Goal: Task Accomplishment & Management: Manage account settings

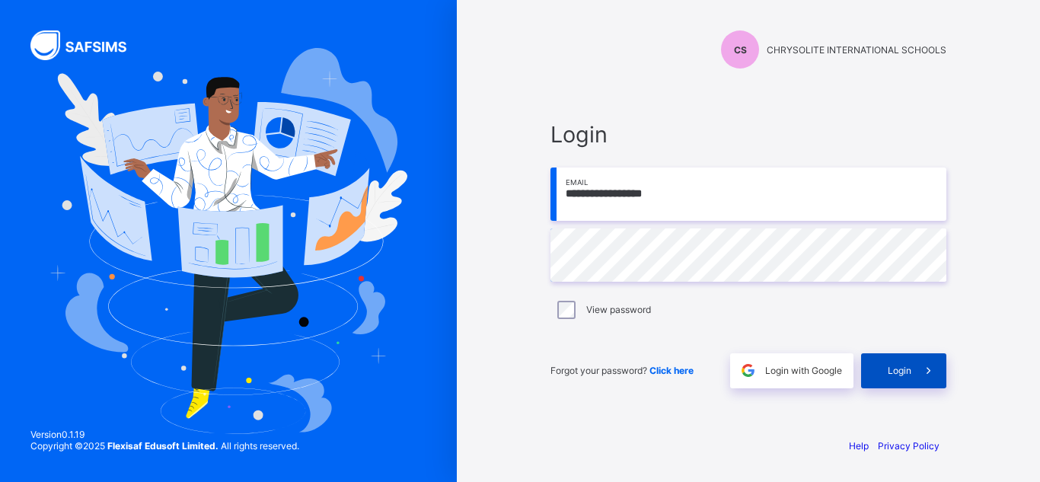
click at [883, 358] on div "Login" at bounding box center [903, 370] width 85 height 35
click at [590, 183] on input "email" at bounding box center [749, 194] width 396 height 53
type input "**********"
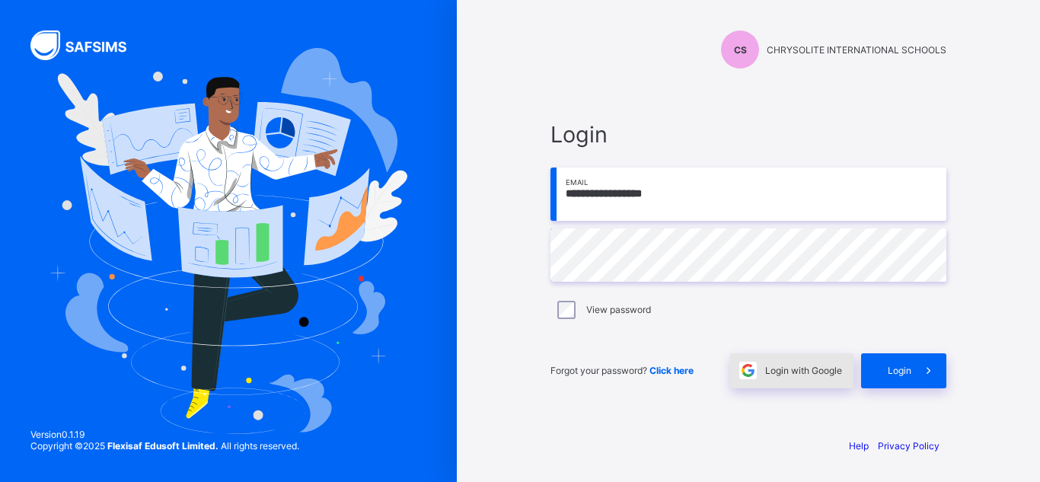
click at [819, 367] on span "Login with Google" at bounding box center [803, 370] width 77 height 11
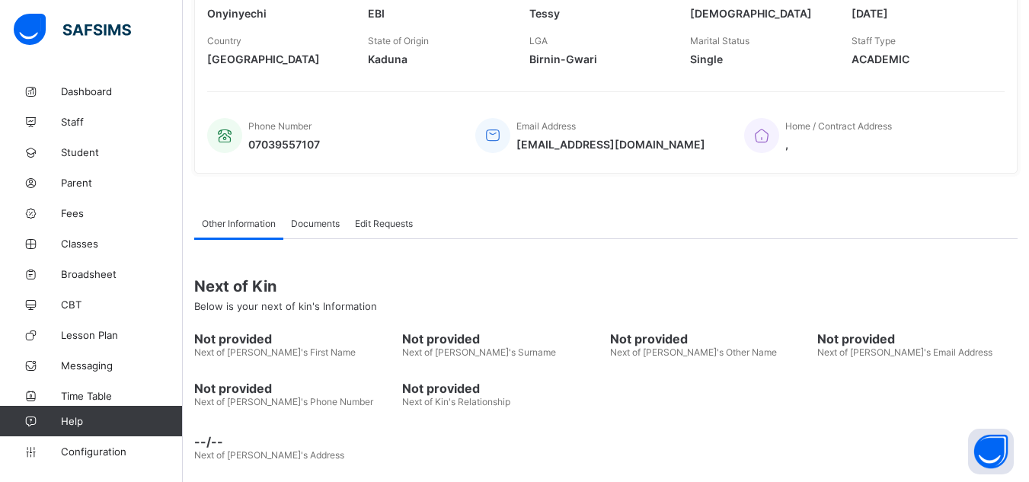
scroll to position [308, 0]
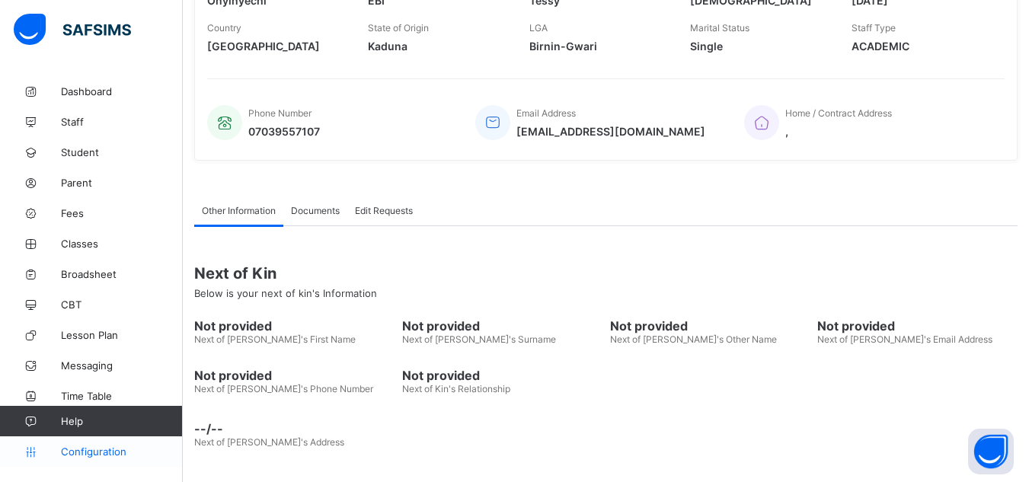
click at [75, 449] on span "Configuration" at bounding box center [121, 452] width 121 height 12
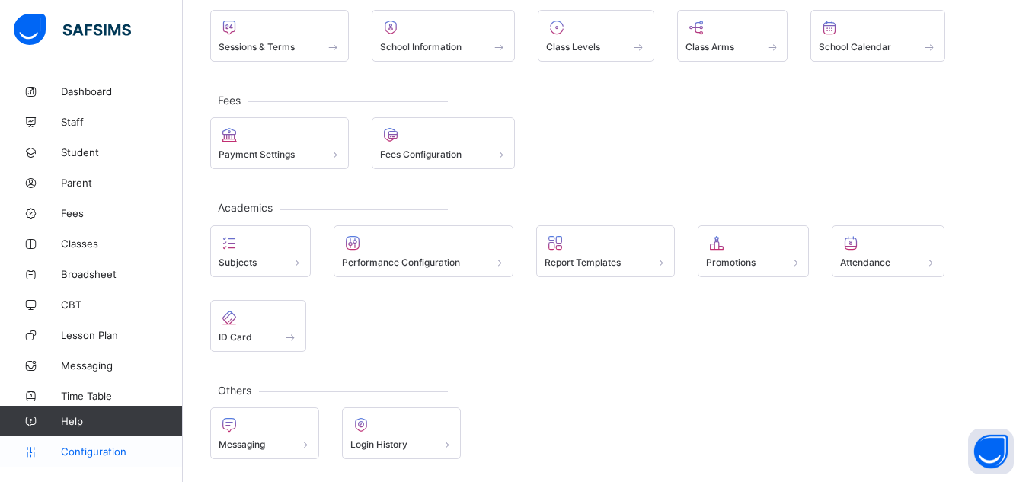
scroll to position [114, 0]
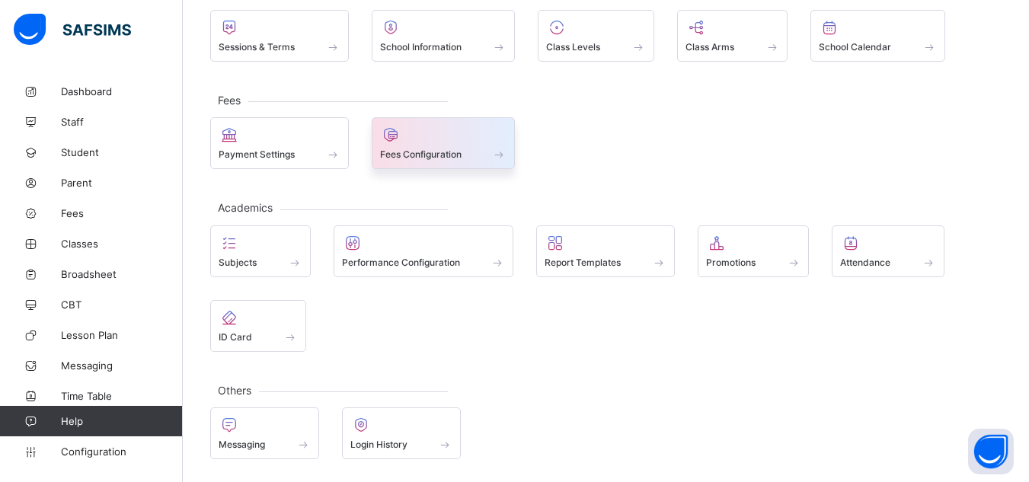
click at [408, 137] on div at bounding box center [443, 135] width 127 height 18
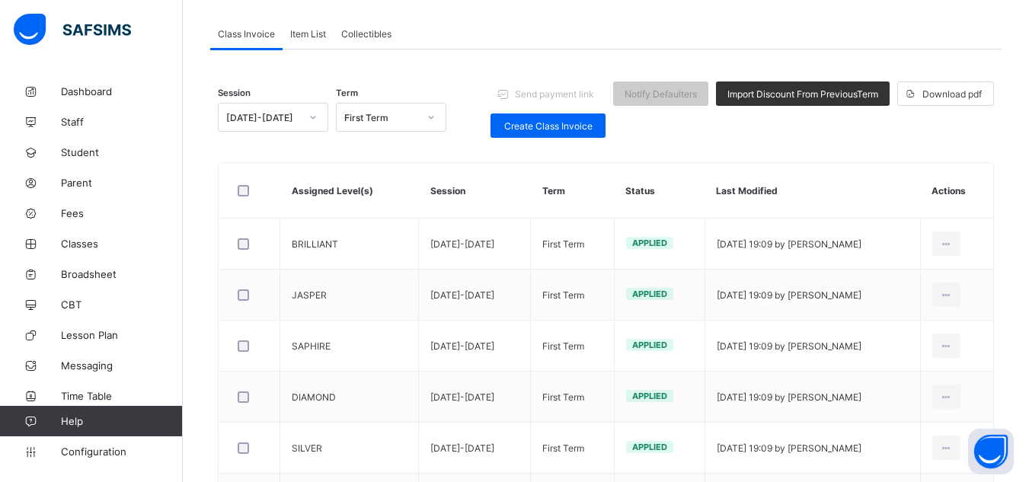
scroll to position [308, 0]
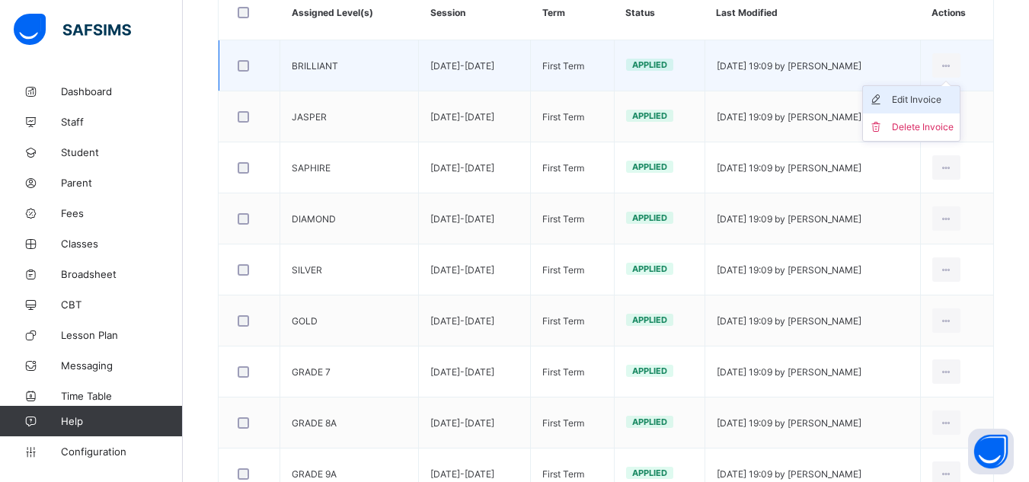
click at [941, 95] on div "Edit Invoice" at bounding box center [923, 99] width 62 height 15
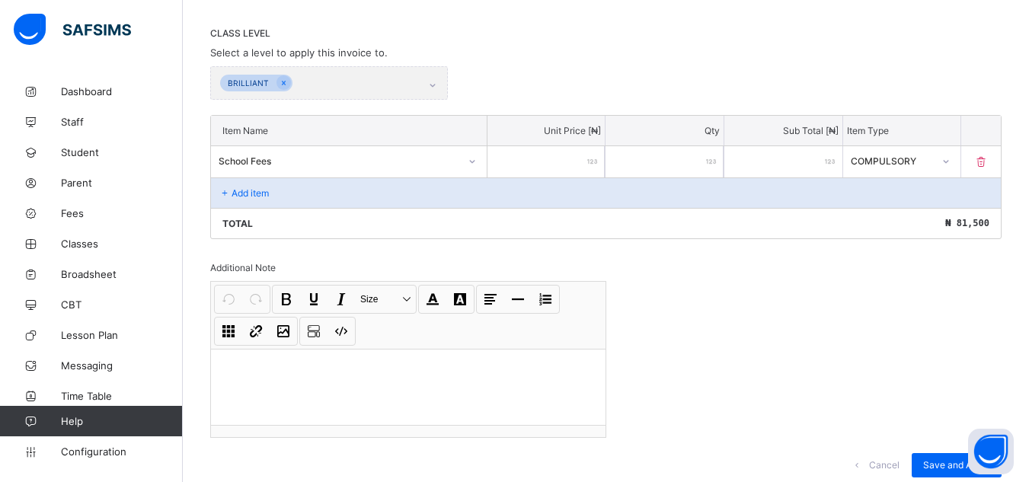
click at [435, 83] on div "BRILLIANT" at bounding box center [329, 83] width 238 height 34
click at [439, 84] on div "BRILLIANT" at bounding box center [329, 83] width 238 height 34
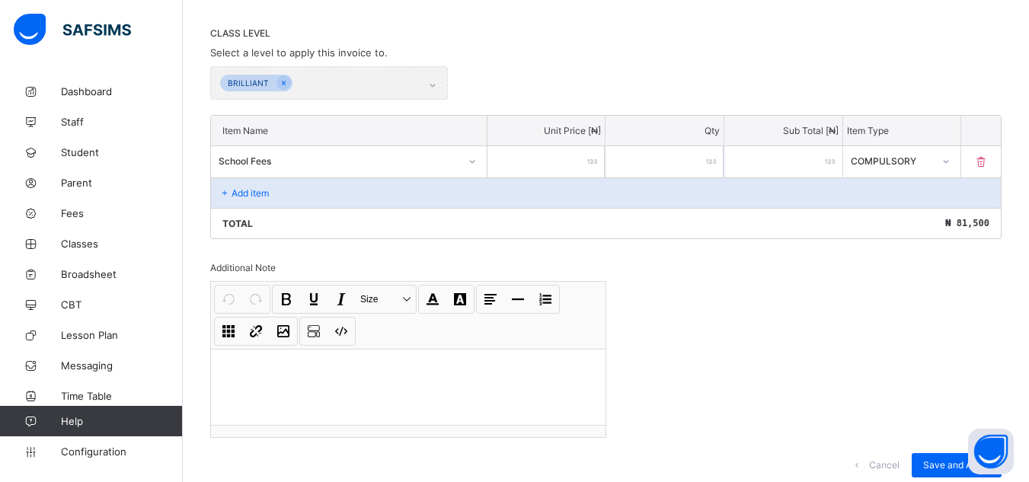
click at [439, 84] on div "BRILLIANT" at bounding box center [329, 83] width 238 height 34
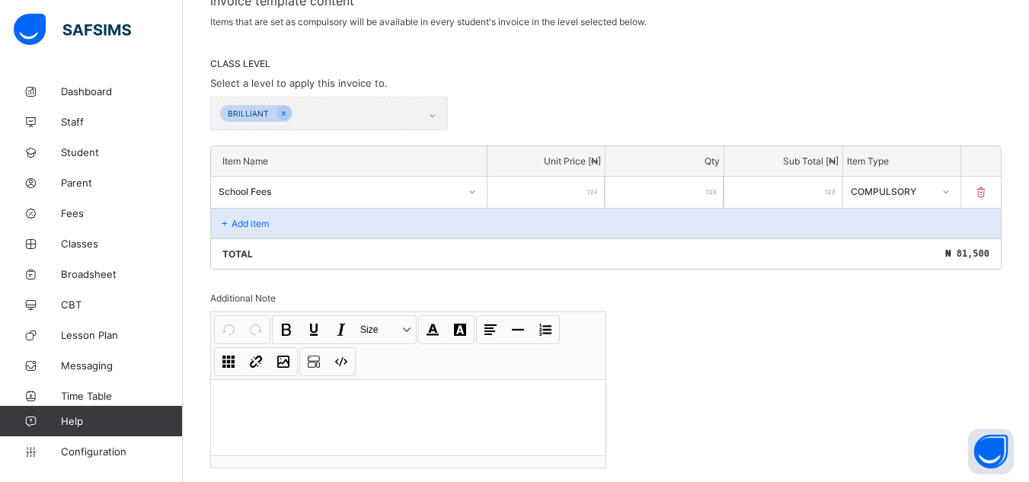
scroll to position [248, 0]
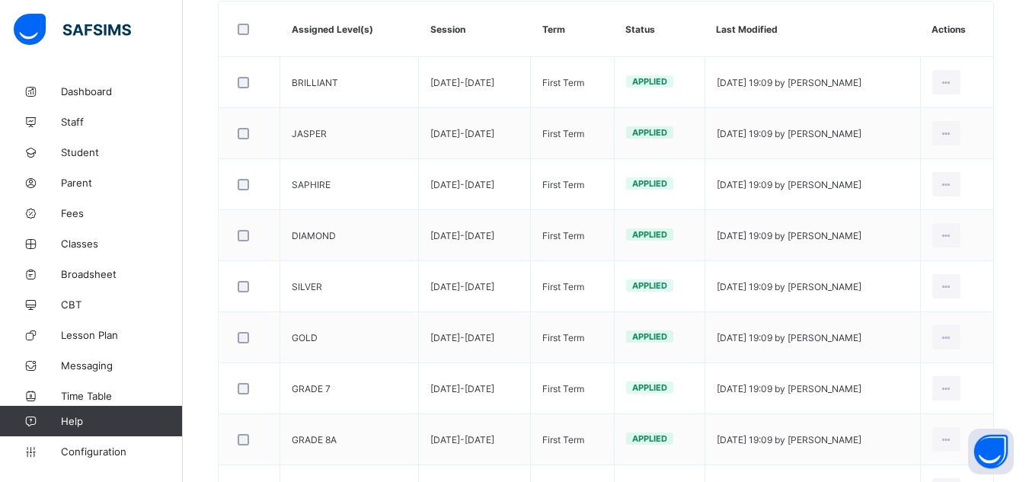
scroll to position [190, 0]
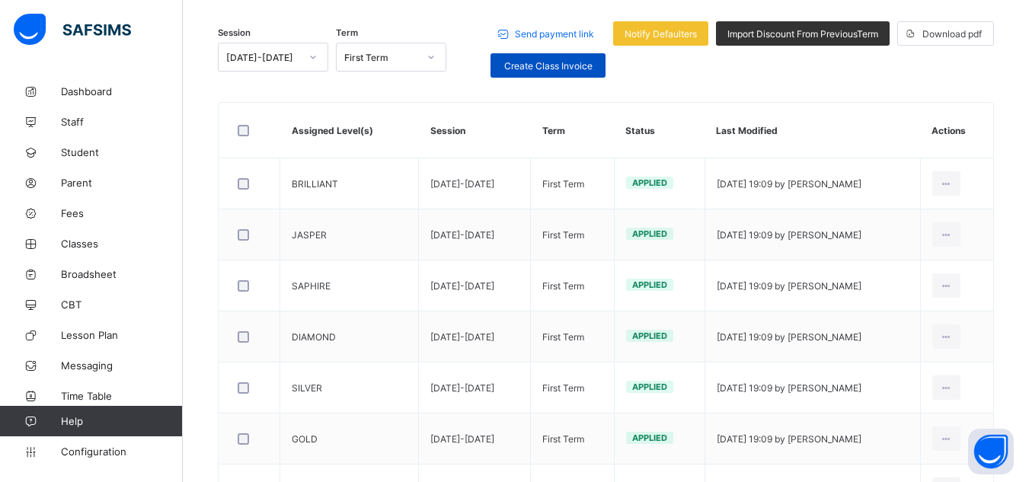
click at [567, 61] on span "Create Class Invoice" at bounding box center [548, 65] width 92 height 11
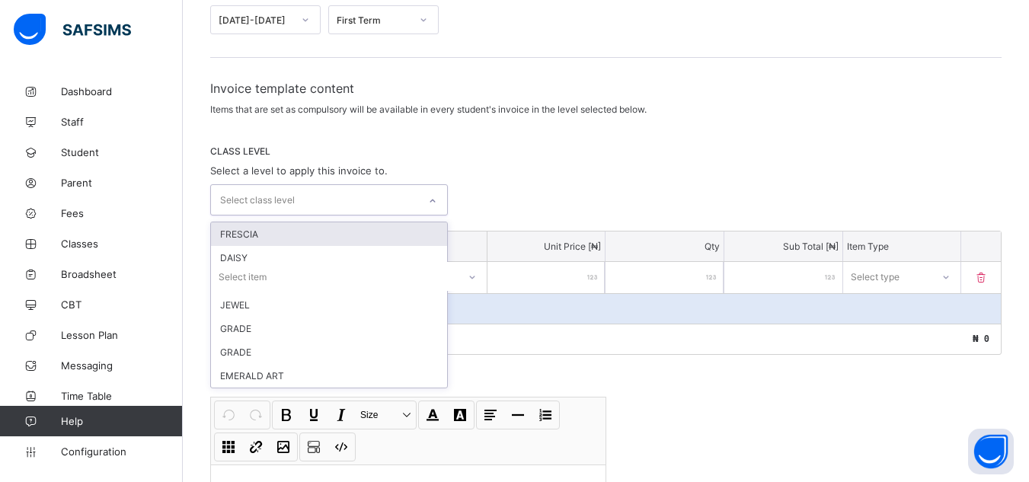
click at [442, 200] on div at bounding box center [433, 201] width 26 height 24
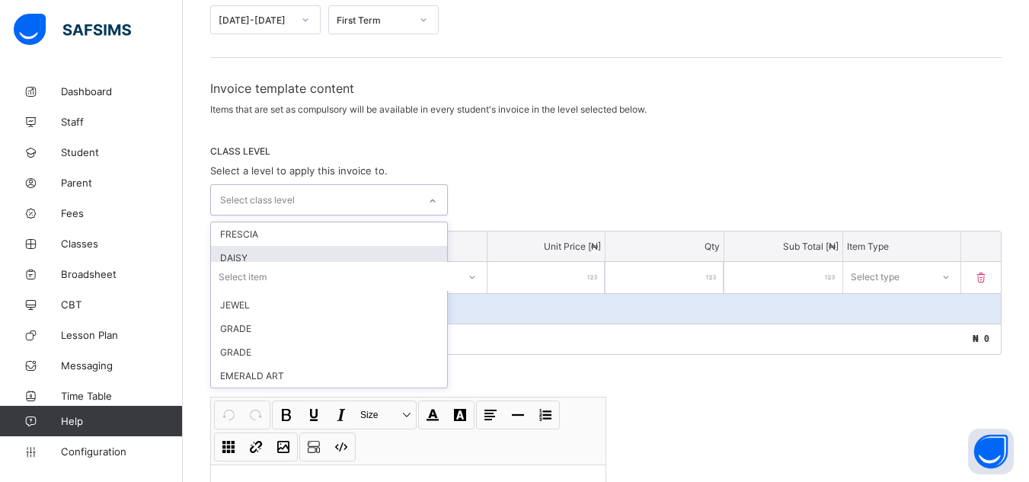
click at [372, 248] on div "DAISY" at bounding box center [329, 258] width 236 height 24
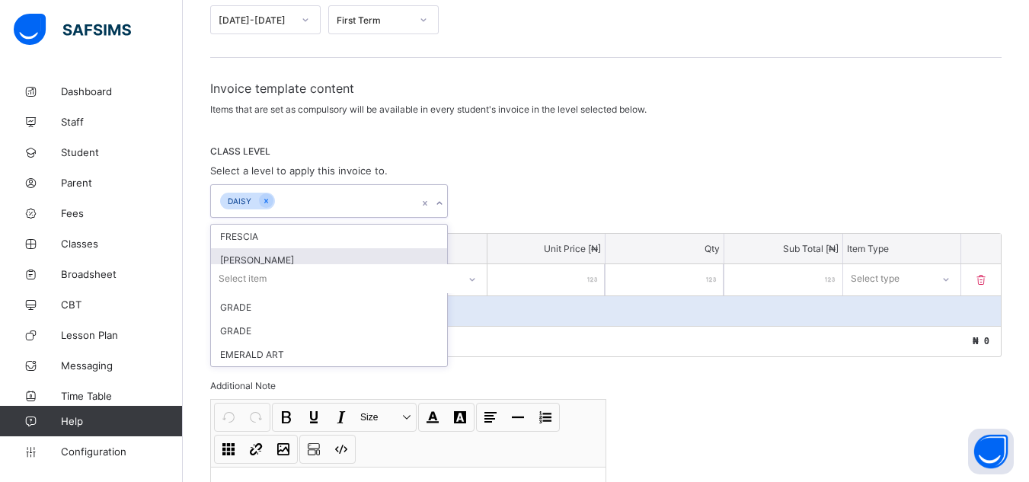
click at [362, 257] on div "[PERSON_NAME]" at bounding box center [329, 260] width 236 height 24
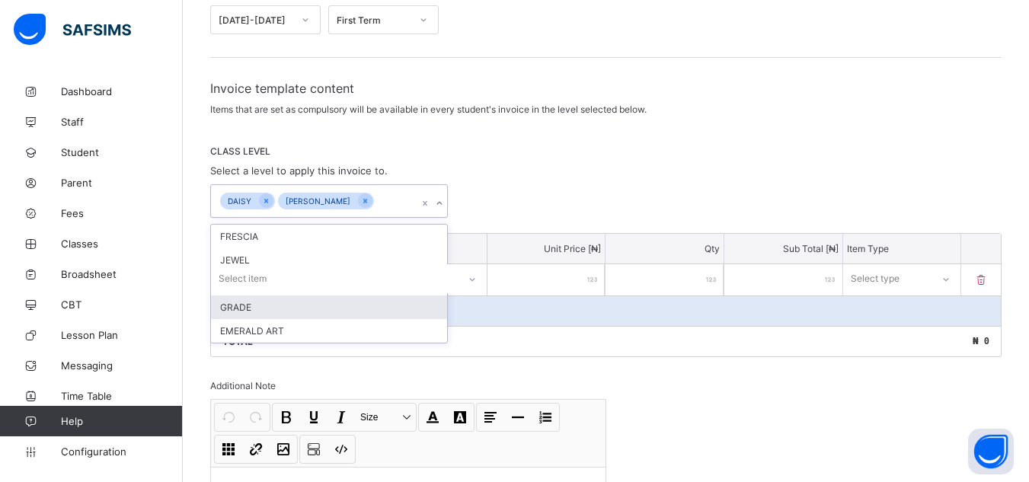
type input "*"
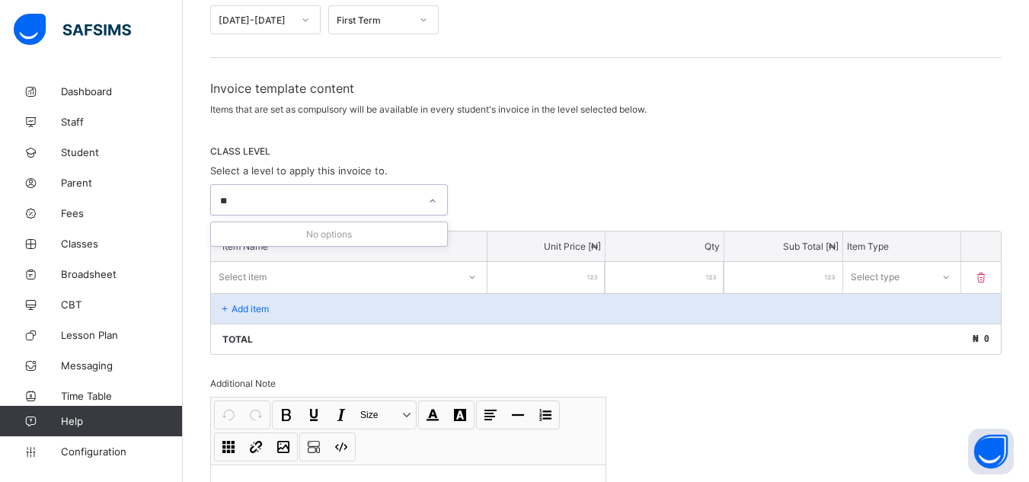
type input "*"
click at [987, 444] on button "Open asap" at bounding box center [991, 452] width 46 height 46
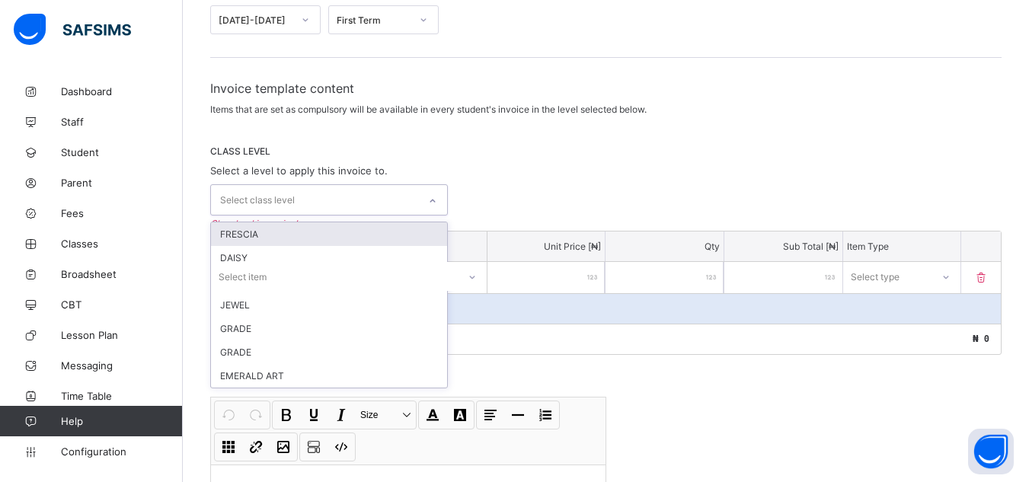
click at [432, 200] on icon at bounding box center [432, 200] width 9 height 15
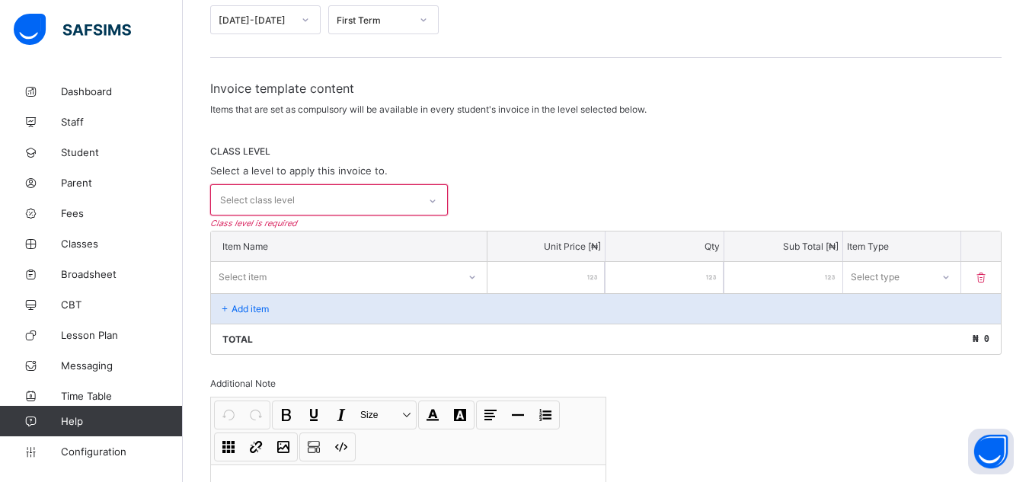
click at [65, 416] on span "Help" at bounding box center [121, 421] width 121 height 12
click at [994, 448] on button "Open asap" at bounding box center [991, 452] width 46 height 46
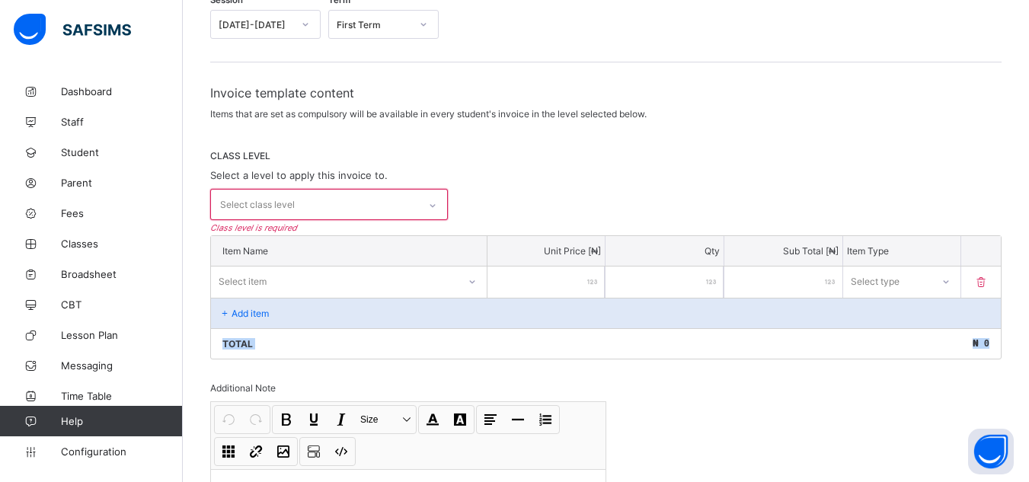
drag, startPoint x: 1018, startPoint y: 346, endPoint x: 1011, endPoint y: 316, distance: 30.5
click at [1011, 316] on div "School Fees / Create Invoice Create invoice template Cancel Save Save and Apply…" at bounding box center [606, 270] width 846 height 761
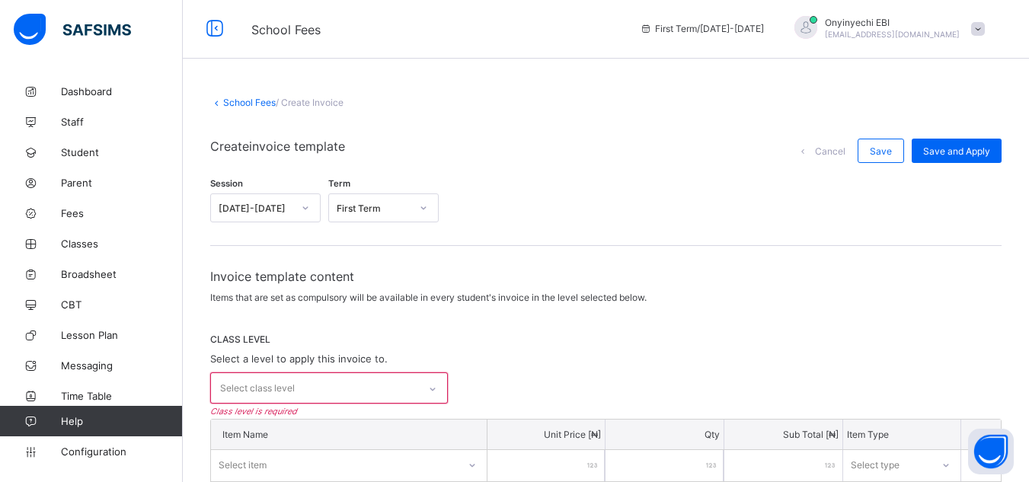
scroll to position [0, 0]
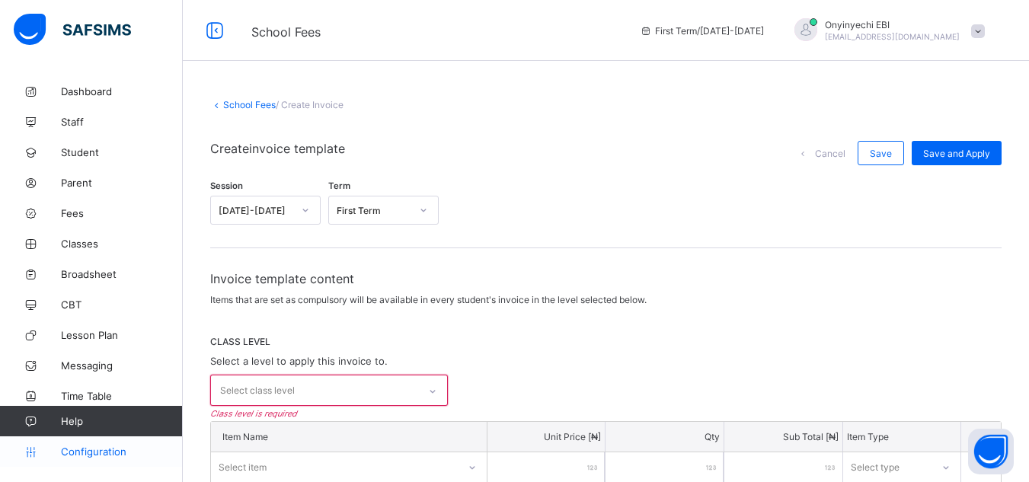
click at [81, 446] on span "Configuration" at bounding box center [121, 452] width 121 height 12
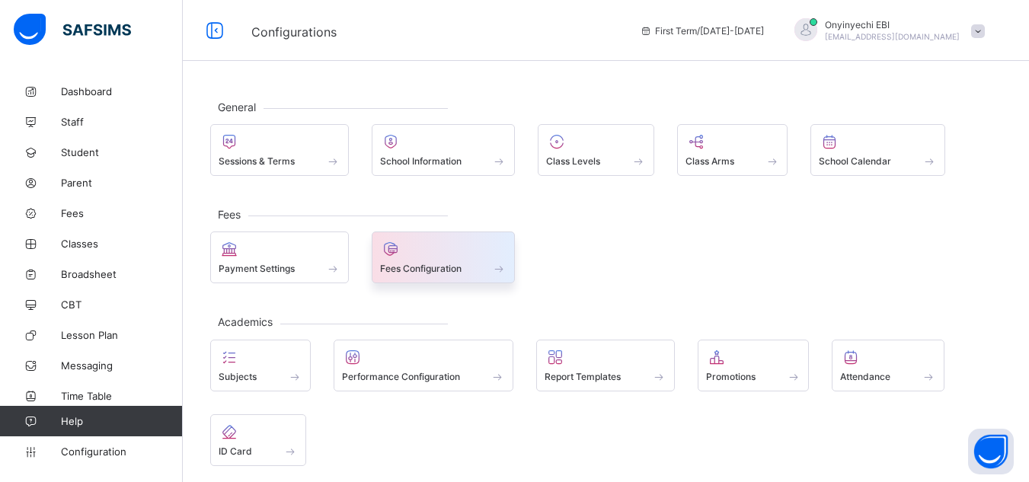
click at [464, 243] on div at bounding box center [443, 249] width 127 height 18
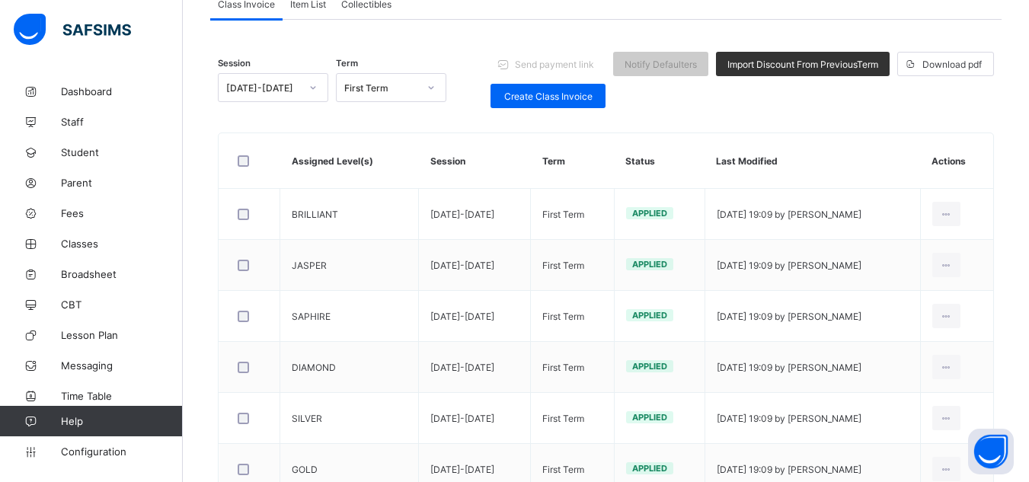
scroll to position [129, 0]
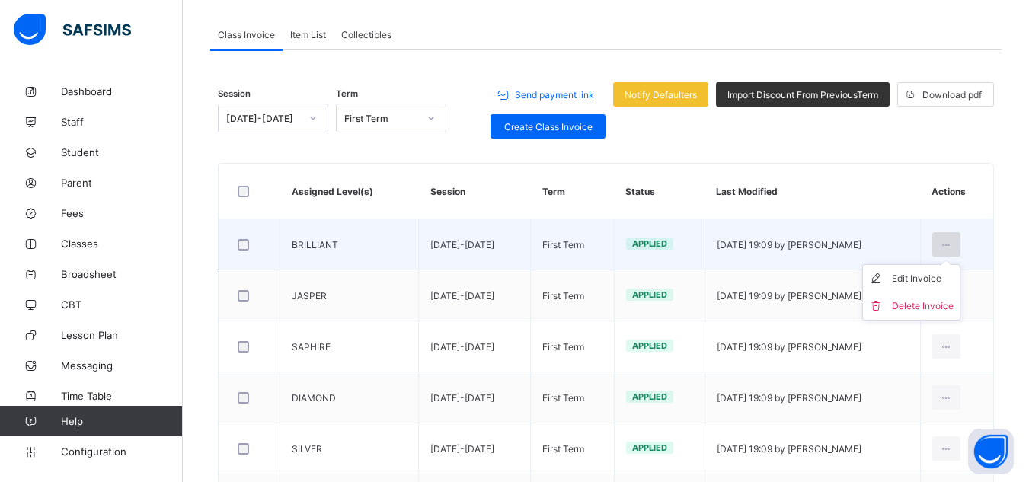
click at [953, 245] on icon at bounding box center [946, 244] width 13 height 11
click at [954, 273] on div "Edit Invoice" at bounding box center [923, 278] width 62 height 15
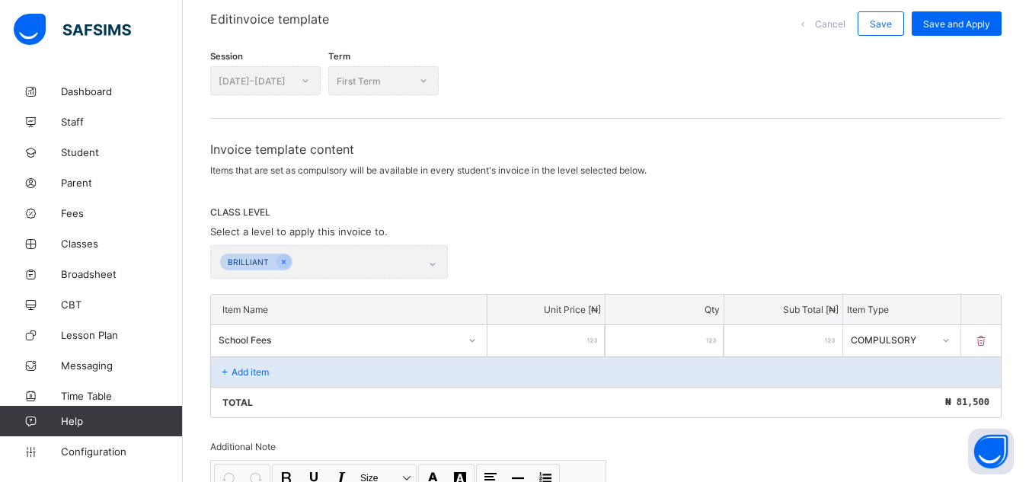
click at [433, 264] on div "BRILLIANT" at bounding box center [329, 262] width 238 height 34
click at [435, 269] on div "BRILLIANT" at bounding box center [329, 262] width 238 height 34
click at [435, 262] on div "BRILLIANT" at bounding box center [329, 262] width 238 height 34
click at [227, 365] on div "Add item" at bounding box center [606, 371] width 790 height 30
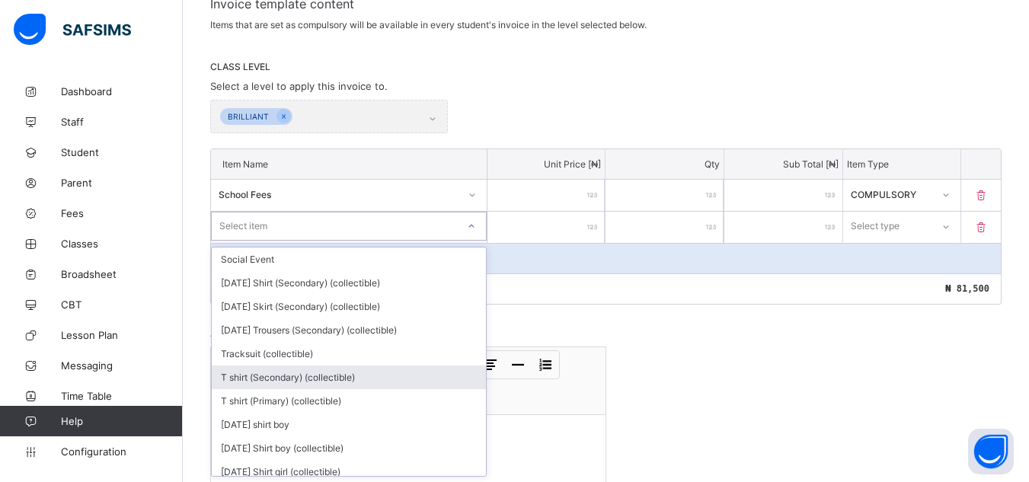
click at [473, 241] on div "option T shirt (Secondary) (collectible) focused, 6 of 155. 155 results availab…" at bounding box center [349, 226] width 276 height 29
click at [473, 372] on div "T shirt (Secondary) (collectible)" at bounding box center [349, 377] width 274 height 24
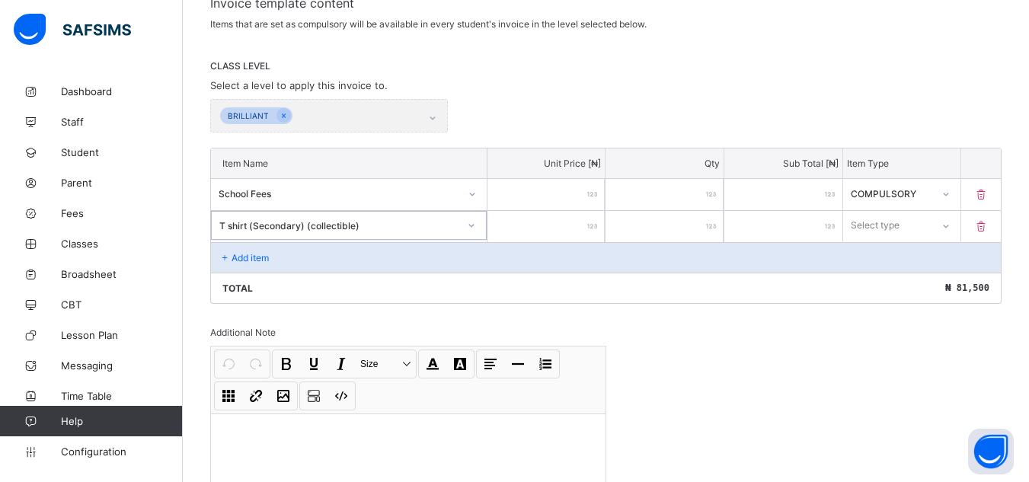
click at [462, 223] on div at bounding box center [471, 225] width 29 height 27
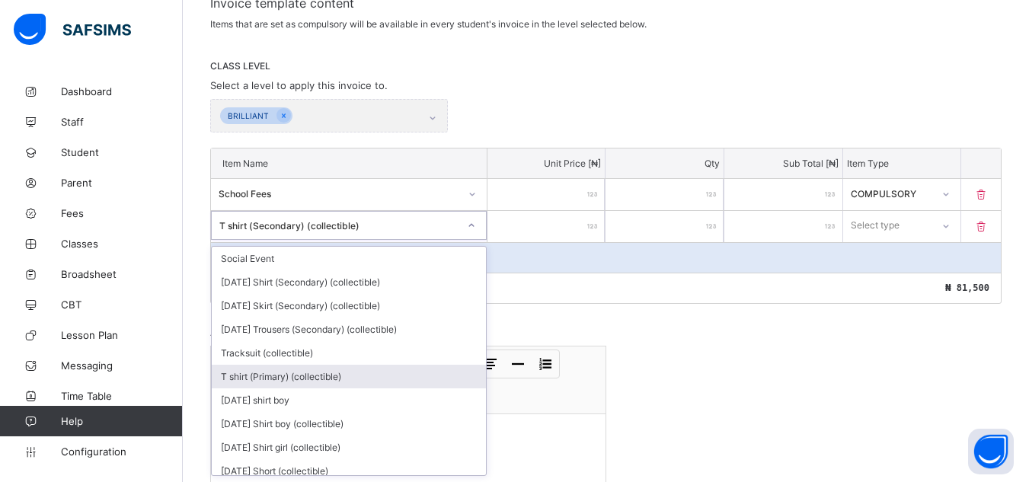
click at [446, 378] on div "T shirt (Primary) (collectible)" at bounding box center [349, 377] width 274 height 24
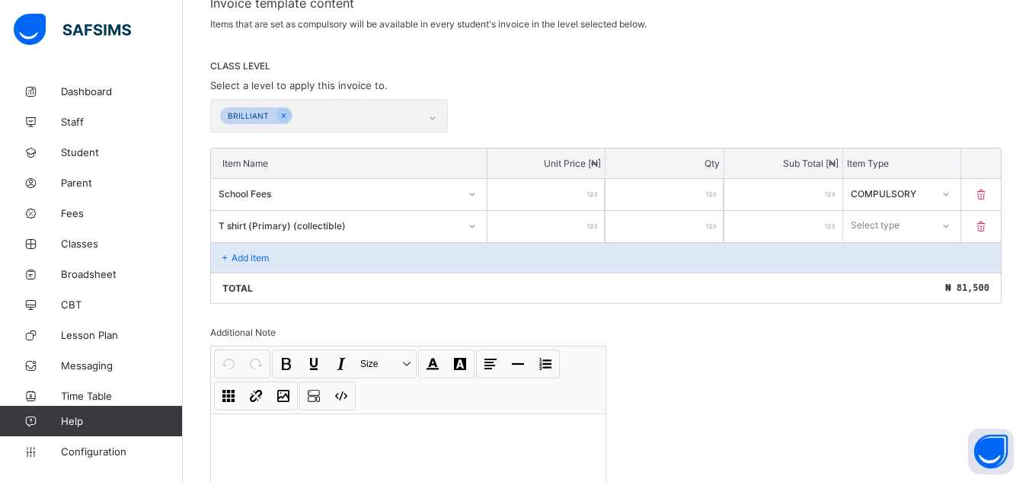
click at [592, 222] on input "number" at bounding box center [546, 226] width 118 height 31
type input "*"
type input "**"
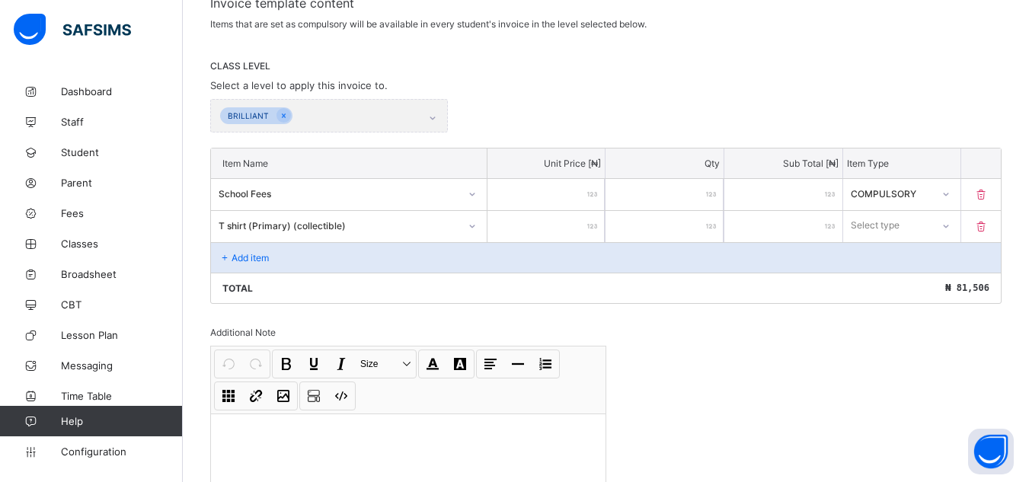
type input "***"
type input "****"
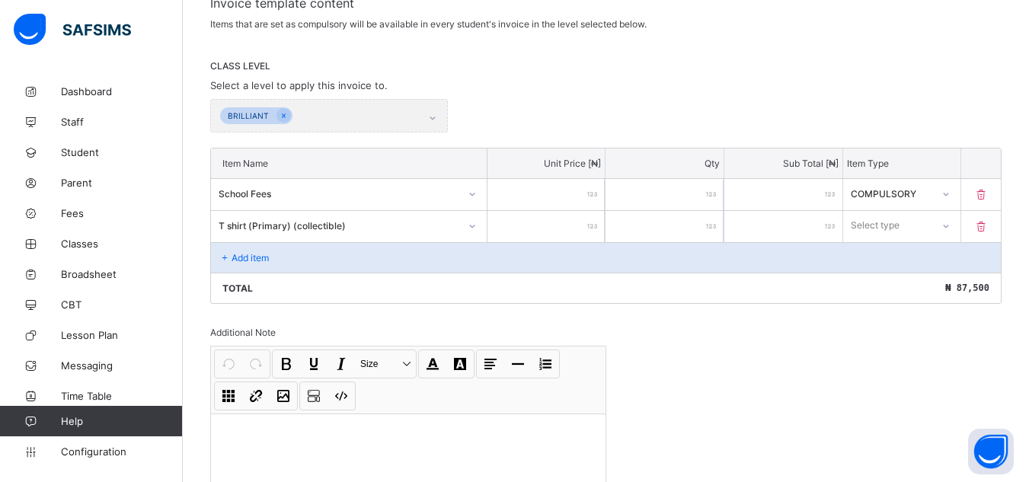
click at [248, 252] on p "Add item" at bounding box center [250, 257] width 37 height 11
click at [228, 250] on div "Add item" at bounding box center [606, 257] width 790 height 30
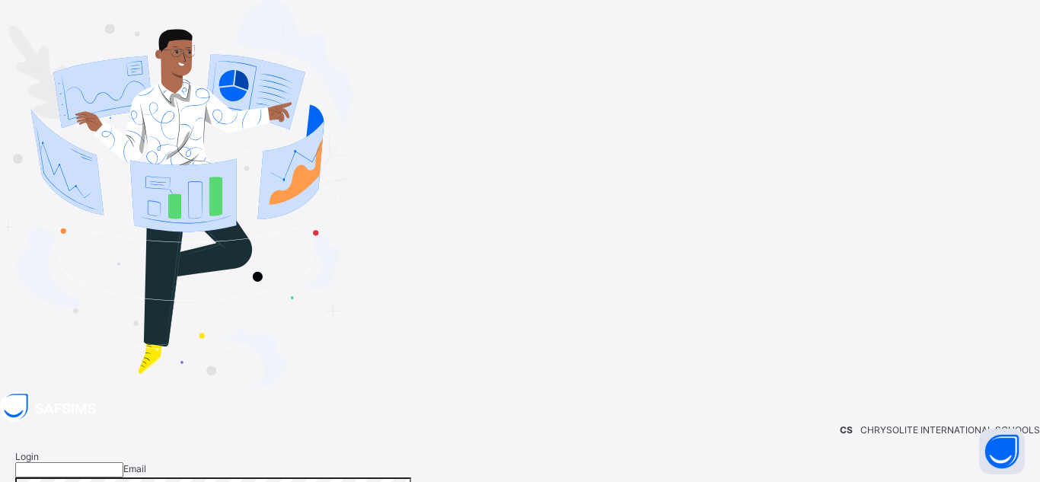
click at [123, 462] on input "email" at bounding box center [69, 469] width 108 height 15
type input "**********"
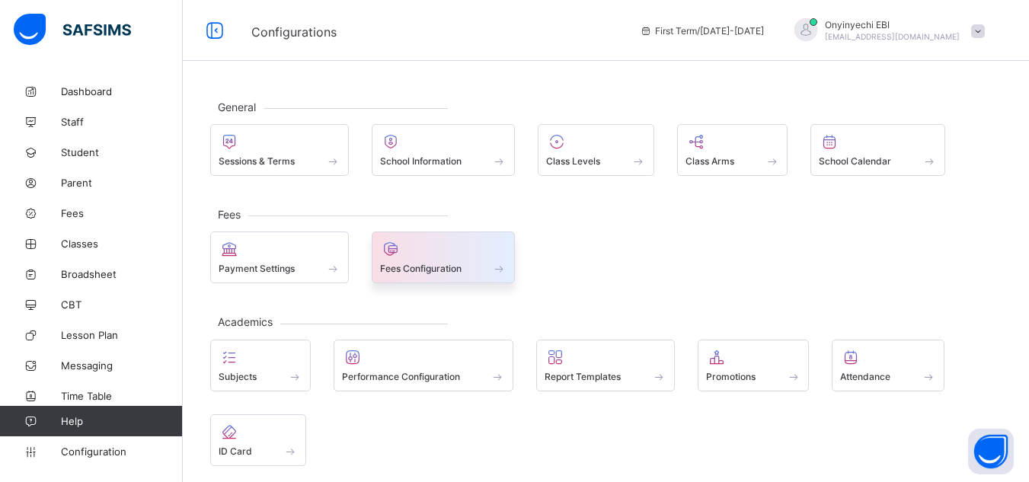
click at [427, 264] on span "Fees Configuration" at bounding box center [420, 268] width 81 height 11
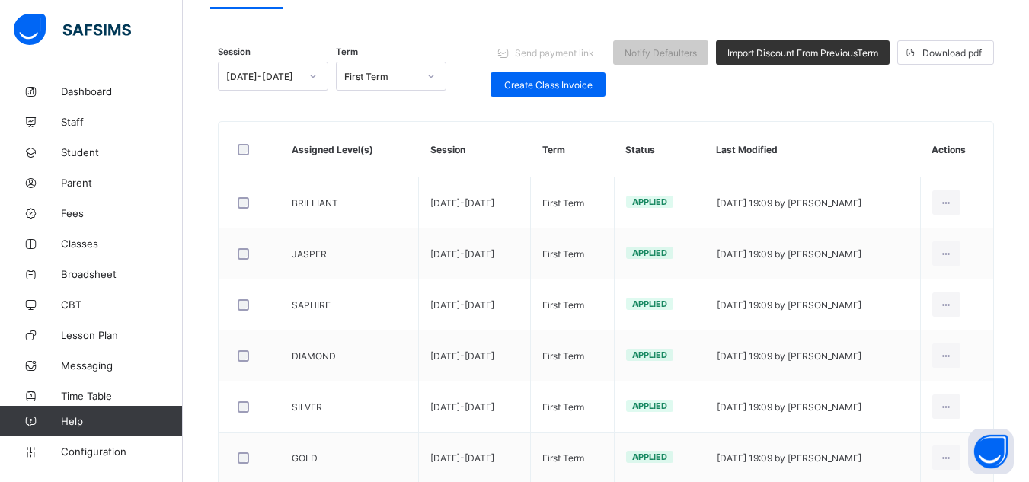
scroll to position [173, 0]
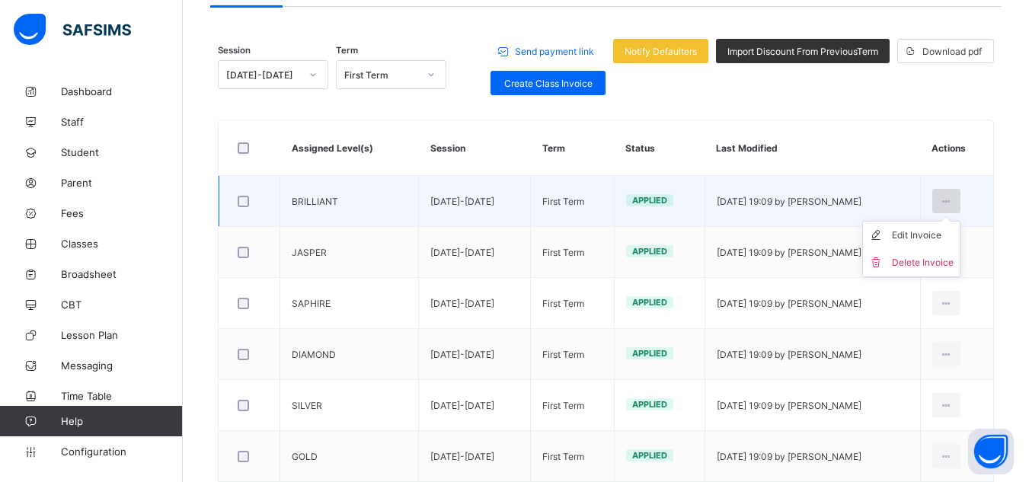
click at [953, 200] on icon at bounding box center [946, 201] width 13 height 11
click at [948, 236] on div "Edit Invoice" at bounding box center [923, 235] width 62 height 15
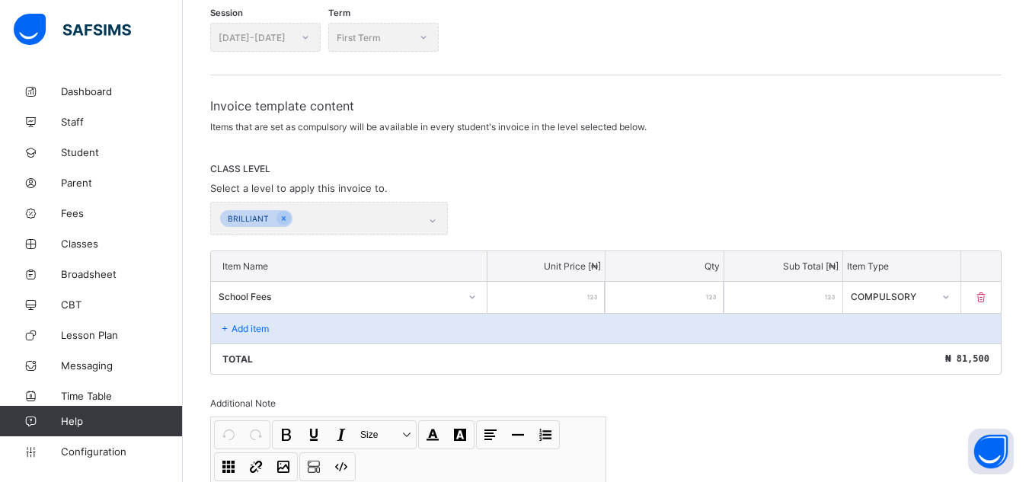
click at [242, 324] on p "Add item" at bounding box center [250, 328] width 37 height 11
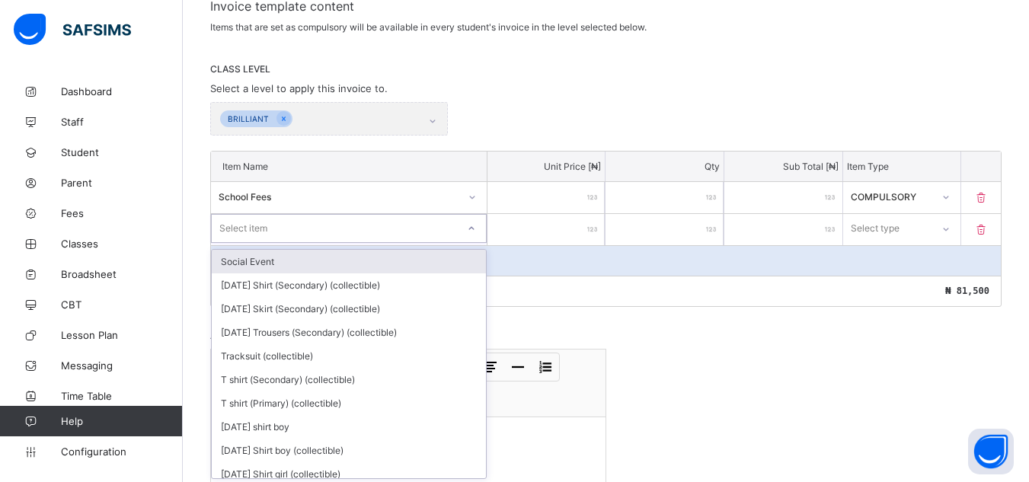
click at [393, 243] on div "option Social Event focused, 1 of 155. 155 results available. Use Up and Down t…" at bounding box center [349, 228] width 276 height 29
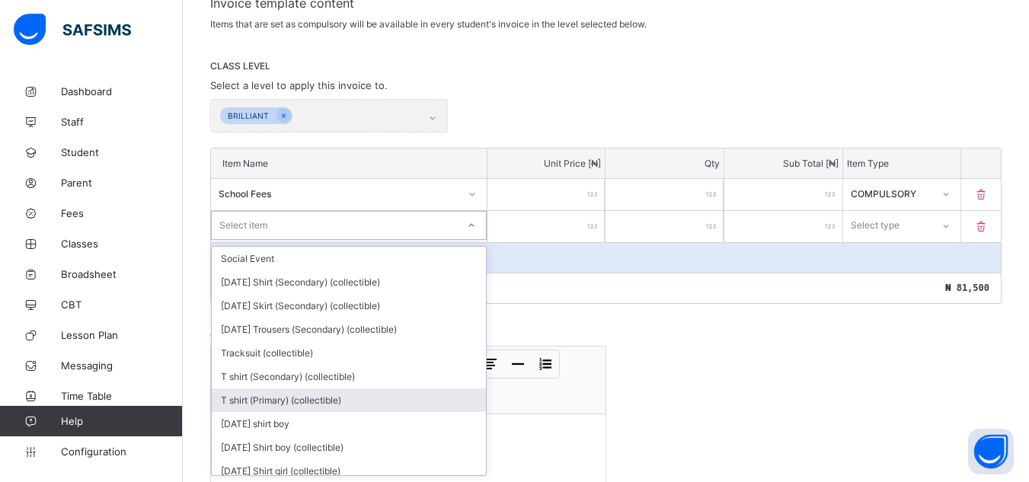
click at [395, 398] on div "T shirt (Primary) (collectible)" at bounding box center [349, 400] width 274 height 24
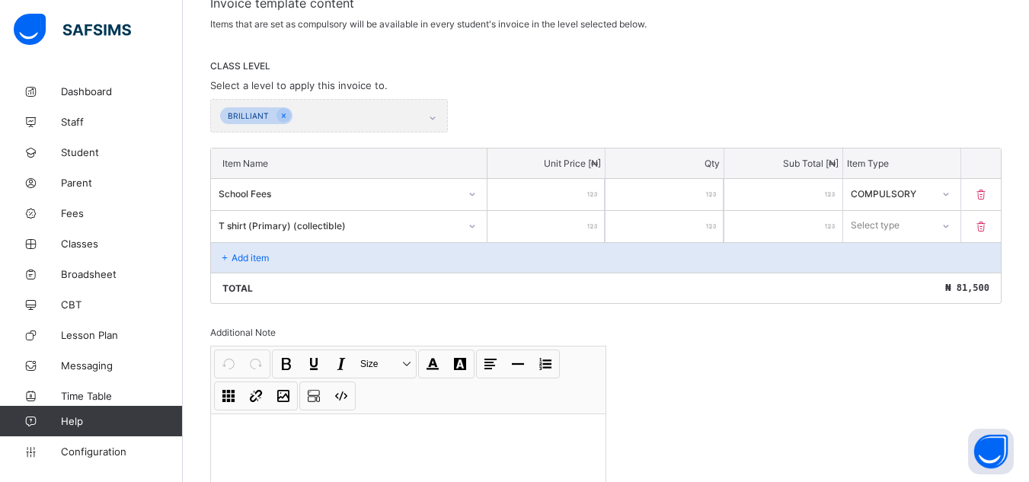
click at [594, 231] on div at bounding box center [546, 226] width 118 height 31
type input "*"
click at [599, 220] on input "*" at bounding box center [546, 226] width 118 height 31
type input "*"
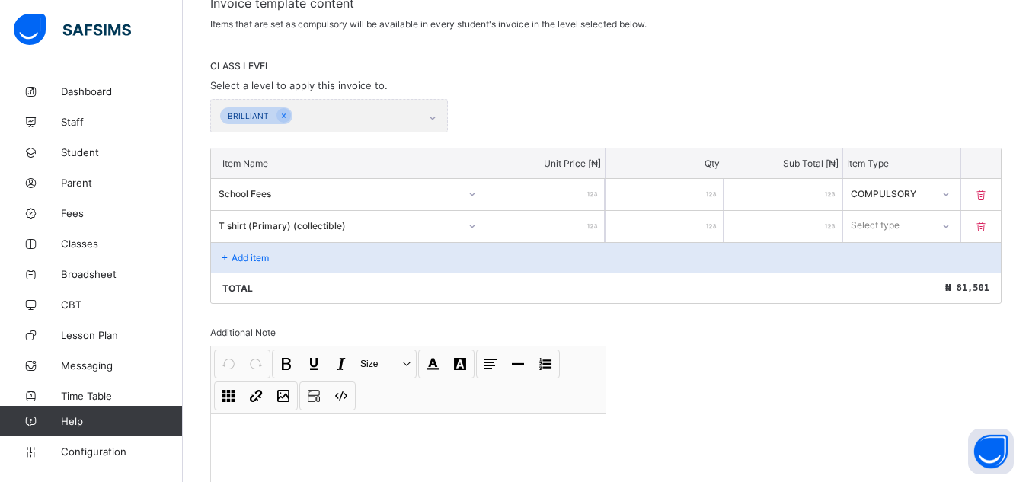
type input "*"
type input "**"
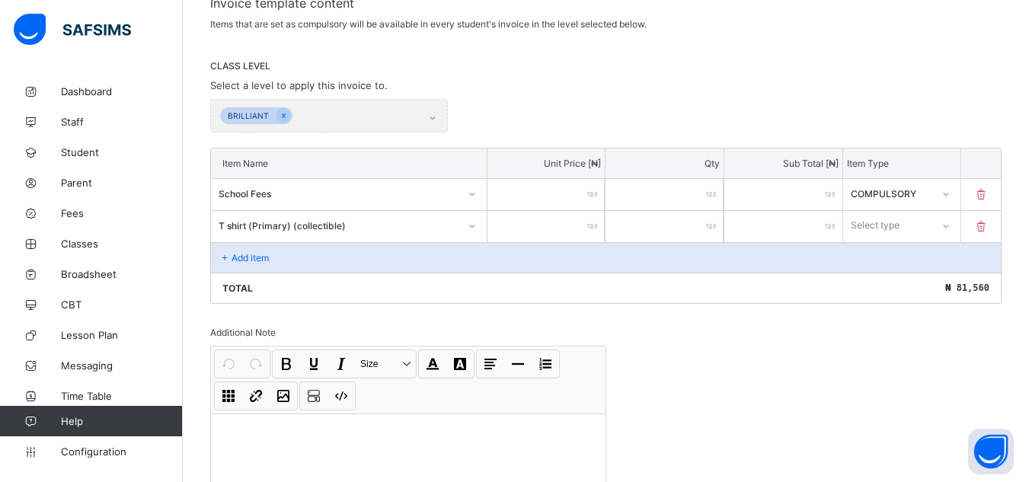
type input "***"
type input "****"
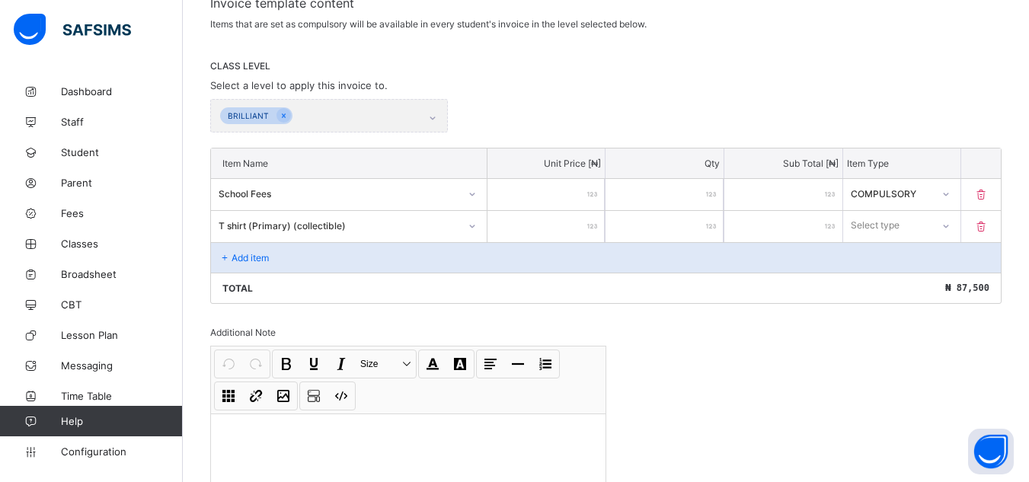
click at [232, 250] on div "Add item" at bounding box center [606, 257] width 790 height 30
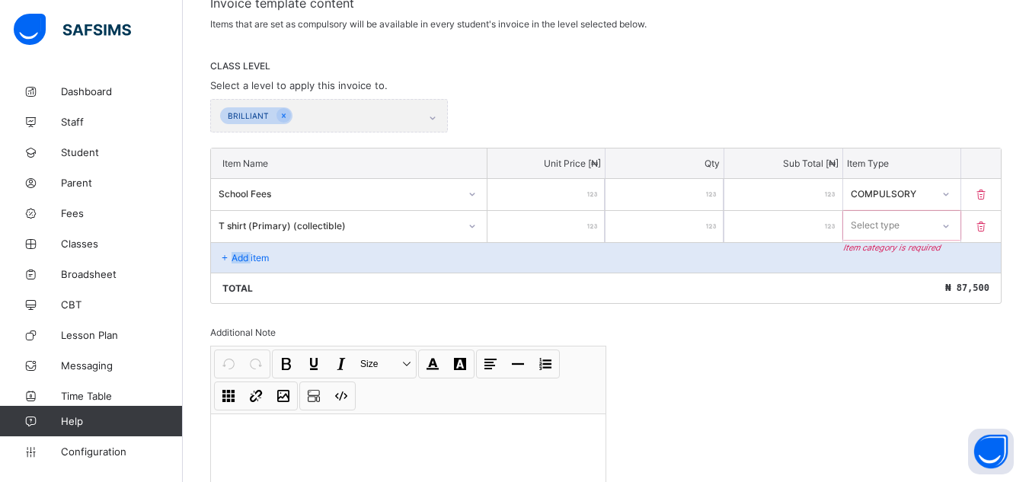
scroll to position [306, 0]
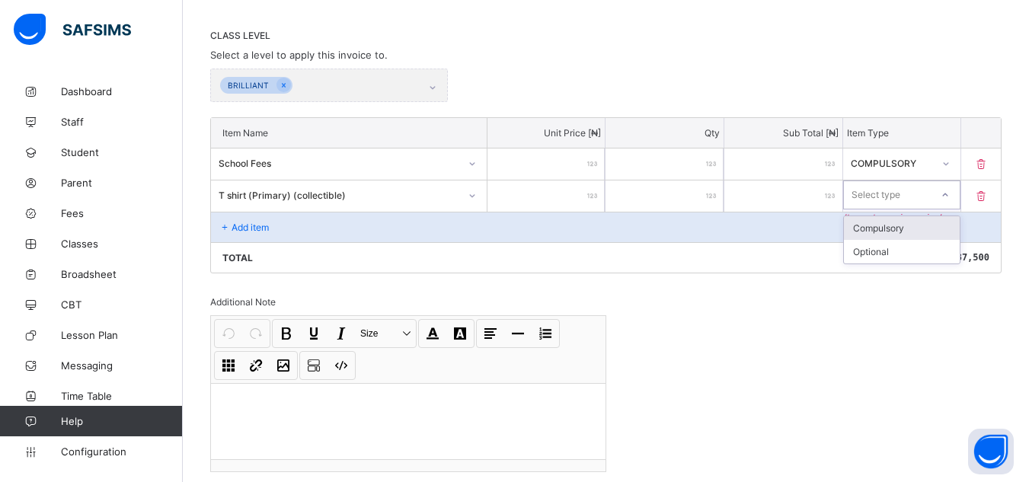
click at [950, 197] on icon at bounding box center [945, 194] width 9 height 15
click at [916, 257] on div "Optional" at bounding box center [902, 252] width 117 height 24
click at [228, 220] on div "Add item" at bounding box center [606, 227] width 790 height 30
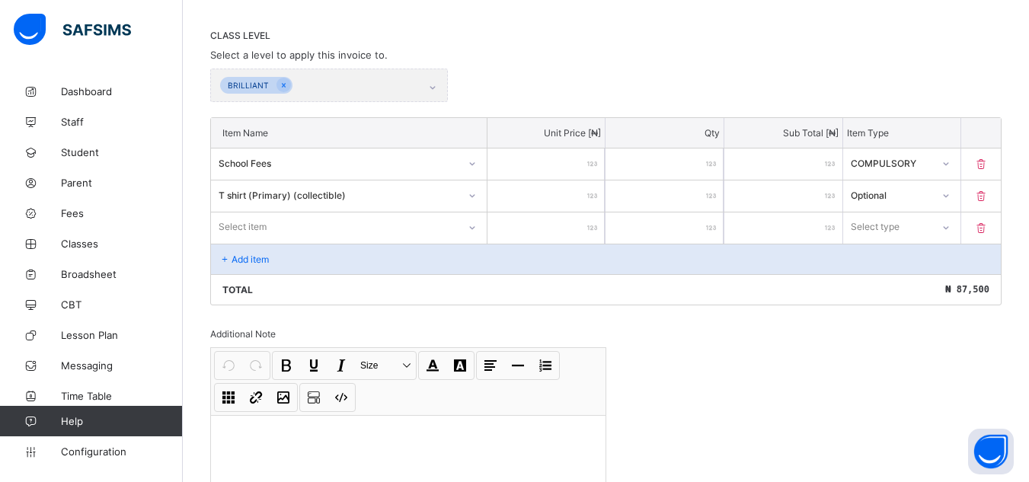
click at [289, 225] on div "Select item" at bounding box center [334, 226] width 247 height 21
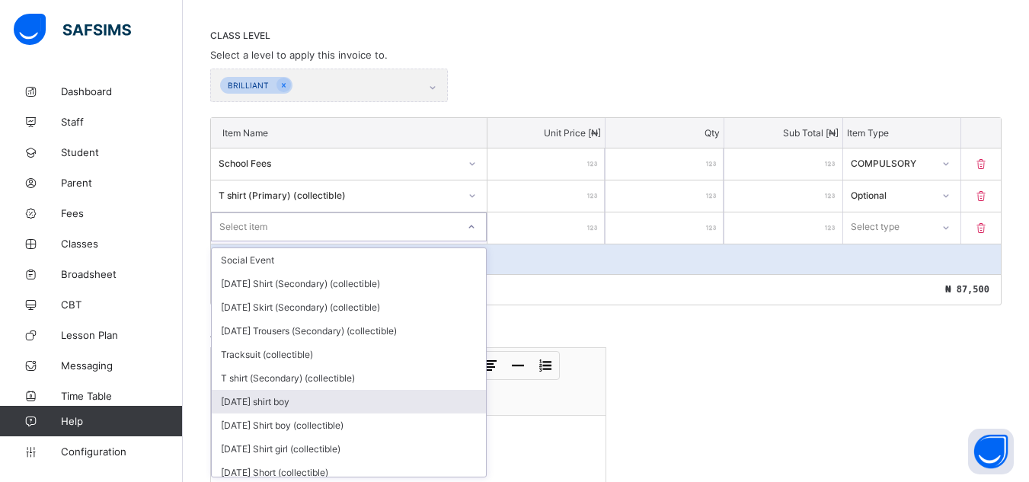
click at [315, 404] on div "[DATE] shirt boy" at bounding box center [349, 402] width 274 height 24
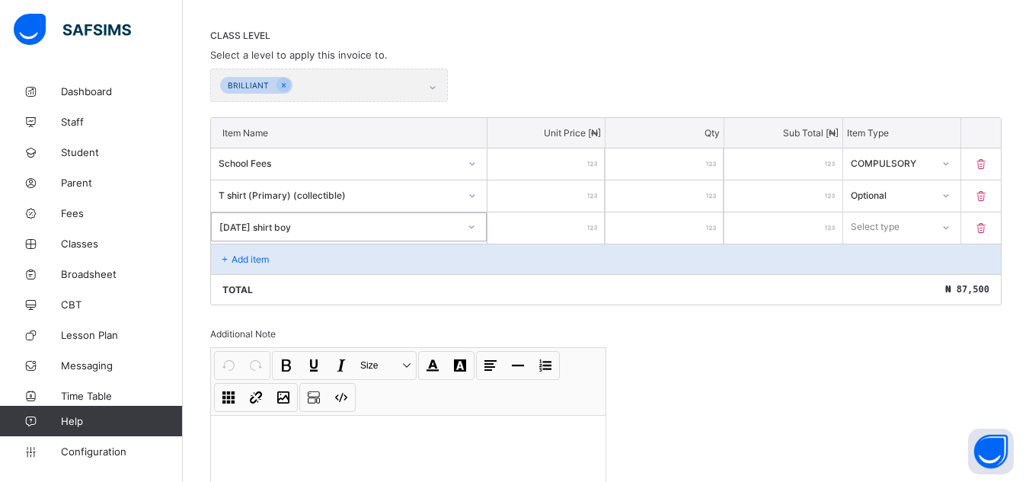
type input "*"
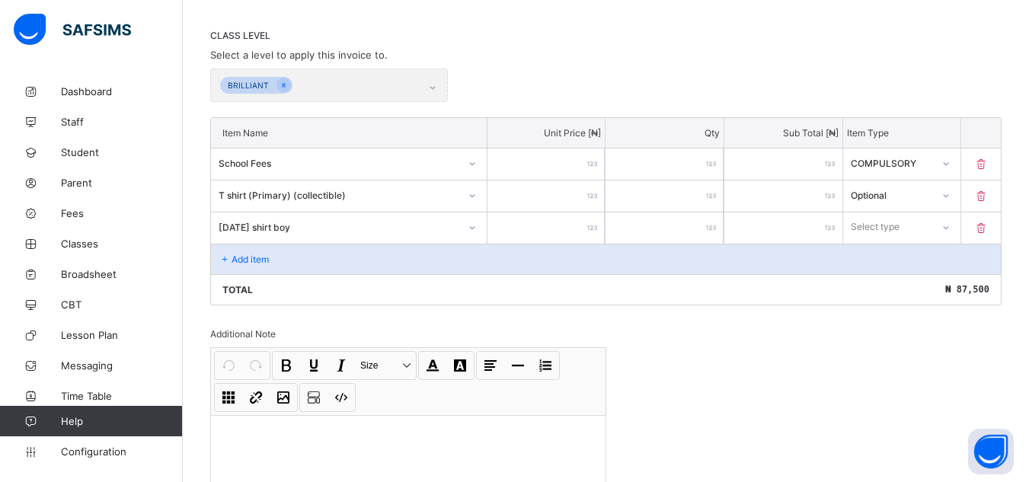
type input "*"
click at [604, 232] on input "*" at bounding box center [546, 227] width 118 height 31
type input "*"
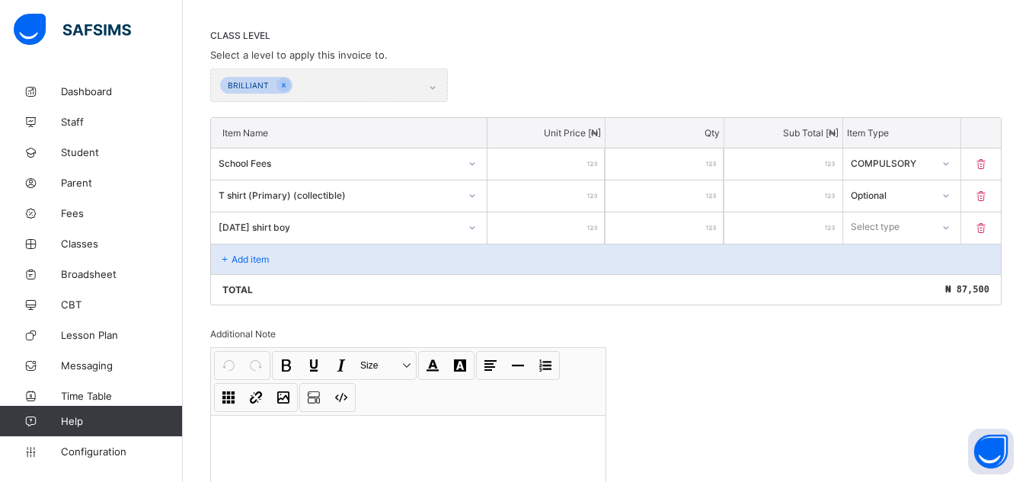
type input "*"
type input "**"
type input "***"
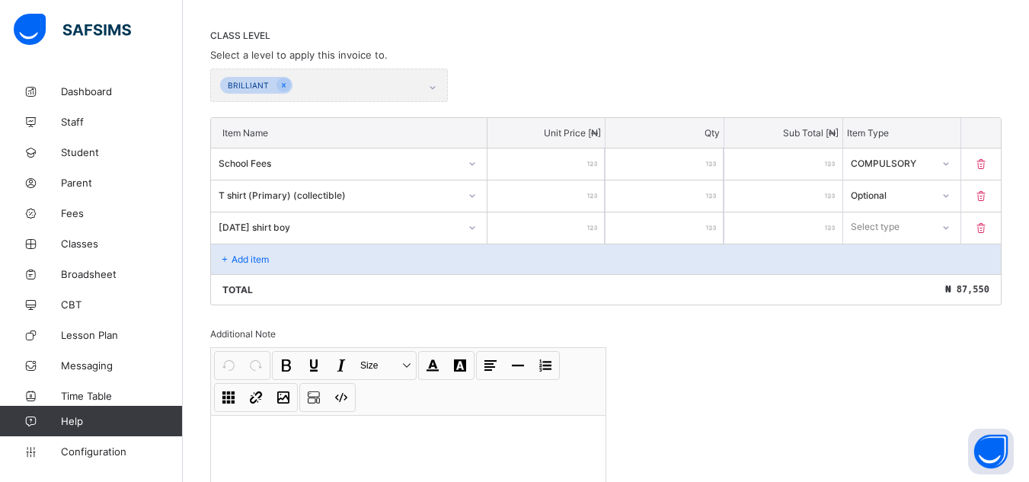
type input "****"
click at [950, 224] on icon at bounding box center [945, 226] width 9 height 15
click at [938, 286] on div "Optional" at bounding box center [902, 284] width 117 height 24
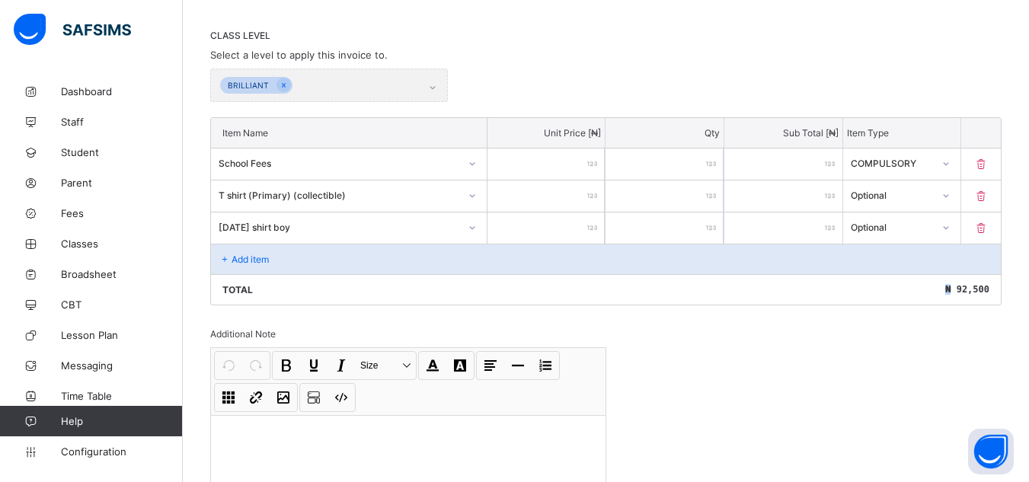
click at [938, 286] on div "Total ₦ 92,500" at bounding box center [606, 289] width 790 height 30
click at [676, 260] on div "Add item" at bounding box center [606, 259] width 790 height 30
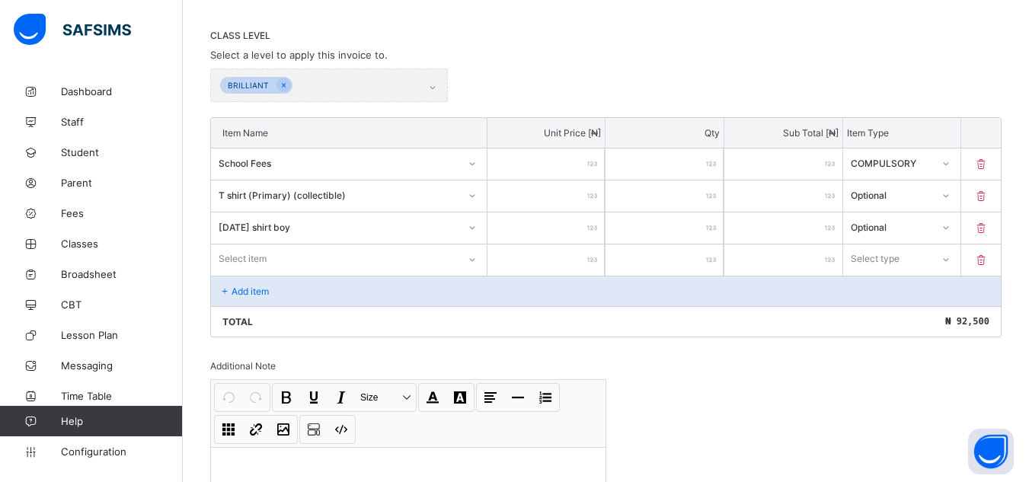
click at [263, 291] on p "Add item" at bounding box center [250, 291] width 37 height 11
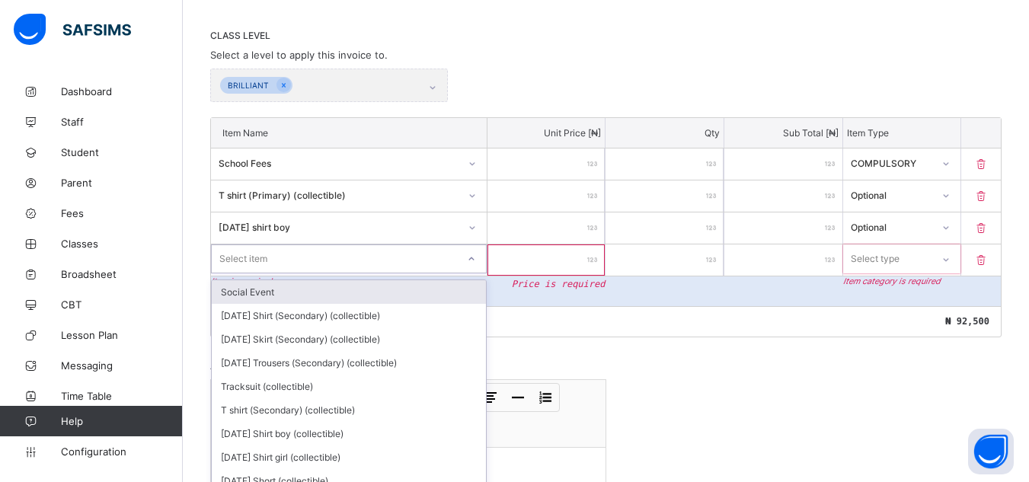
scroll to position [340, 0]
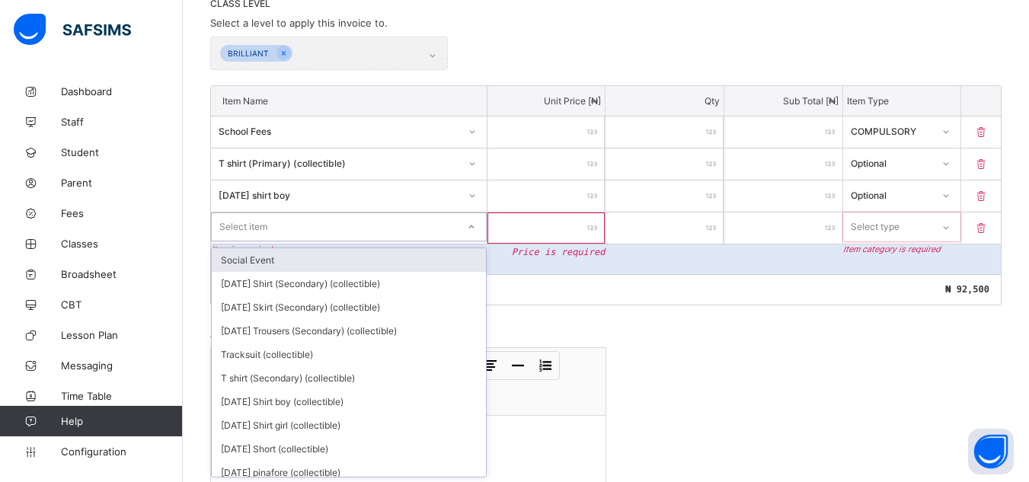
click at [470, 241] on div "option Social Event focused, 1 of 153. 153 results available. Use Up and Down t…" at bounding box center [349, 226] width 276 height 29
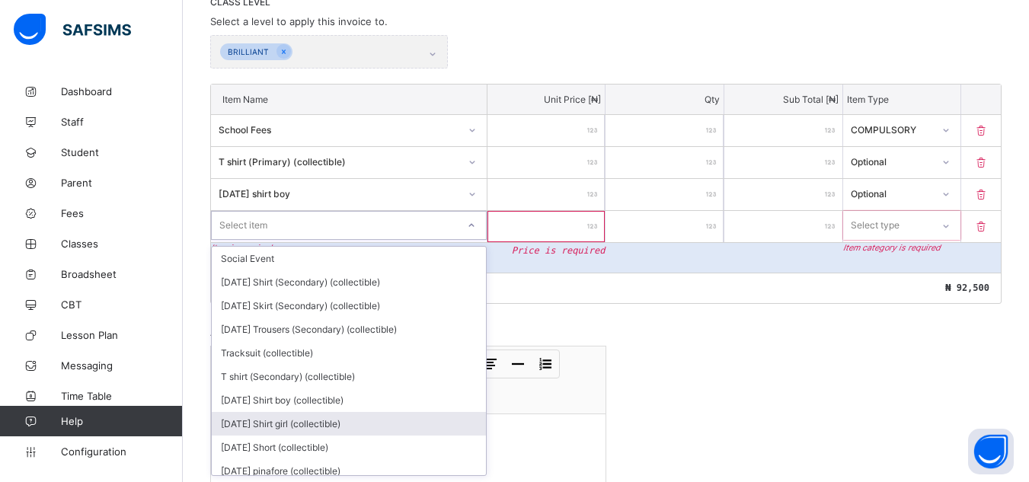
click at [359, 418] on div "[DATE] Shirt girl (collectible)" at bounding box center [349, 424] width 274 height 24
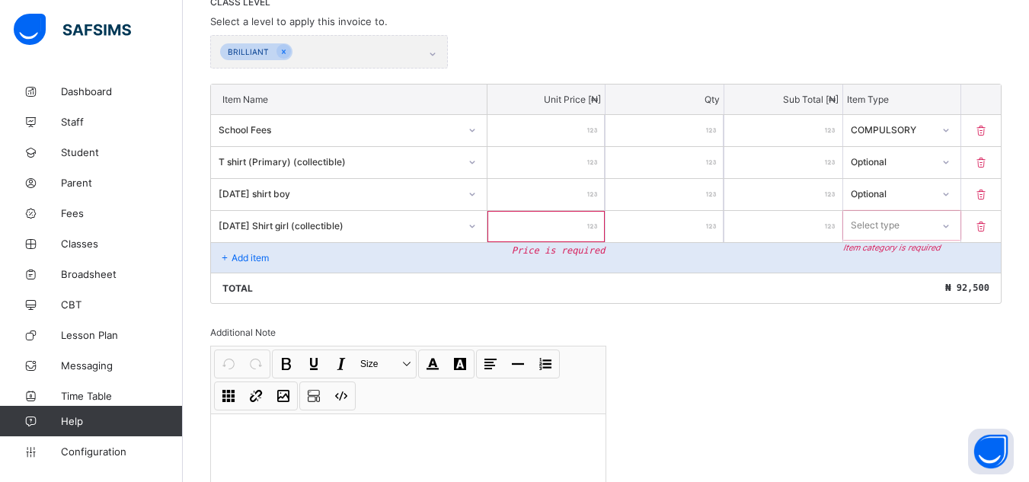
click at [594, 232] on input "number" at bounding box center [546, 226] width 118 height 31
type input "*"
type input "**"
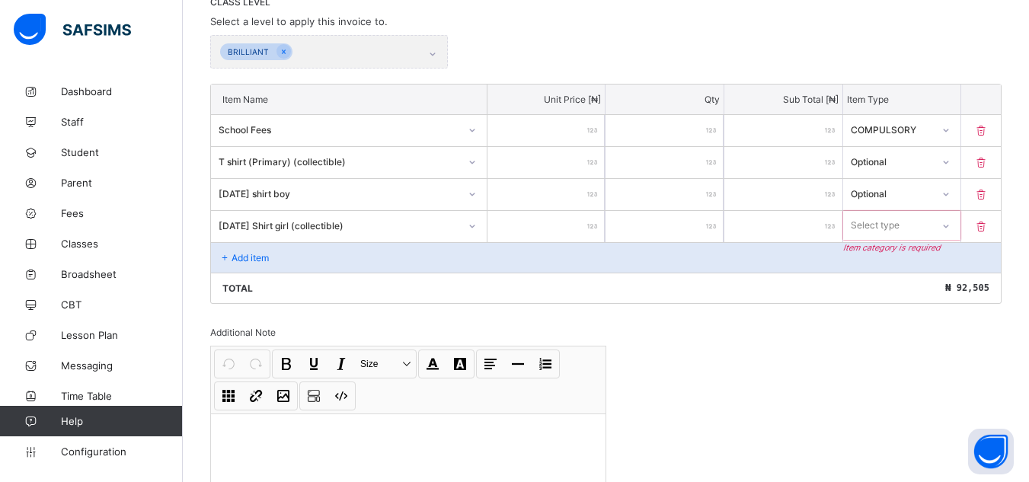
type input "***"
type input "****"
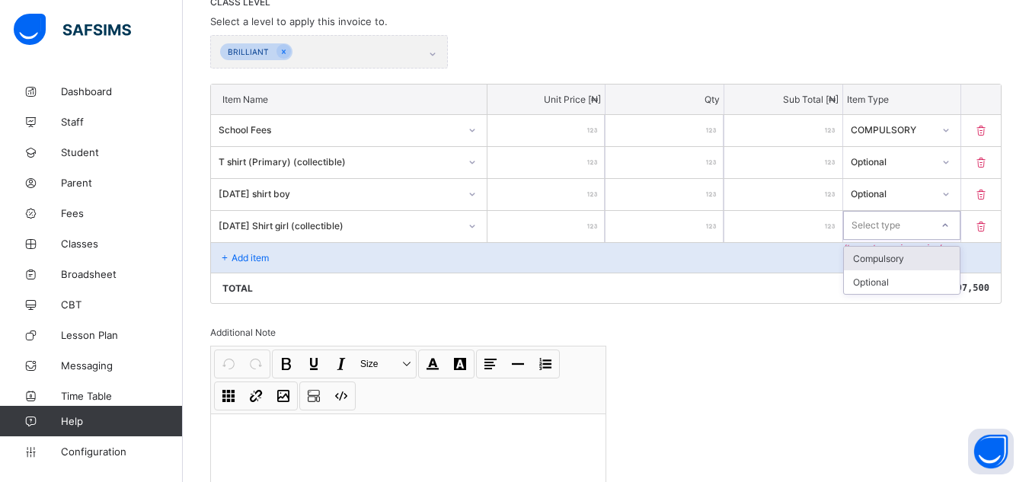
click at [950, 224] on icon at bounding box center [945, 225] width 9 height 15
click at [908, 288] on div "Optional" at bounding box center [902, 282] width 117 height 24
click at [276, 258] on div "Add item" at bounding box center [606, 257] width 790 height 30
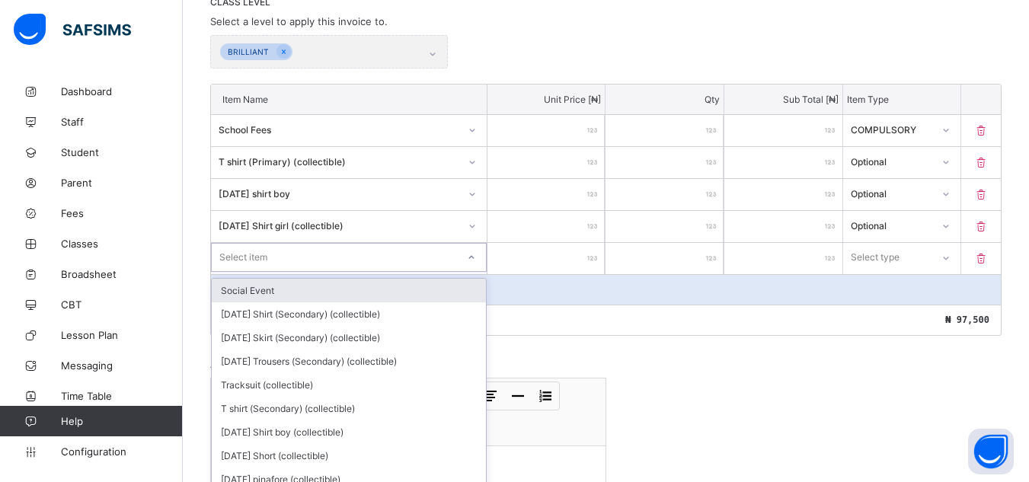
click at [477, 256] on div "option Social Event focused, 1 of 152. 152 results available. Use Up and Down t…" at bounding box center [349, 257] width 276 height 29
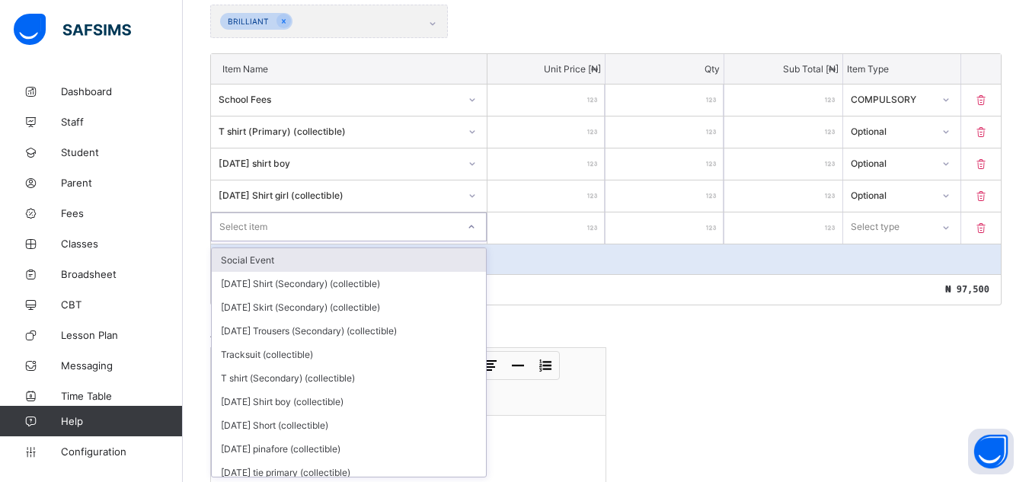
scroll to position [372, 0]
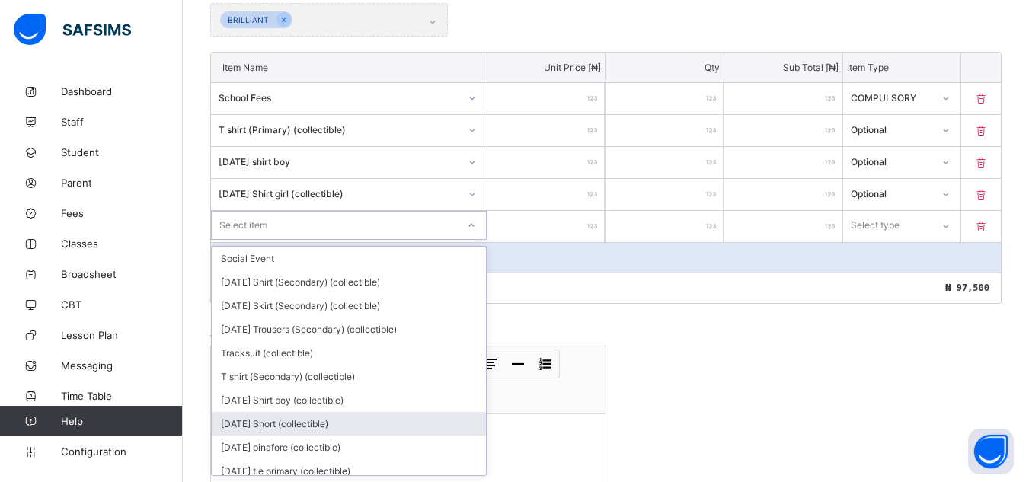
click at [456, 423] on div "[DATE] Short (collectible)" at bounding box center [349, 424] width 274 height 24
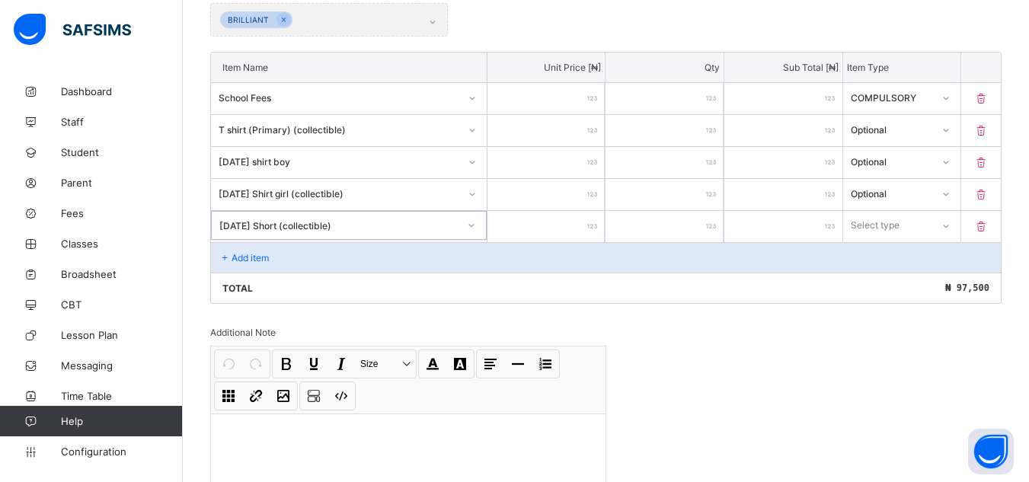
click at [573, 233] on input "number" at bounding box center [546, 226] width 118 height 31
type input "*"
type input "**"
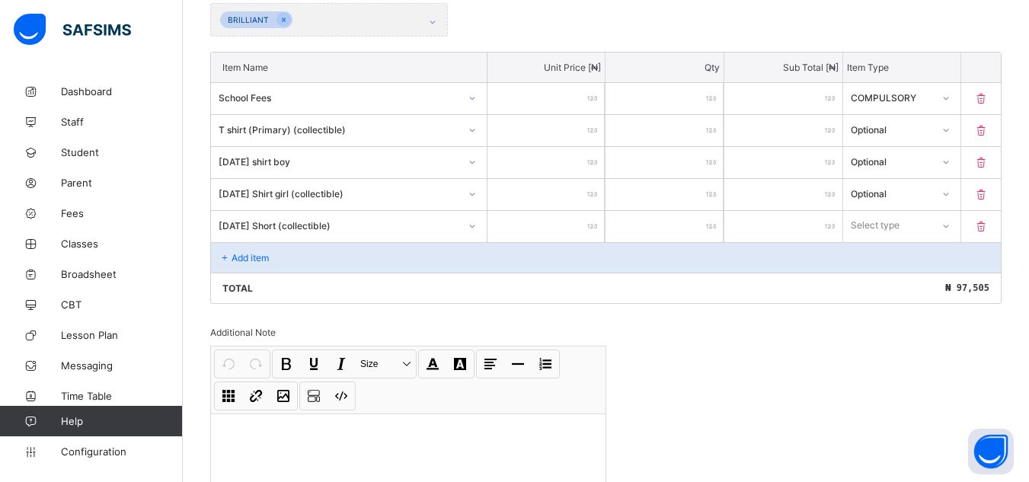
type input "***"
type input "****"
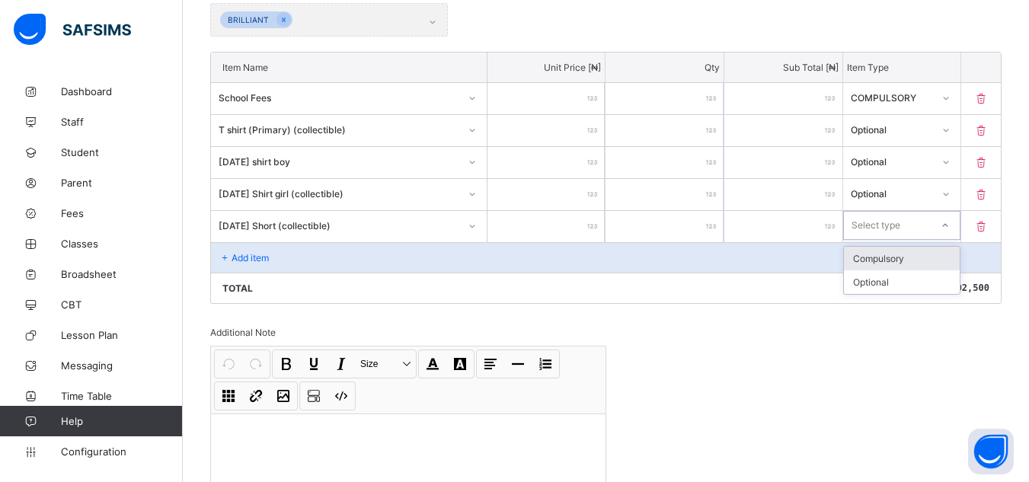
click at [950, 222] on div at bounding box center [945, 225] width 26 height 24
click at [925, 284] on div "Optional" at bounding box center [902, 282] width 117 height 24
click at [260, 248] on div "Add item" at bounding box center [606, 257] width 790 height 30
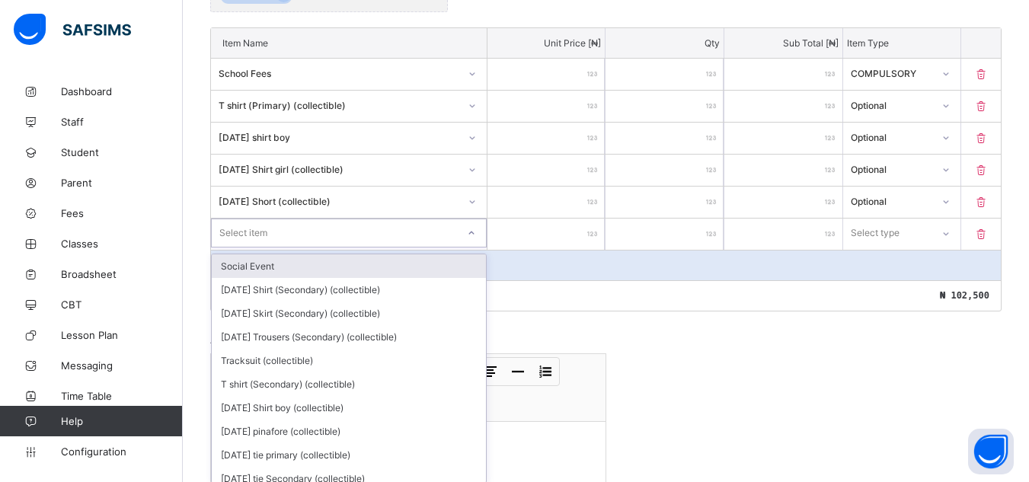
click at [476, 248] on div "option Social Event focused, 1 of 151. 151 results available. Use Up and Down t…" at bounding box center [349, 233] width 276 height 29
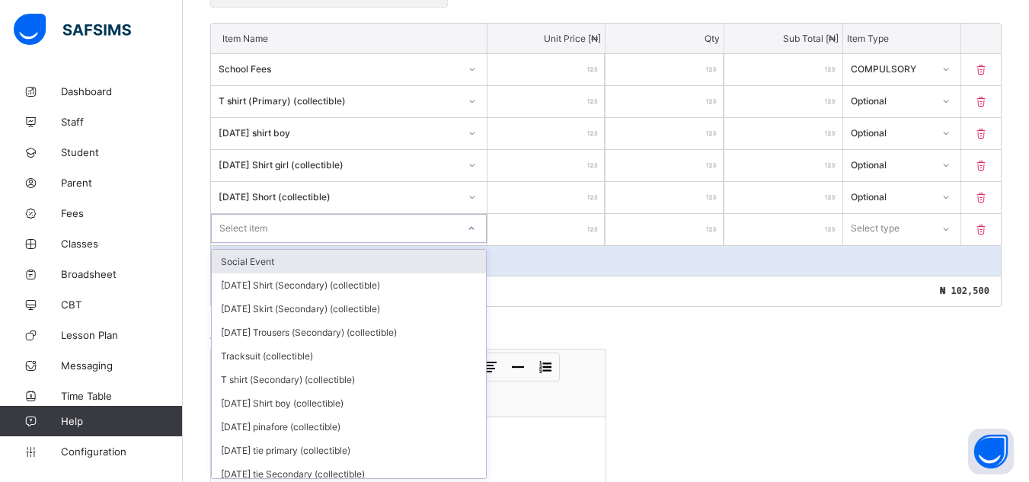
scroll to position [404, 0]
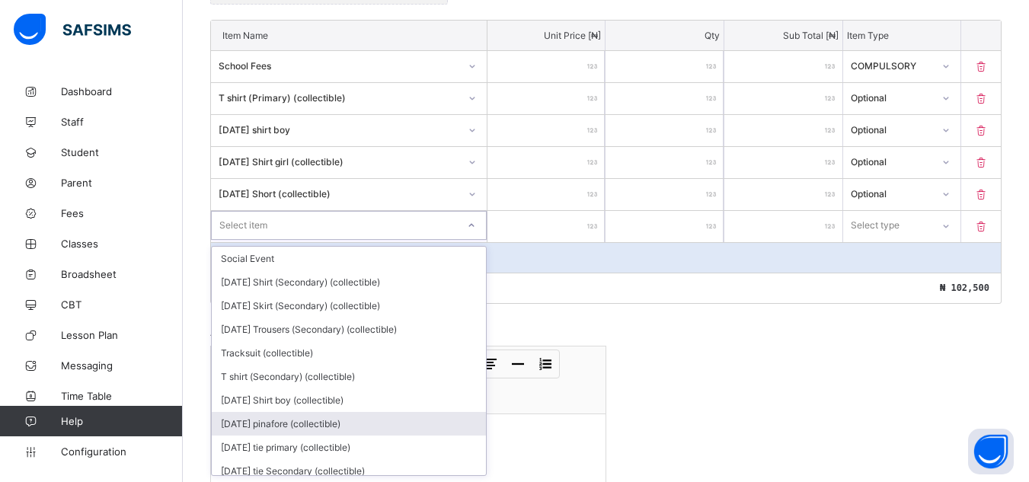
click at [449, 412] on div "[DATE] pinafore (collectible)" at bounding box center [349, 424] width 274 height 24
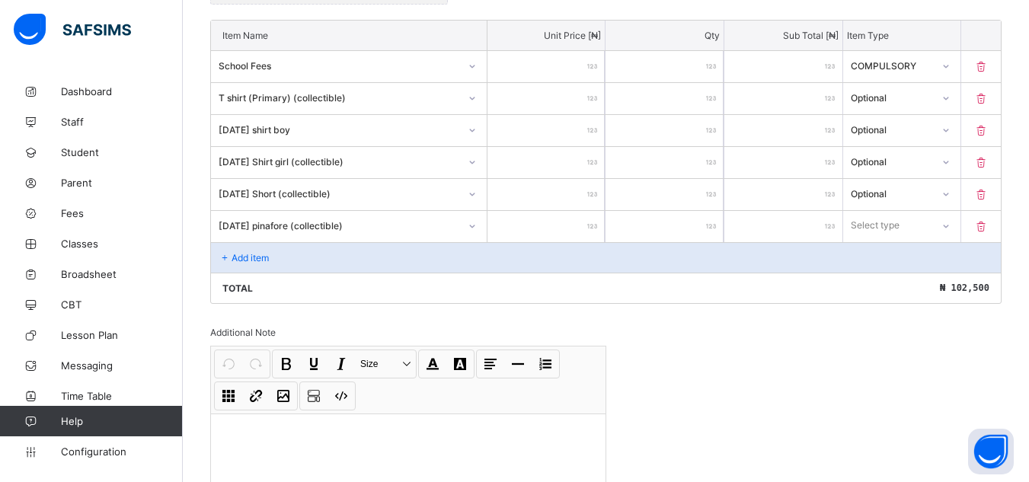
click at [589, 226] on input "number" at bounding box center [546, 226] width 118 height 31
type input "*"
type input "**"
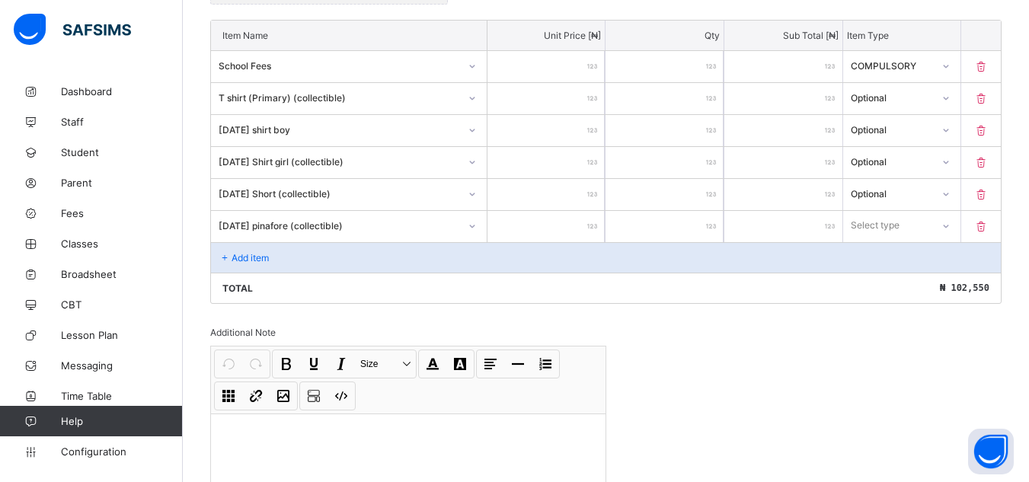
type input "***"
type input "****"
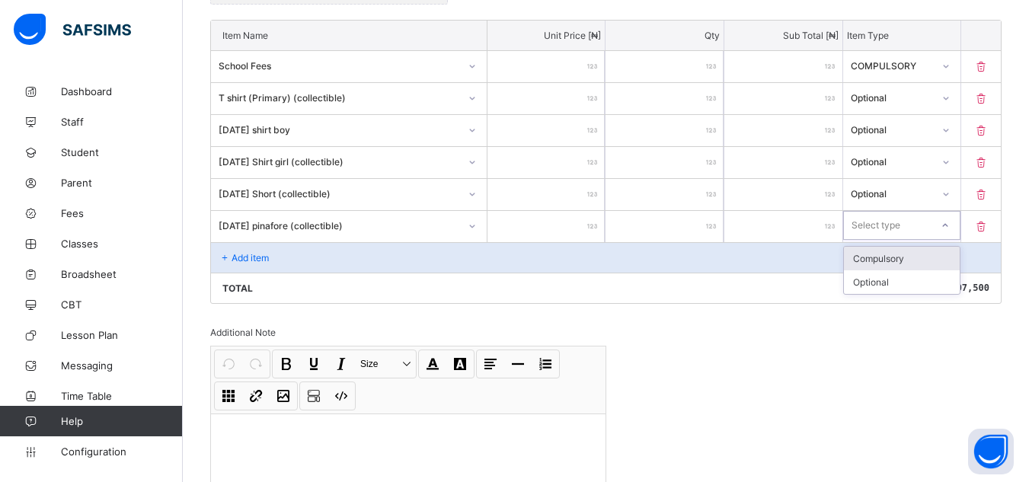
click at [950, 223] on icon at bounding box center [945, 225] width 9 height 15
click at [911, 284] on div "Optional" at bounding box center [902, 282] width 117 height 24
click at [292, 260] on div "Add item" at bounding box center [606, 257] width 790 height 30
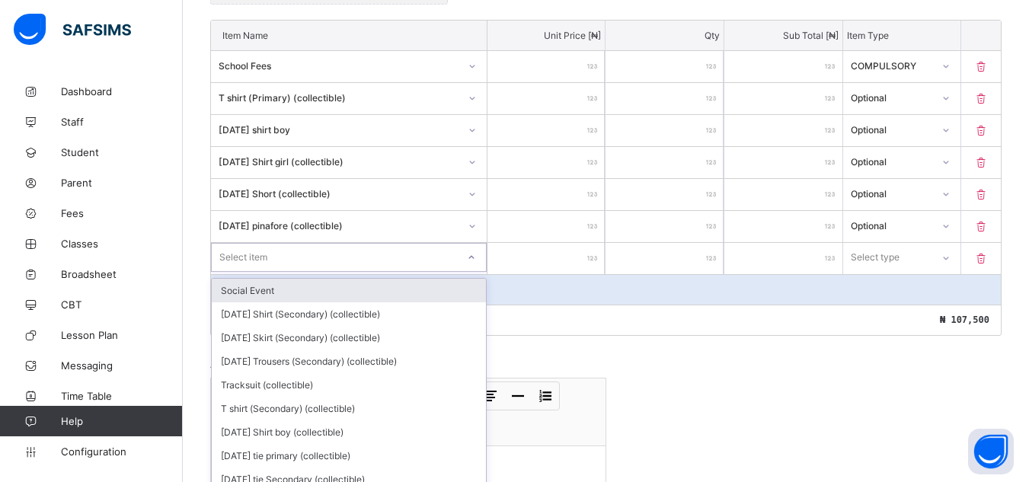
scroll to position [436, 0]
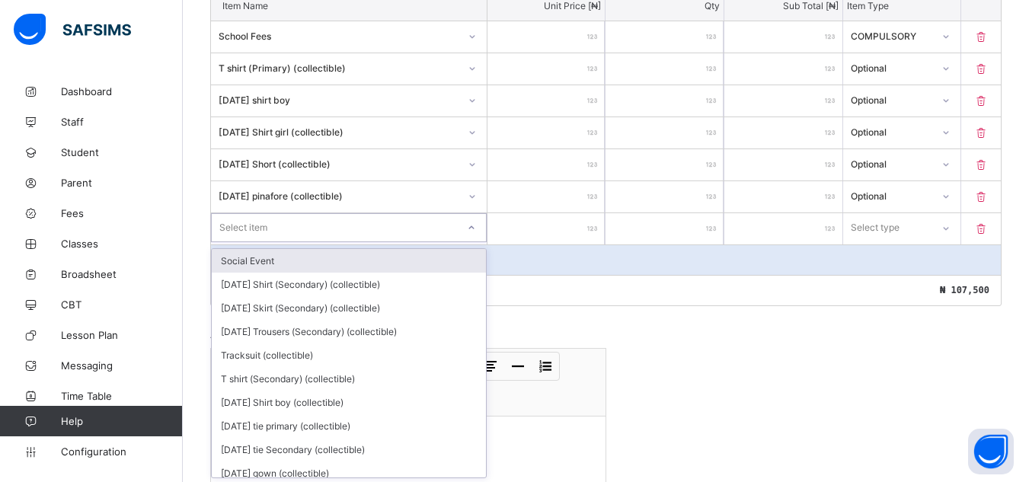
click at [475, 242] on div "option Social Event focused, 1 of 150. 150 results available. Use Up and Down t…" at bounding box center [349, 227] width 276 height 29
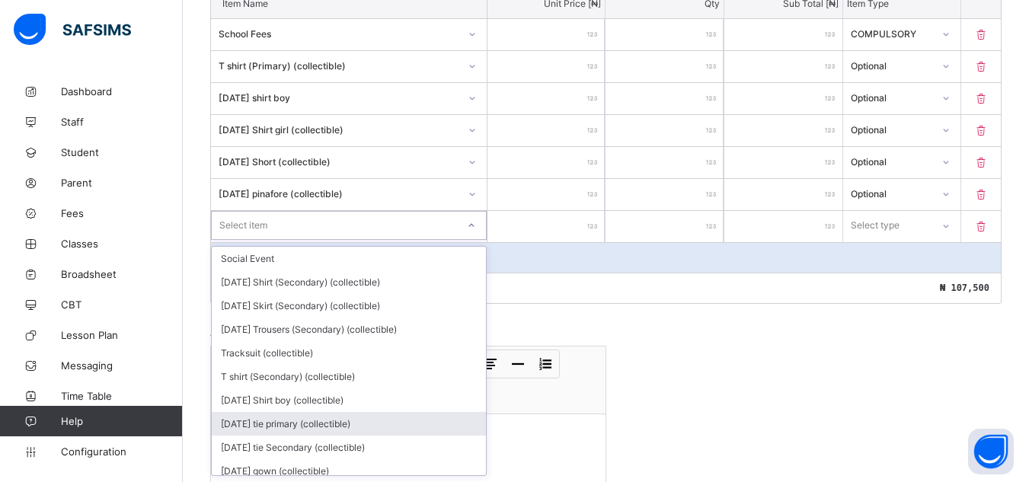
click at [436, 418] on div "[DATE] tie primary (collectible)" at bounding box center [349, 424] width 274 height 24
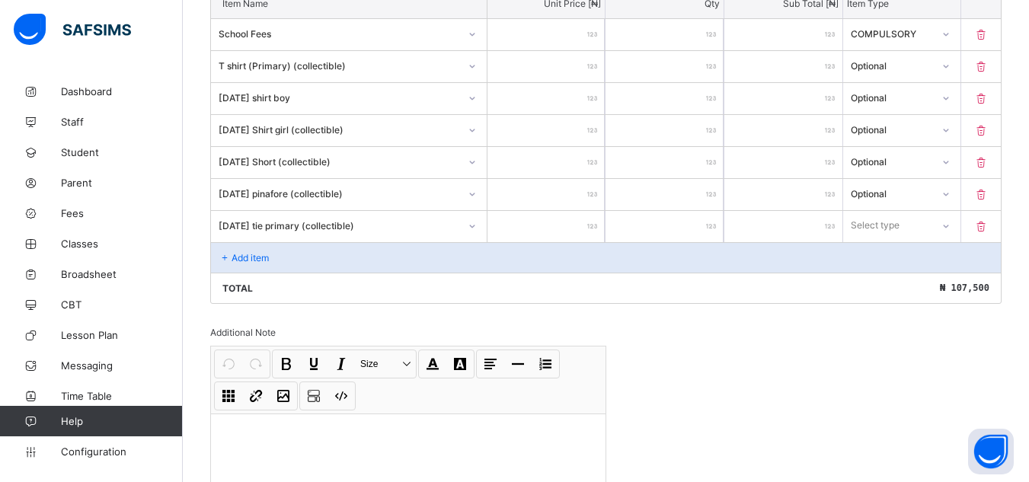
click at [595, 221] on div at bounding box center [546, 226] width 118 height 31
click at [599, 219] on input "number" at bounding box center [546, 226] width 118 height 31
type input "*"
type input "**"
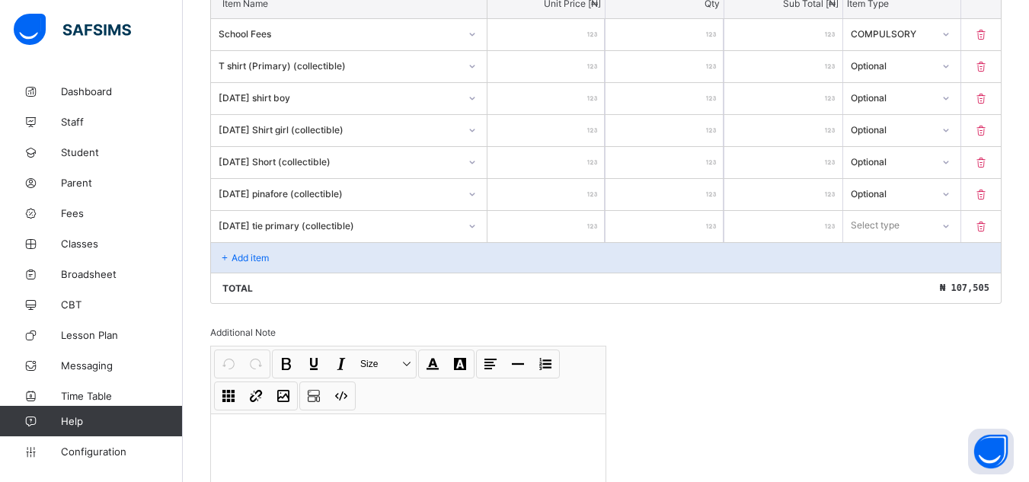
type input "**"
type input "***"
type input "****"
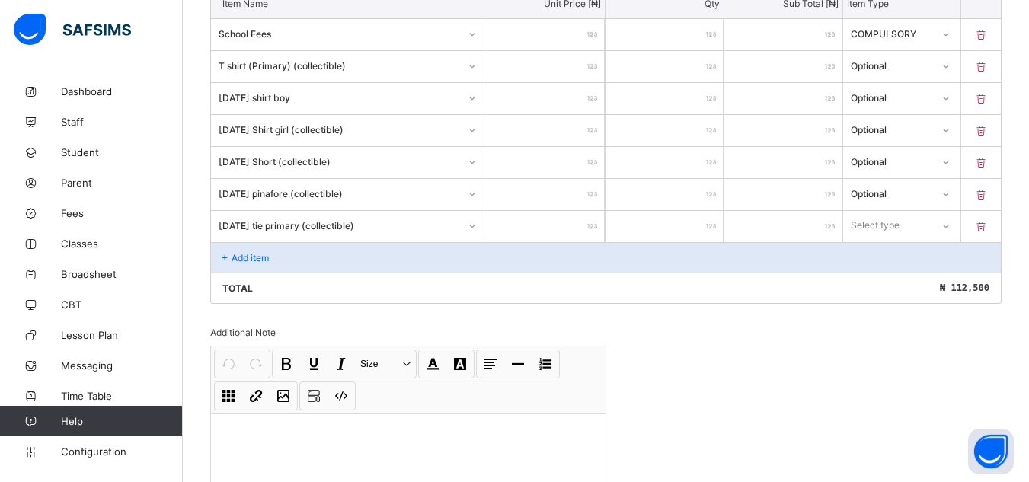
type input "****"
click at [950, 227] on icon at bounding box center [945, 226] width 9 height 15
click at [909, 280] on div "Optional" at bounding box center [902, 282] width 117 height 24
click at [293, 264] on div "Add item" at bounding box center [606, 257] width 790 height 30
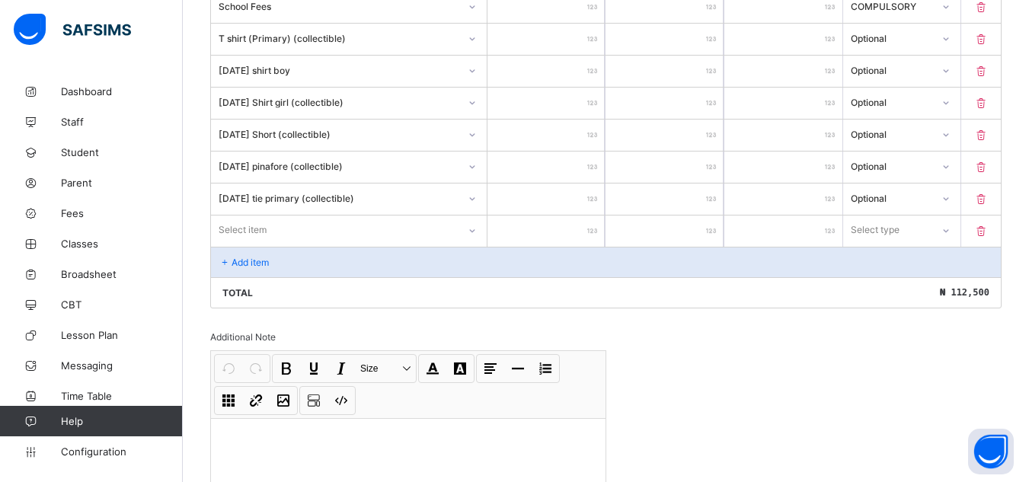
click at [469, 244] on div "Select item" at bounding box center [349, 230] width 276 height 29
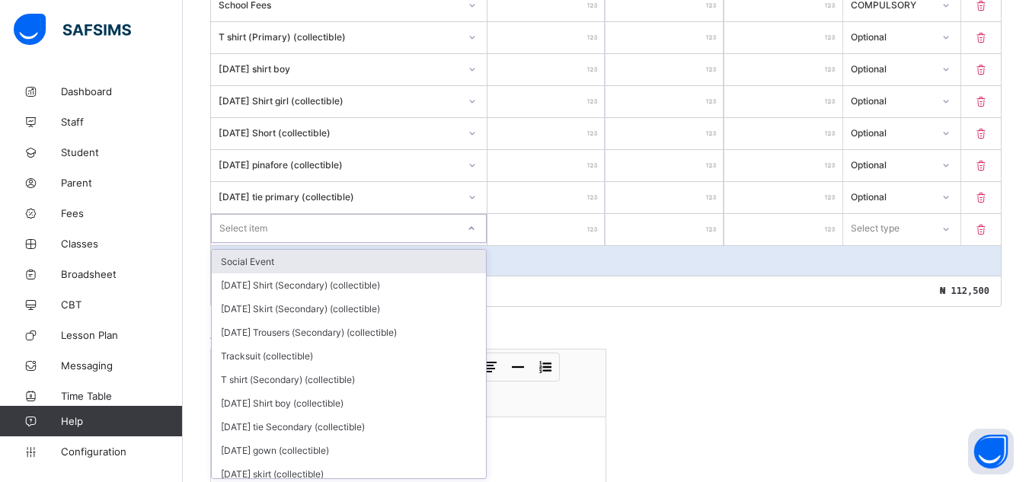
scroll to position [468, 0]
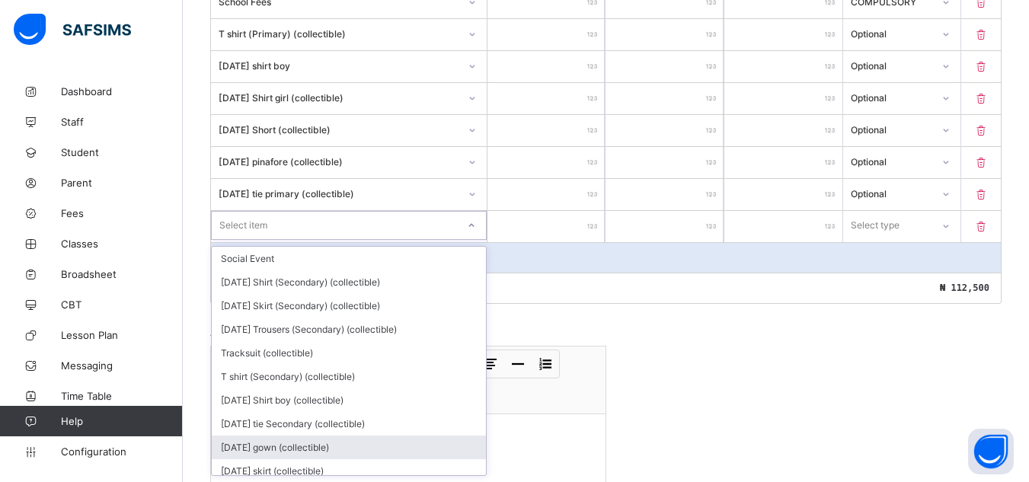
click at [440, 439] on div "[DATE] gown (collectible)" at bounding box center [349, 448] width 274 height 24
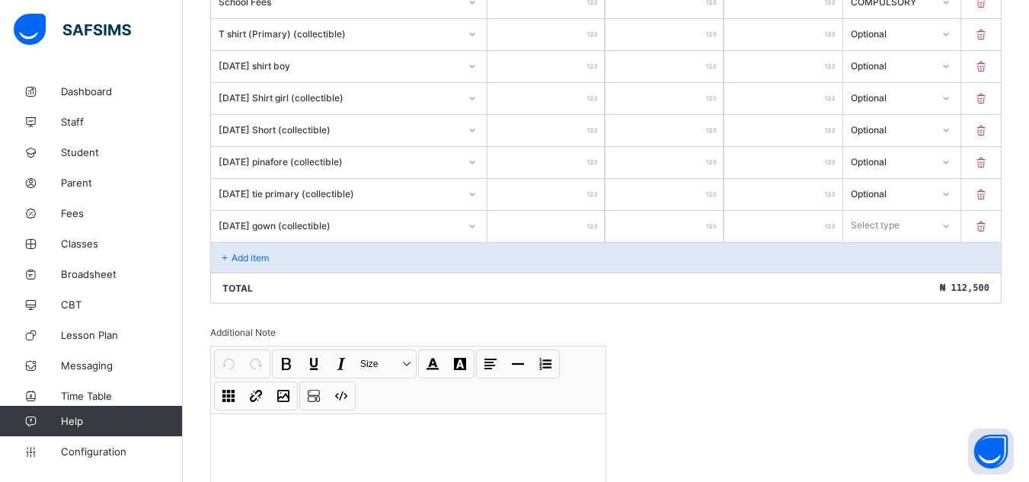
click at [228, 247] on div "Add item" at bounding box center [606, 257] width 790 height 30
click at [580, 219] on input "number" at bounding box center [546, 226] width 118 height 31
type input "*"
type input "**"
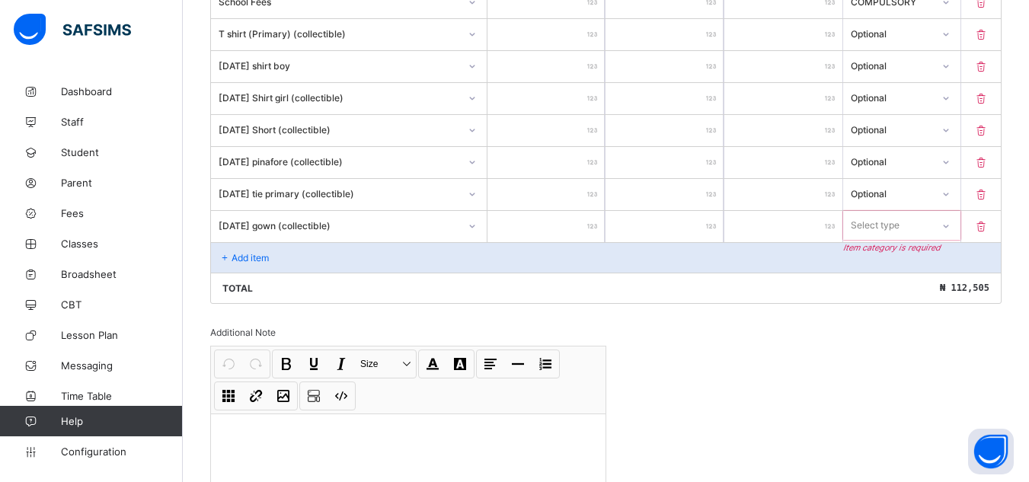
type input "**"
type input "***"
type input "****"
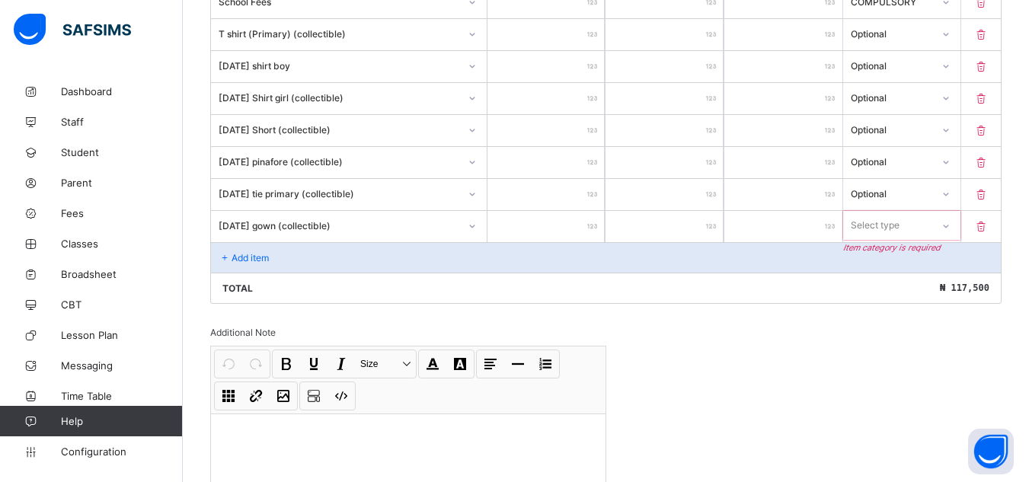
type input "****"
click at [950, 226] on icon at bounding box center [945, 225] width 9 height 15
click at [919, 276] on div "Optional" at bounding box center [902, 282] width 117 height 24
click at [267, 257] on p "Add item" at bounding box center [250, 257] width 37 height 11
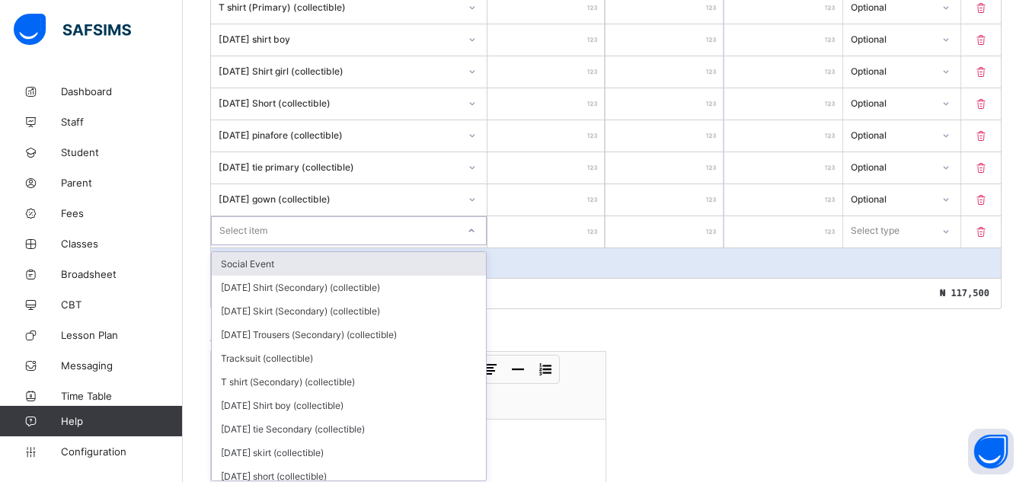
click at [477, 245] on div "option Social Event focused, 1 of 148. 148 results available. Use Up and Down t…" at bounding box center [349, 230] width 276 height 29
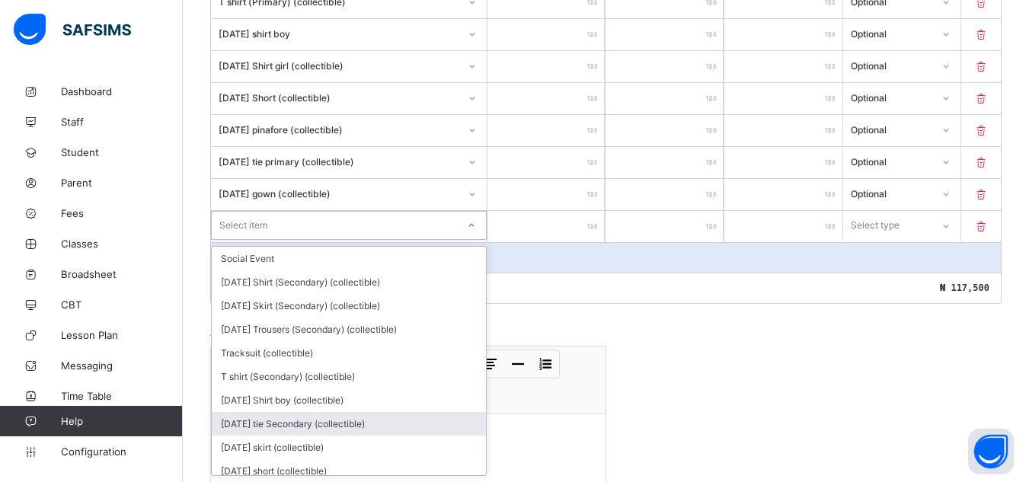
click at [469, 430] on div "[DATE] tie Secondary (collectible)" at bounding box center [349, 424] width 274 height 24
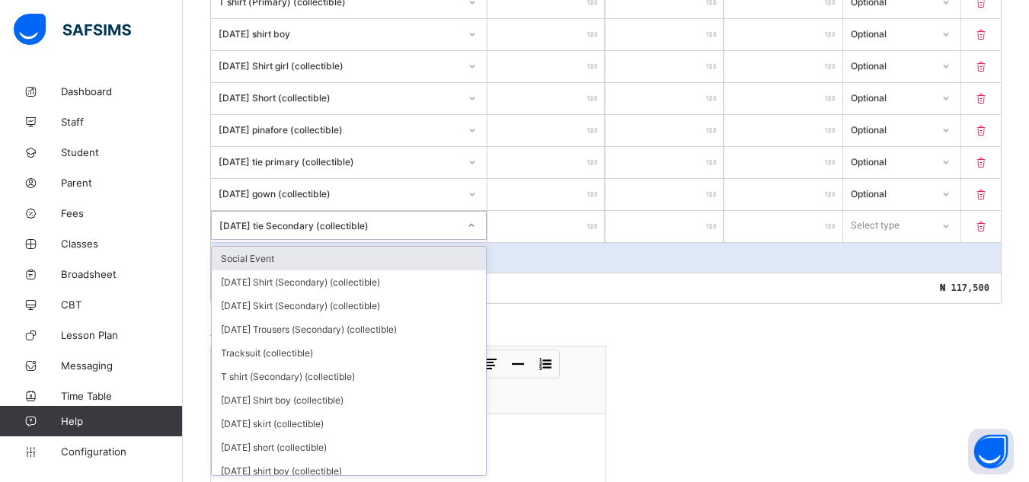
click at [423, 228] on div "[DATE] tie Secondary (collectible)" at bounding box center [338, 224] width 239 height 11
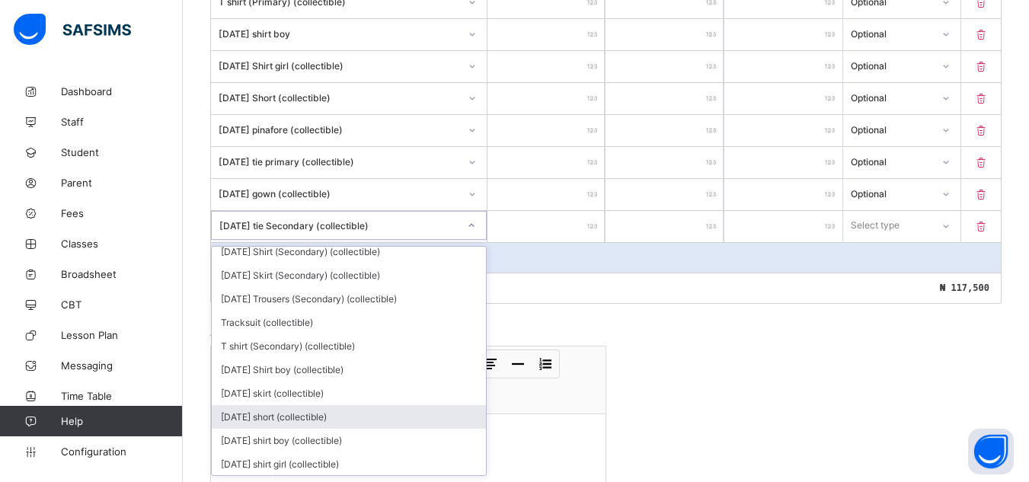
scroll to position [61, 0]
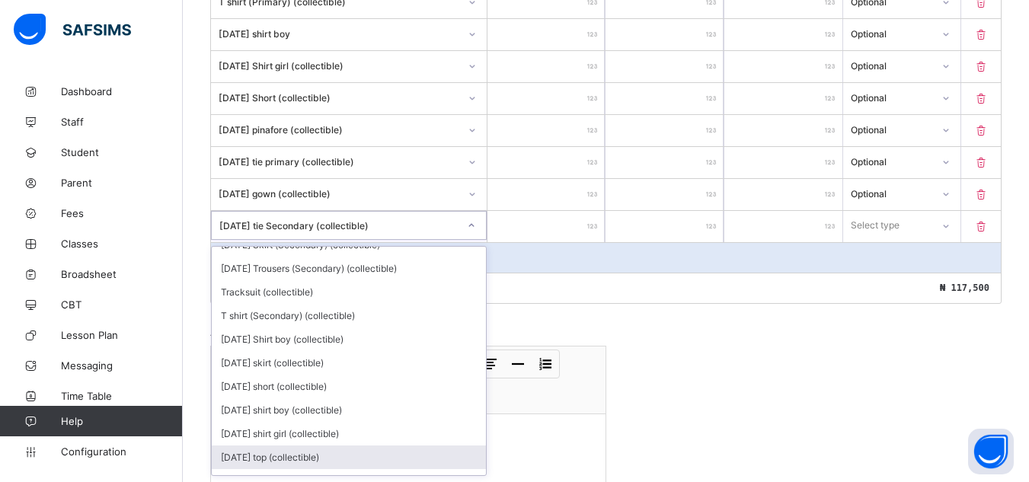
click at [308, 458] on div "[DATE] top (collectible)" at bounding box center [349, 458] width 274 height 24
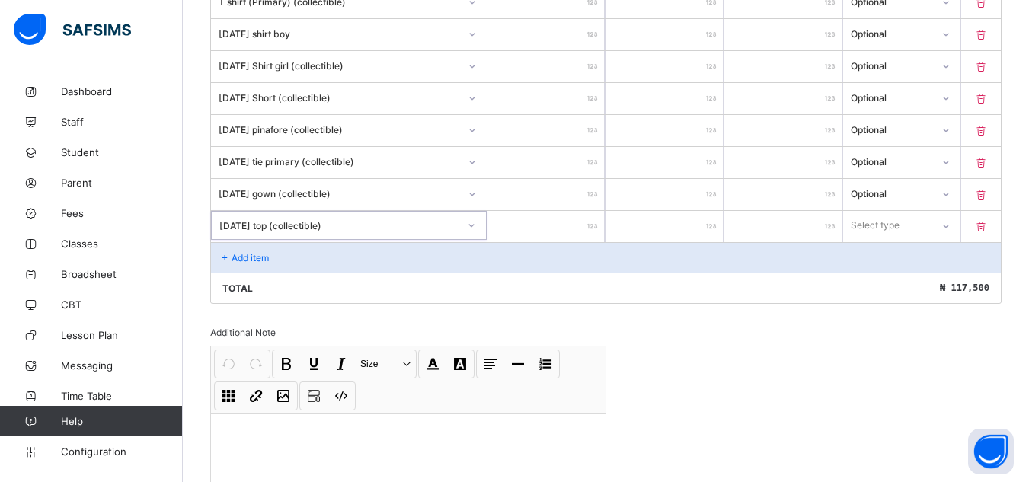
click at [599, 223] on div at bounding box center [546, 226] width 118 height 31
click at [592, 225] on input "number" at bounding box center [546, 226] width 118 height 31
type input "*"
type input "***"
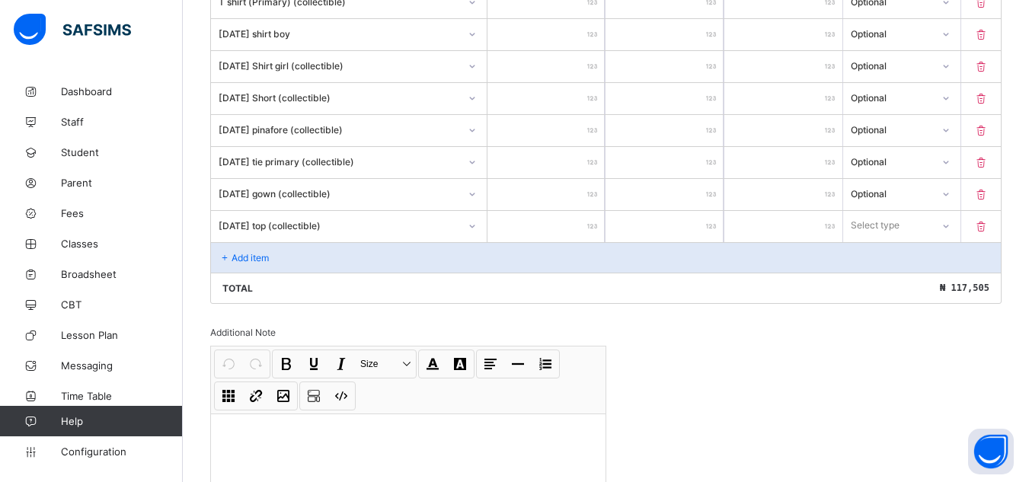
type input "***"
type input "****"
click at [950, 223] on icon at bounding box center [945, 226] width 9 height 15
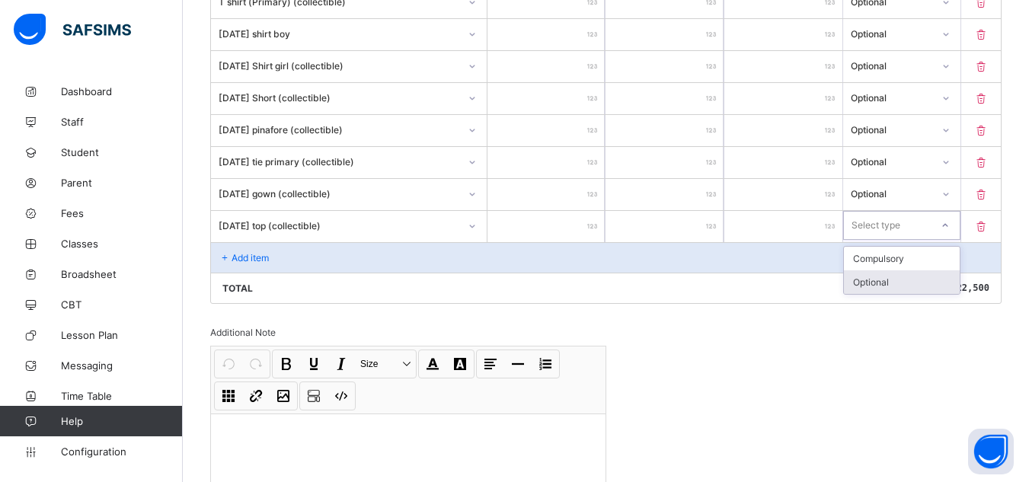
click at [946, 283] on div "Optional" at bounding box center [902, 282] width 117 height 24
click at [324, 244] on div "Add item" at bounding box center [606, 257] width 790 height 30
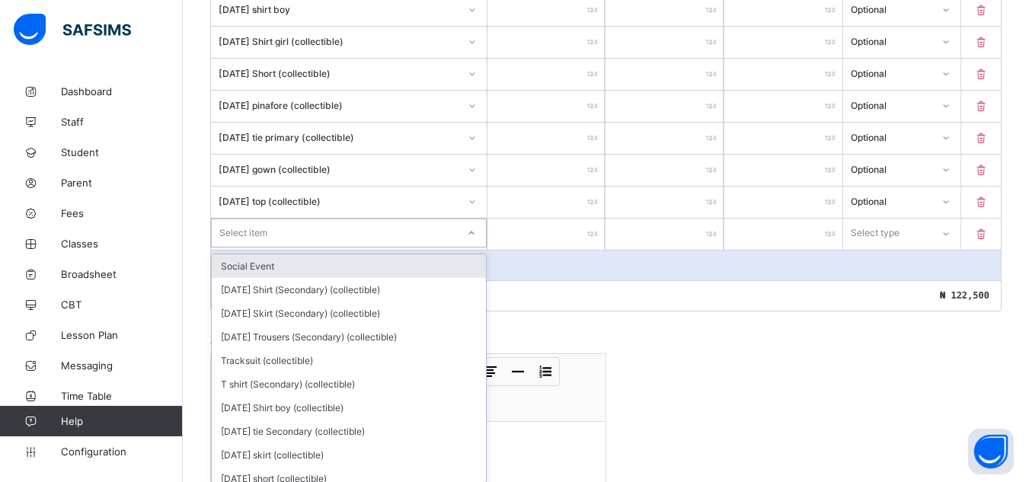
scroll to position [532, 0]
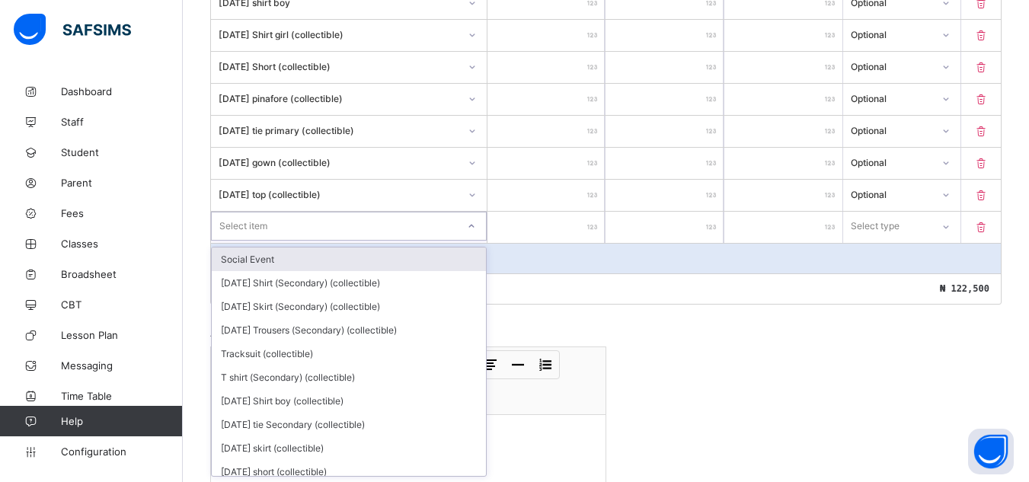
click at [475, 241] on div "option Social Event focused, 1 of 147. 147 results available. Use Up and Down t…" at bounding box center [349, 226] width 276 height 29
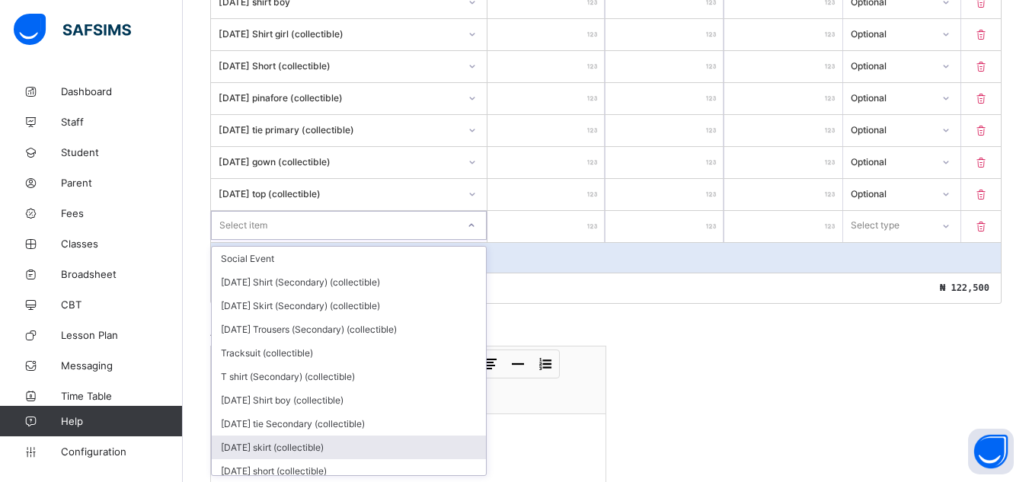
click at [433, 436] on div "[DATE] skirt (collectible)" at bounding box center [349, 448] width 274 height 24
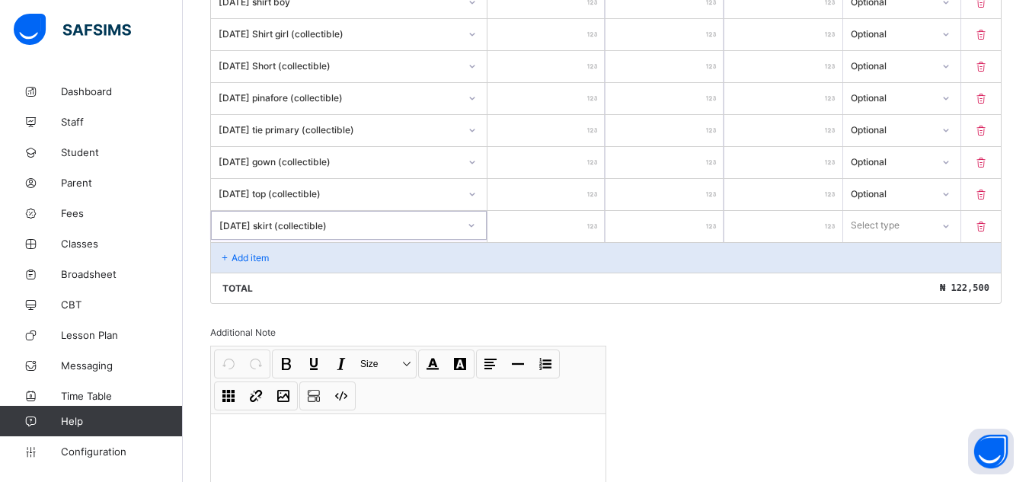
click at [592, 223] on input "number" at bounding box center [546, 226] width 118 height 31
type input "*"
type input "**"
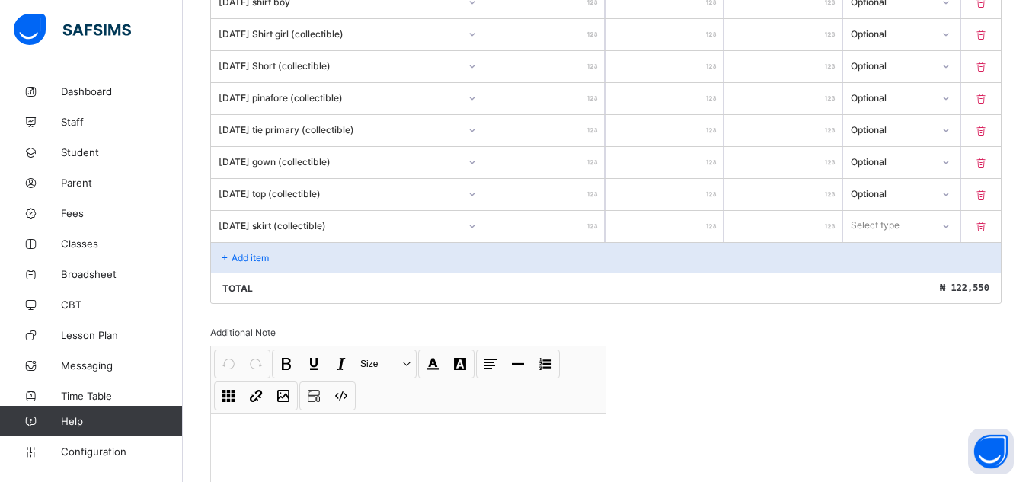
type input "***"
type input "****"
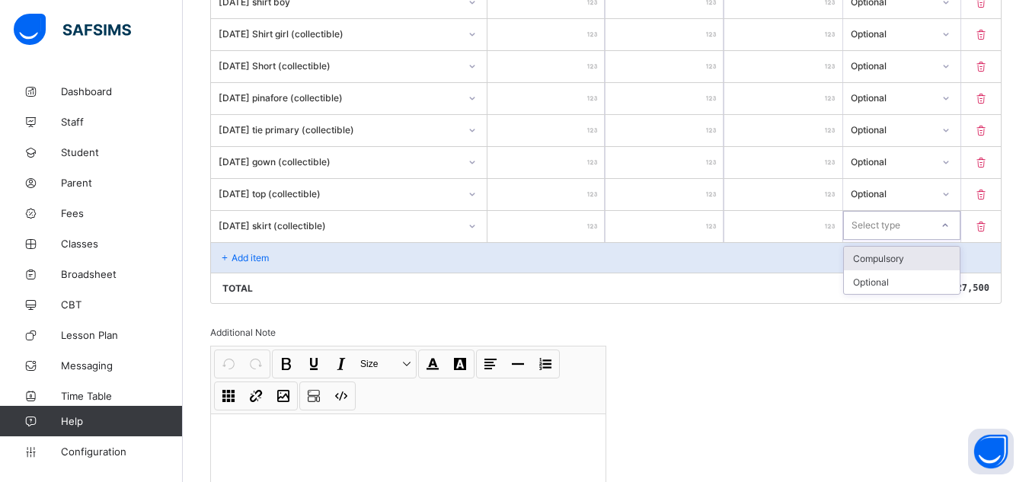
click at [950, 223] on icon at bounding box center [945, 225] width 9 height 15
click at [939, 280] on div "Optional" at bounding box center [902, 282] width 117 height 24
click at [255, 252] on p "Add item" at bounding box center [250, 257] width 37 height 11
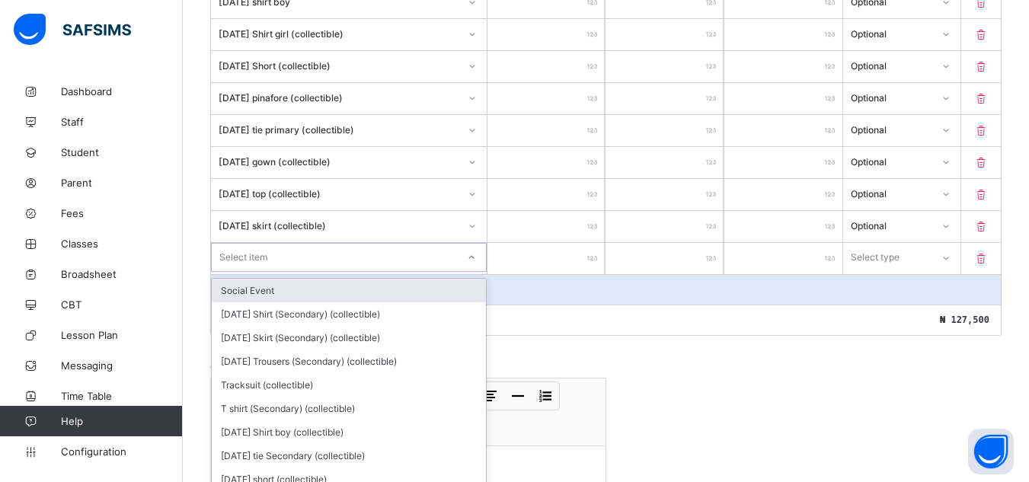
click at [473, 257] on div "option Social Event focused, 1 of 146. 146 results available. Use Up and Down t…" at bounding box center [349, 257] width 276 height 29
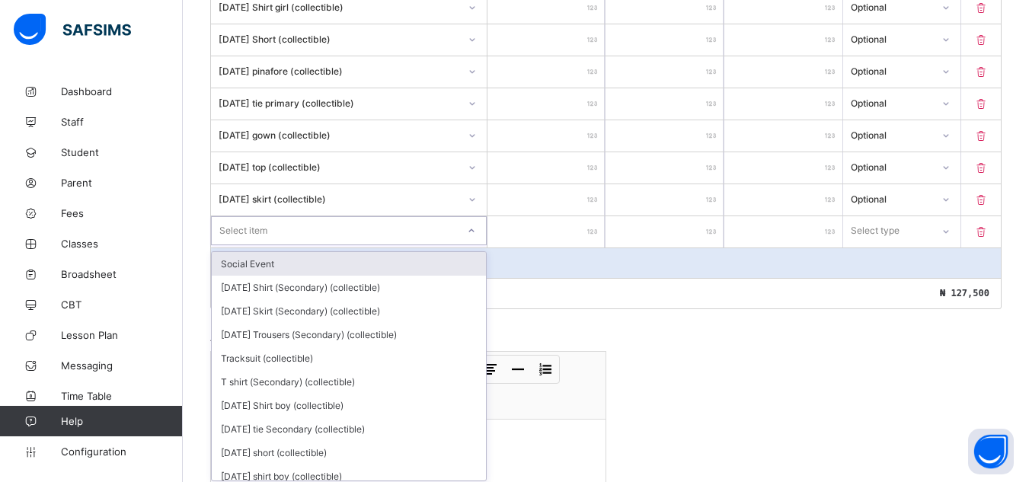
scroll to position [564, 0]
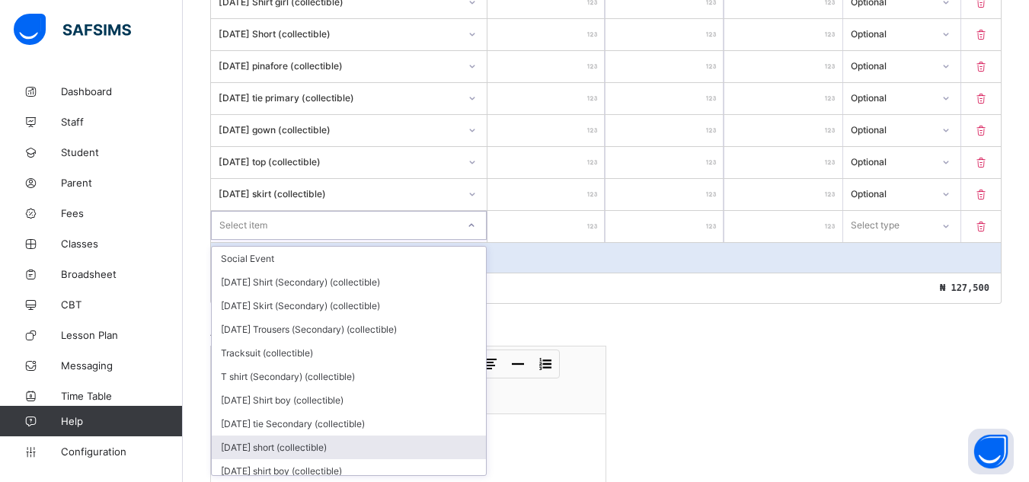
click at [369, 448] on div "[DATE] short (collectible)" at bounding box center [349, 448] width 274 height 24
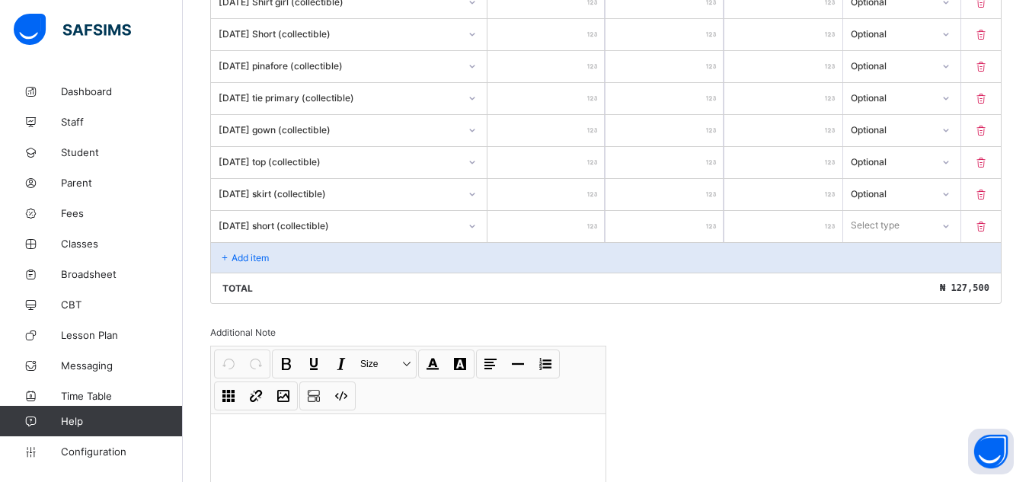
click at [594, 221] on div at bounding box center [546, 226] width 118 height 31
click at [595, 216] on input "number" at bounding box center [546, 226] width 118 height 31
type input "*"
type input "**"
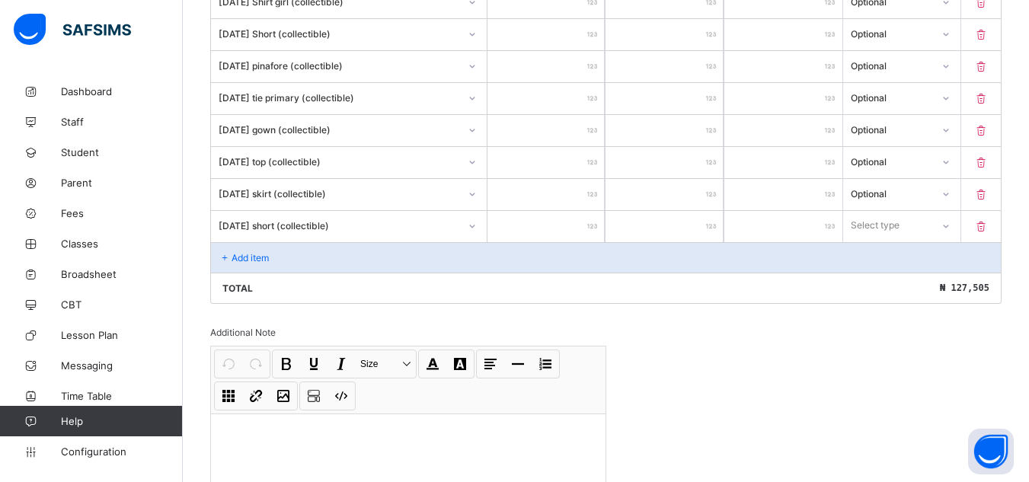
type input "**"
type input "***"
type input "****"
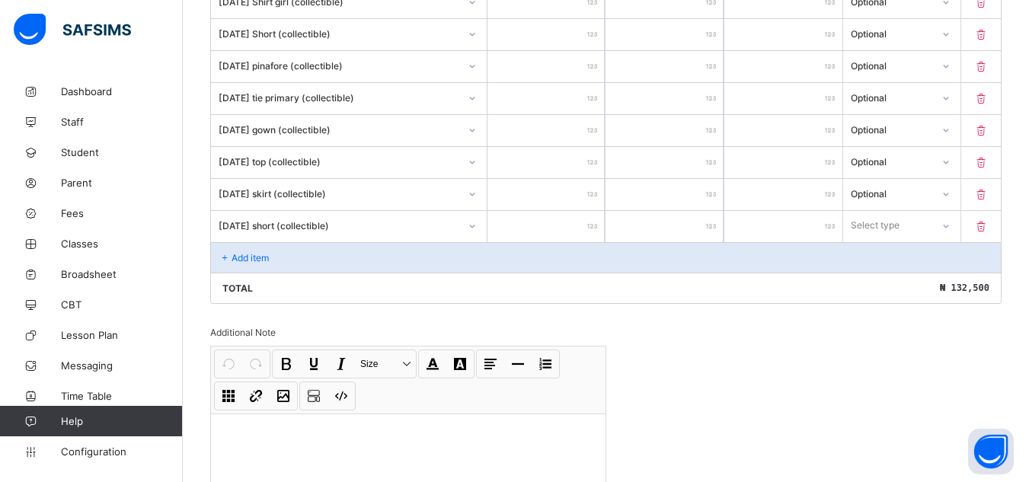
type input "****"
click at [950, 225] on icon at bounding box center [945, 225] width 9 height 15
click at [929, 285] on div "Optional" at bounding box center [902, 282] width 117 height 24
click at [304, 257] on div "Add item" at bounding box center [606, 257] width 790 height 30
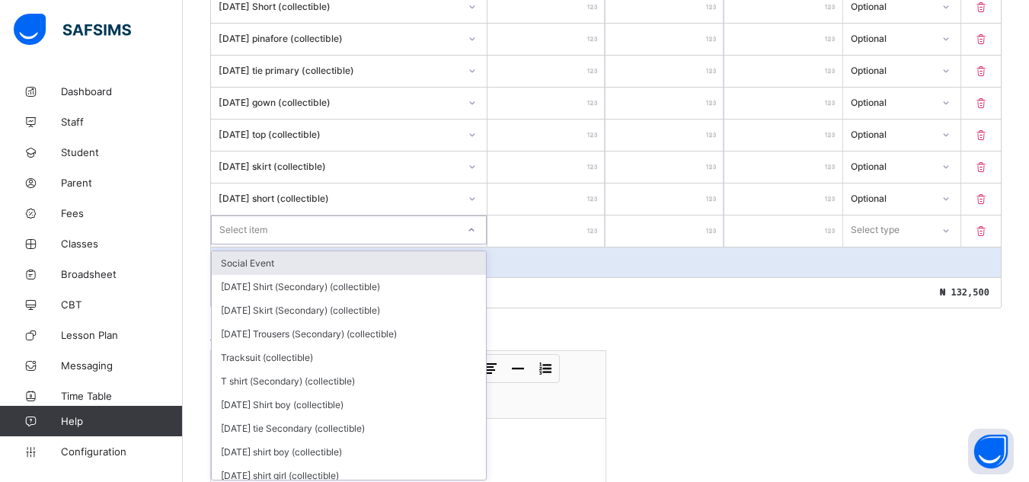
click at [478, 244] on div "option Social Event focused, 1 of 145. 145 results available. Use Up and Down t…" at bounding box center [349, 230] width 276 height 29
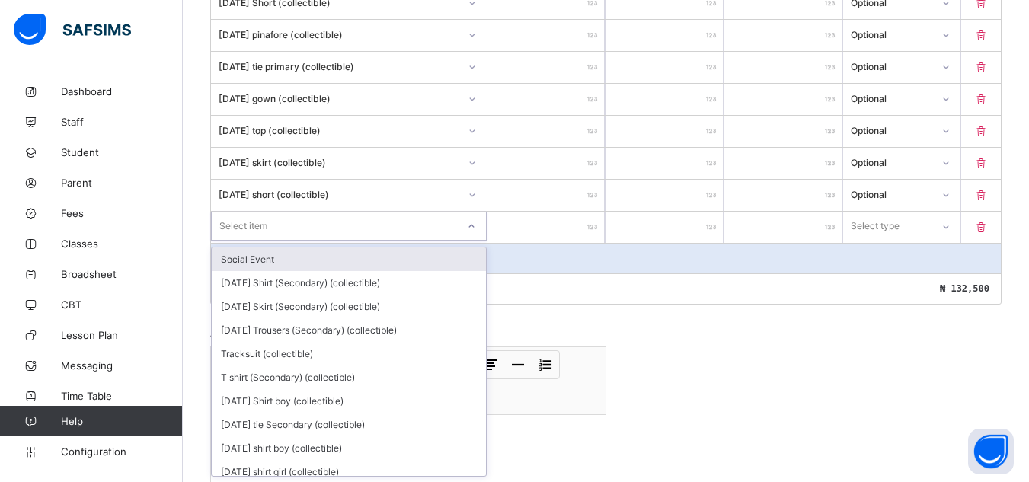
scroll to position [596, 0]
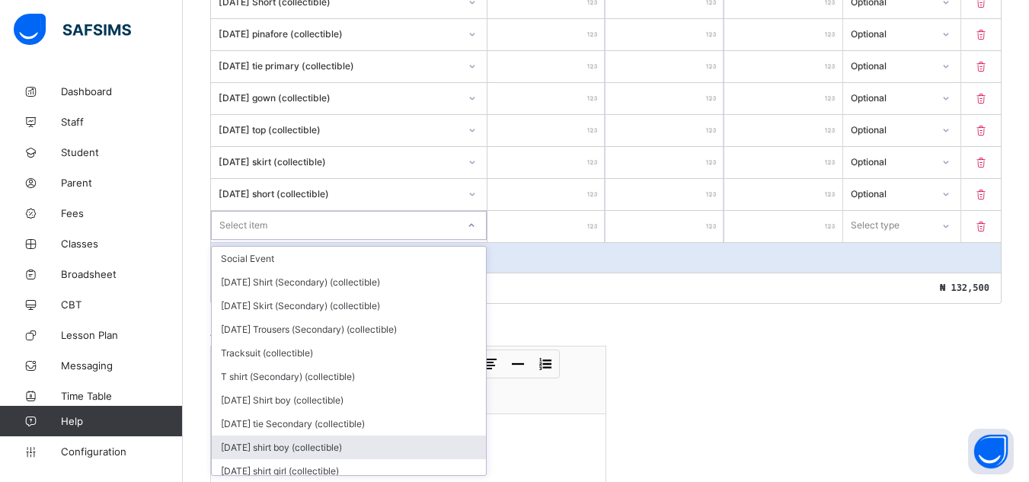
click at [449, 450] on div "[DATE] shirt boy (collectible)" at bounding box center [349, 448] width 274 height 24
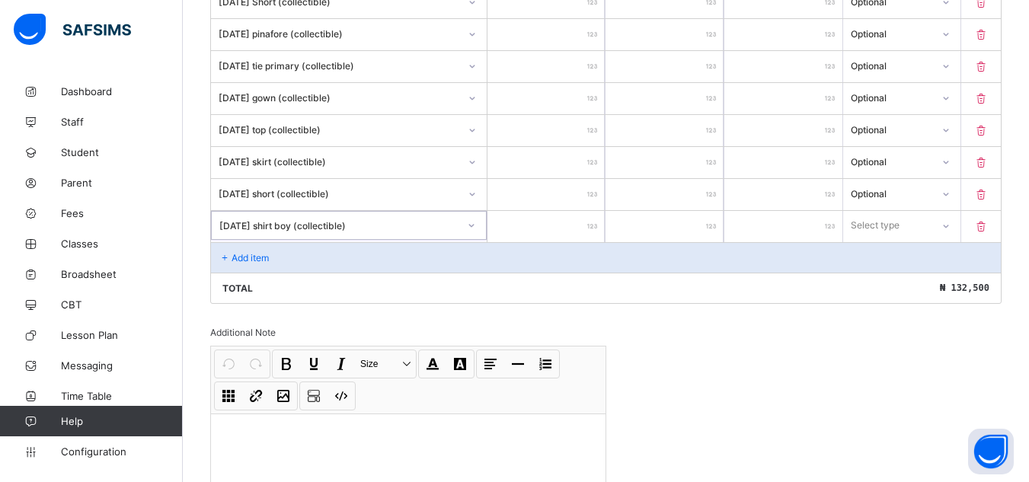
click at [589, 220] on input "number" at bounding box center [546, 226] width 118 height 31
type input "*"
type input "**"
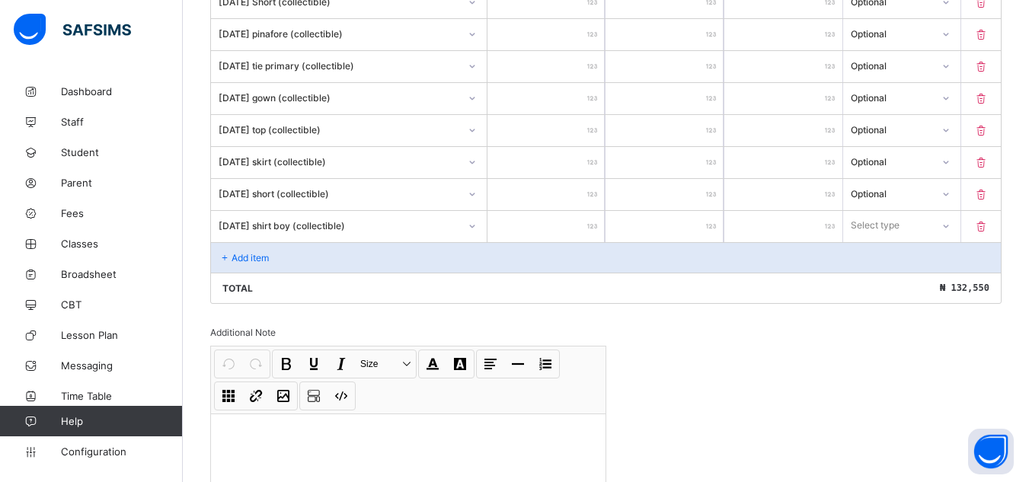
type input "***"
type input "****"
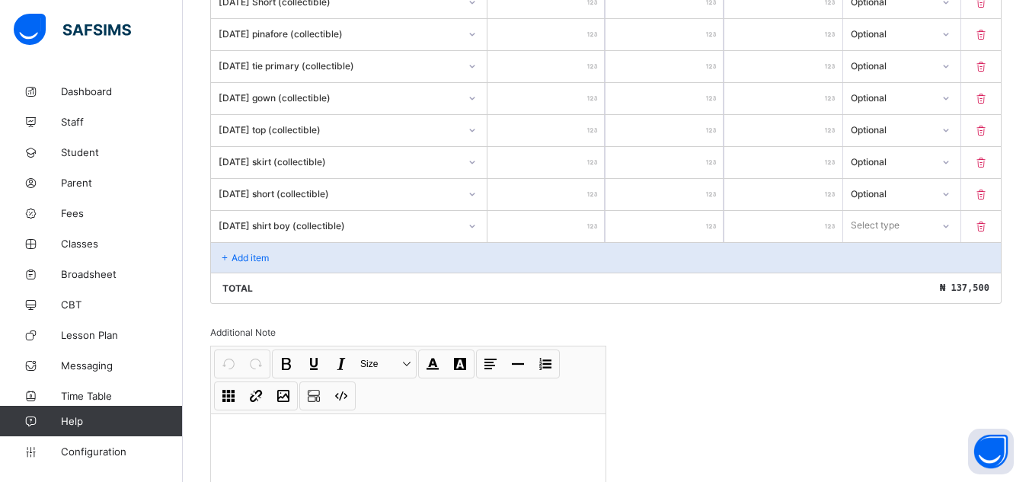
click at [950, 222] on icon at bounding box center [945, 226] width 9 height 15
click at [934, 279] on div "Optional" at bounding box center [902, 282] width 117 height 24
click at [259, 257] on p "Add item" at bounding box center [250, 257] width 37 height 11
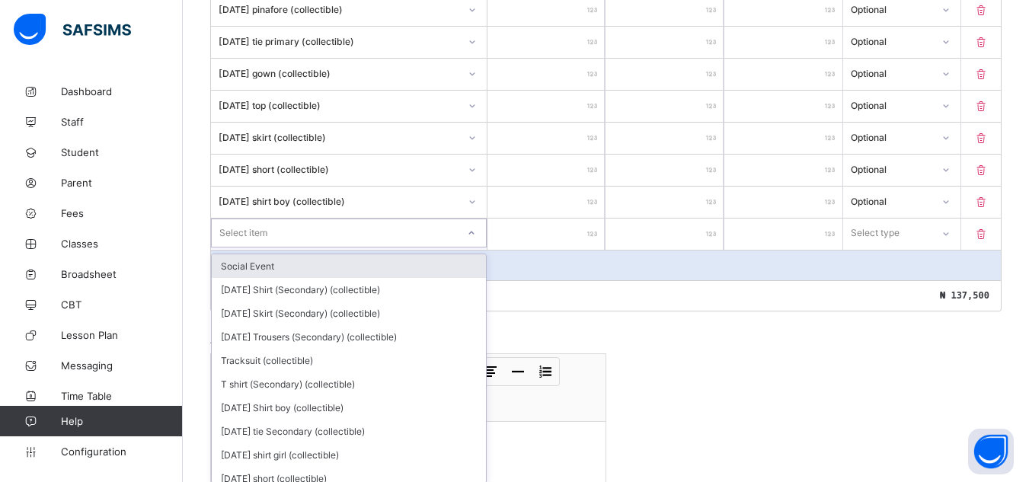
click at [360, 248] on div "option Social Event focused, 1 of 144. 144 results available. Use Up and Down t…" at bounding box center [349, 233] width 276 height 29
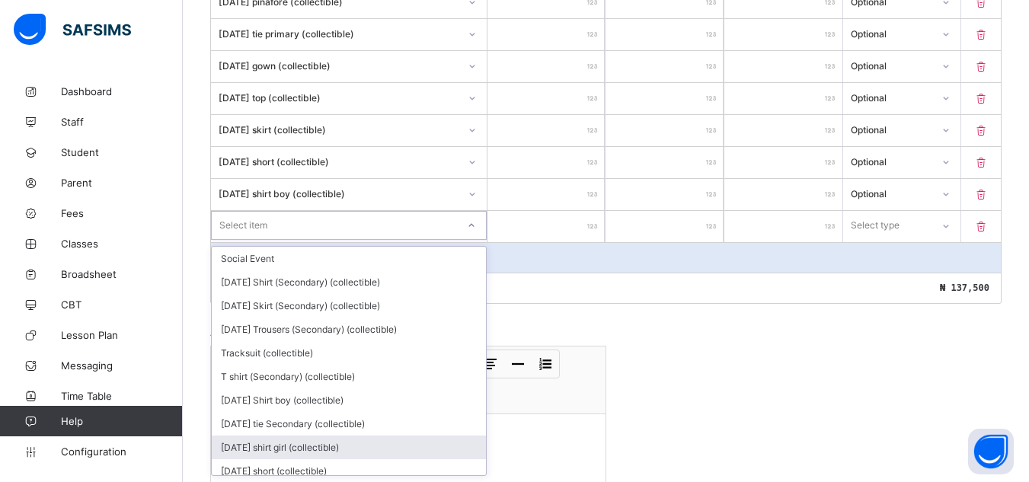
click at [423, 446] on div "[DATE] shirt girl (collectible)" at bounding box center [349, 448] width 274 height 24
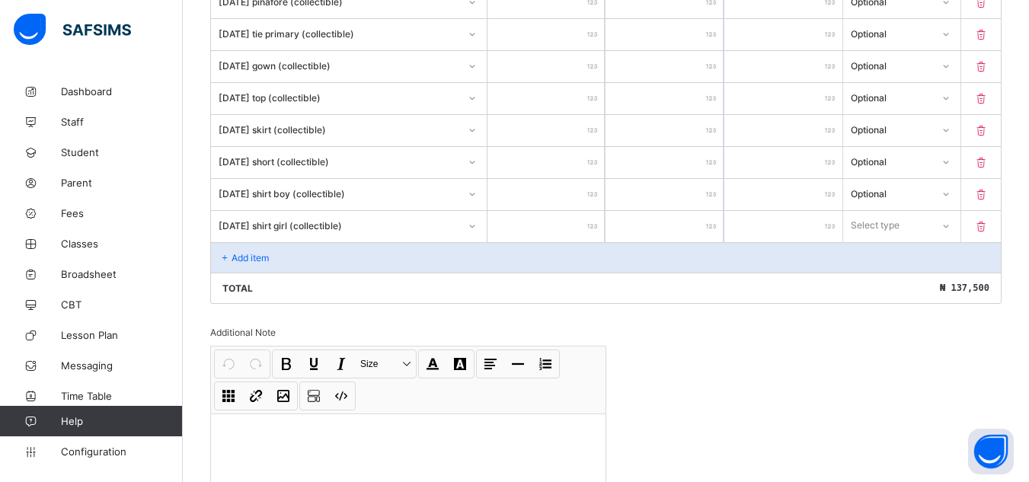
click at [591, 218] on input "number" at bounding box center [546, 226] width 118 height 31
type input "*"
type input "**"
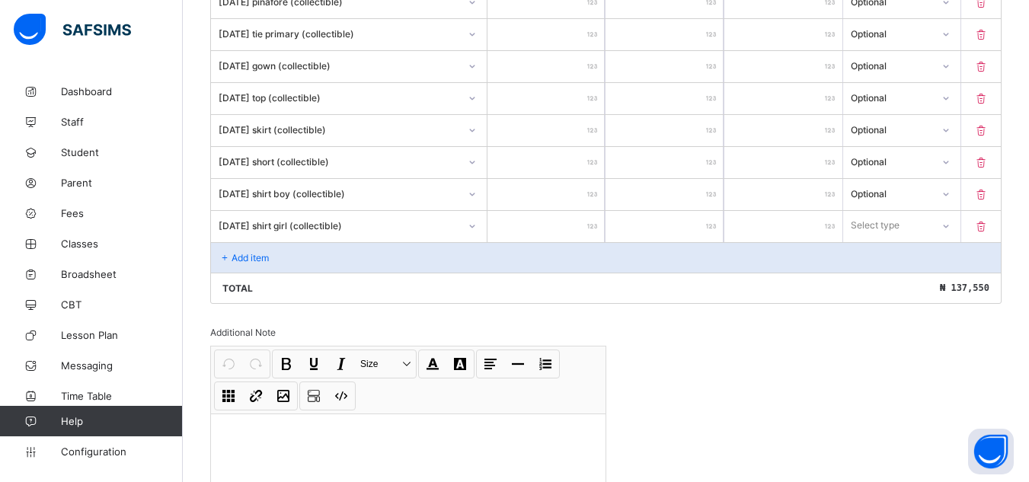
type input "****"
click at [950, 225] on icon at bounding box center [945, 225] width 9 height 15
click at [929, 288] on div "Optional" at bounding box center [902, 282] width 117 height 24
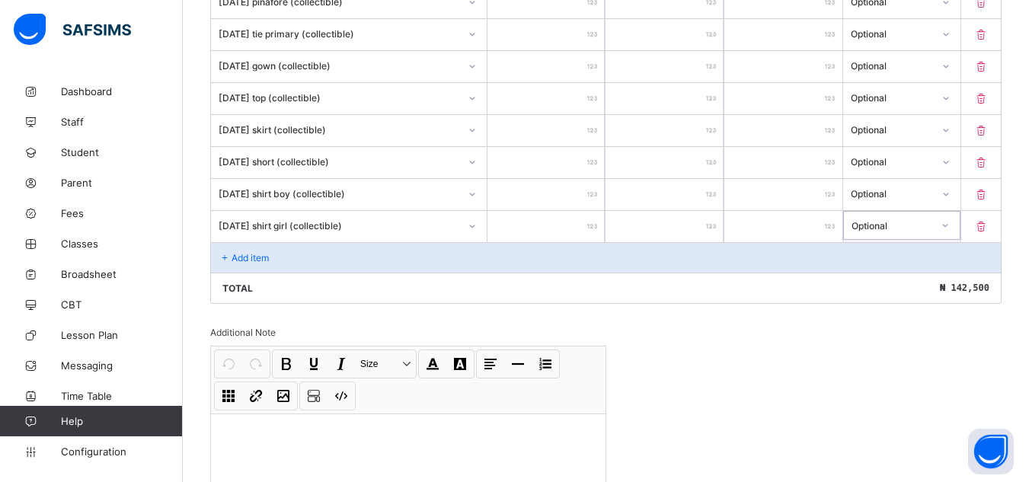
click at [324, 253] on div "Add item" at bounding box center [606, 257] width 790 height 30
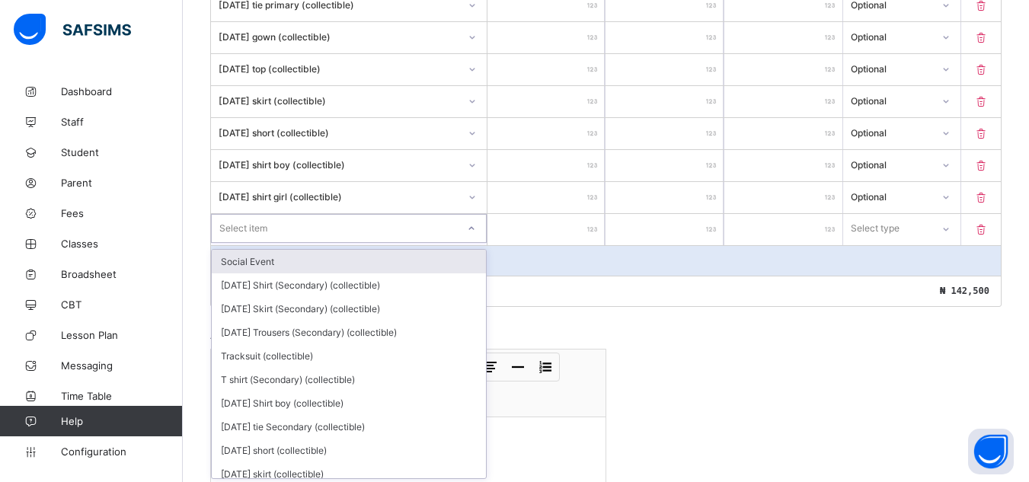
click at [476, 243] on div "option Social Event focused, 1 of 143. 143 results available. Use Up and Down t…" at bounding box center [349, 228] width 276 height 29
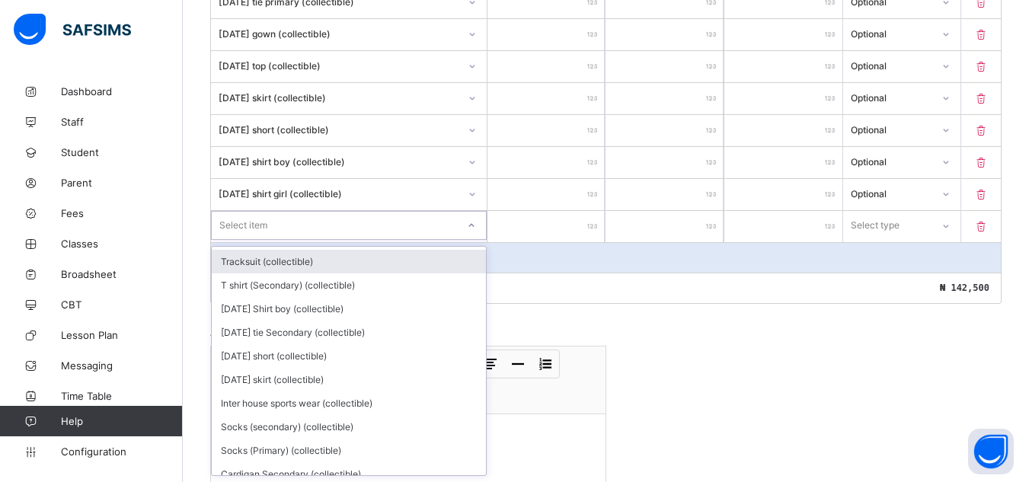
scroll to position [122, 0]
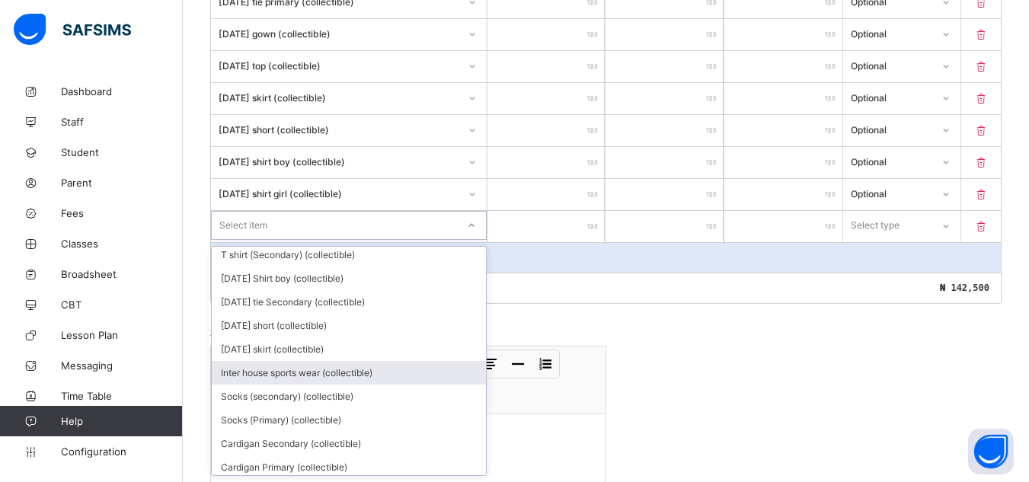
click at [340, 382] on div "Inter house sports wear (collectible)" at bounding box center [349, 373] width 274 height 24
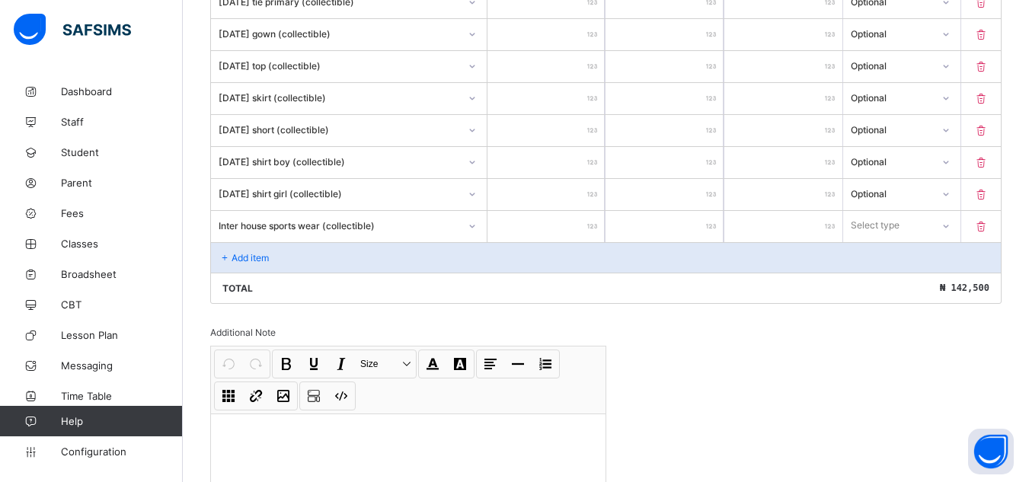
click at [593, 219] on input "number" at bounding box center [546, 226] width 118 height 31
type input "*"
type input "**"
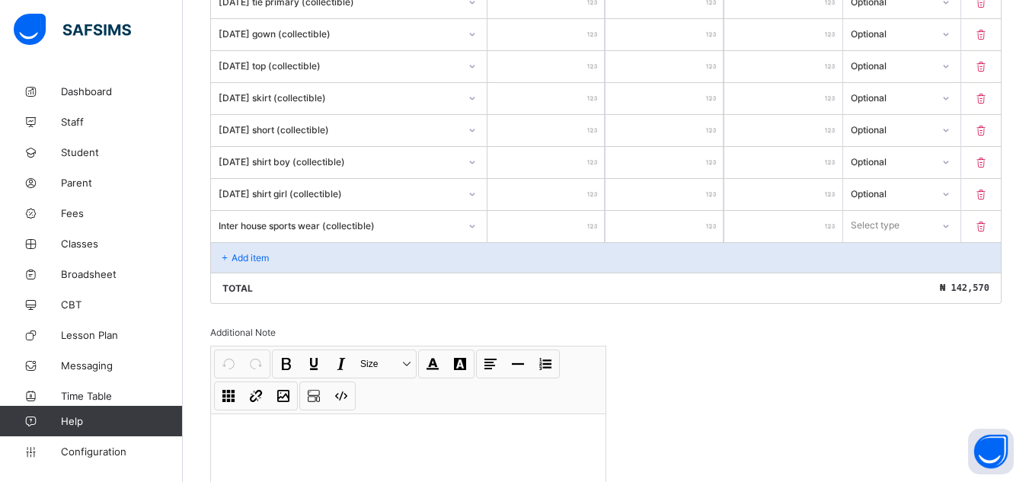
type input "***"
type input "****"
click at [579, 223] on input "****" at bounding box center [546, 226] width 118 height 31
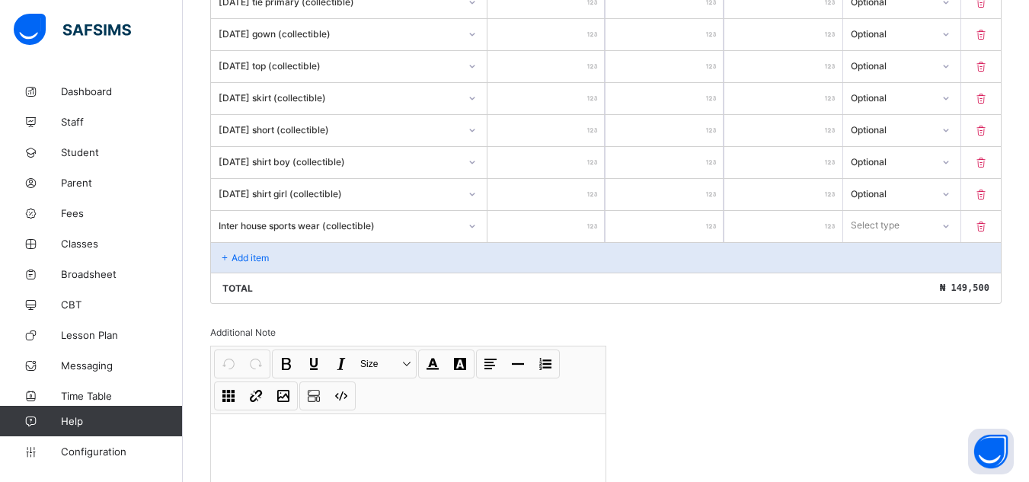
type input "*"
type input "**"
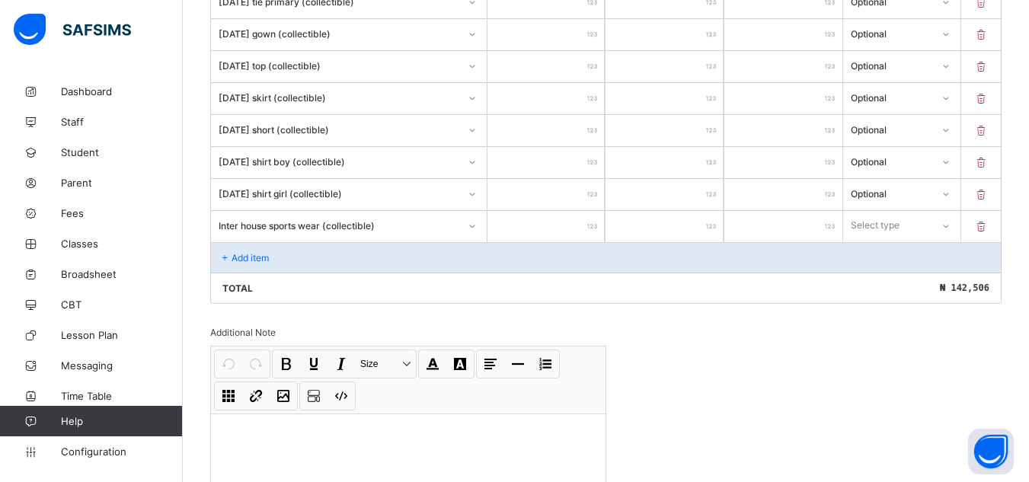
type input "**"
type input "****"
type input "*****"
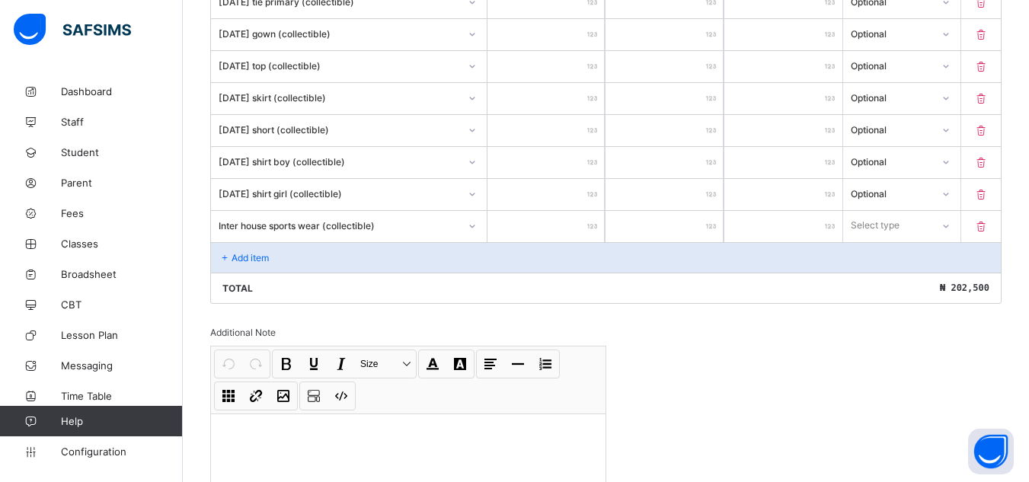
type input "****"
click at [948, 226] on icon at bounding box center [945, 225] width 5 height 3
click at [914, 289] on div "Optional" at bounding box center [902, 282] width 117 height 24
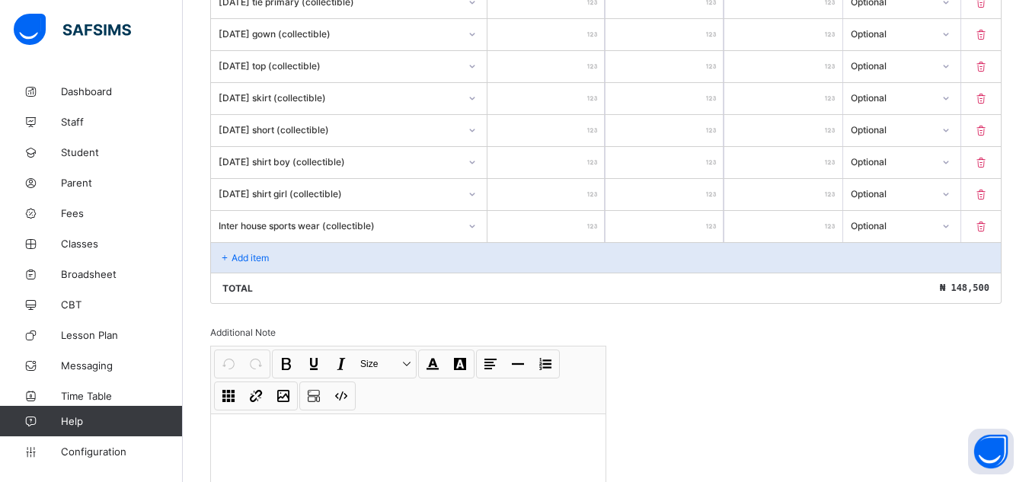
click at [254, 253] on p "Add item" at bounding box center [250, 257] width 37 height 11
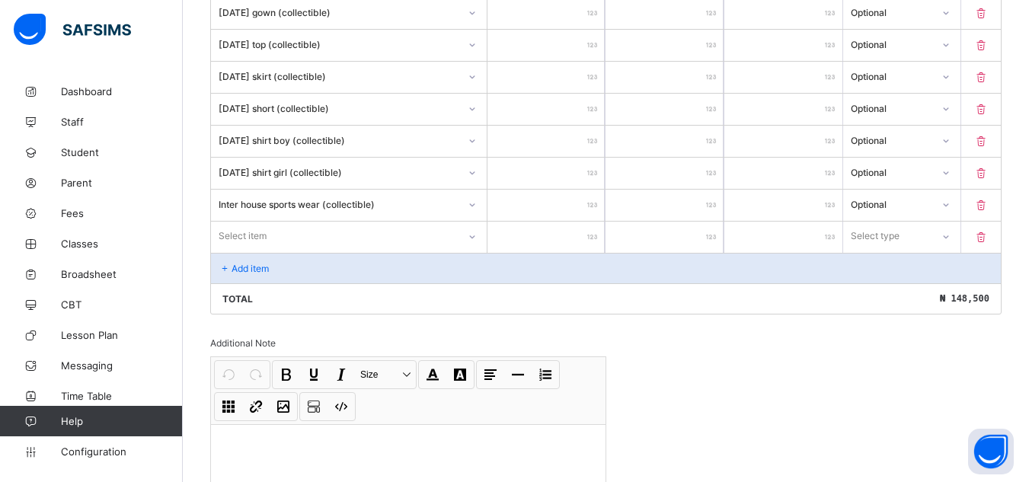
click at [474, 251] on div "Select item" at bounding box center [349, 236] width 276 height 29
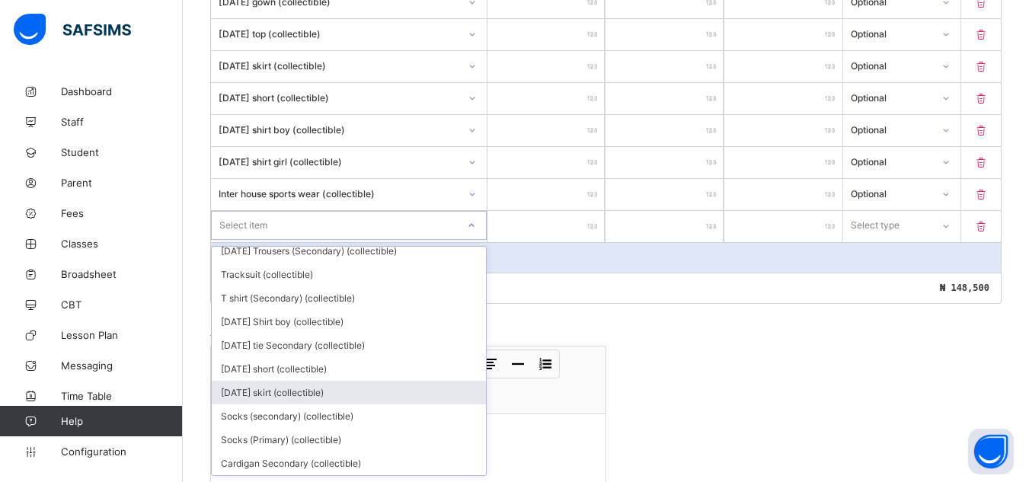
scroll to position [91, 0]
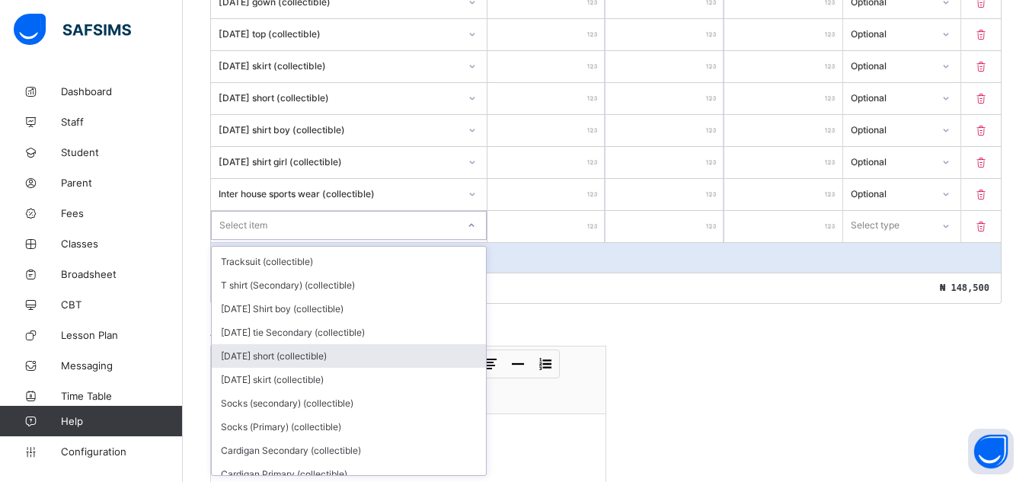
click at [271, 354] on div "[DATE] short (collectible)" at bounding box center [349, 356] width 274 height 24
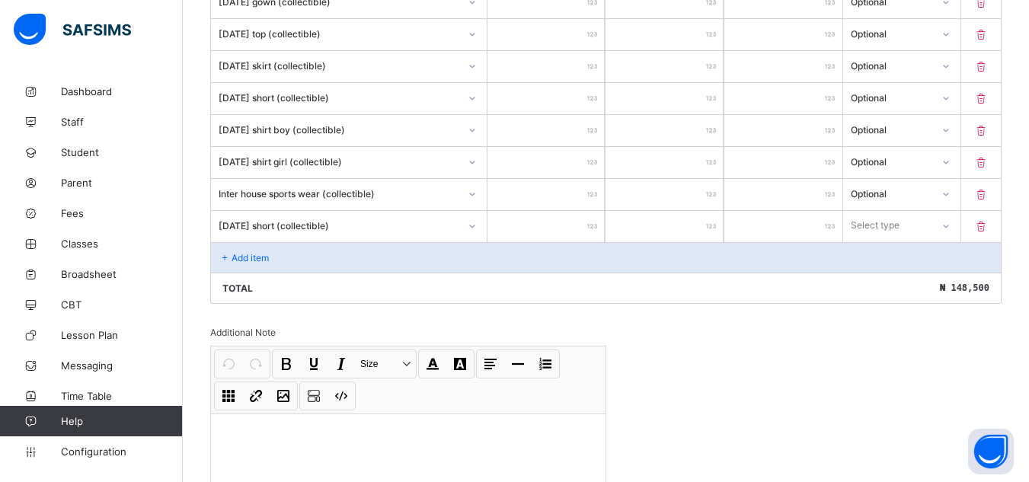
click at [590, 226] on input "number" at bounding box center [546, 226] width 118 height 31
type input "*"
type input "**"
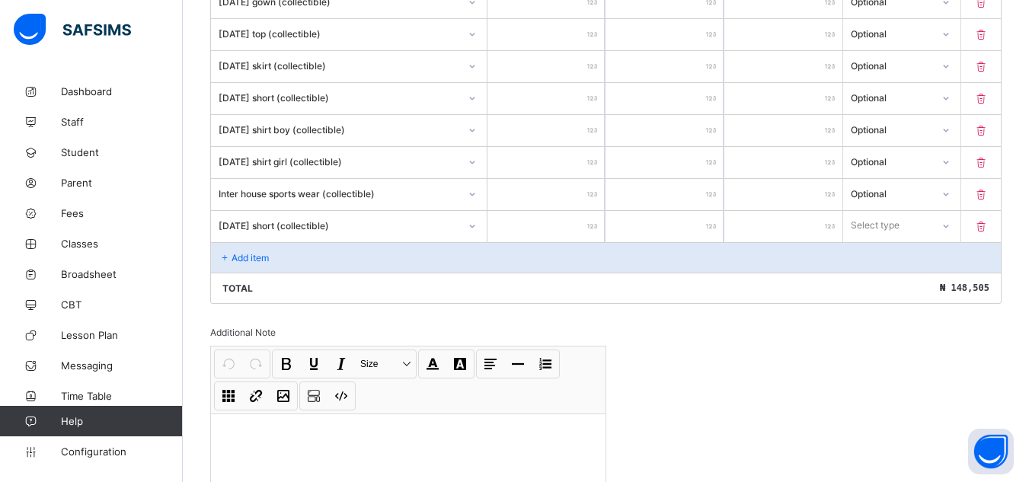
type input "****"
click at [950, 225] on icon at bounding box center [945, 225] width 9 height 15
click at [947, 271] on div "Optional" at bounding box center [902, 282] width 117 height 24
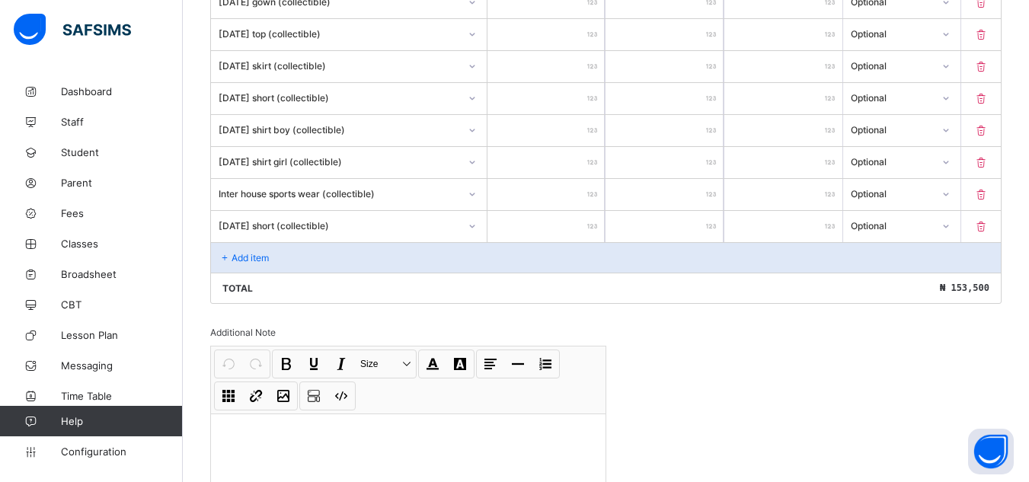
click at [296, 251] on div "Add item" at bounding box center [606, 257] width 790 height 30
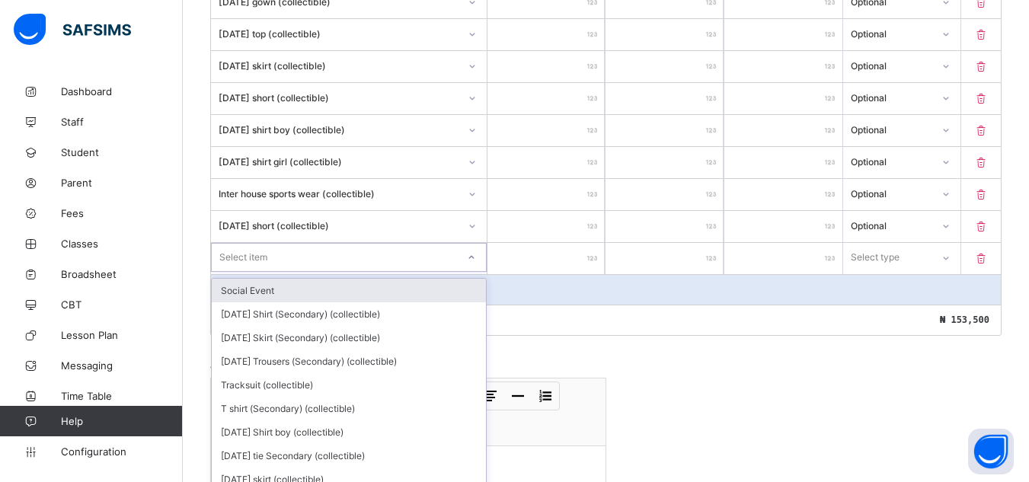
scroll to position [724, 0]
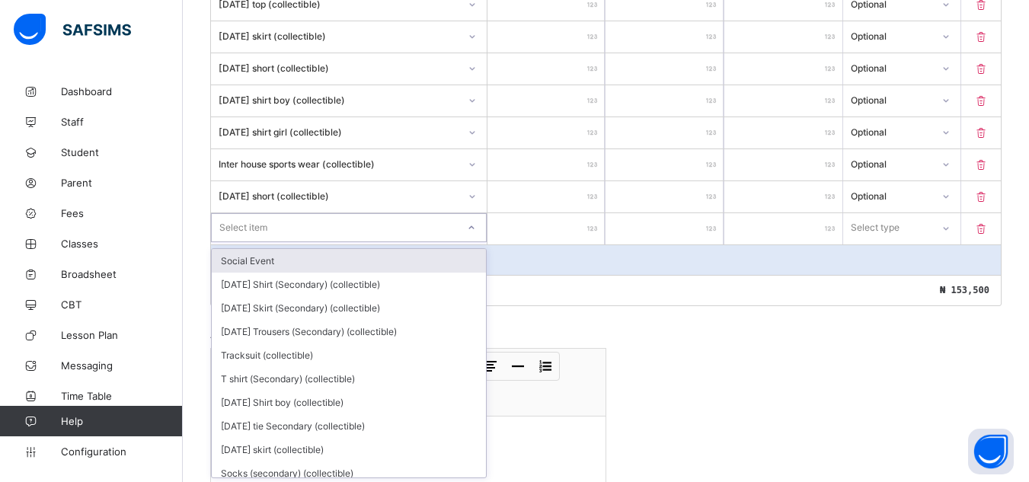
click at [474, 242] on div "option Social Event focused, 1 of 141. 141 results available. Use Up and Down t…" at bounding box center [349, 227] width 276 height 29
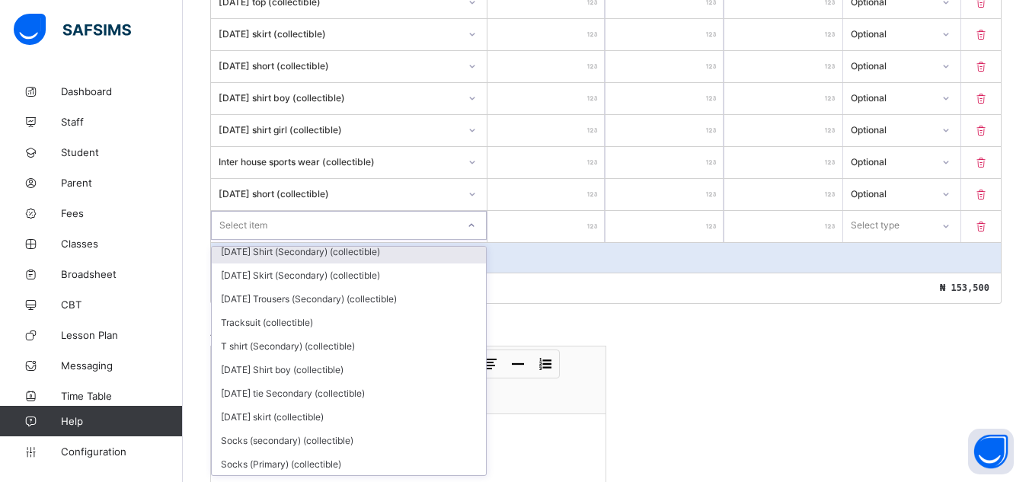
scroll to position [61, 0]
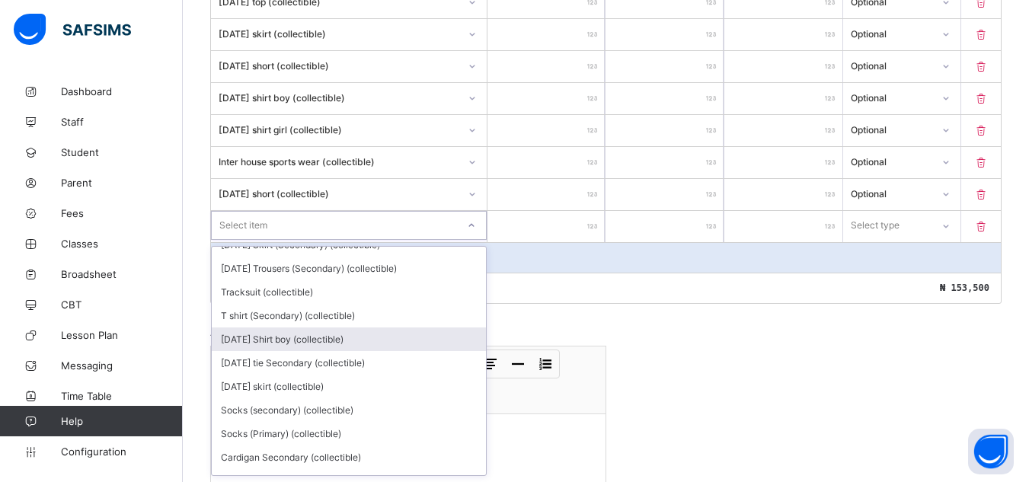
click at [371, 340] on div "[DATE] Shirt boy (collectible)" at bounding box center [349, 339] width 274 height 24
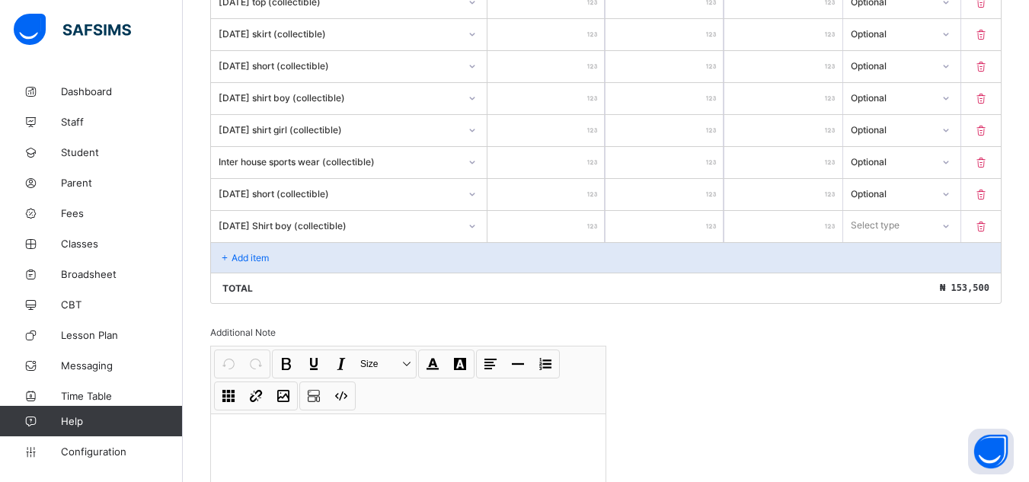
click at [589, 224] on input "number" at bounding box center [546, 226] width 118 height 31
type input "*"
type input "***"
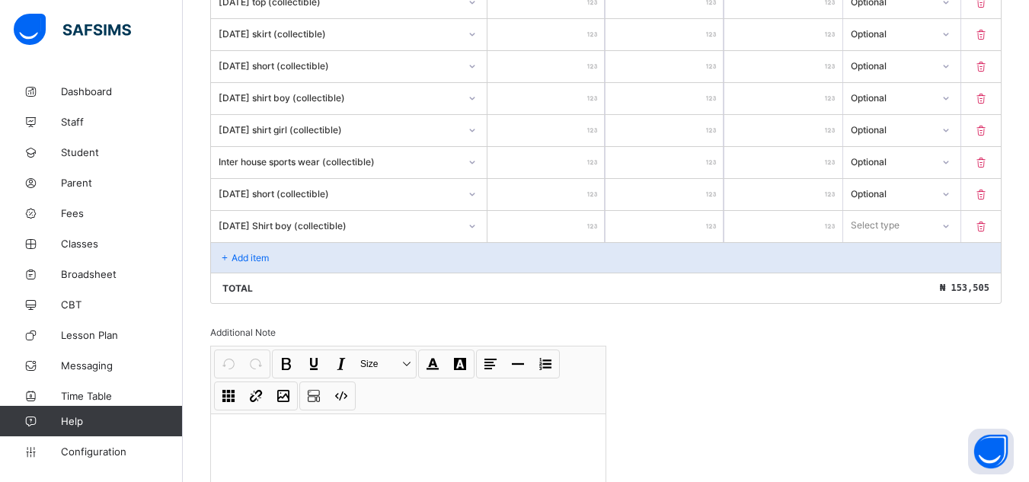
type input "****"
click at [950, 225] on icon at bounding box center [945, 225] width 9 height 15
click at [919, 279] on div "Optional" at bounding box center [902, 282] width 117 height 24
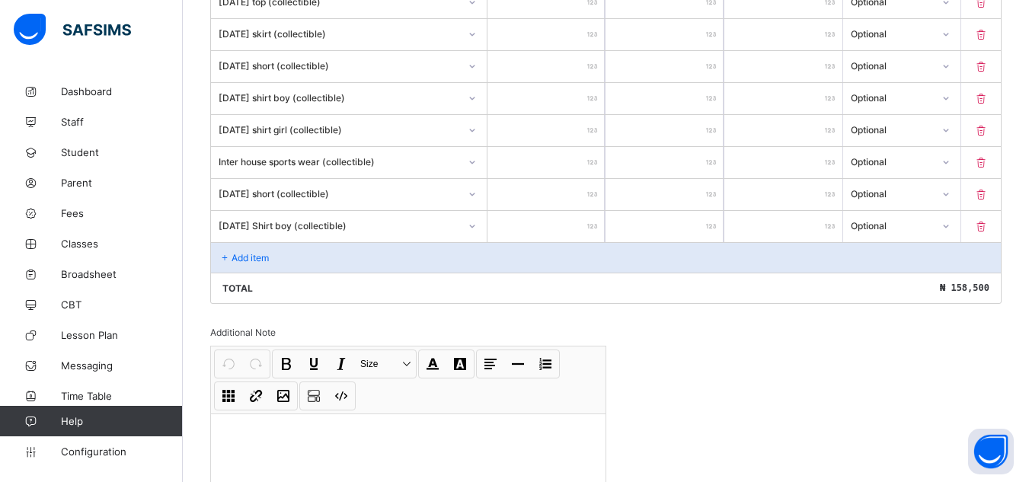
click at [257, 255] on p "Add item" at bounding box center [250, 257] width 37 height 11
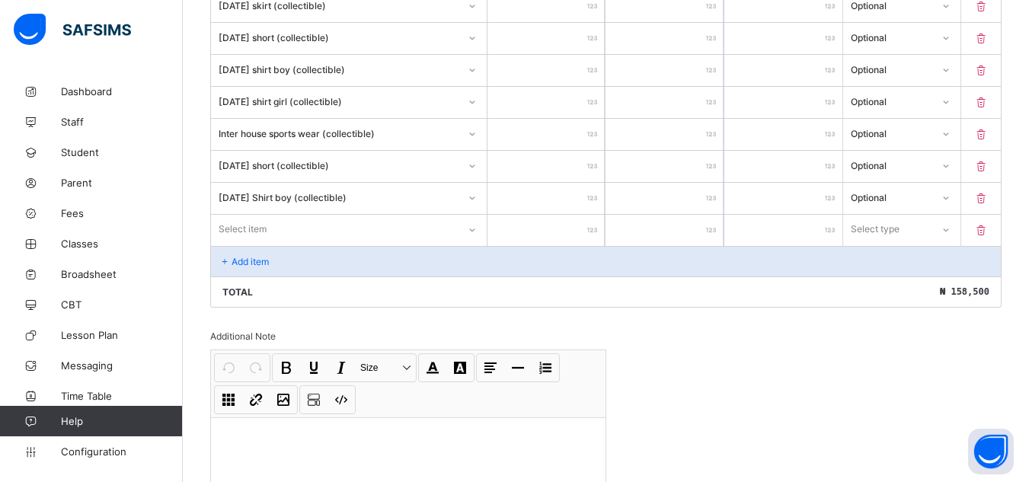
click at [476, 244] on div "Select item" at bounding box center [349, 229] width 276 height 29
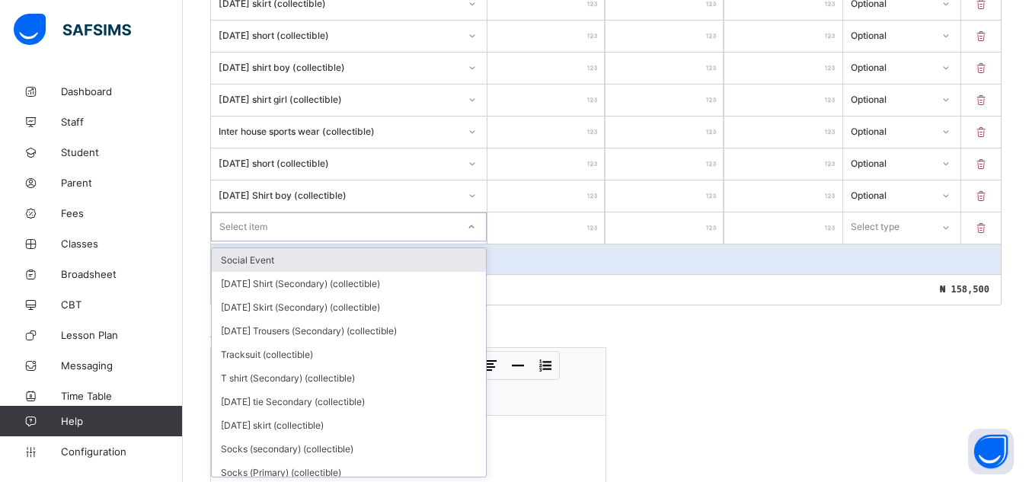
scroll to position [756, 0]
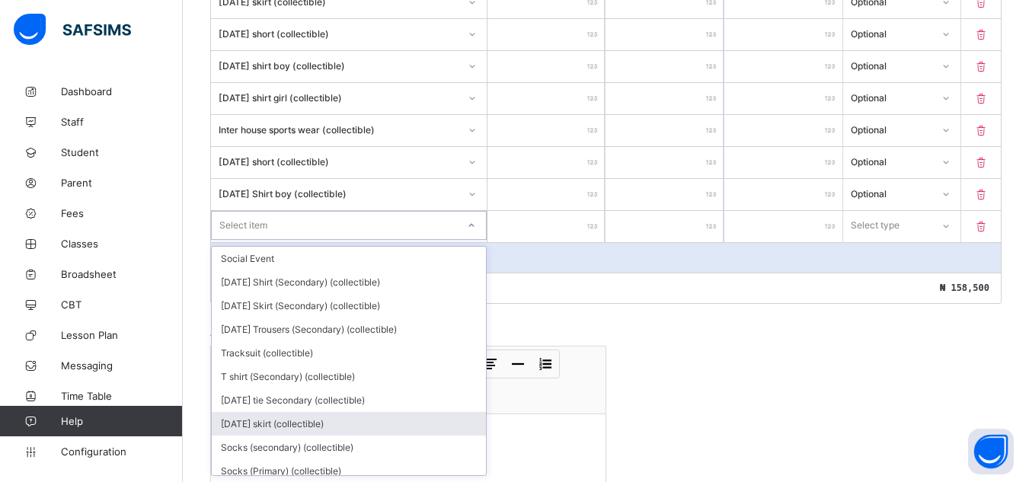
click at [474, 417] on div "[DATE] skirt (collectible)" at bounding box center [349, 424] width 274 height 24
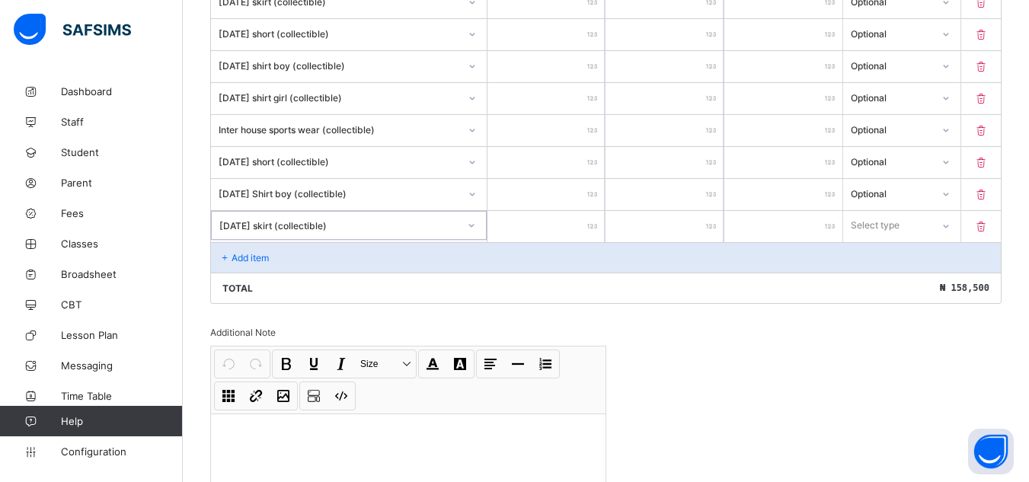
click at [593, 219] on input "number" at bounding box center [546, 226] width 118 height 31
type input "*"
type input "**"
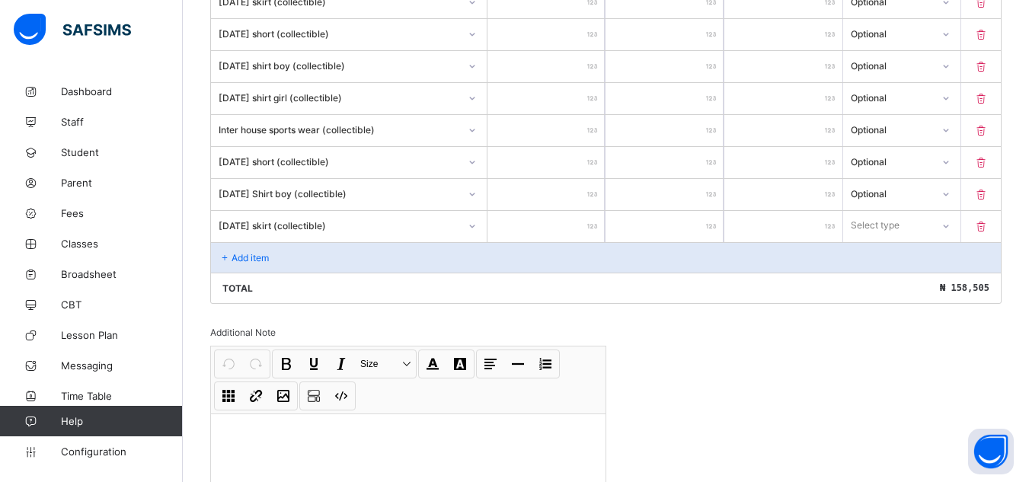
type input "***"
type input "****"
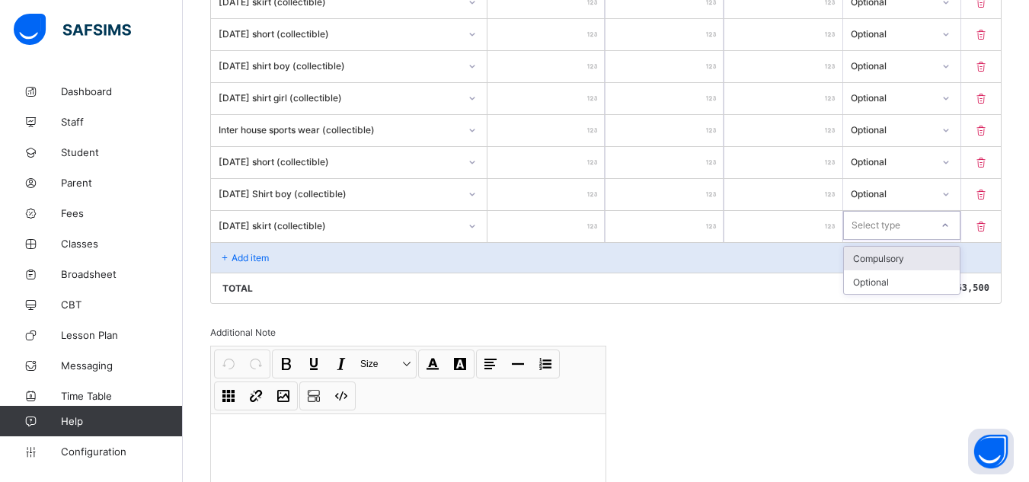
click at [950, 226] on icon at bounding box center [945, 225] width 9 height 15
click at [921, 286] on div "Optional" at bounding box center [902, 282] width 117 height 24
click at [260, 257] on p "Add item" at bounding box center [250, 257] width 37 height 11
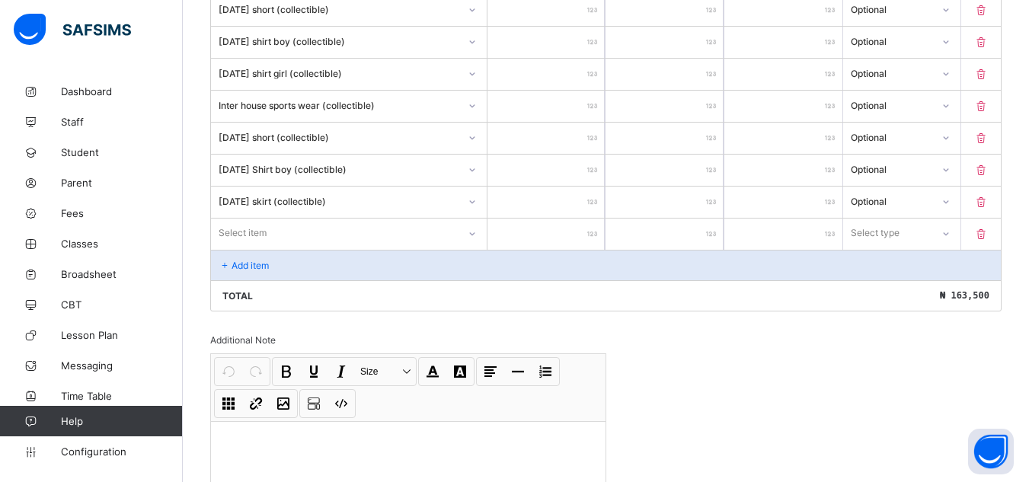
click at [476, 248] on div "Select item" at bounding box center [349, 233] width 276 height 29
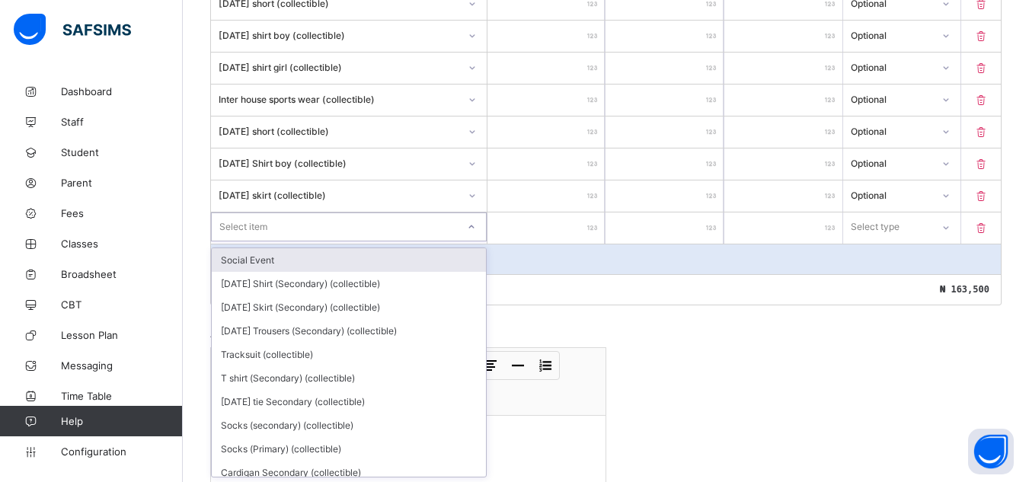
scroll to position [788, 0]
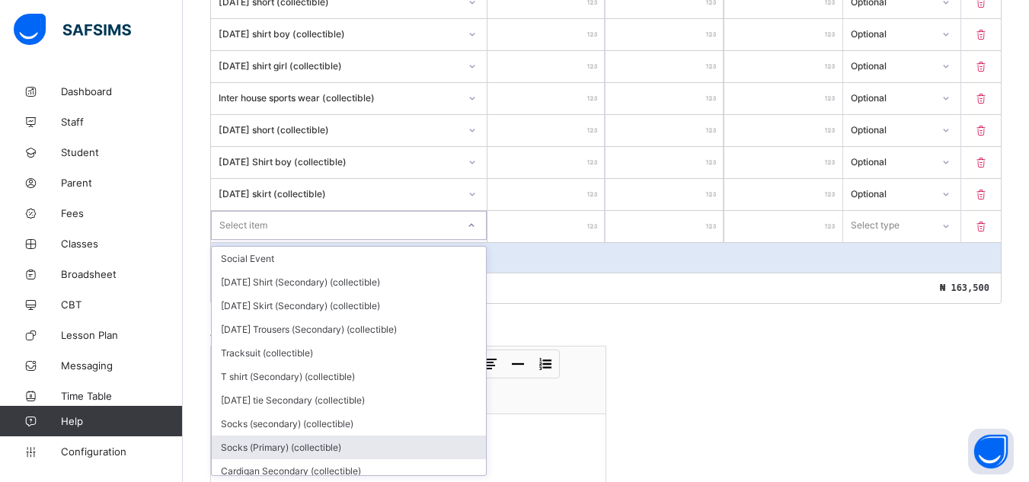
click at [472, 442] on div "Socks (Primary) (collectible)" at bounding box center [349, 448] width 274 height 24
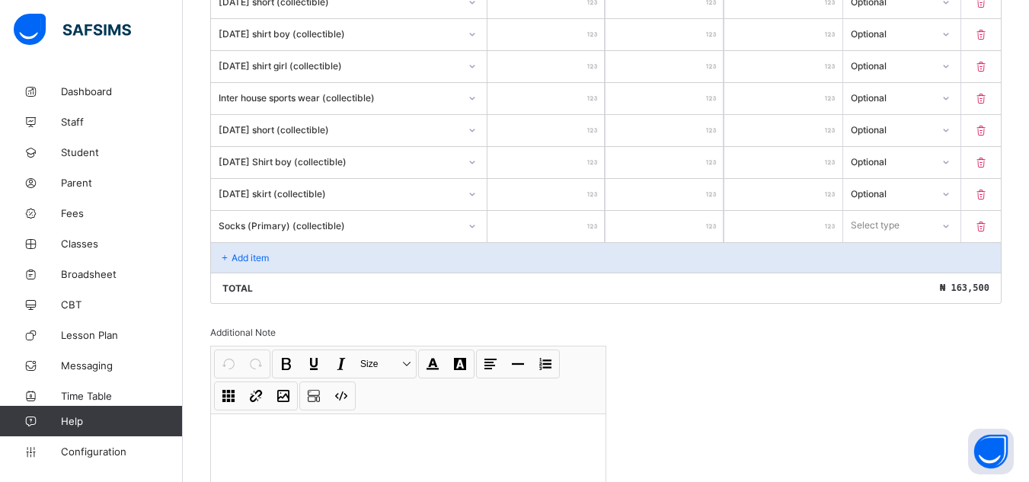
click at [591, 228] on input "number" at bounding box center [546, 226] width 118 height 31
type input "*"
type input "***"
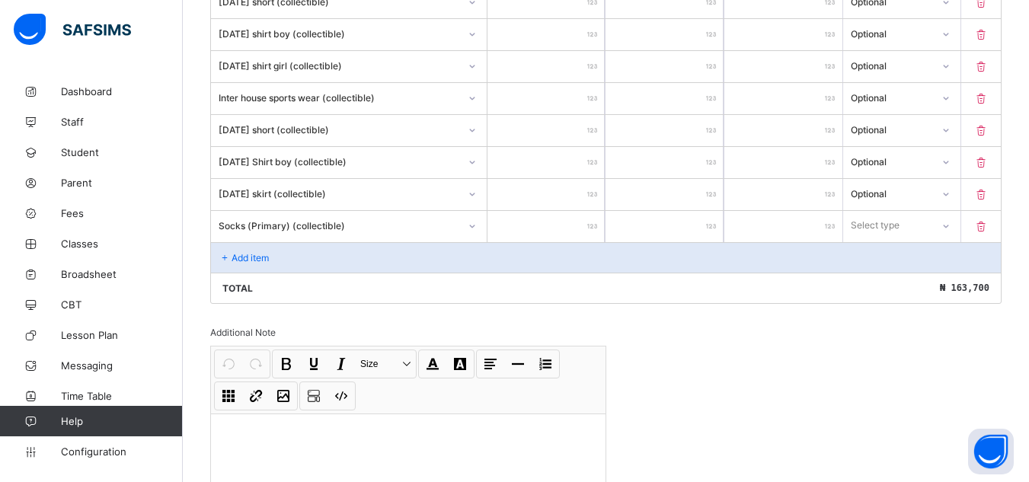
type input "****"
type input "***"
type input "*"
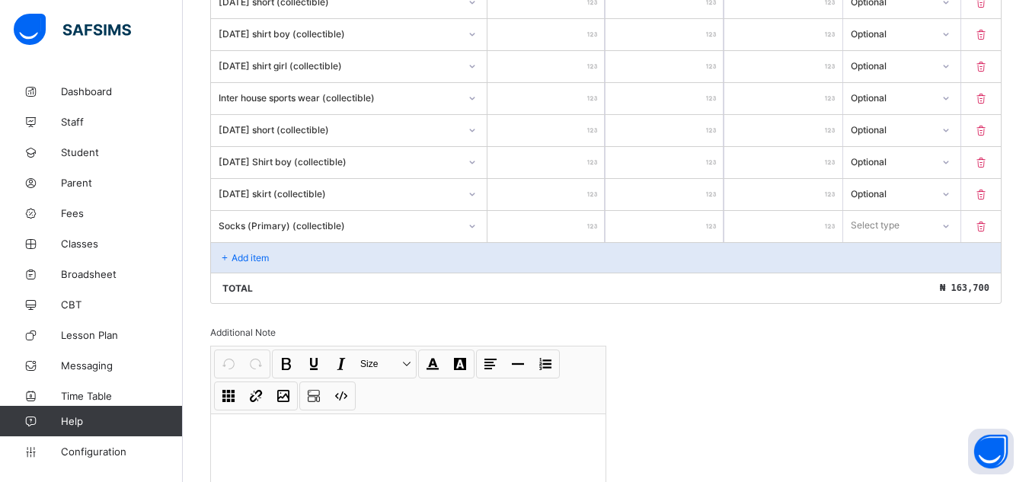
type input "*"
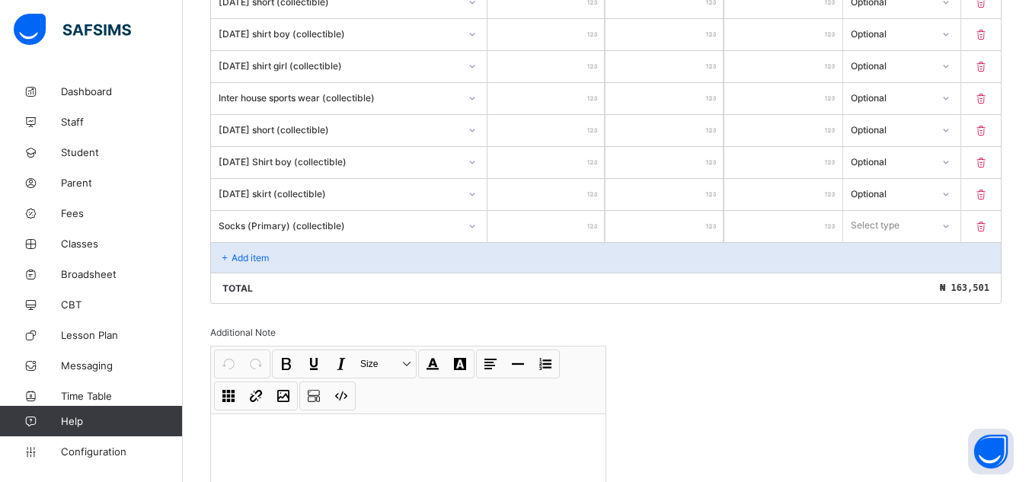
type input "**"
type input "****"
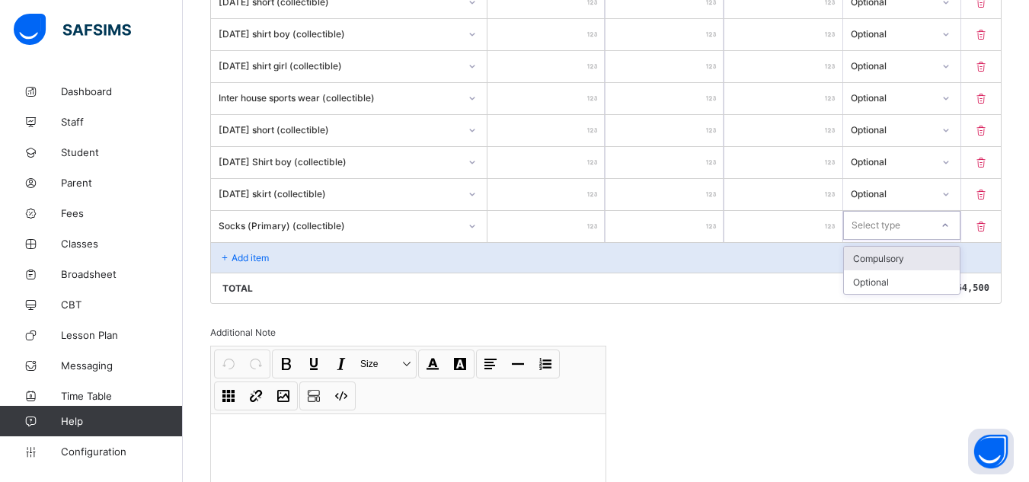
click at [950, 226] on icon at bounding box center [945, 225] width 9 height 15
click at [908, 286] on div "Optional" at bounding box center [902, 282] width 117 height 24
click at [236, 253] on p "Add item" at bounding box center [250, 257] width 37 height 11
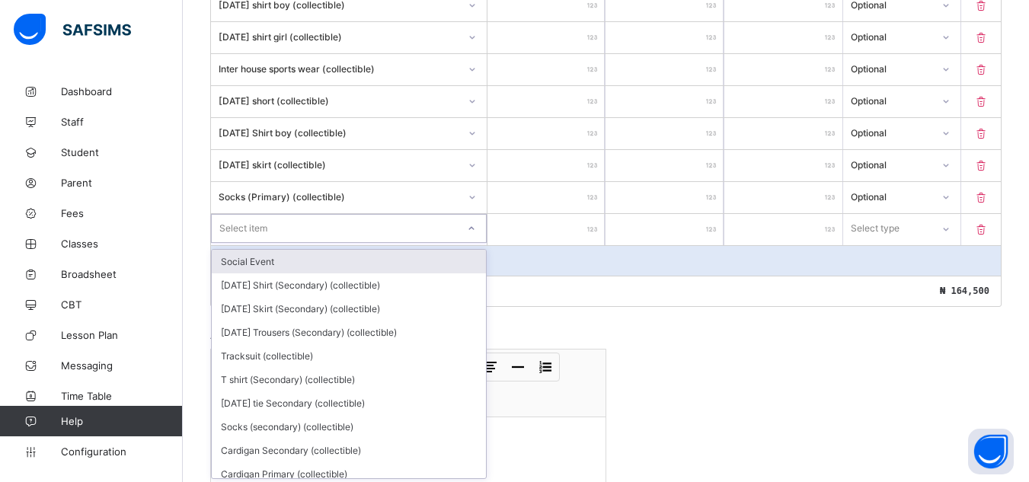
click at [478, 243] on div "option Social Event focused, 1 of 138. 138 results available. Use Up and Down t…" at bounding box center [349, 228] width 276 height 29
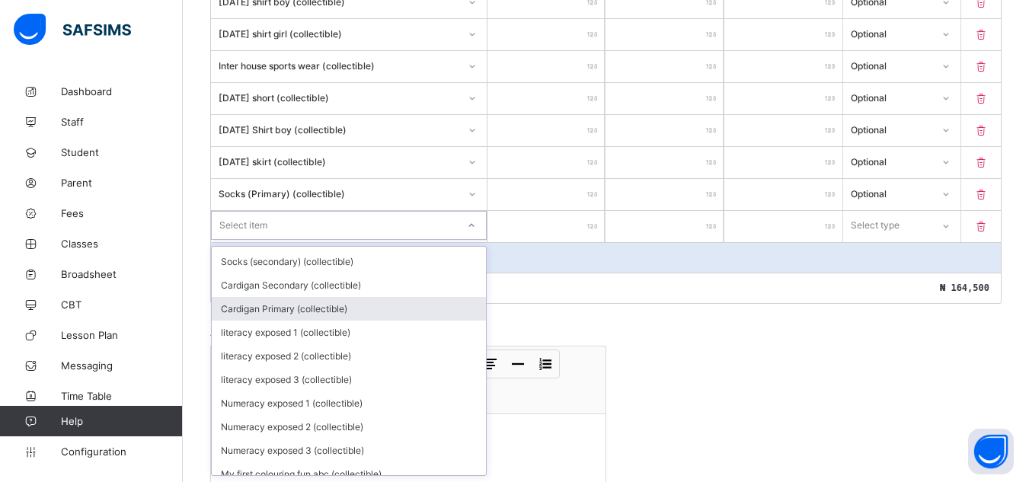
scroll to position [193, 0]
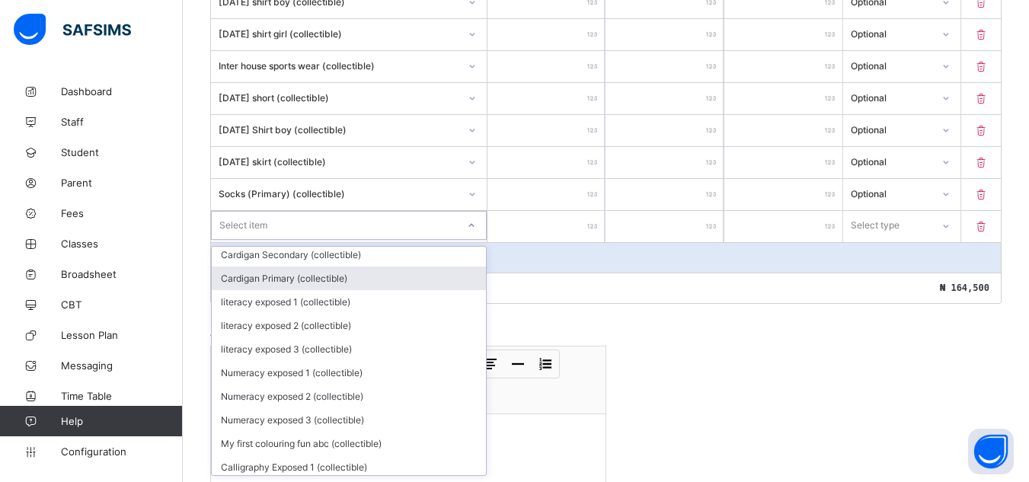
click at [440, 272] on div "Cardigan Primary (collectible)" at bounding box center [349, 279] width 274 height 24
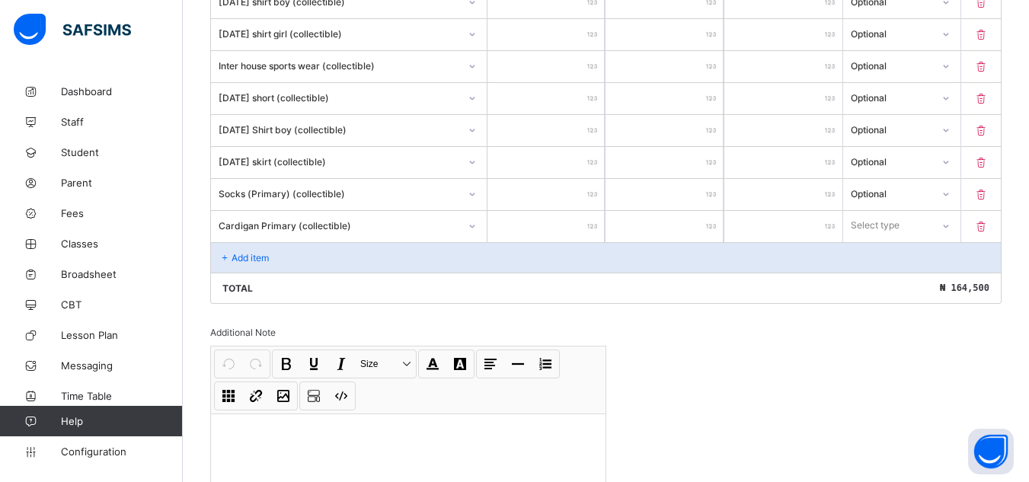
click at [590, 225] on input "number" at bounding box center [546, 226] width 118 height 31
type input "*"
type input "**"
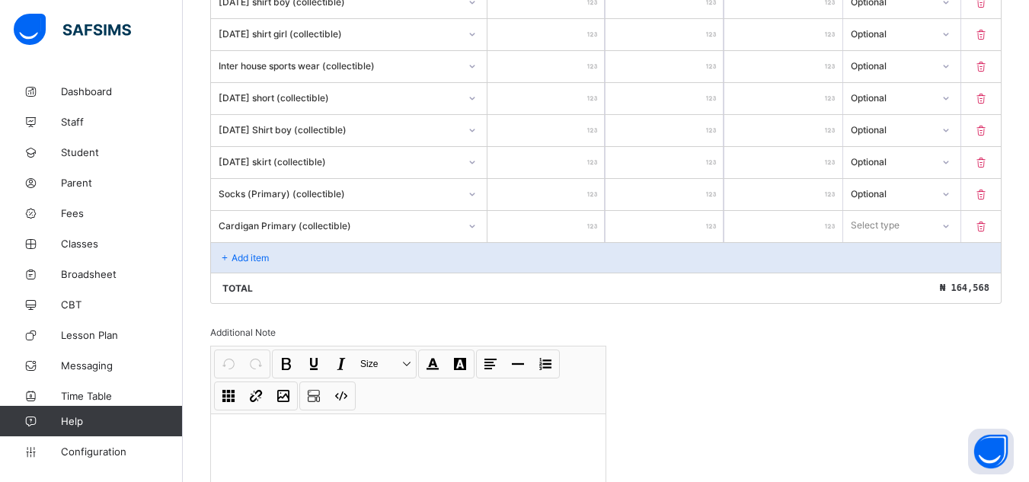
type input "****"
click at [950, 224] on icon at bounding box center [945, 226] width 9 height 15
click at [906, 278] on div "Optional" at bounding box center [902, 282] width 117 height 24
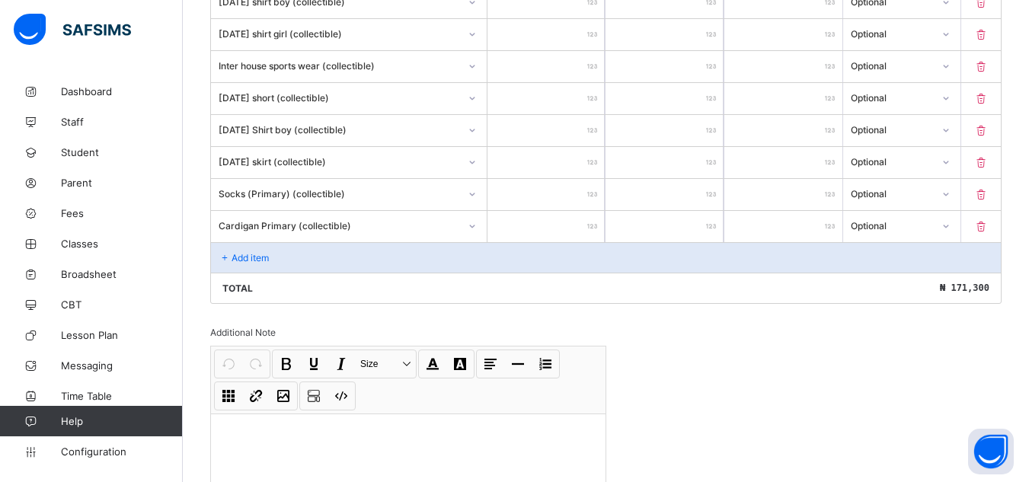
click at [240, 254] on p "Add item" at bounding box center [250, 257] width 37 height 11
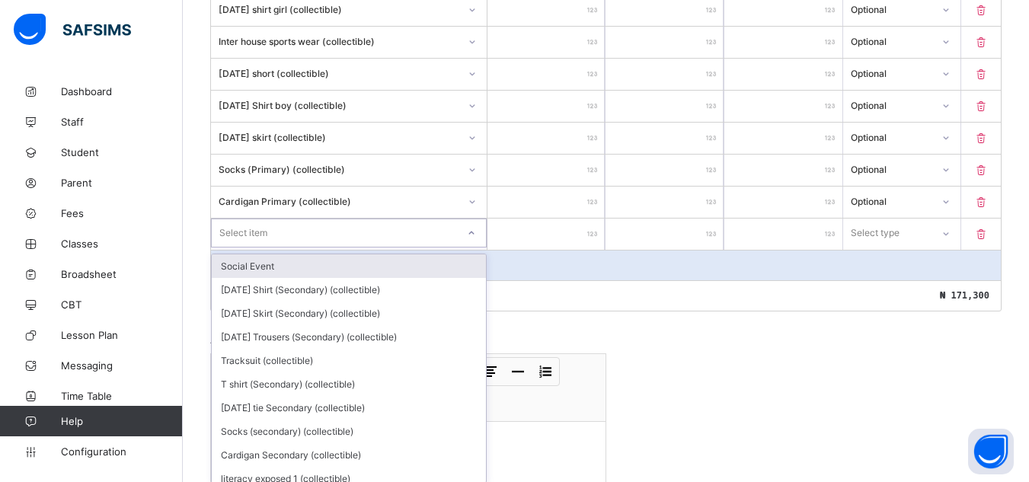
scroll to position [851, 0]
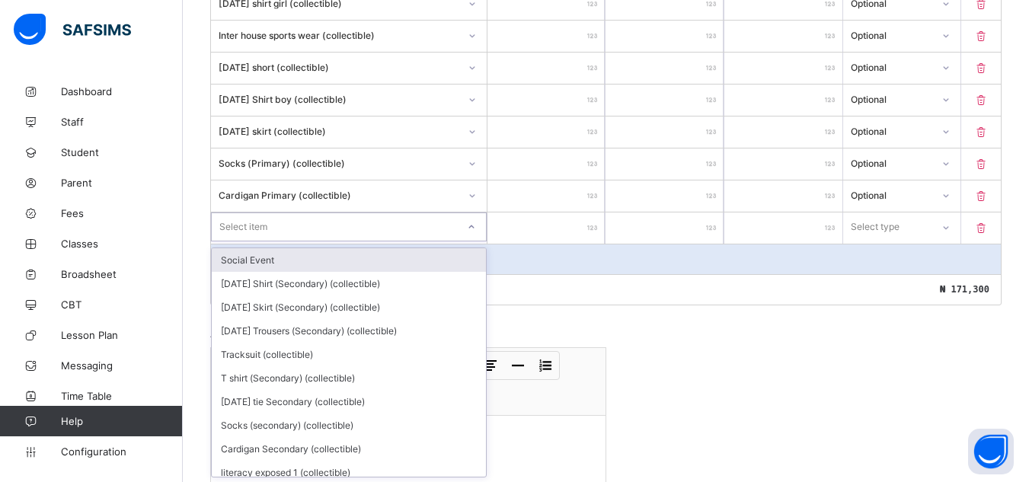
click at [471, 241] on div "option Social Event focused, 1 of 137. 137 results available. Use Up and Down t…" at bounding box center [349, 226] width 276 height 29
click at [455, 260] on div "Social Event" at bounding box center [349, 259] width 274 height 24
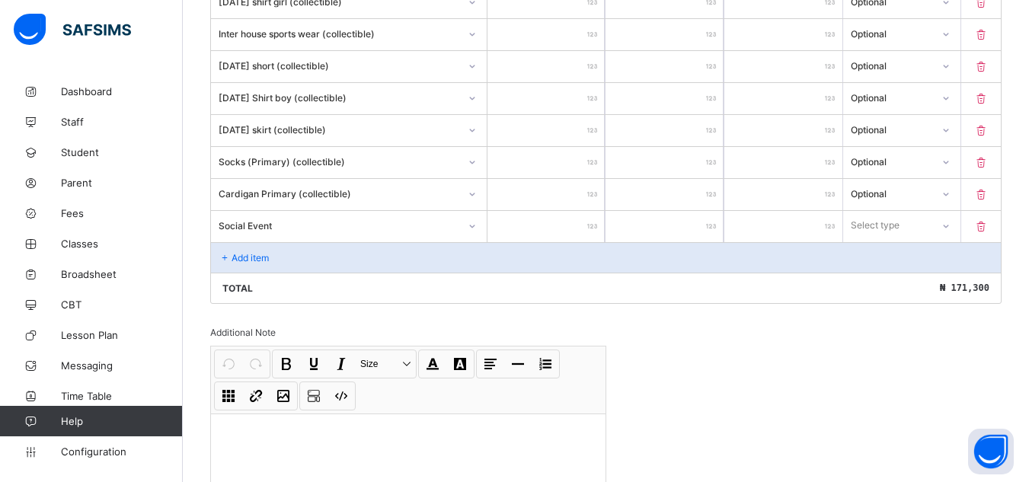
click at [589, 219] on input "number" at bounding box center [546, 226] width 118 height 31
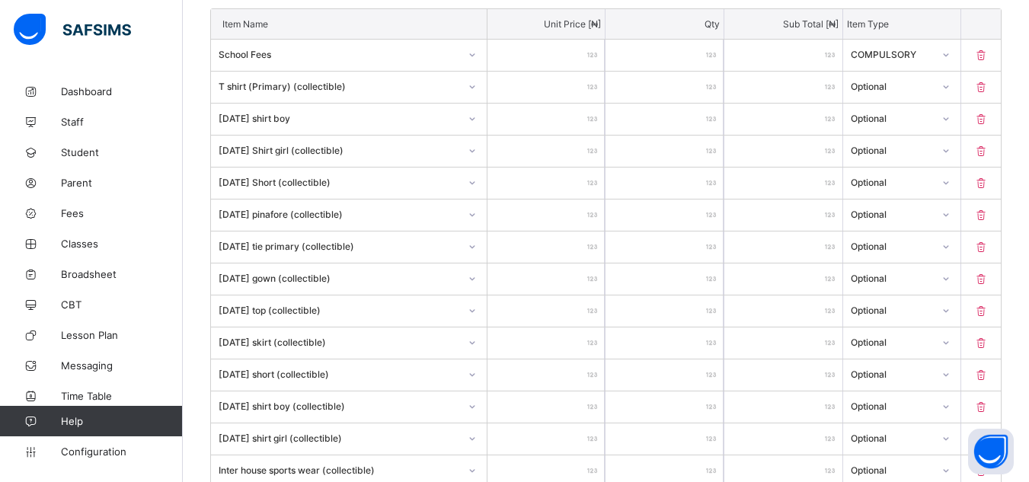
scroll to position [343, 0]
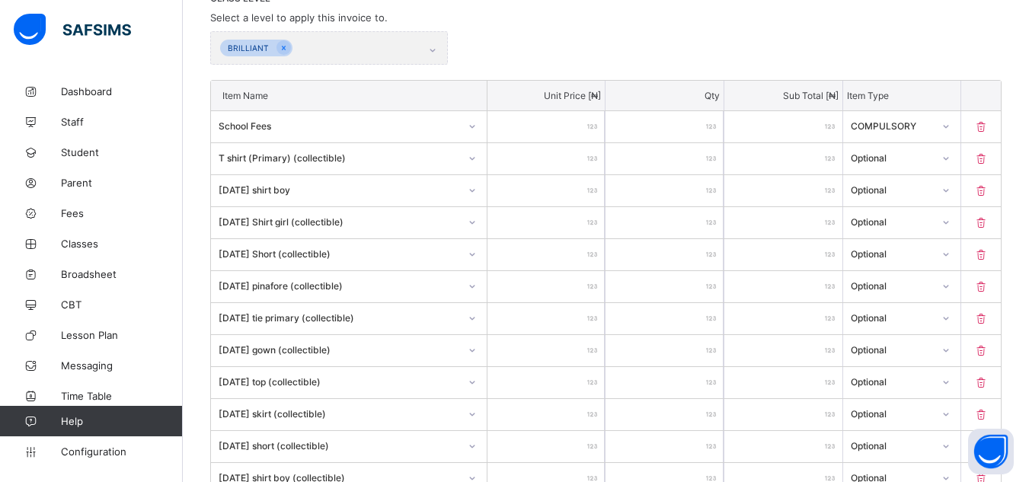
click at [950, 124] on icon at bounding box center [945, 126] width 9 height 15
click at [816, 127] on input "*****" at bounding box center [783, 126] width 118 height 31
type input "*****"
click at [593, 124] on div "*****" at bounding box center [546, 126] width 118 height 31
type input "****"
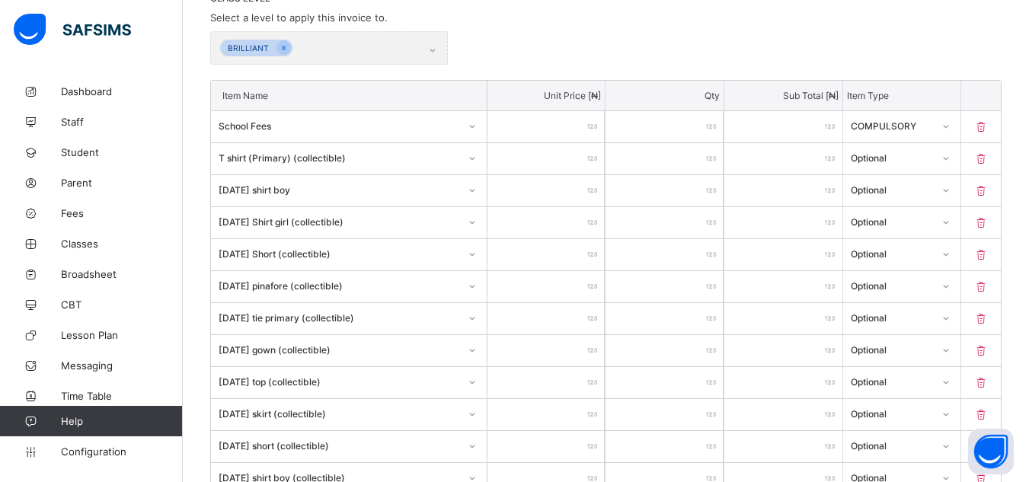
type input "****"
type input "***"
type input "**"
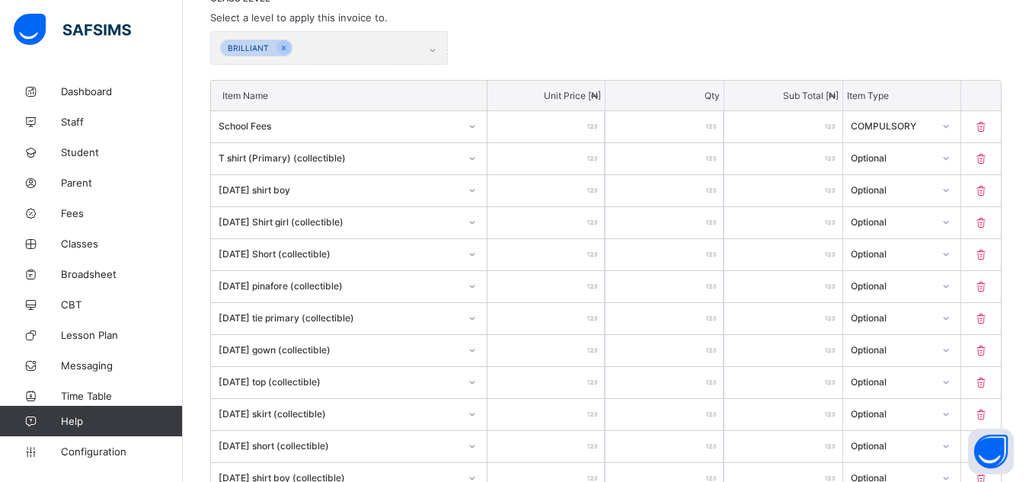
type input "*"
type input "**"
type input "***"
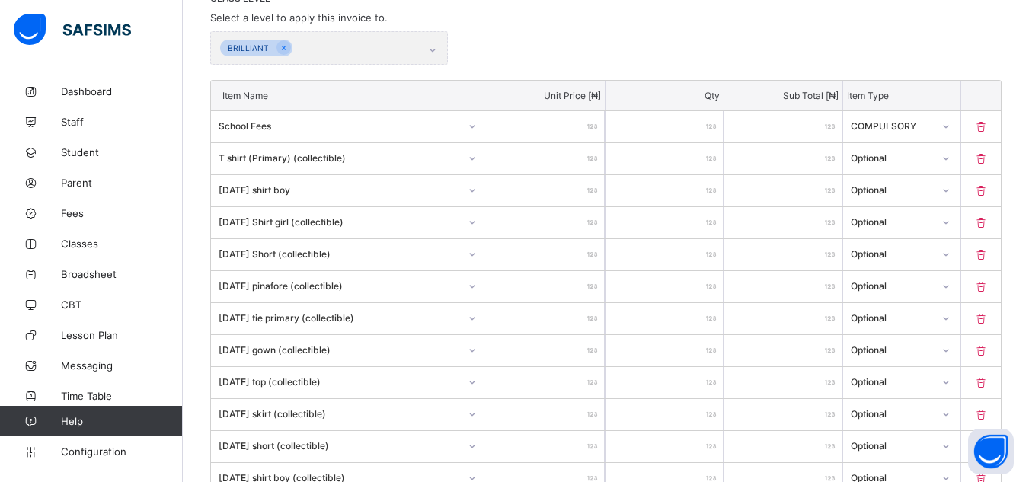
type input "***"
type input "****"
click at [690, 375] on input "*" at bounding box center [664, 382] width 118 height 31
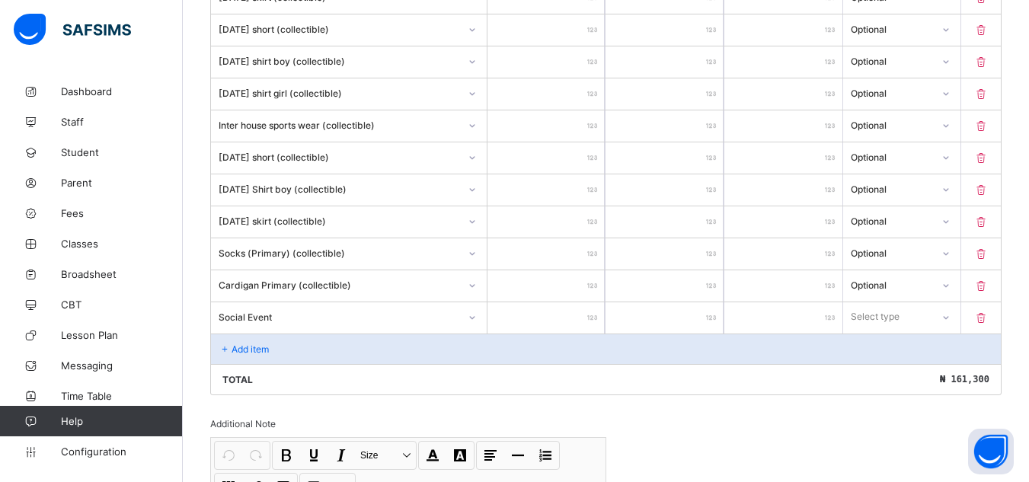
scroll to position [810, 0]
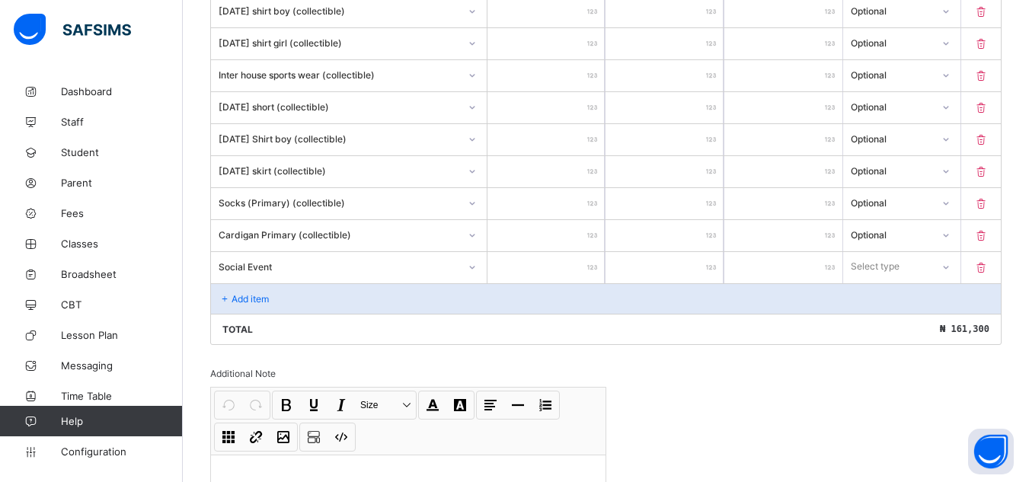
click at [595, 258] on input "number" at bounding box center [546, 267] width 118 height 31
click at [950, 265] on icon at bounding box center [945, 267] width 9 height 15
click at [938, 323] on div "Optional" at bounding box center [902, 323] width 117 height 24
click at [950, 267] on icon at bounding box center [945, 266] width 9 height 15
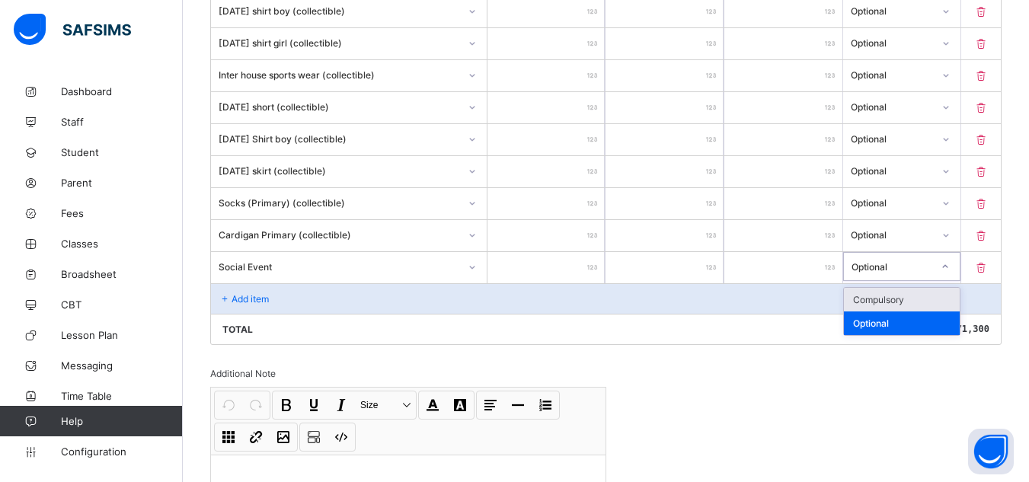
click at [931, 294] on div "Compulsory" at bounding box center [902, 300] width 117 height 24
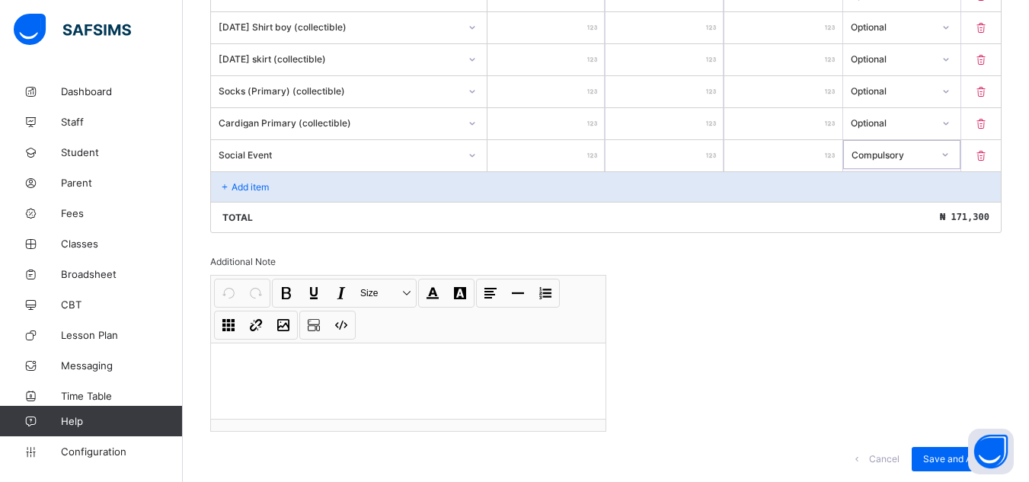
scroll to position [965, 0]
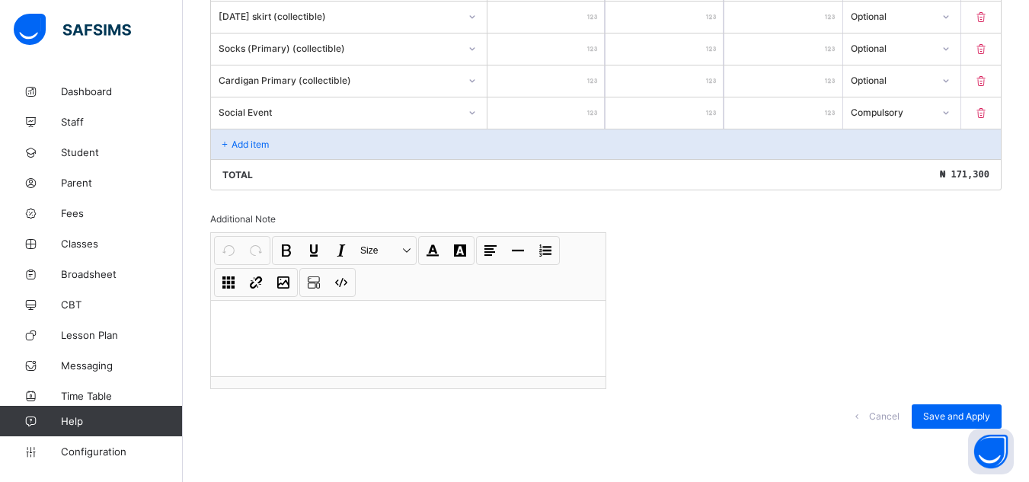
click at [325, 139] on div "Add item" at bounding box center [606, 144] width 790 height 30
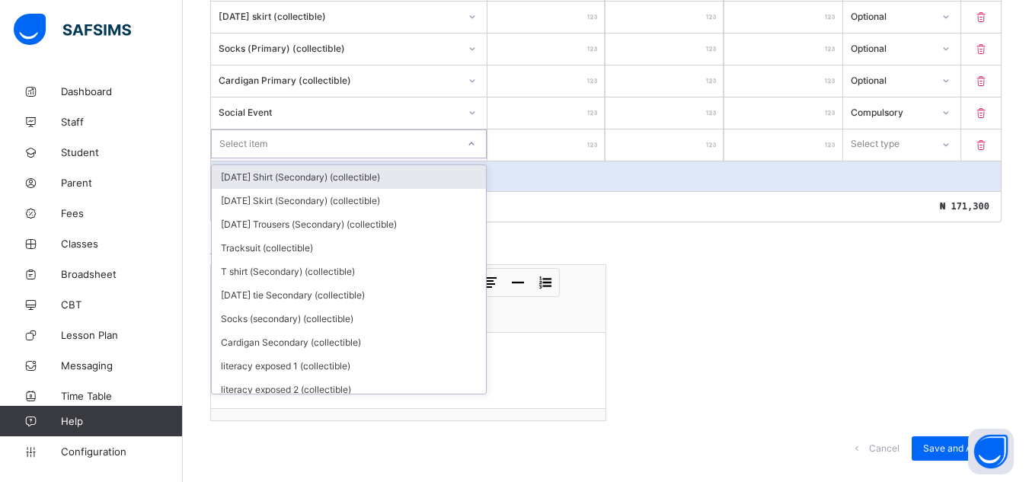
click at [470, 141] on div at bounding box center [471, 144] width 26 height 24
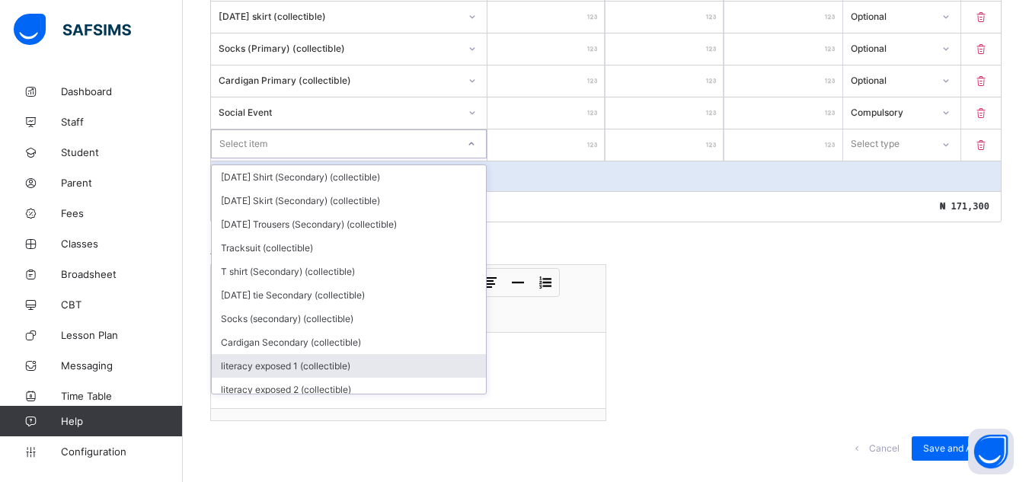
scroll to position [15, 0]
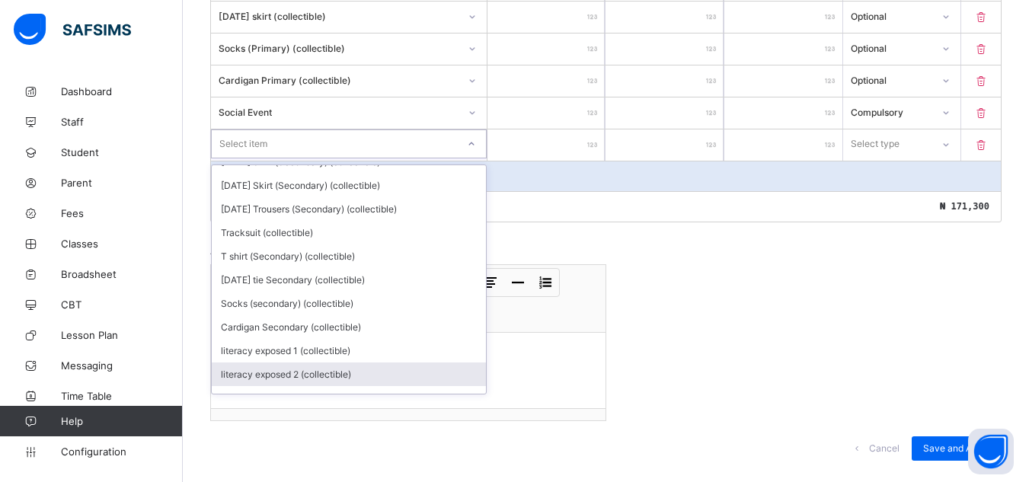
click at [411, 369] on div "literacy exposed 2 (collectible)" at bounding box center [349, 375] width 274 height 24
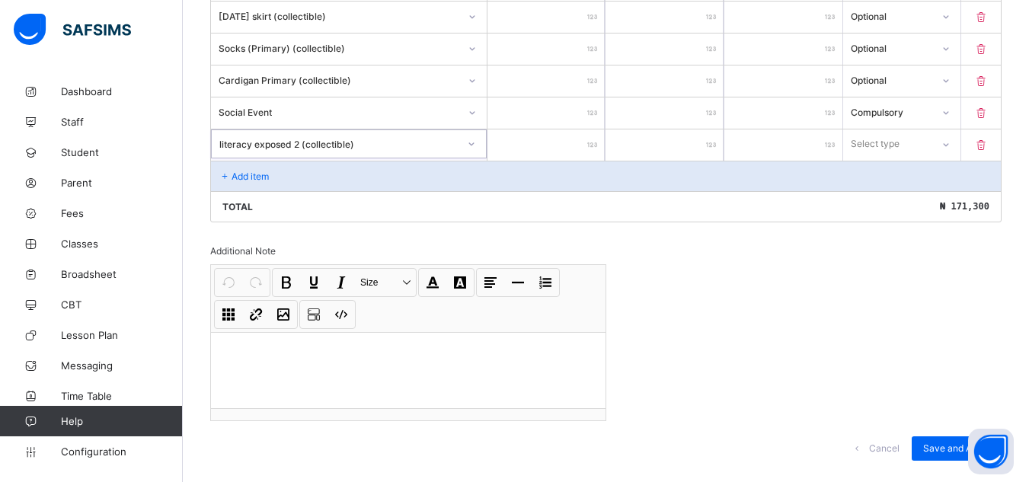
click at [591, 141] on input "number" at bounding box center [546, 144] width 118 height 31
click at [951, 141] on div at bounding box center [946, 145] width 26 height 24
click at [906, 194] on div "Optional" at bounding box center [902, 201] width 117 height 24
click at [229, 169] on div "Add item" at bounding box center [606, 176] width 790 height 30
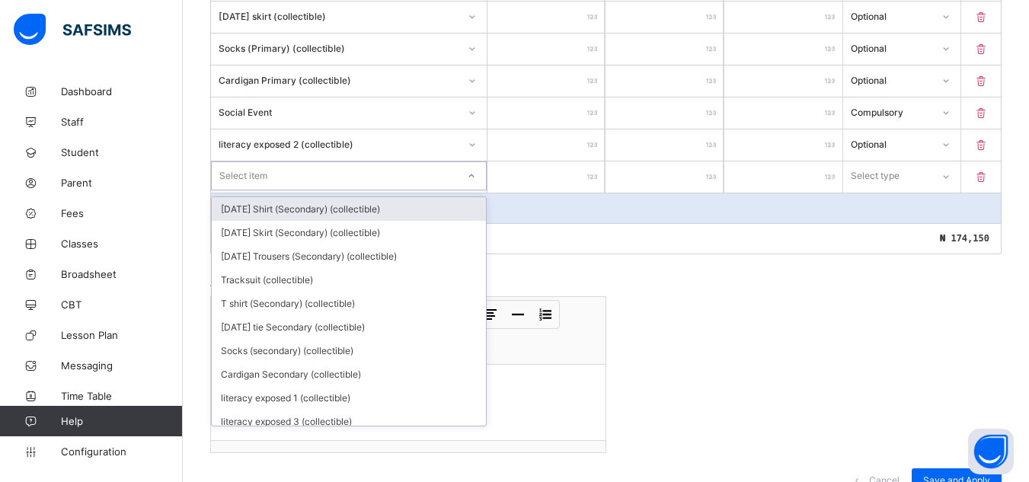
click at [474, 176] on icon at bounding box center [470, 175] width 5 height 3
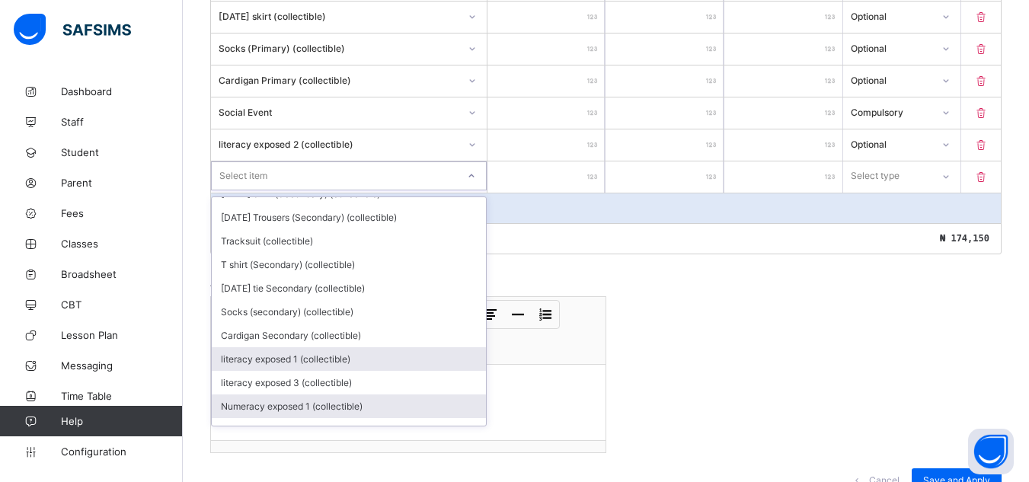
scroll to position [62, 0]
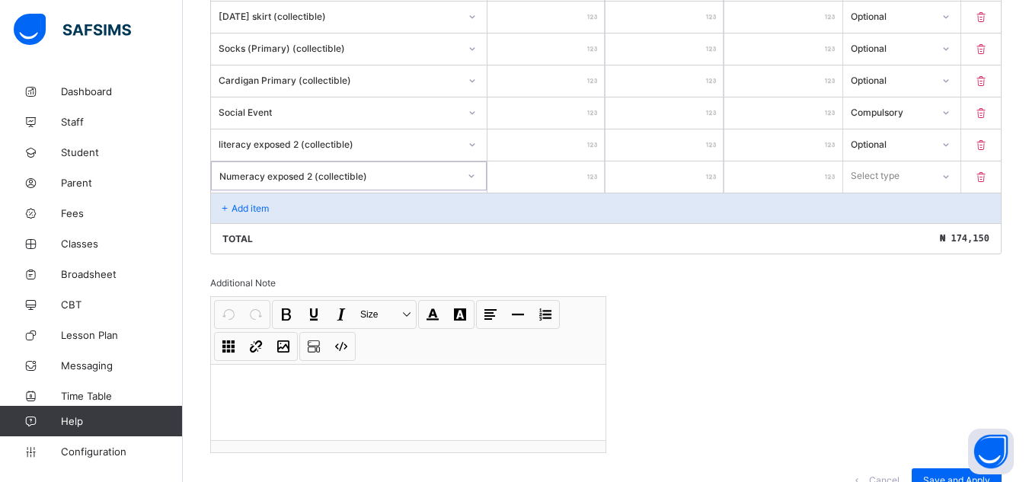
click at [591, 165] on input "number" at bounding box center [546, 176] width 118 height 31
click at [950, 179] on icon at bounding box center [945, 176] width 9 height 15
click at [932, 237] on div "Optional" at bounding box center [902, 233] width 117 height 24
click at [241, 201] on div "Add item" at bounding box center [606, 208] width 790 height 30
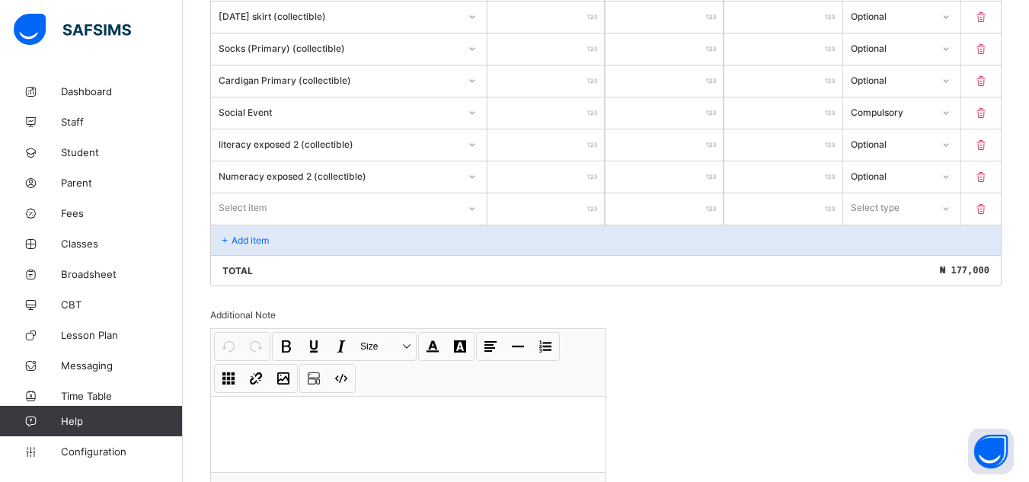
click at [475, 208] on icon at bounding box center [472, 208] width 9 height 15
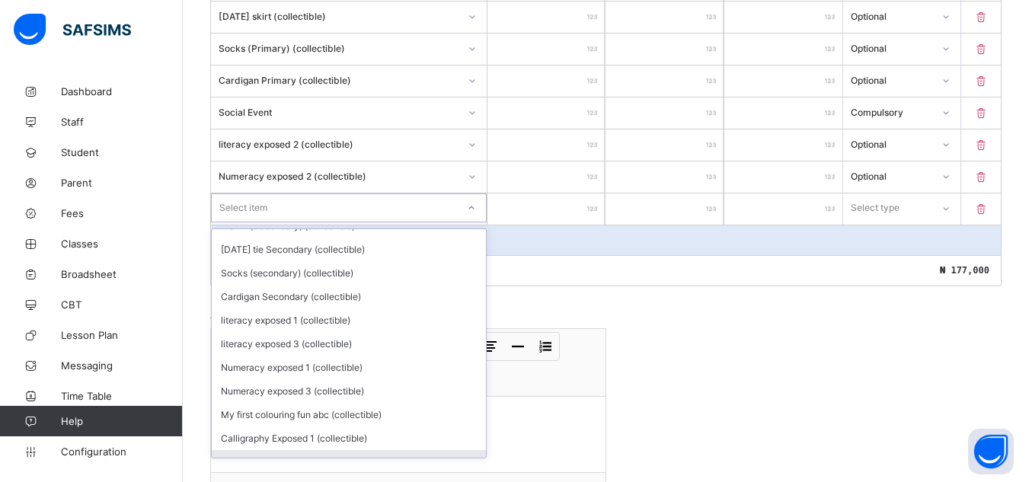
scroll to position [133, 0]
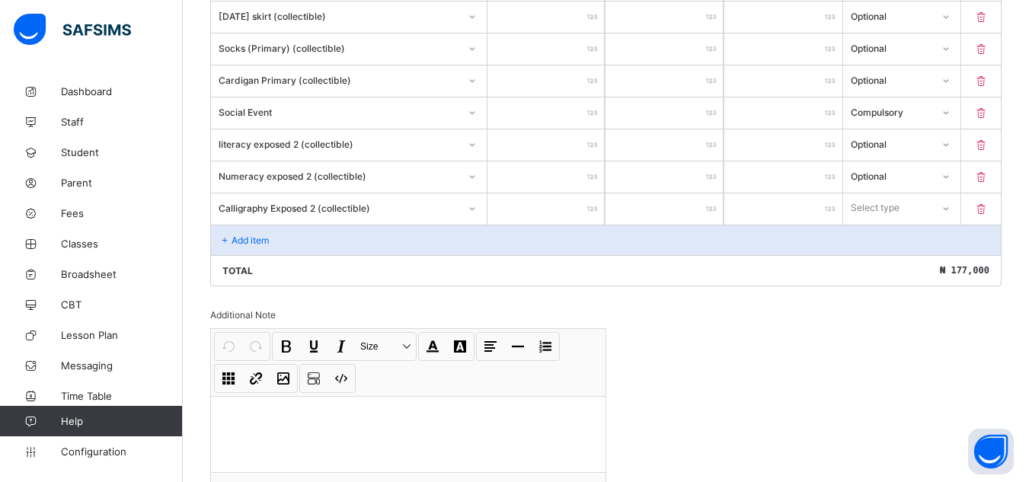
click at [538, 206] on input "number" at bounding box center [546, 208] width 118 height 31
click at [950, 207] on icon at bounding box center [945, 208] width 9 height 15
click at [922, 269] on div "Optional" at bounding box center [902, 265] width 117 height 24
click at [223, 235] on icon at bounding box center [225, 240] width 13 height 11
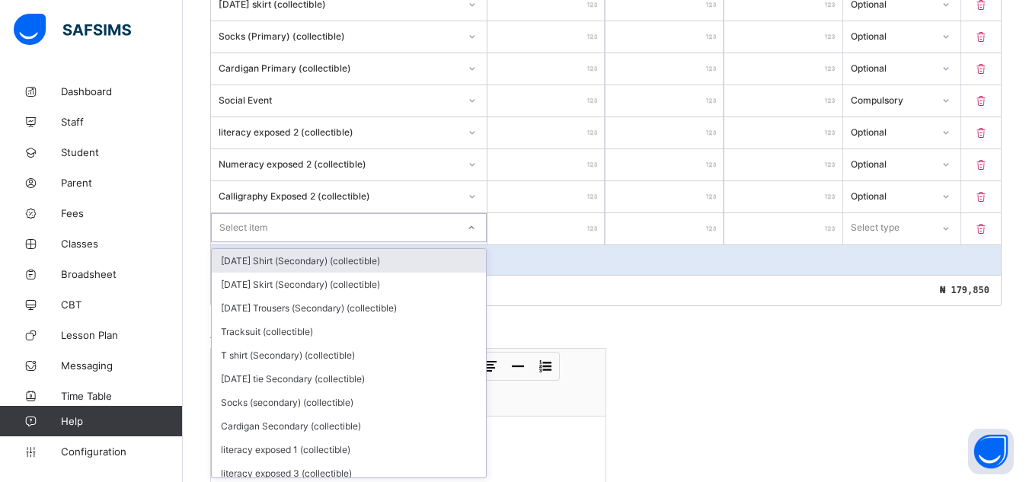
click at [475, 237] on div at bounding box center [471, 228] width 26 height 24
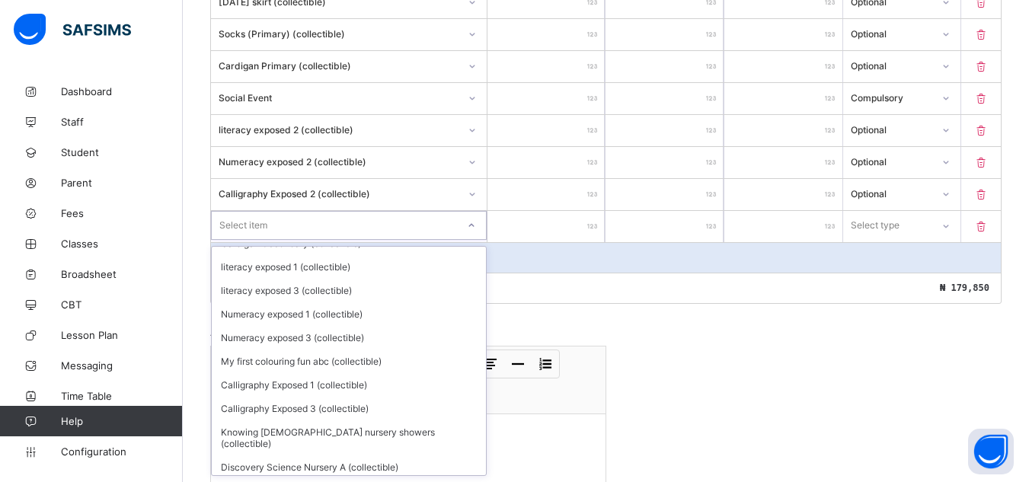
scroll to position [204, 0]
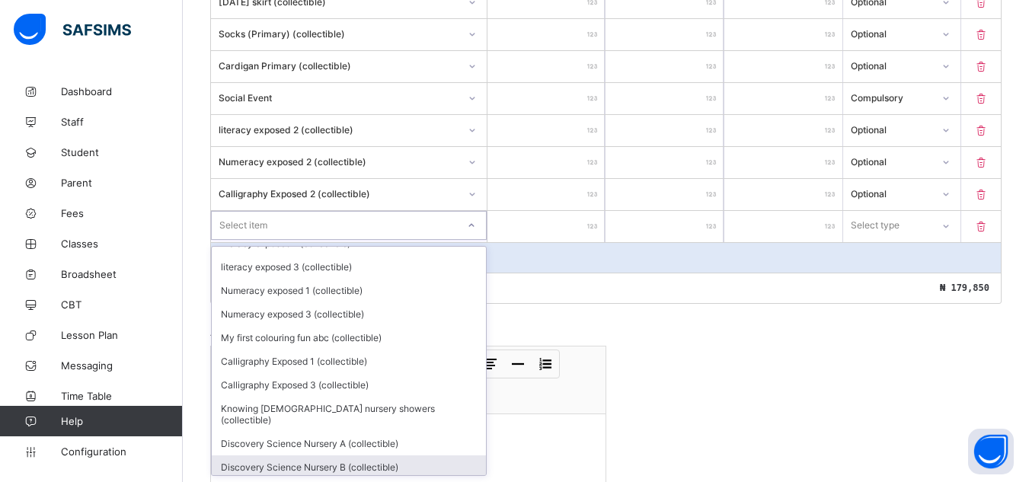
click at [475, 237] on div at bounding box center [471, 225] width 26 height 24
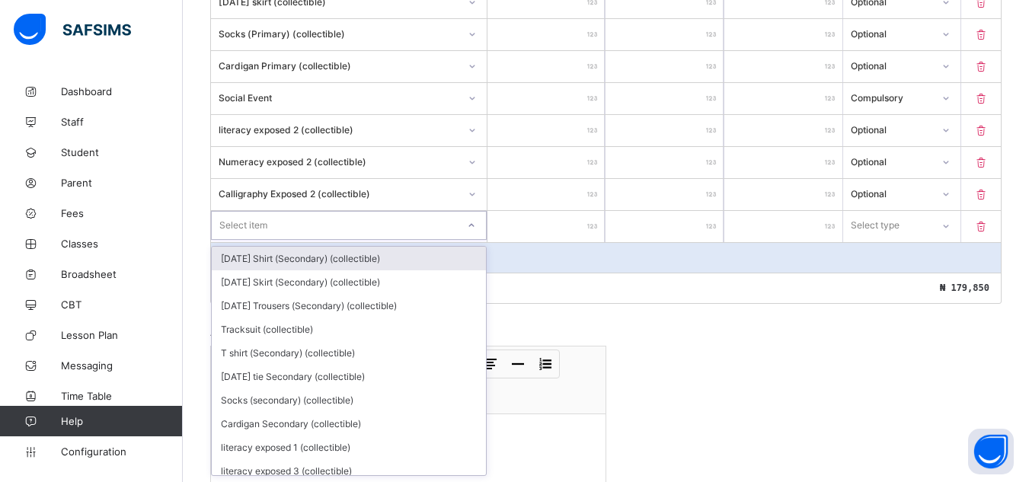
click at [475, 237] on div at bounding box center [471, 225] width 26 height 24
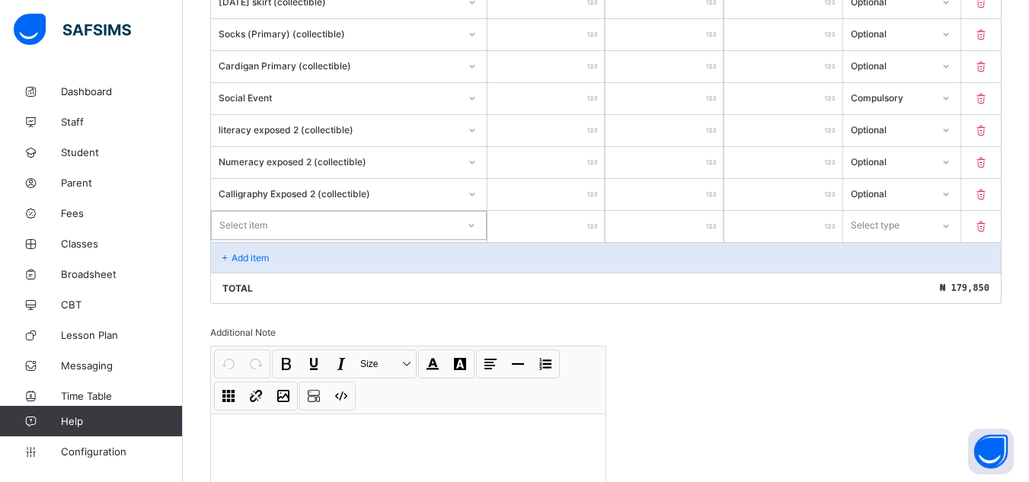
click at [475, 237] on div at bounding box center [471, 225] width 26 height 24
click at [572, 221] on input "number" at bounding box center [546, 226] width 118 height 31
click at [950, 226] on icon at bounding box center [945, 225] width 9 height 15
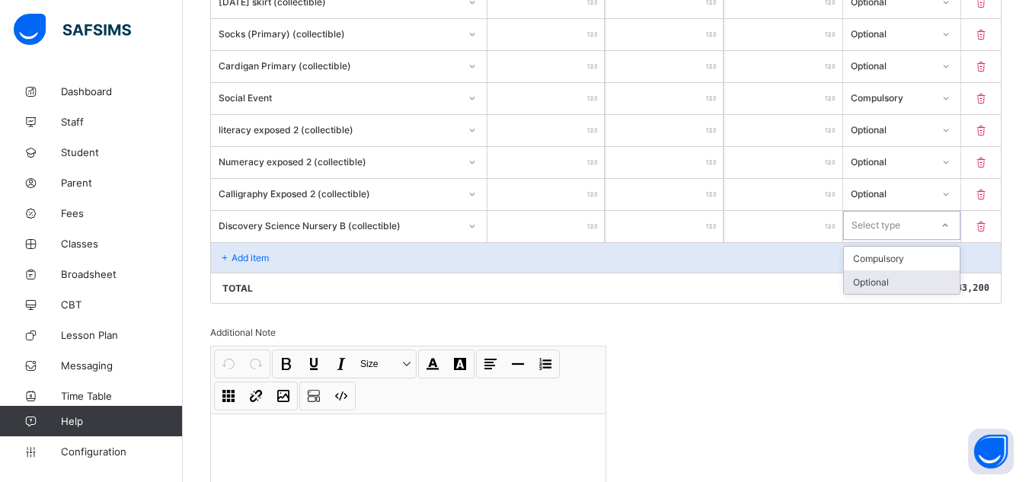
click at [926, 285] on div "Optional" at bounding box center [902, 282] width 117 height 24
click at [267, 249] on div "Add item" at bounding box center [606, 257] width 790 height 30
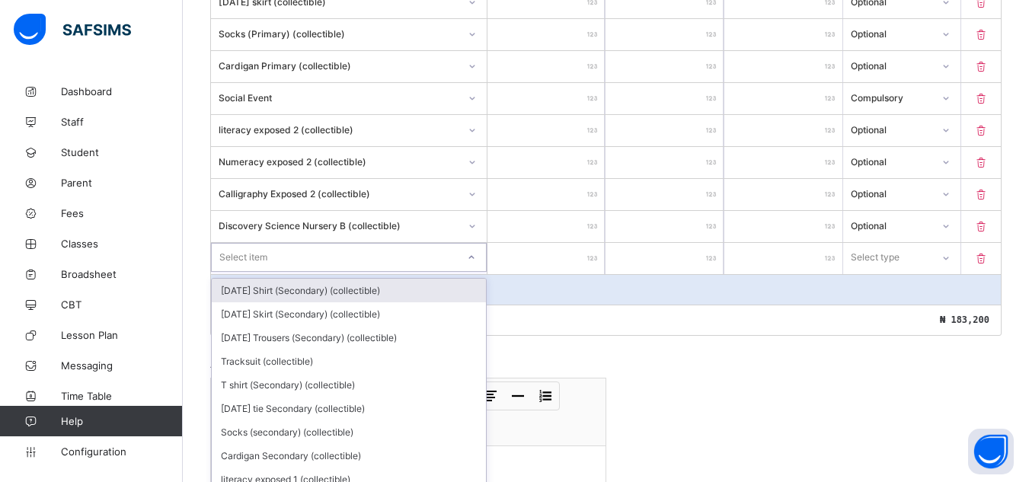
click at [471, 256] on div "option Monday Shirt (Secondary) (collectible) focused, 1 of 132. 132 results av…" at bounding box center [349, 257] width 276 height 29
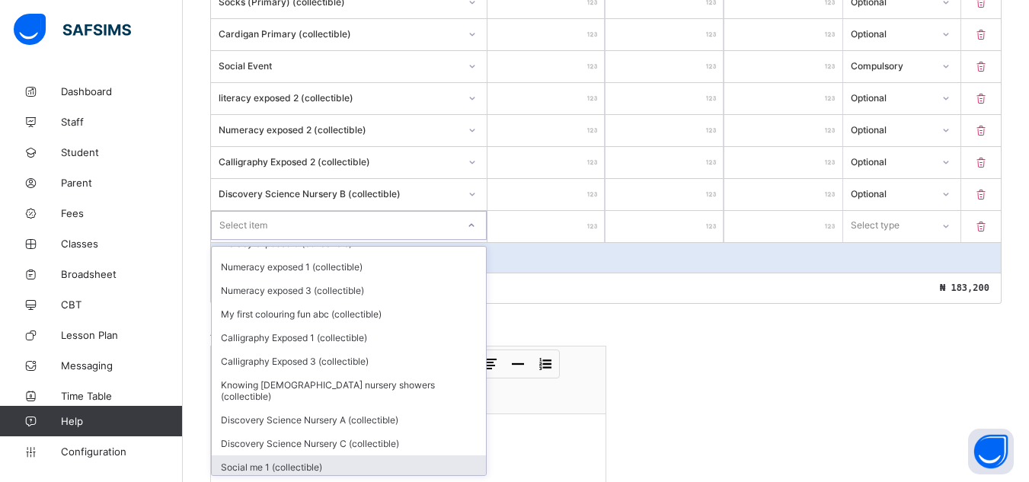
scroll to position [251, 0]
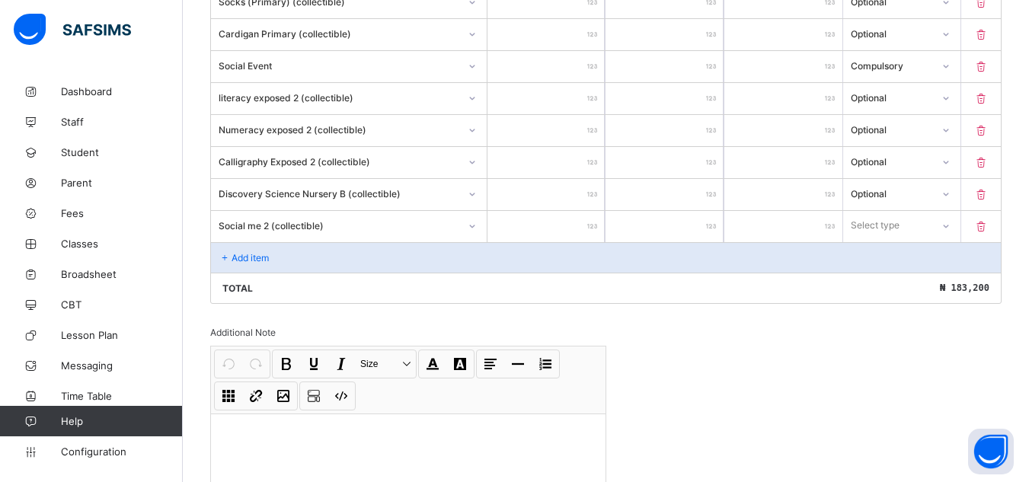
click at [584, 224] on input "number" at bounding box center [546, 226] width 118 height 31
click at [950, 227] on icon at bounding box center [945, 225] width 9 height 15
click at [934, 284] on div "Optional" at bounding box center [902, 282] width 117 height 24
click at [267, 254] on p "Add item" at bounding box center [250, 257] width 37 height 11
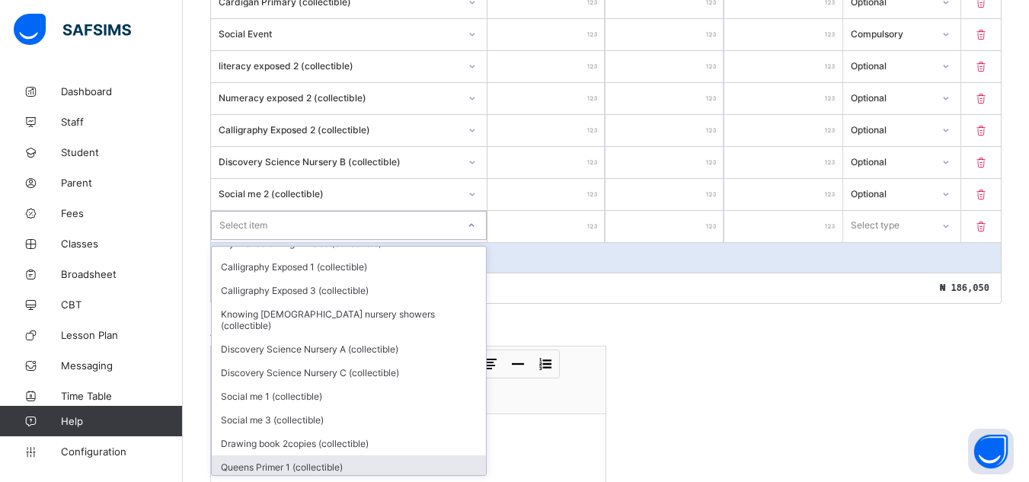
scroll to position [322, 0]
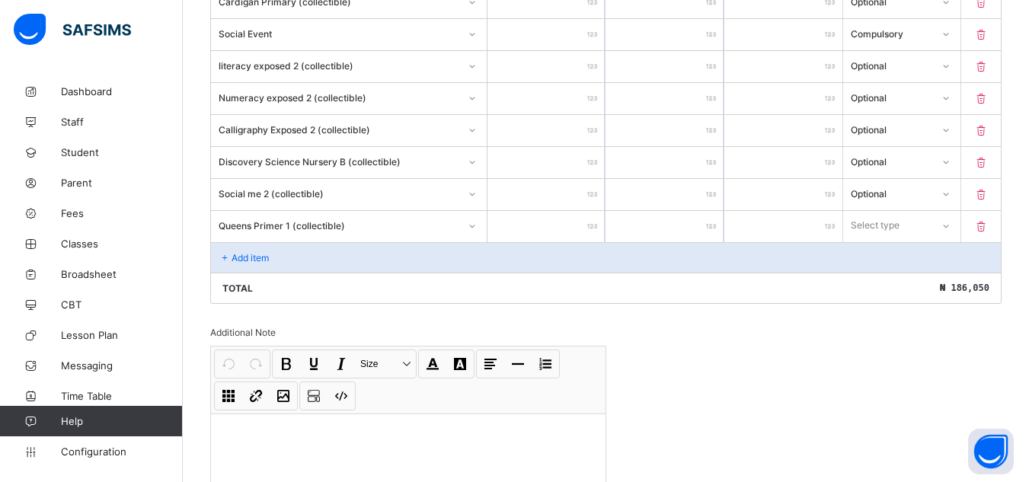
click at [590, 218] on input "number" at bounding box center [546, 226] width 118 height 31
click at [950, 223] on icon at bounding box center [945, 226] width 9 height 15
click at [936, 284] on div "Optional" at bounding box center [902, 282] width 117 height 24
click at [302, 257] on div "Add item" at bounding box center [606, 257] width 790 height 30
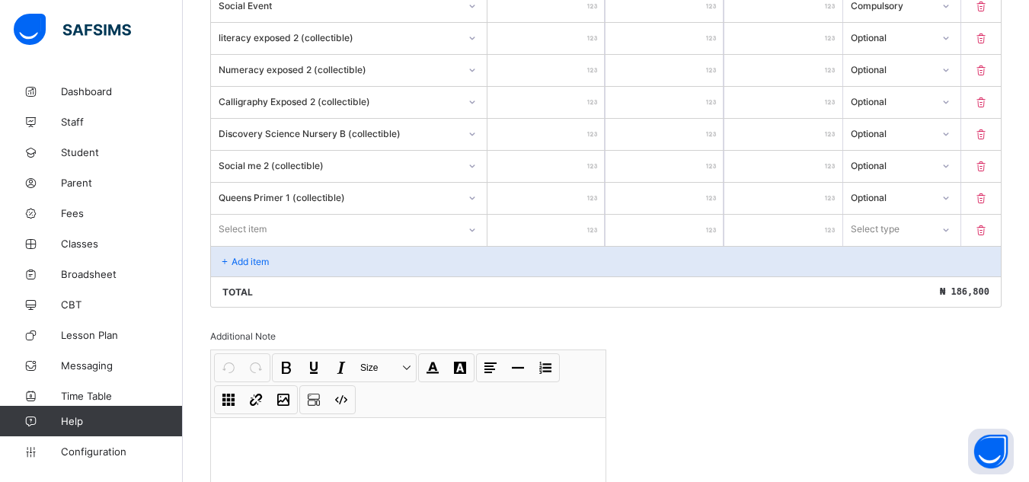
click at [471, 244] on div "Select item" at bounding box center [349, 229] width 276 height 29
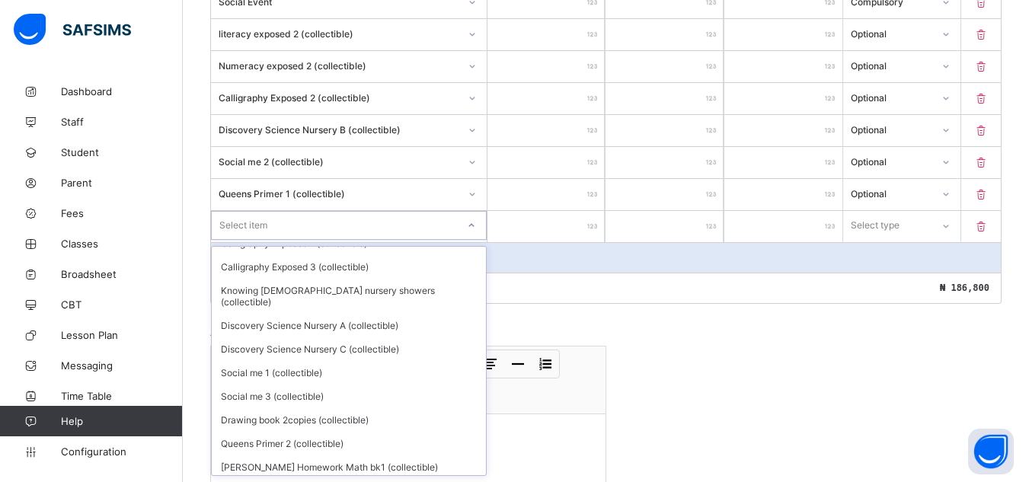
scroll to position [346, 0]
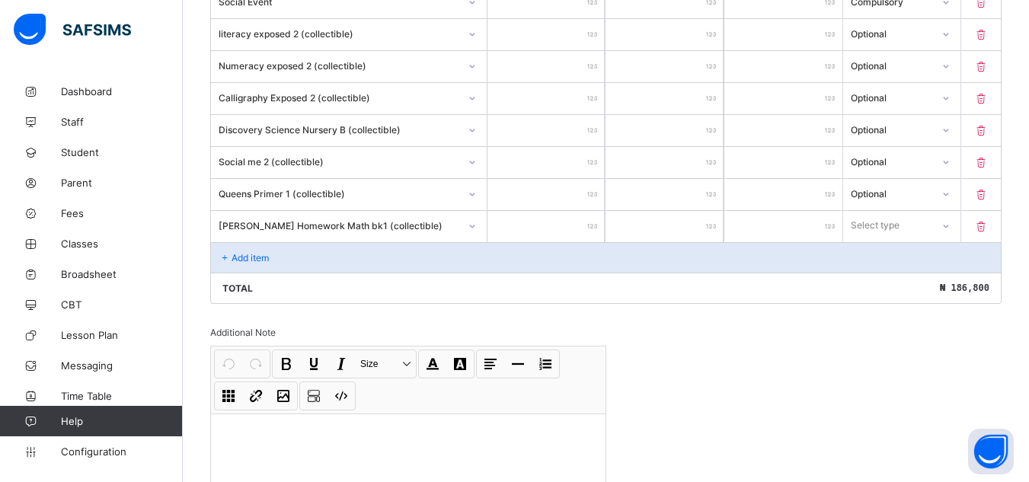
click at [599, 221] on div at bounding box center [546, 226] width 118 height 31
click at [590, 219] on input "number" at bounding box center [546, 226] width 118 height 31
click at [950, 224] on icon at bounding box center [945, 226] width 9 height 15
click at [928, 275] on div "Optional" at bounding box center [902, 282] width 117 height 24
click at [250, 257] on p "Add item" at bounding box center [250, 257] width 37 height 11
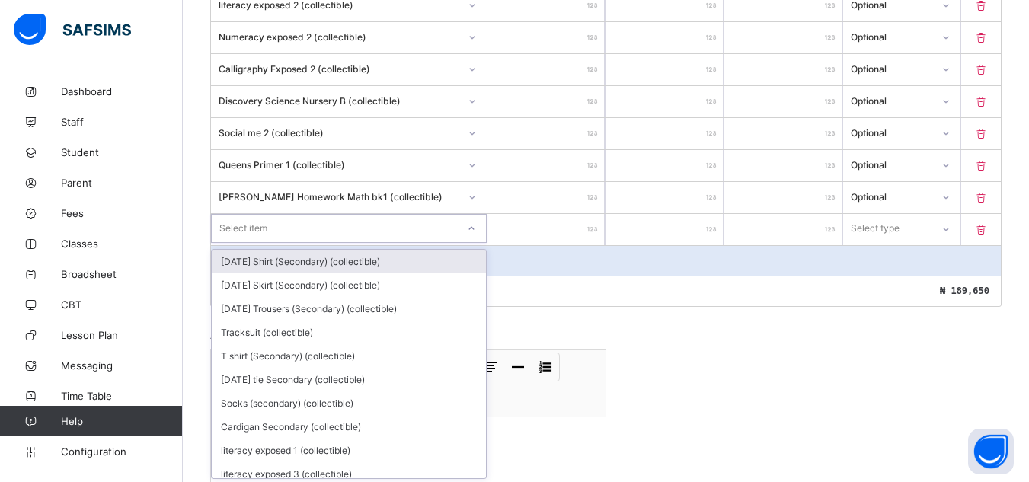
click at [470, 243] on div "option Monday Shirt (Secondary) (collectible) focused, 1 of 129. 129 results av…" at bounding box center [349, 228] width 276 height 29
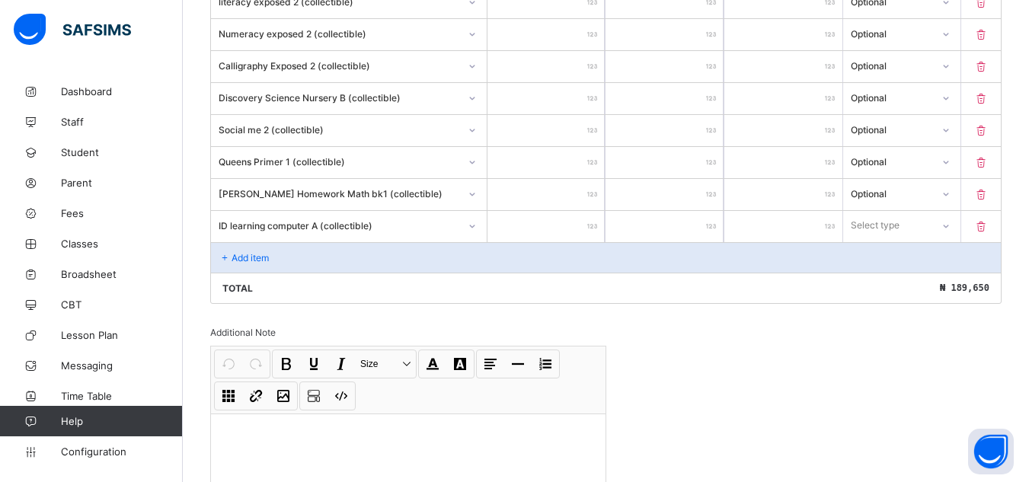
click at [582, 222] on input "number" at bounding box center [546, 226] width 118 height 31
click at [950, 229] on icon at bounding box center [945, 226] width 9 height 15
click at [938, 286] on div "Optional" at bounding box center [902, 282] width 117 height 24
click at [240, 249] on div "Add item" at bounding box center [606, 257] width 790 height 30
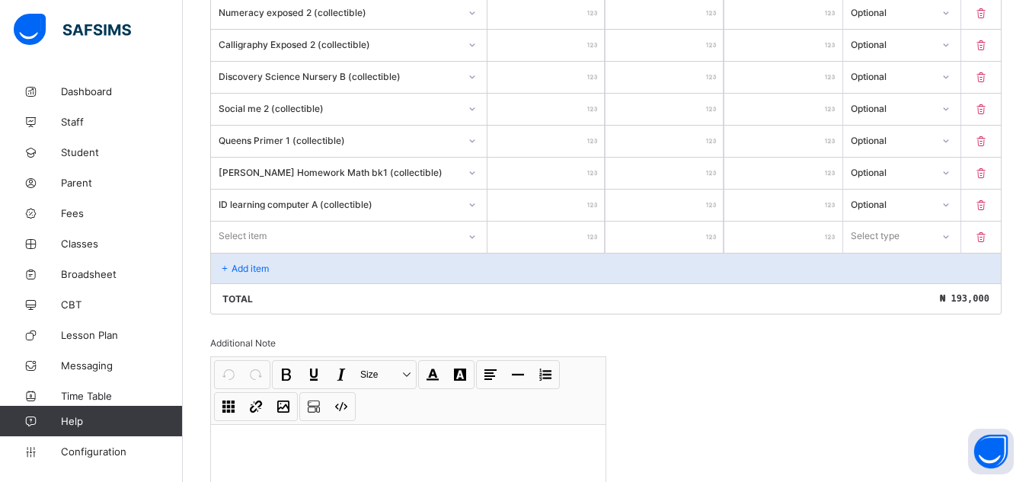
click at [474, 251] on div "Select item" at bounding box center [349, 236] width 276 height 29
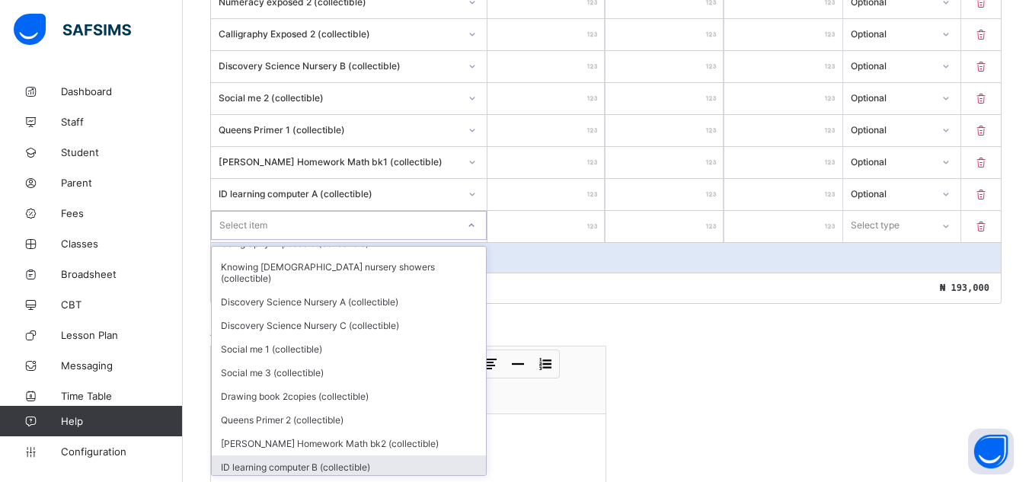
scroll to position [369, 0]
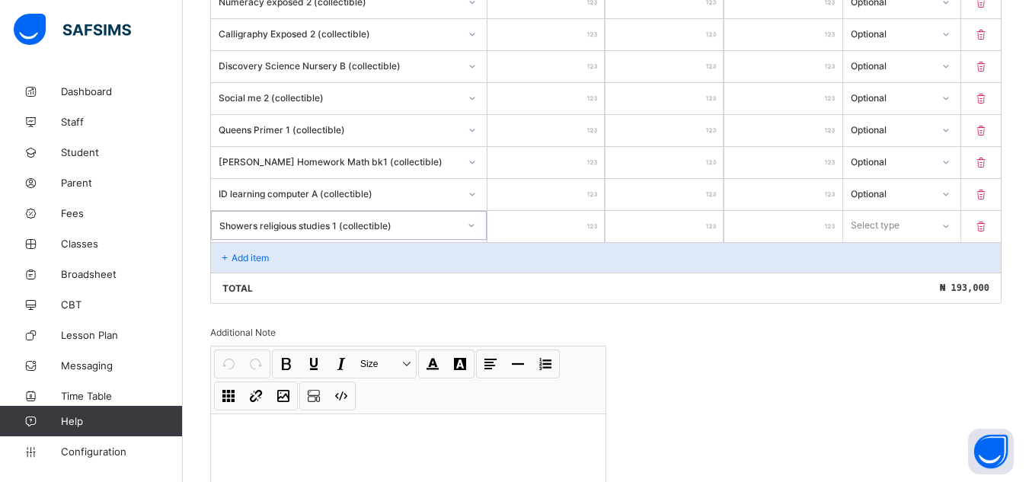
click at [572, 224] on input "number" at bounding box center [546, 226] width 118 height 31
click at [950, 223] on icon at bounding box center [945, 225] width 9 height 15
click at [915, 286] on div "Optional" at bounding box center [902, 282] width 117 height 24
click at [235, 248] on div "Add item" at bounding box center [606, 257] width 790 height 30
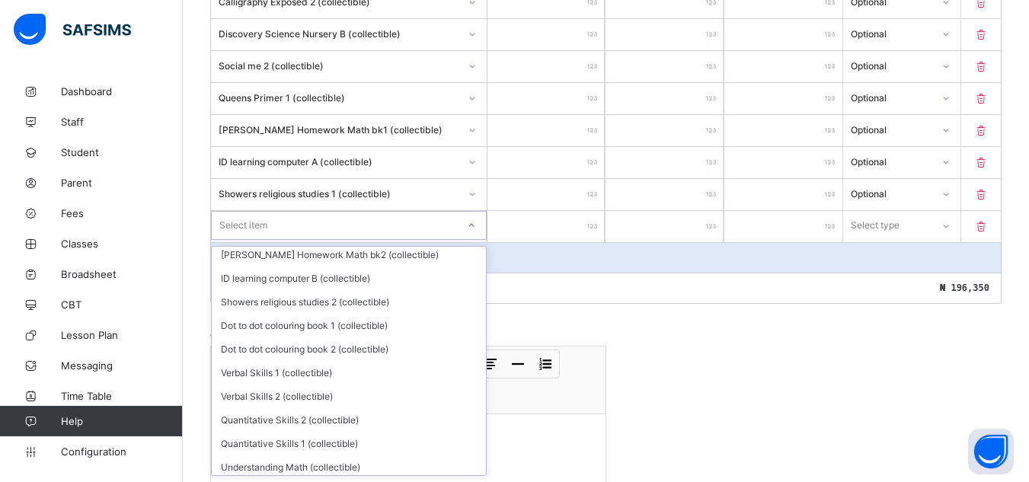
scroll to position [558, 0]
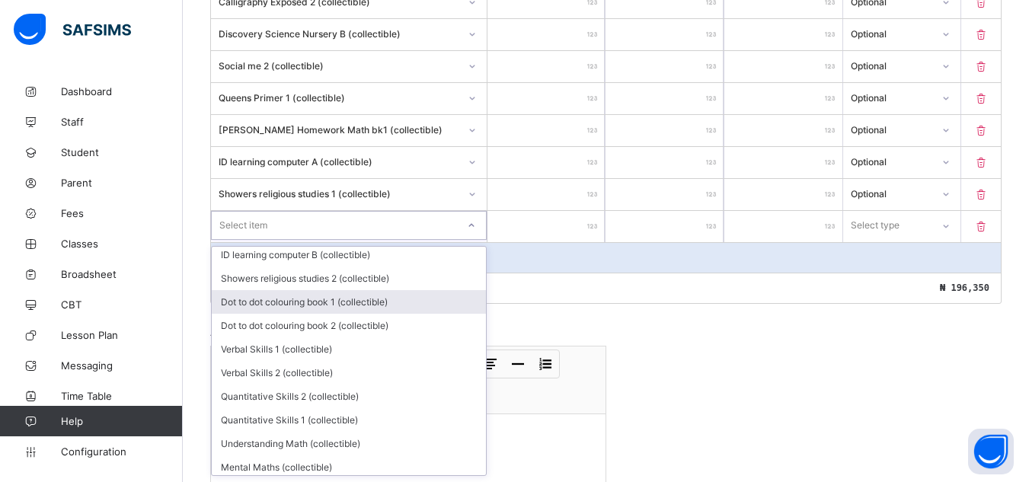
click at [284, 290] on div "Dot to dot colouring book 1 (collectible)" at bounding box center [349, 302] width 274 height 24
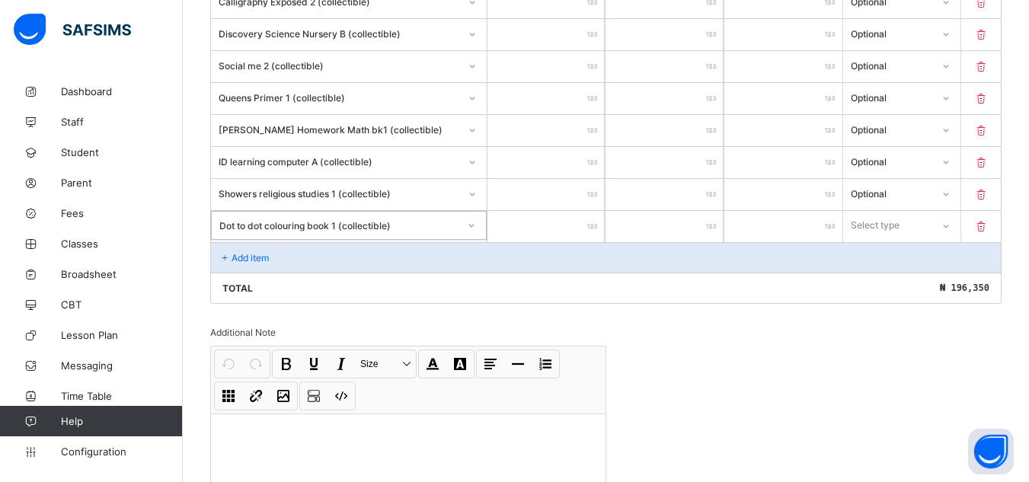
click at [591, 226] on input "number" at bounding box center [546, 226] width 118 height 31
click at [950, 224] on icon at bounding box center [945, 225] width 9 height 15
click at [944, 275] on div "Optional" at bounding box center [902, 282] width 117 height 24
click at [229, 248] on div "Add item" at bounding box center [606, 257] width 790 height 30
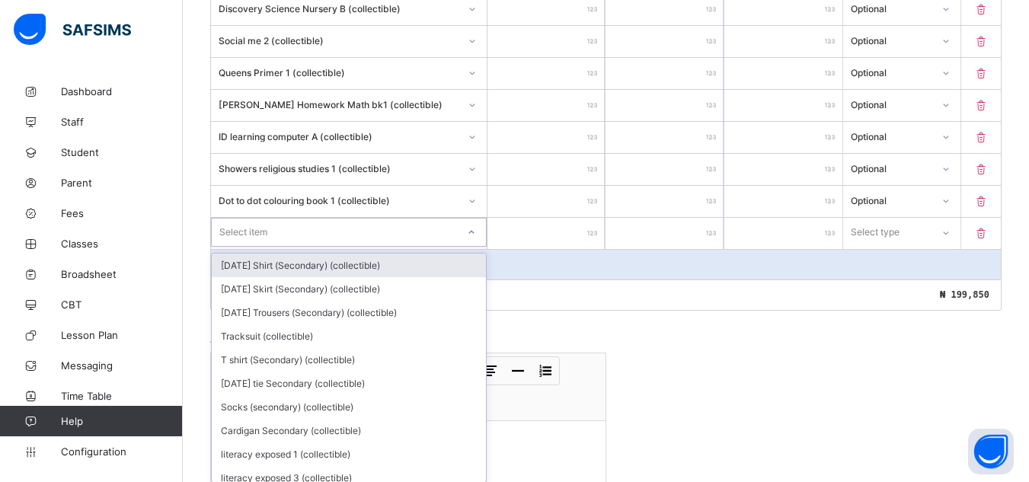
click at [476, 247] on div "option Monday Shirt (Secondary) (collectible) focused, 1 of 126. 126 results av…" at bounding box center [349, 232] width 276 height 29
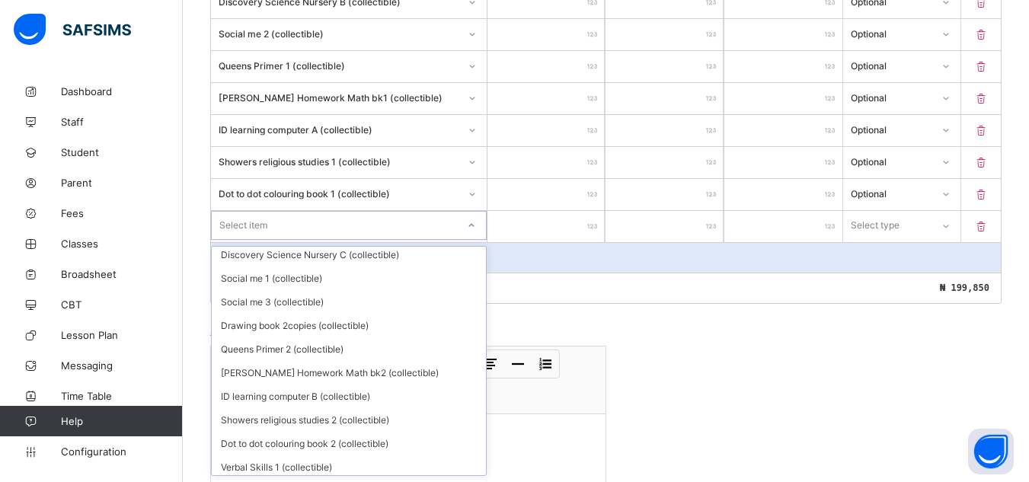
scroll to position [440, 0]
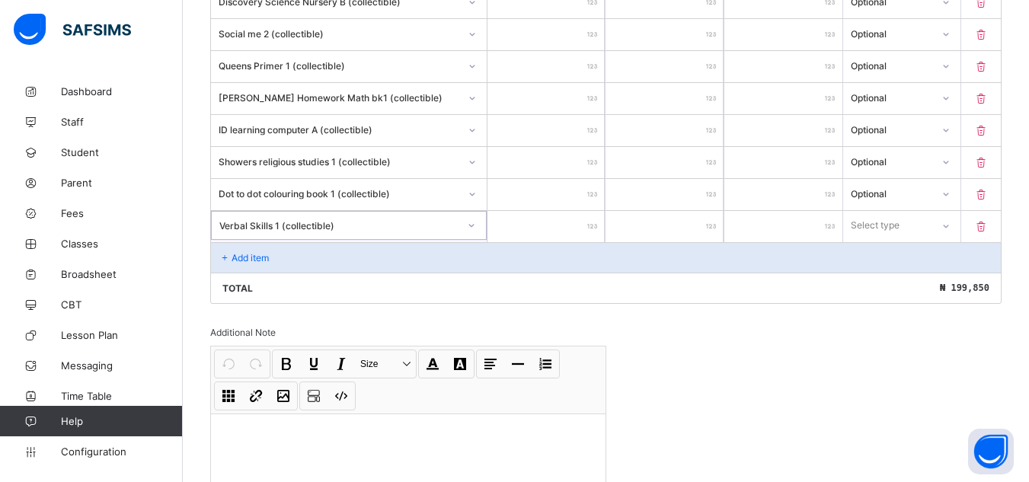
click at [596, 223] on div at bounding box center [546, 226] width 118 height 31
click at [598, 227] on div at bounding box center [546, 226] width 118 height 31
click at [596, 225] on div at bounding box center [546, 226] width 118 height 31
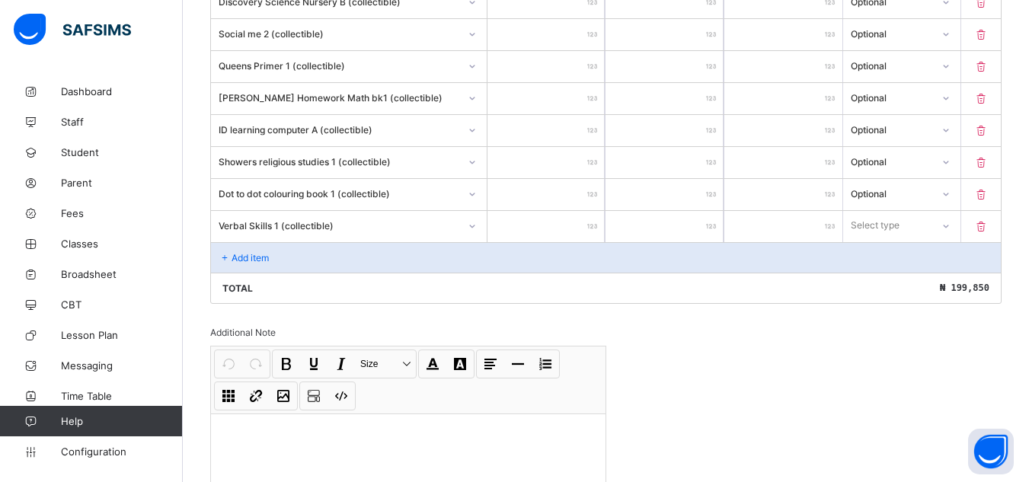
click at [596, 225] on div at bounding box center [546, 226] width 118 height 31
click at [513, 235] on input "number" at bounding box center [546, 226] width 118 height 31
click at [950, 227] on icon at bounding box center [945, 226] width 9 height 15
click at [916, 279] on div "Optional" at bounding box center [902, 282] width 117 height 24
click at [232, 250] on div "Add item" at bounding box center [606, 257] width 790 height 30
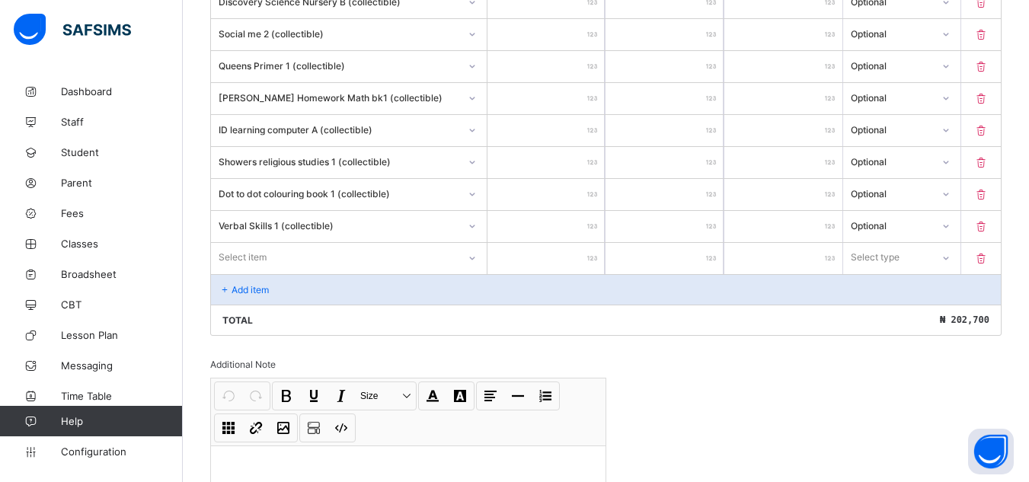
click at [471, 255] on icon at bounding box center [472, 258] width 9 height 15
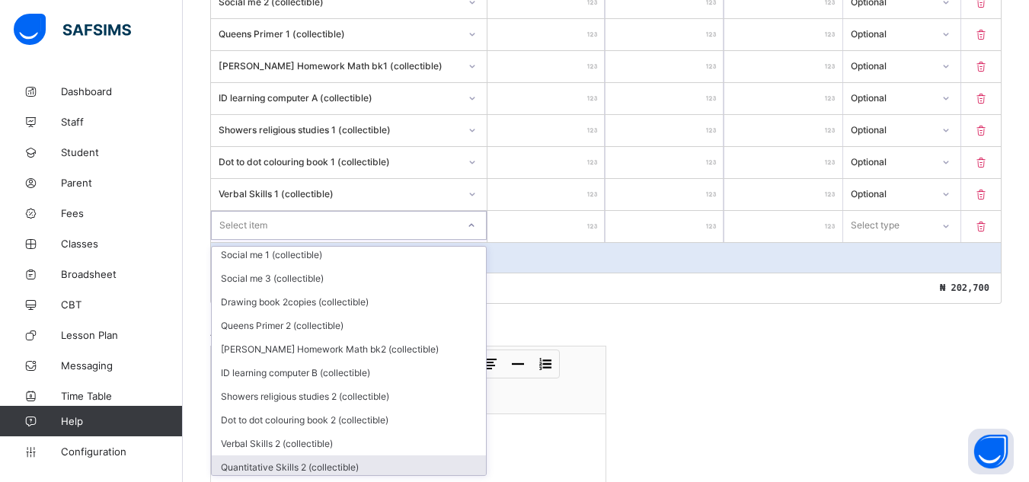
scroll to position [464, 0]
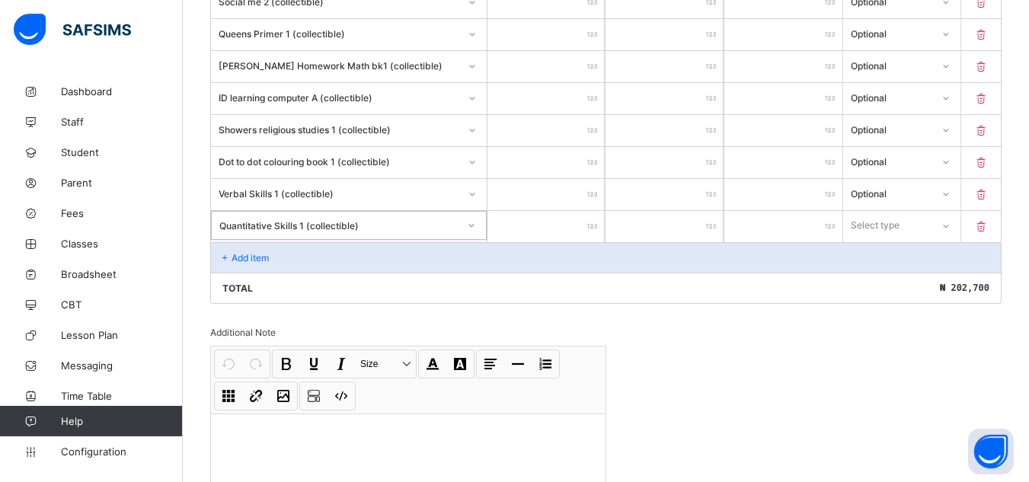
click at [588, 223] on input "number" at bounding box center [546, 226] width 118 height 31
click at [950, 222] on icon at bounding box center [945, 226] width 9 height 15
click at [898, 277] on div "Optional" at bounding box center [902, 282] width 117 height 24
click at [236, 252] on p "Add item" at bounding box center [250, 257] width 37 height 11
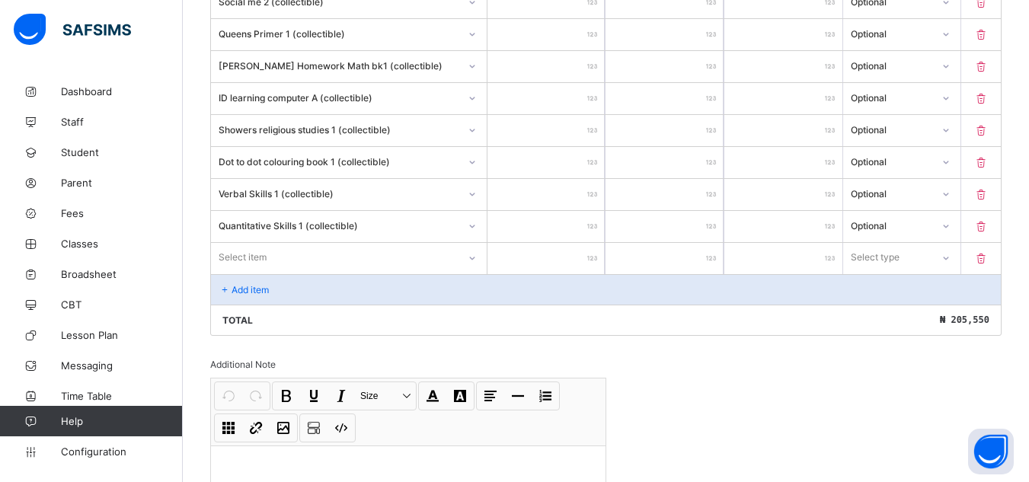
click at [471, 257] on div at bounding box center [472, 258] width 26 height 24
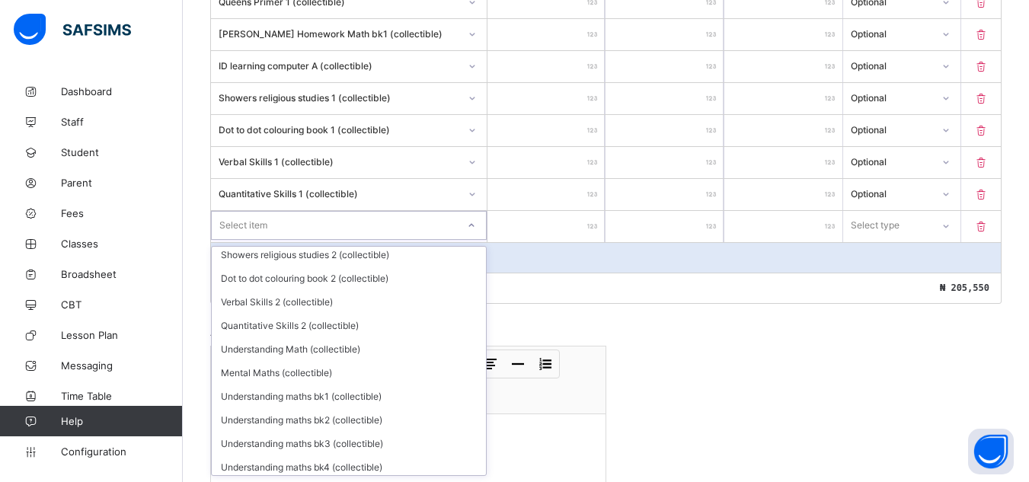
scroll to position [605, 0]
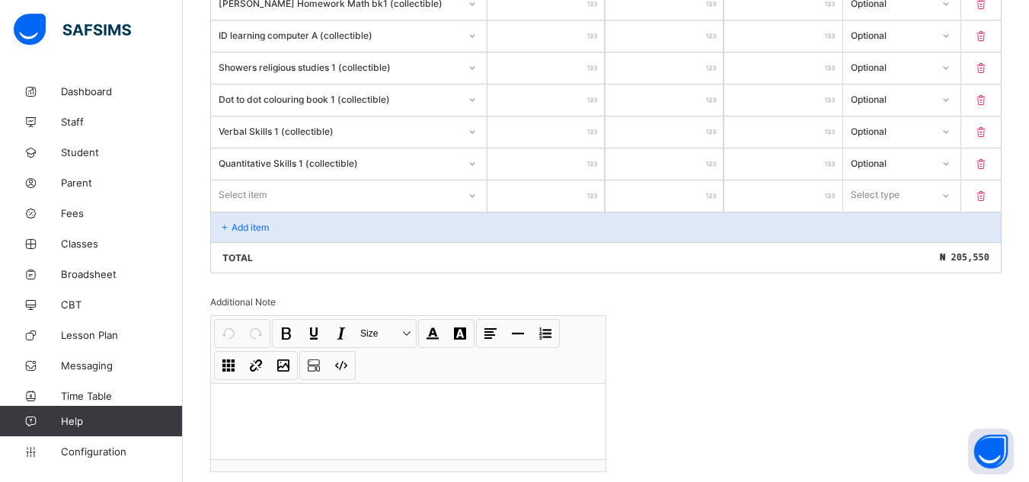
scroll to position [1381, 0]
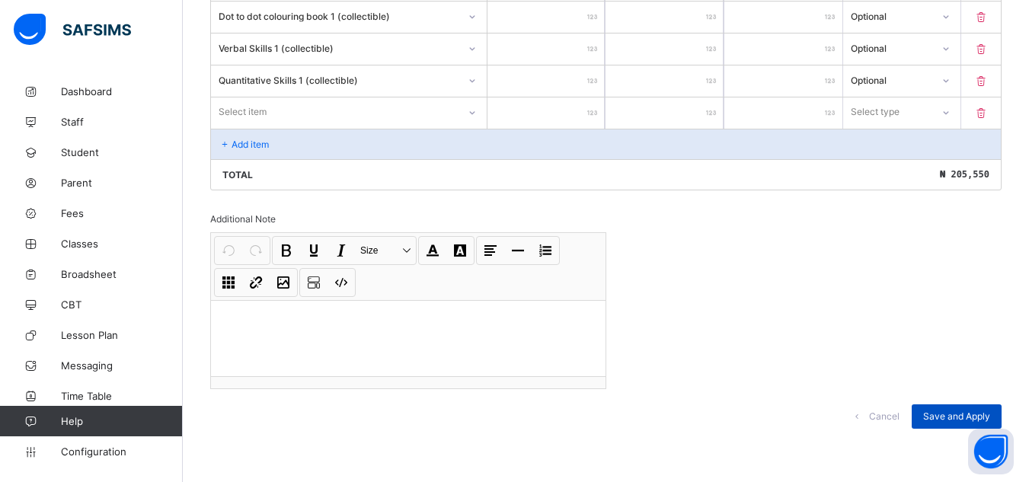
click at [953, 411] on span "Save and Apply" at bounding box center [956, 416] width 67 height 11
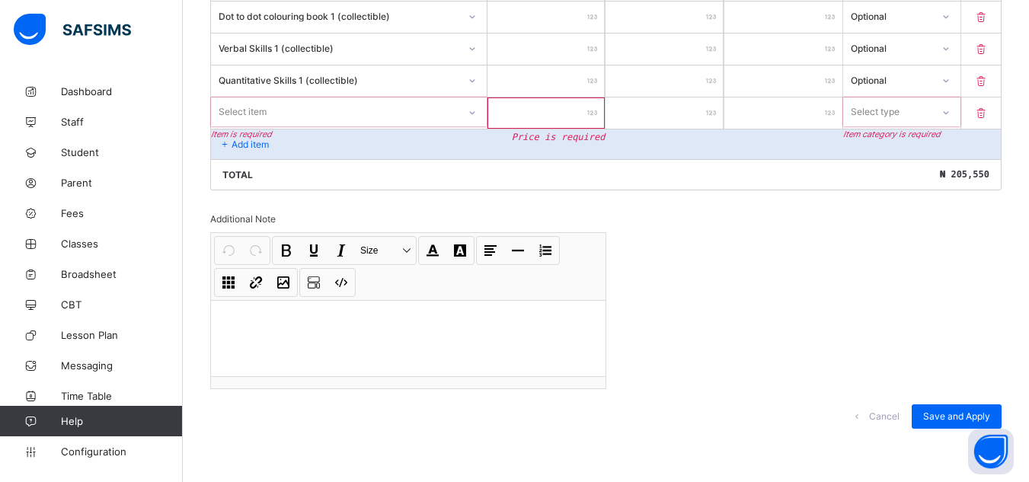
click at [639, 76] on input "*" at bounding box center [664, 80] width 118 height 31
click at [918, 82] on div "Optional" at bounding box center [892, 79] width 83 height 11
click at [918, 82] on div "Optional" at bounding box center [891, 79] width 81 height 11
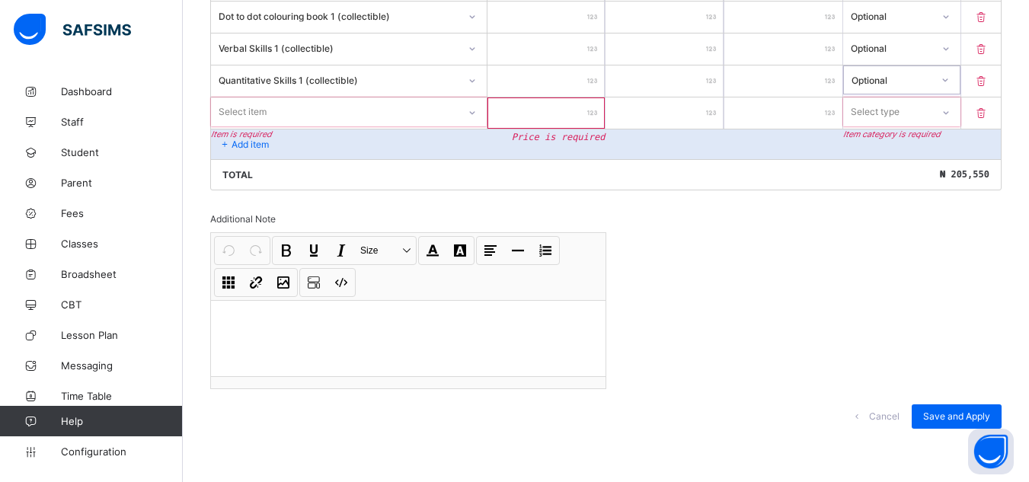
click at [918, 82] on div "Optional" at bounding box center [891, 79] width 81 height 11
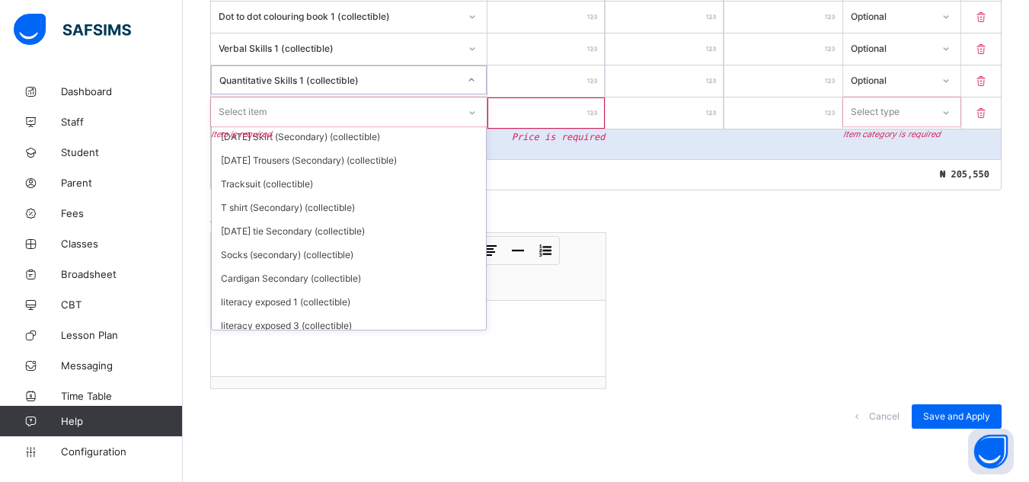
click at [342, 72] on div "Quantitative Skills 1 (collectible)" at bounding box center [334, 79] width 245 height 21
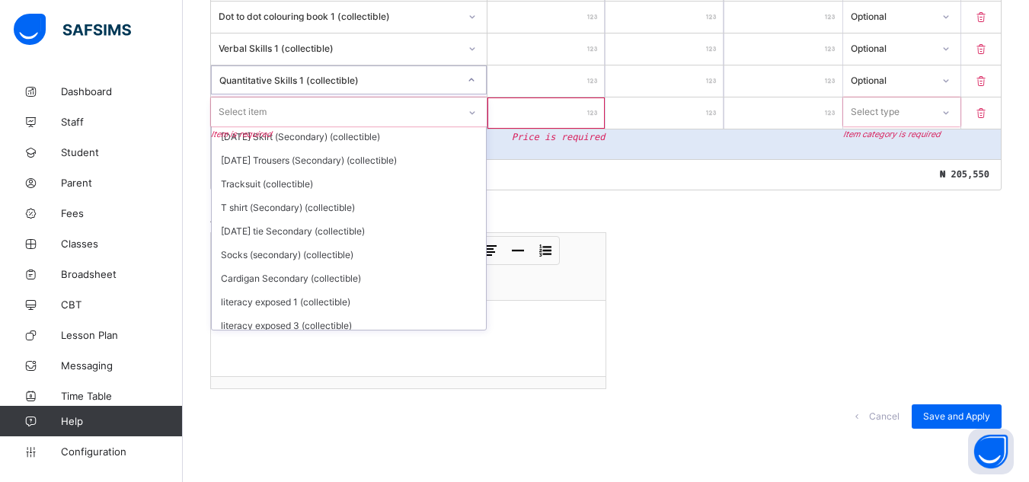
click at [346, 72] on div "Quantitative Skills 1 (collectible)" at bounding box center [334, 79] width 245 height 21
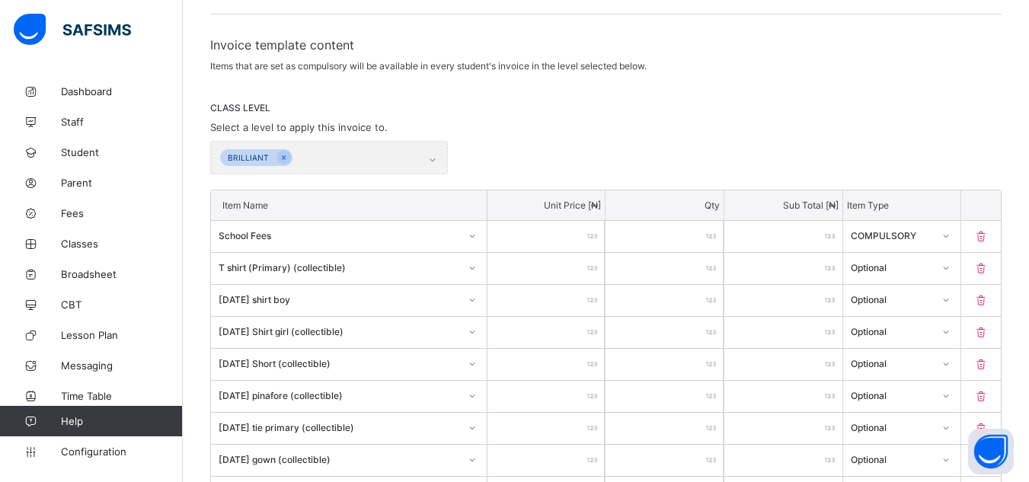
scroll to position [193, 0]
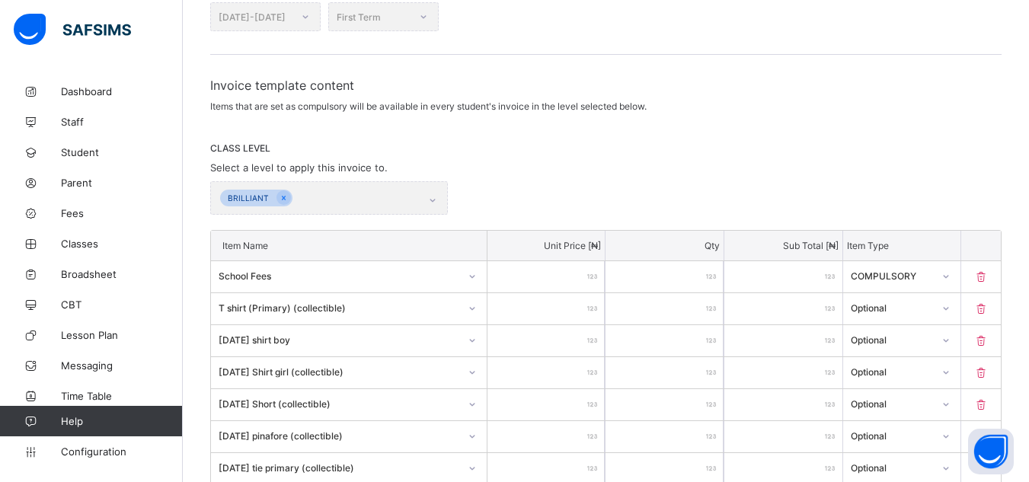
click at [436, 200] on div "BRILLIANT" at bounding box center [329, 198] width 238 height 34
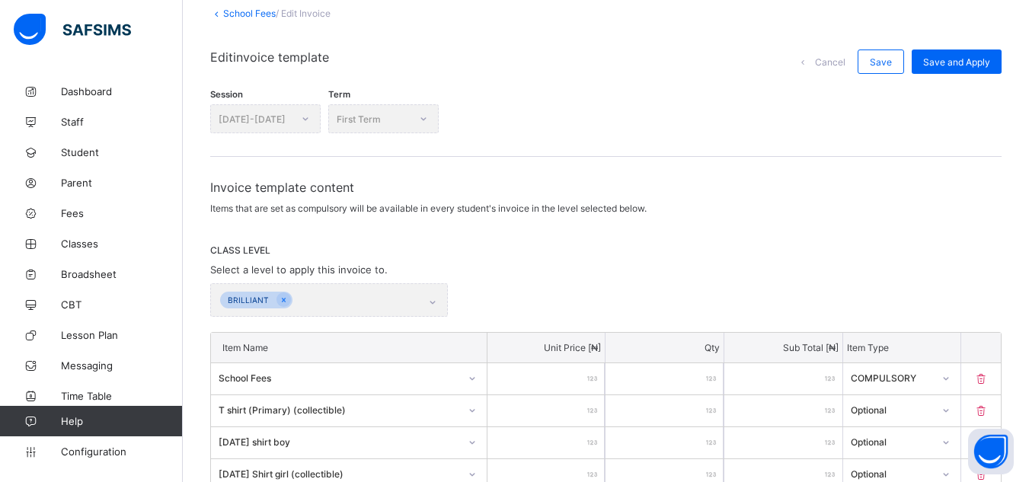
scroll to position [61, 0]
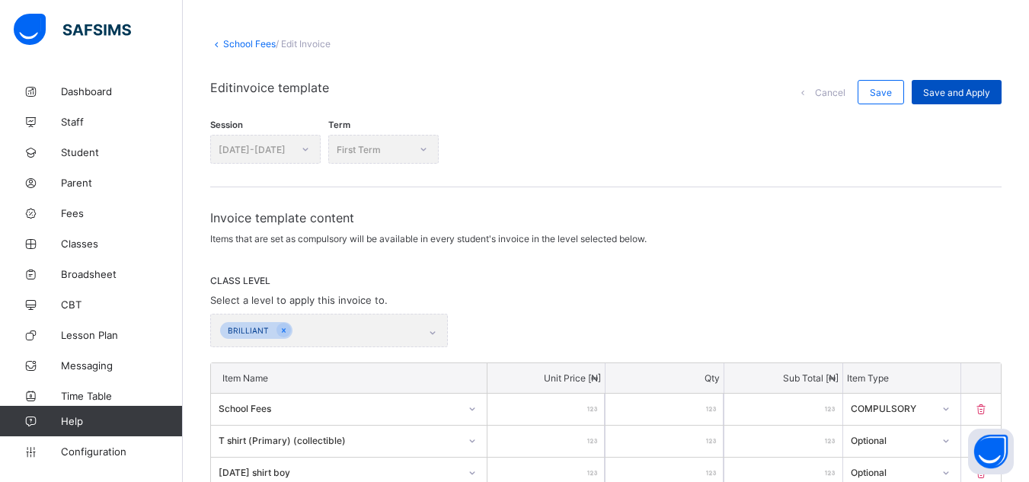
click at [972, 91] on span "Save and Apply" at bounding box center [956, 92] width 67 height 11
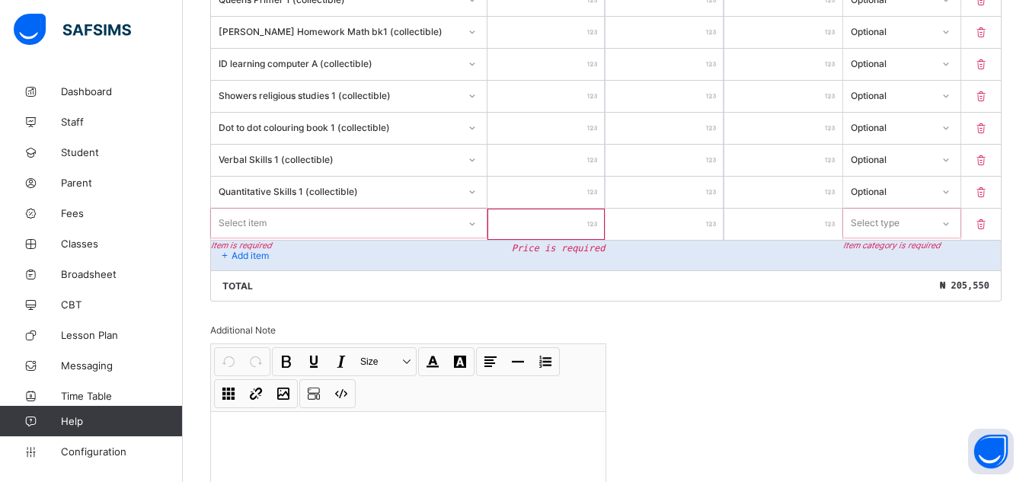
scroll to position [1350, 0]
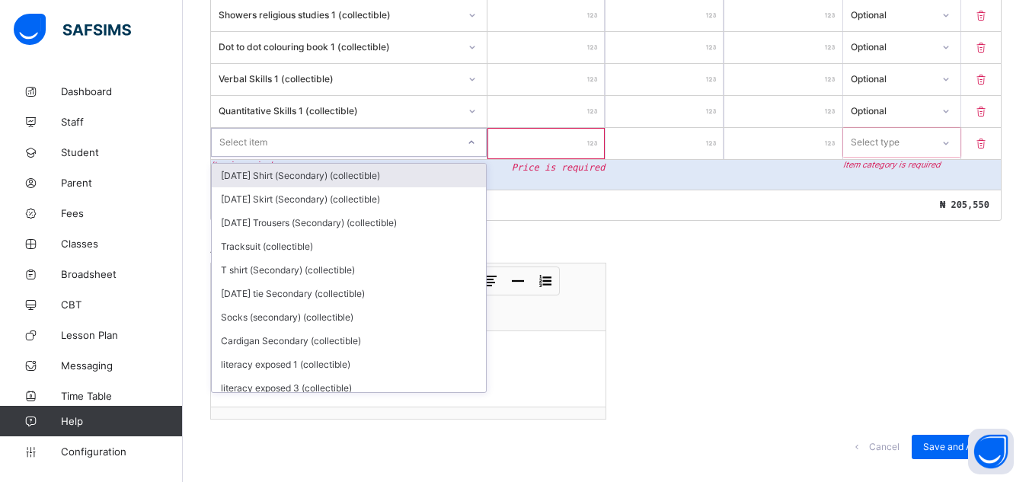
click at [276, 140] on div "Select item" at bounding box center [334, 142] width 245 height 21
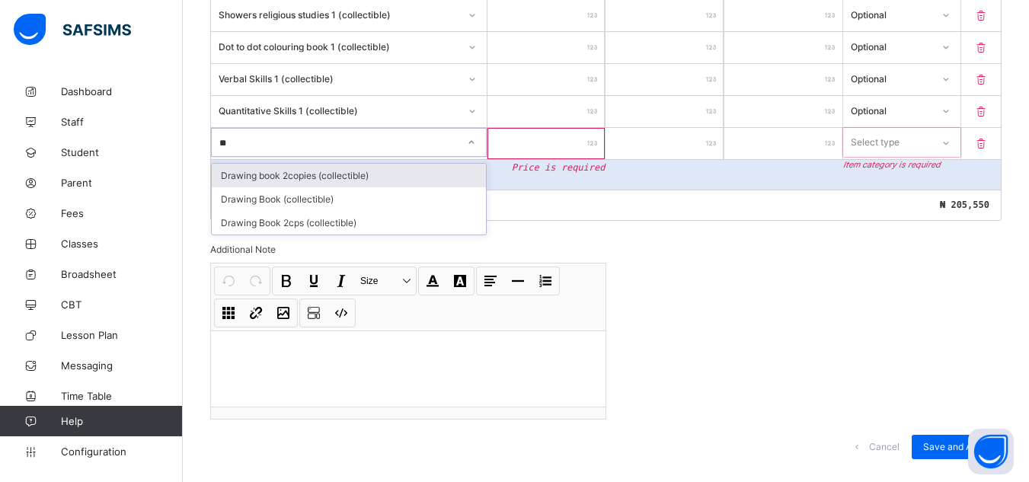
scroll to position [0, 0]
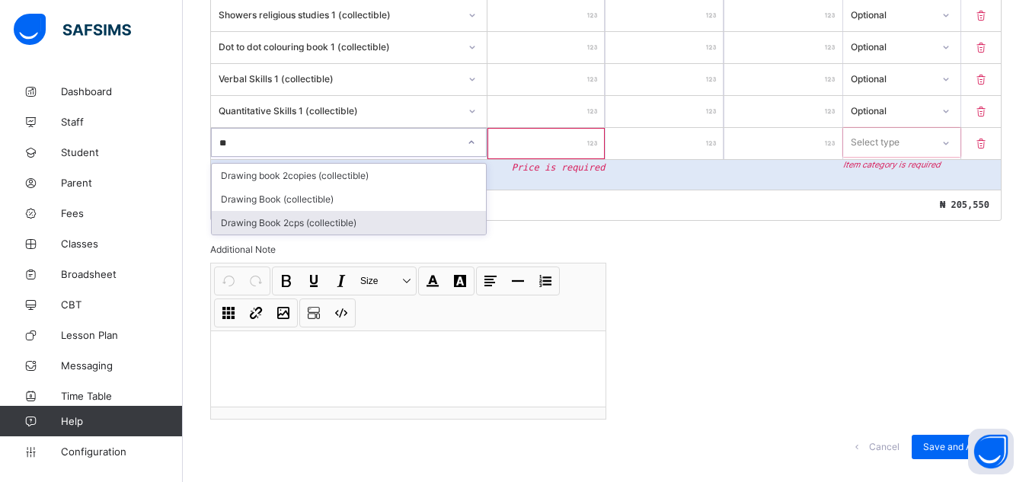
click at [317, 218] on div "Drawing Book 2cps (collectible)" at bounding box center [349, 223] width 274 height 24
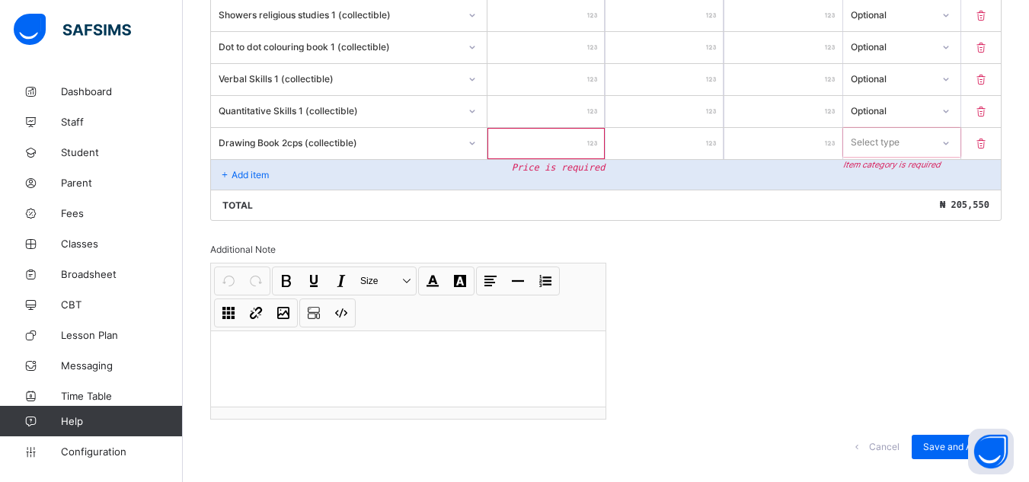
click at [545, 137] on input "number" at bounding box center [546, 143] width 118 height 31
click at [950, 142] on icon at bounding box center [945, 143] width 9 height 15
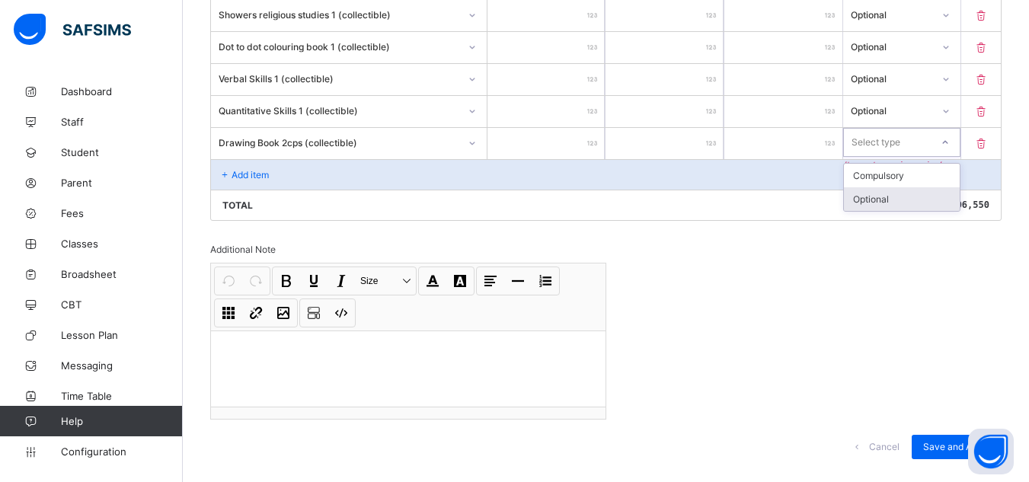
click at [920, 194] on div "Optional" at bounding box center [902, 199] width 117 height 24
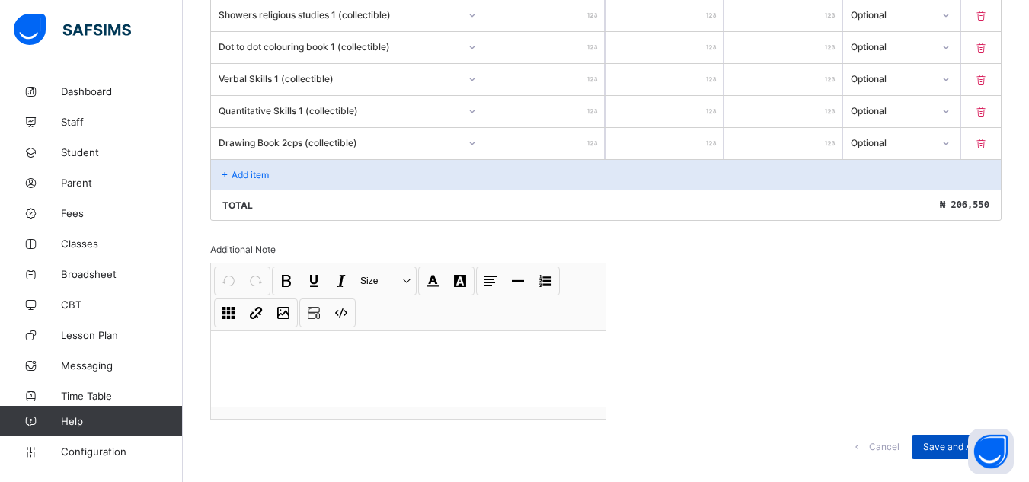
click at [945, 442] on span "Save and Apply" at bounding box center [956, 446] width 67 height 11
click at [945, 442] on div "Save and Apply" at bounding box center [957, 447] width 90 height 24
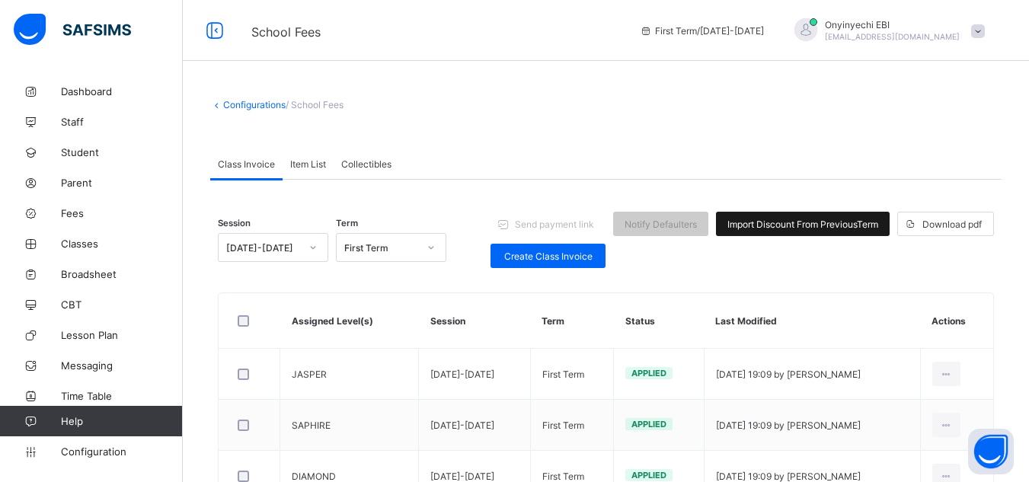
click at [827, 220] on span "Import Discount From Previous Term" at bounding box center [802, 224] width 151 height 11
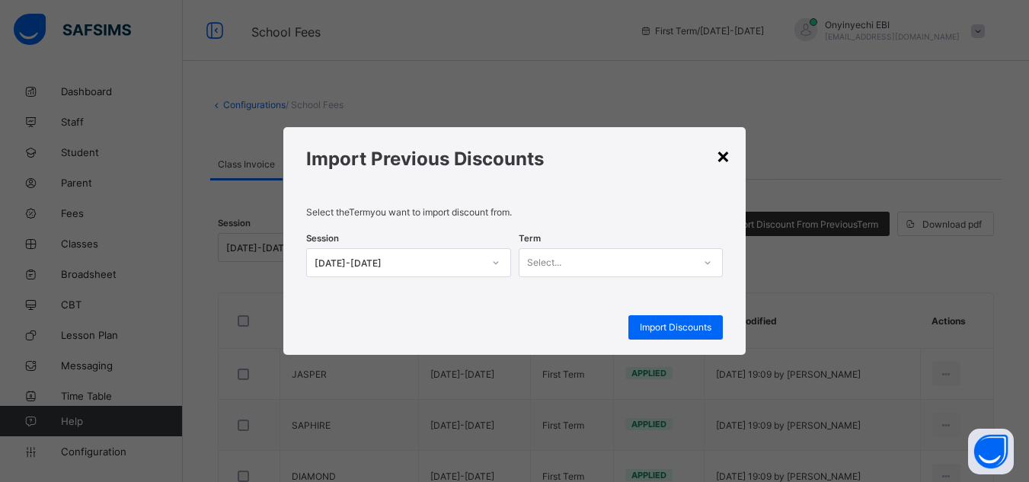
click at [725, 154] on div "×" at bounding box center [723, 155] width 14 height 26
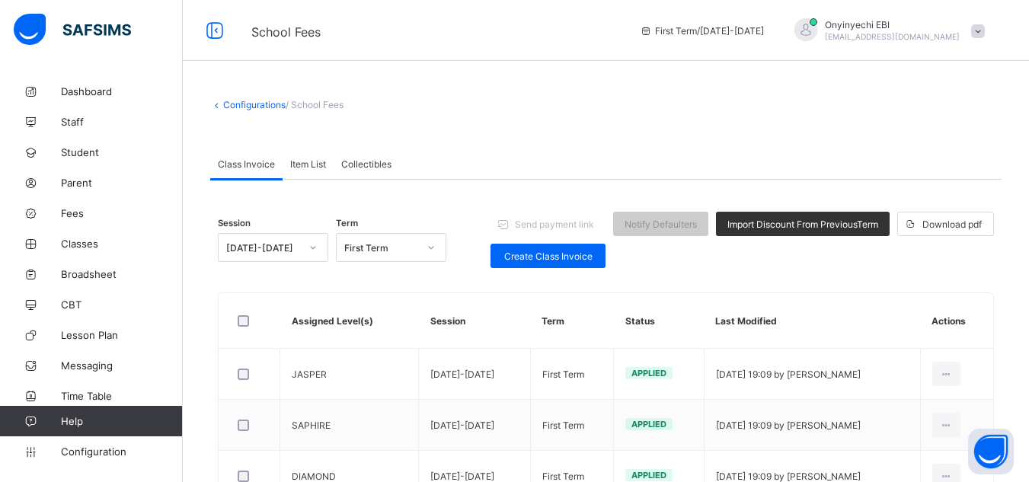
click at [853, 317] on th "Last Modified" at bounding box center [812, 321] width 216 height 56
click at [94, 441] on link "Configuration" at bounding box center [91, 451] width 182 height 30
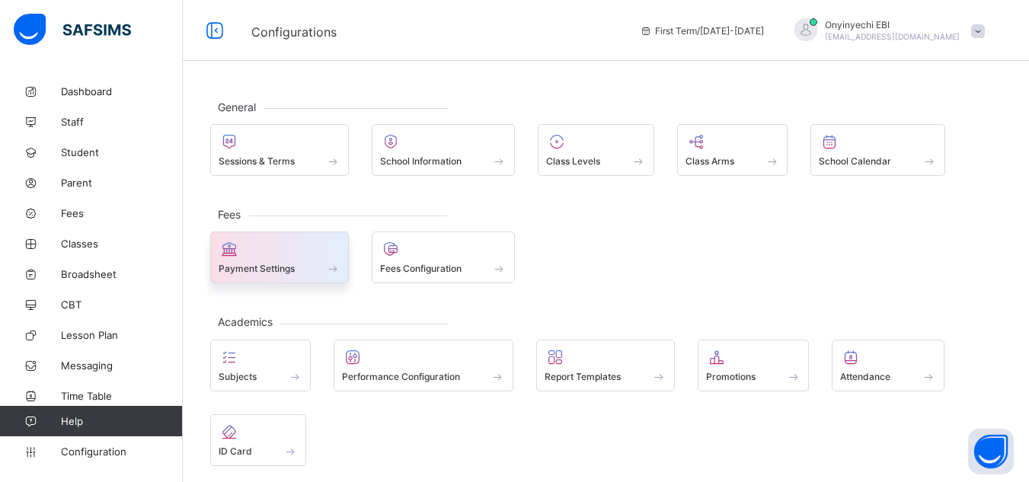
click at [283, 266] on span "Payment Settings" at bounding box center [257, 268] width 76 height 11
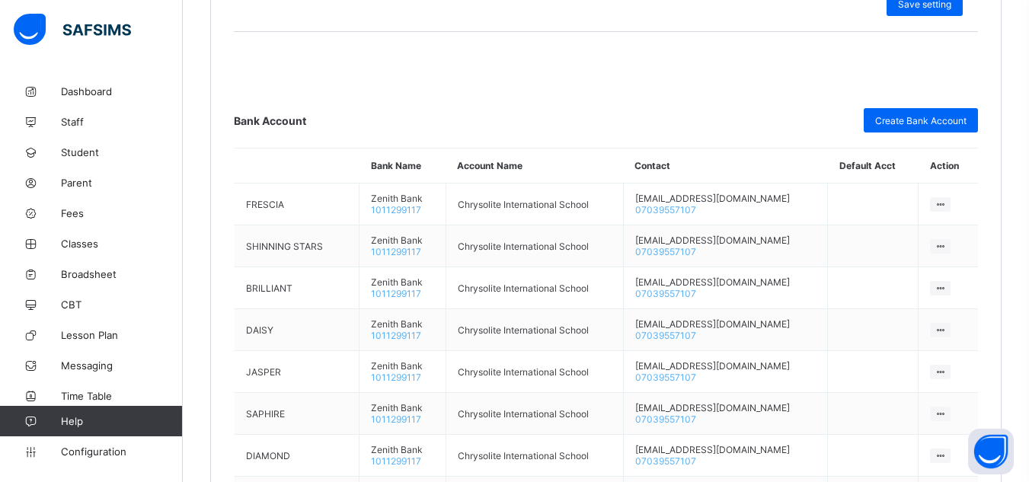
scroll to position [731, 0]
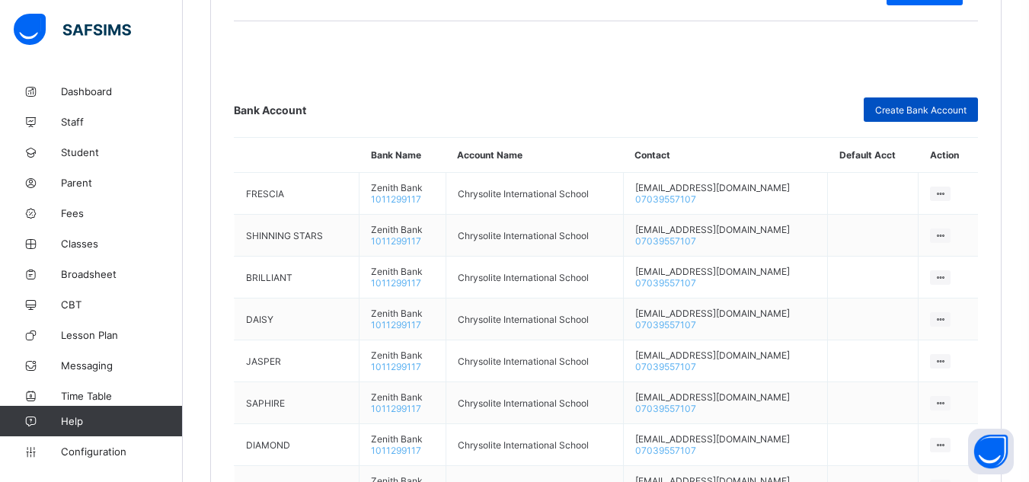
click at [925, 108] on span "Create Bank Account" at bounding box center [920, 109] width 91 height 11
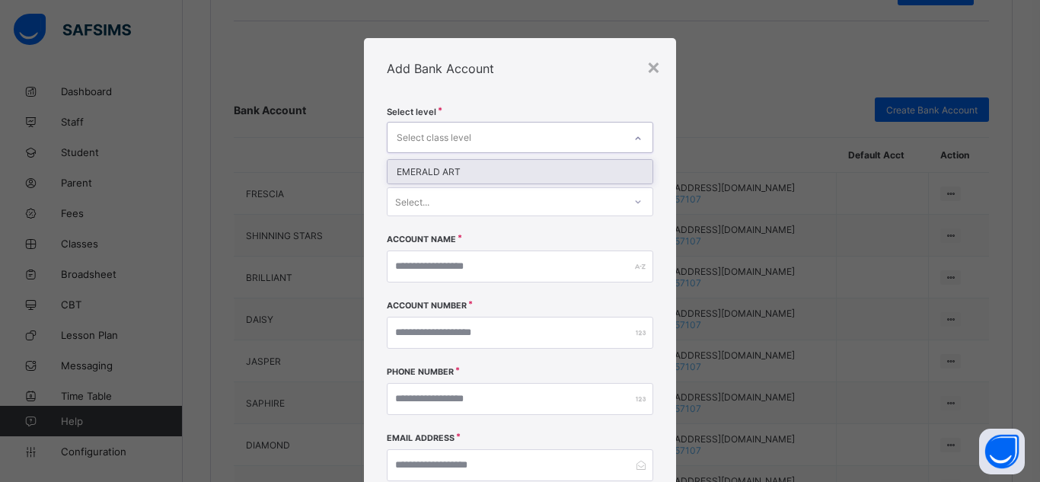
click at [637, 133] on div at bounding box center [638, 138] width 26 height 24
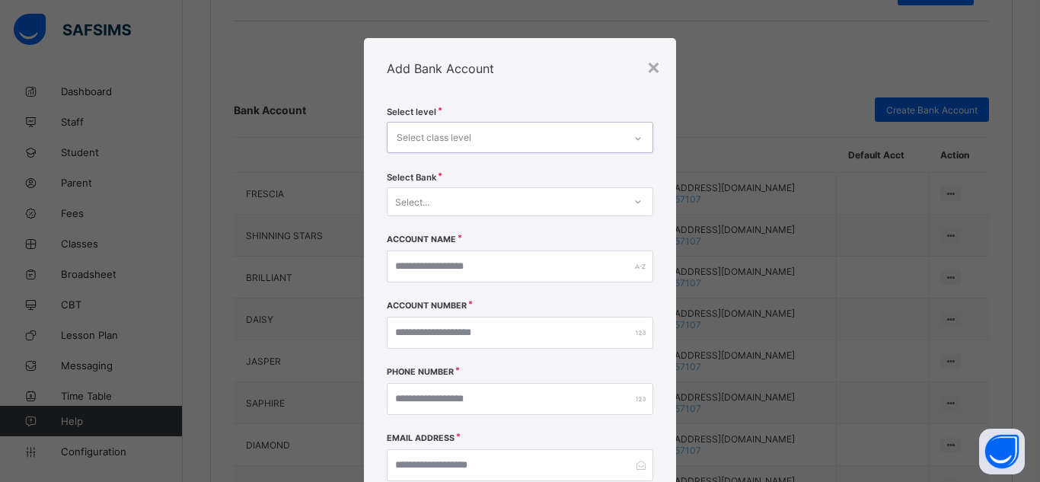
click at [637, 133] on icon at bounding box center [638, 138] width 9 height 15
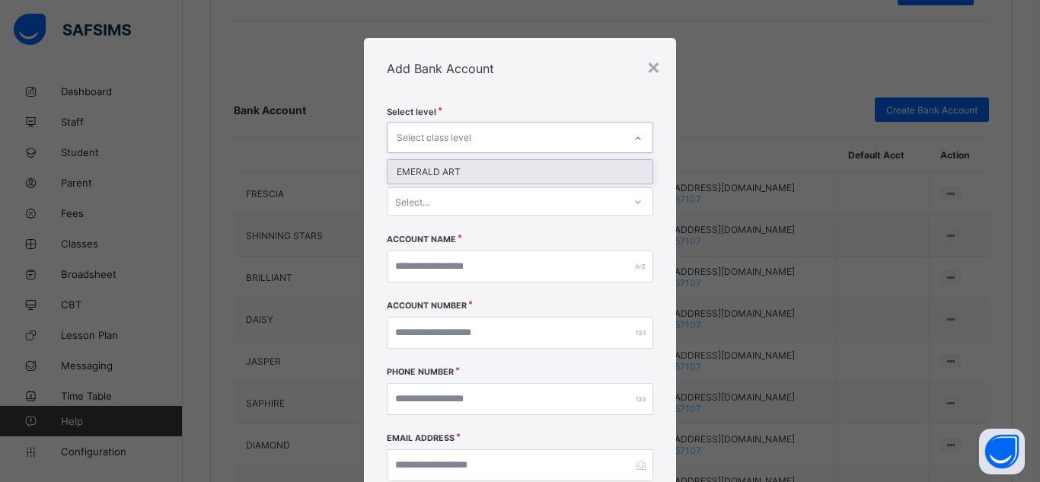
click at [637, 133] on div at bounding box center [638, 138] width 26 height 24
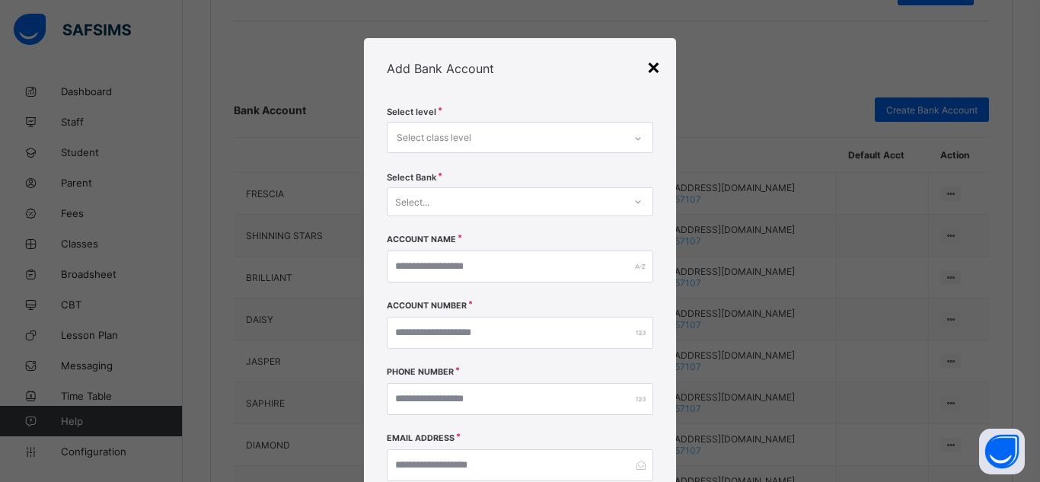
click at [647, 69] on div "×" at bounding box center [654, 66] width 14 height 26
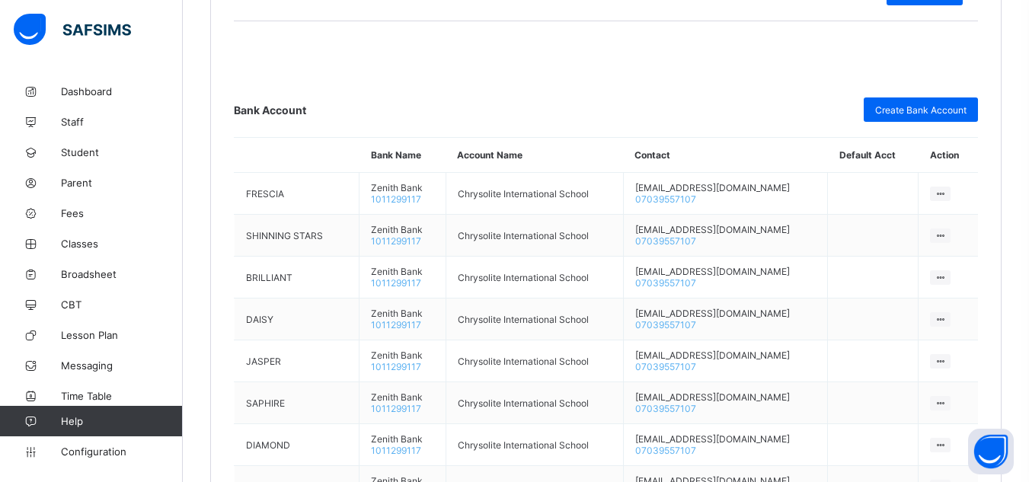
click at [795, 149] on th "Contact" at bounding box center [725, 155] width 205 height 35
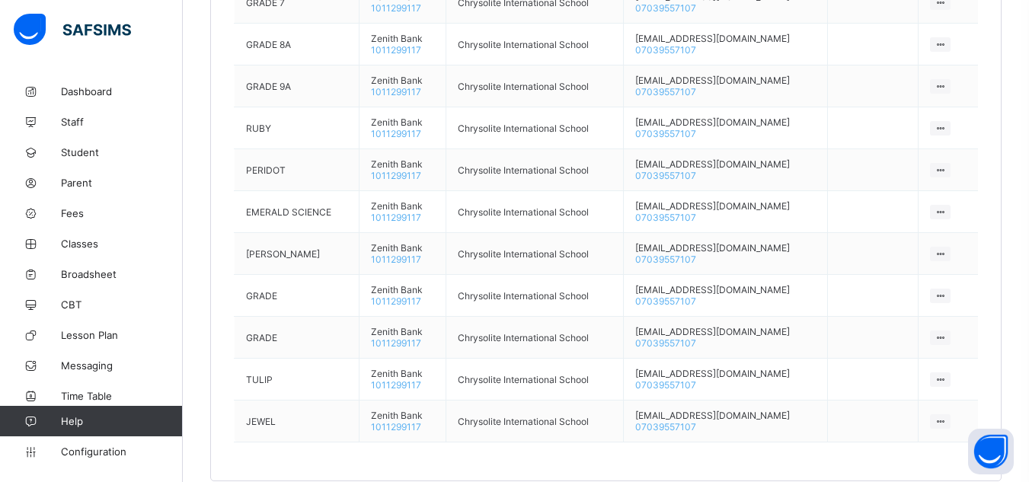
scroll to position [1359, 0]
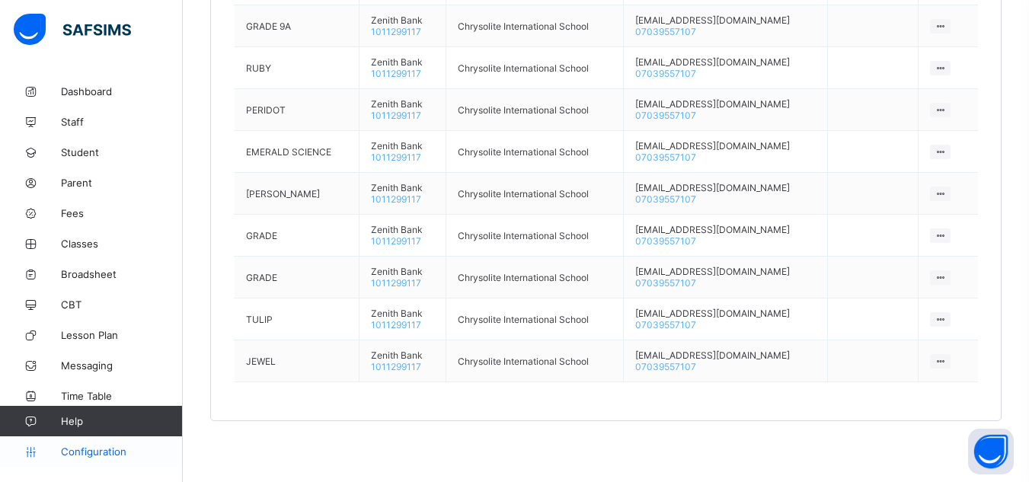
click at [87, 452] on span "Configuration" at bounding box center [121, 452] width 121 height 12
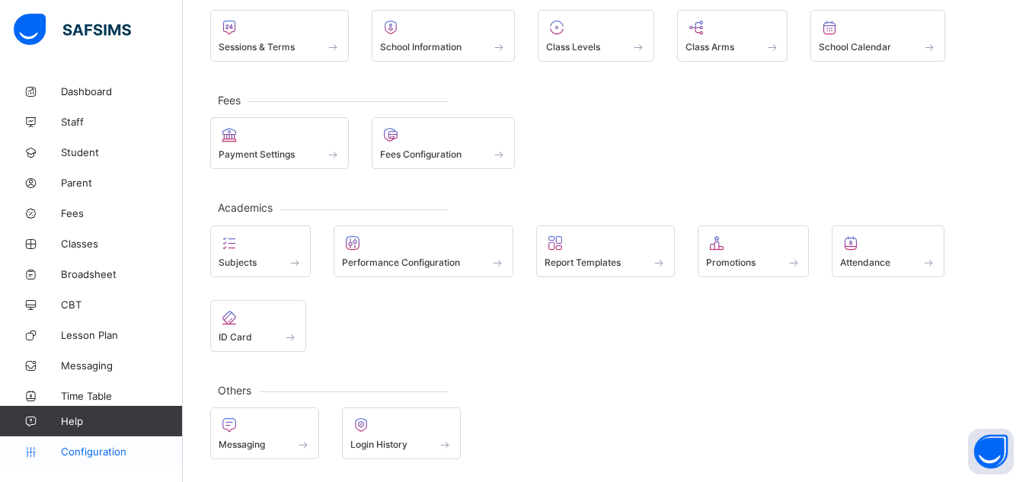
scroll to position [114, 0]
click at [78, 207] on span "Fees" at bounding box center [122, 213] width 122 height 12
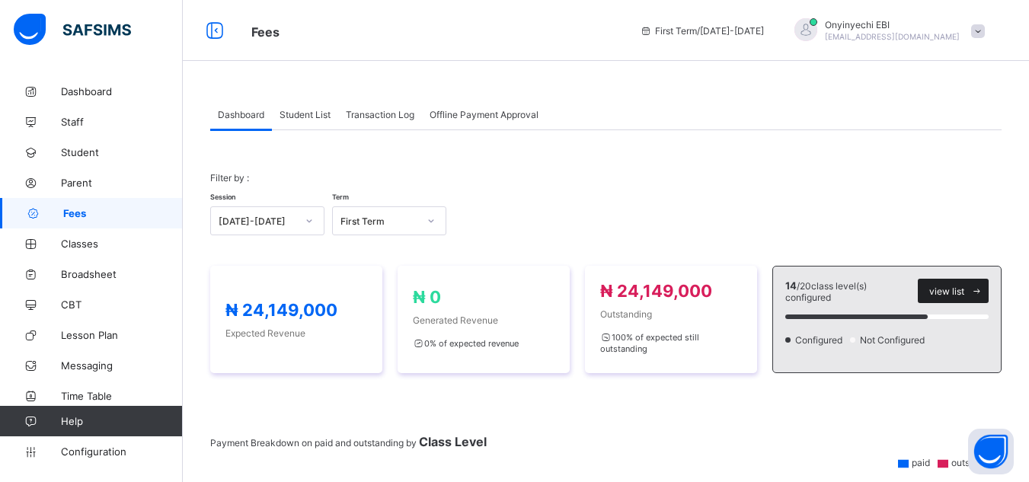
click at [950, 287] on span "view list" at bounding box center [946, 291] width 35 height 11
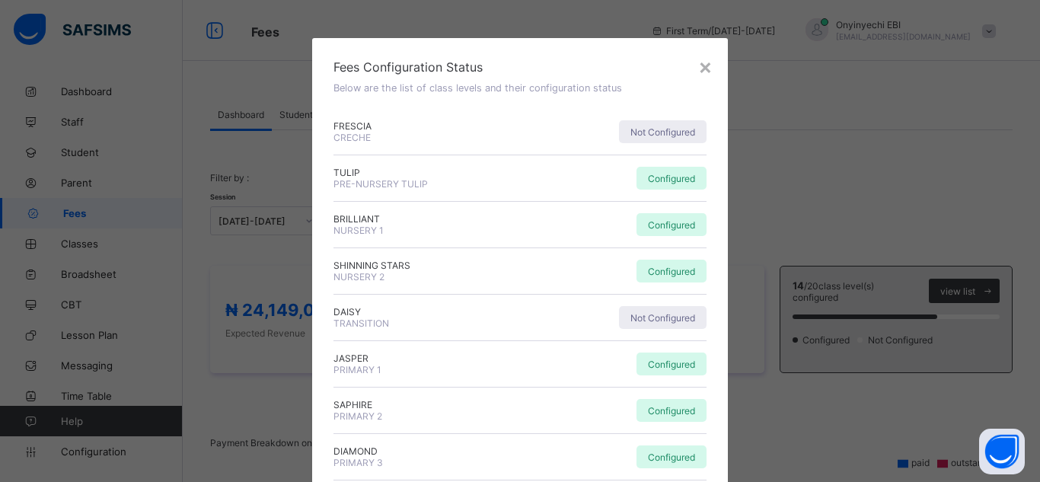
click at [699, 90] on div "Fees Configuration Status Below are the list of class levels and their configur…" at bounding box center [520, 76] width 373 height 34
click at [618, 169] on div "Configured" at bounding box center [615, 178] width 183 height 23
click at [644, 315] on span "Not Configured" at bounding box center [663, 317] width 65 height 11
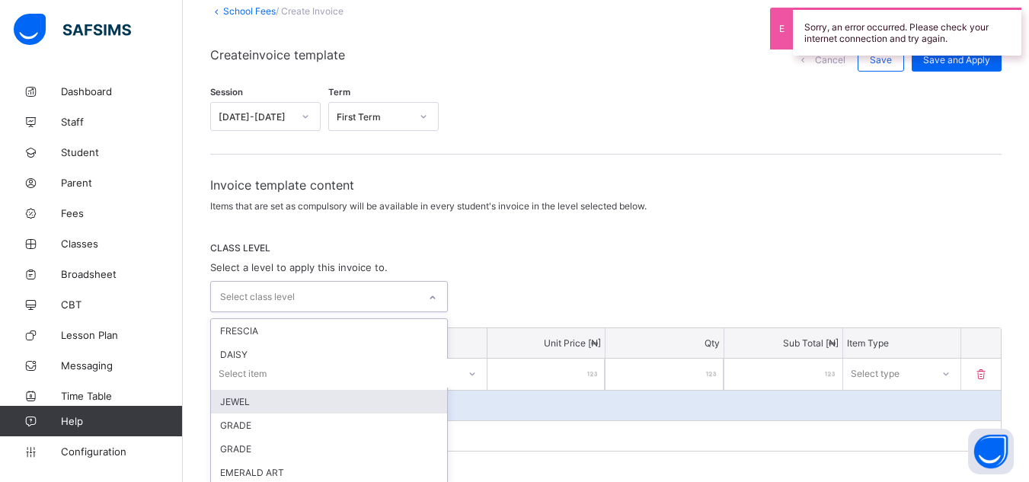
click at [434, 312] on div "option JEWEL focused, 4 of 7. 7 results available. Use Up and Down to choose op…" at bounding box center [329, 296] width 238 height 31
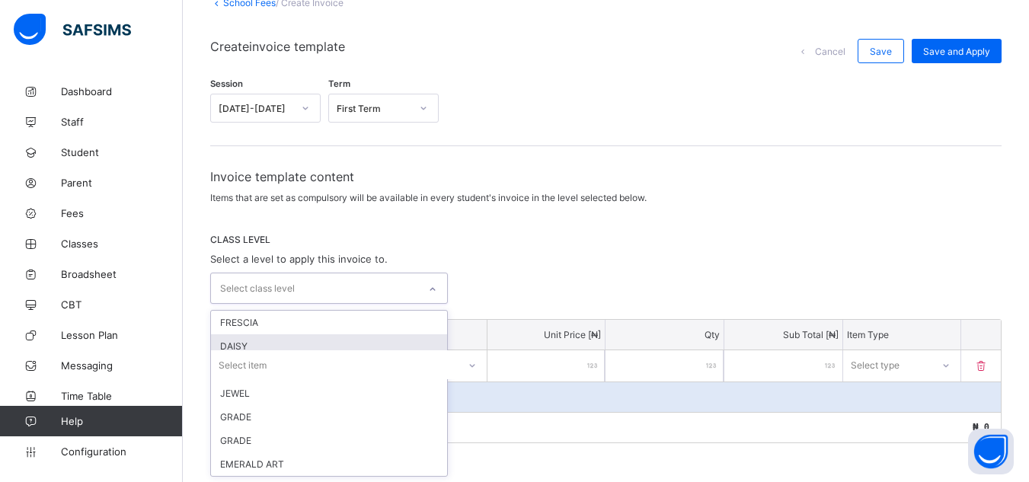
click at [410, 335] on div "DAISY" at bounding box center [329, 346] width 236 height 24
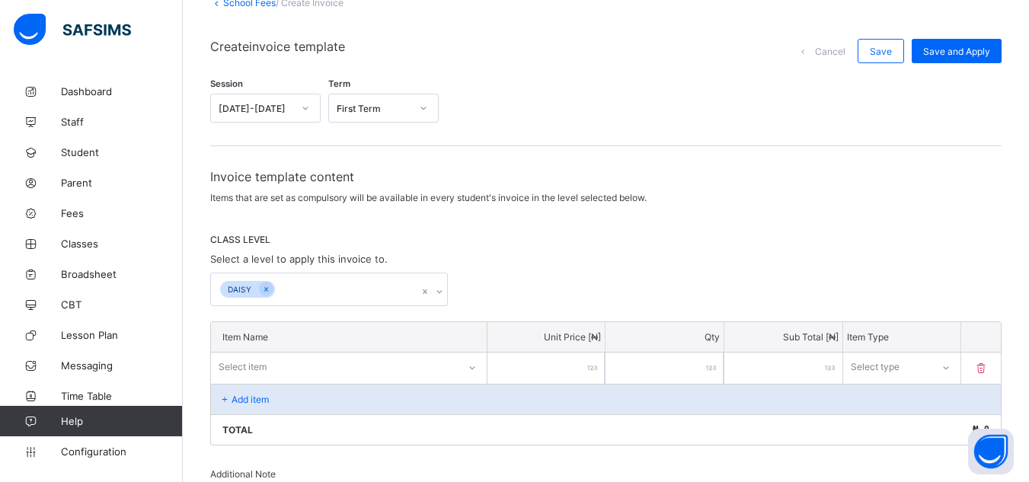
click at [542, 273] on div "DAISY" at bounding box center [605, 290] width 791 height 34
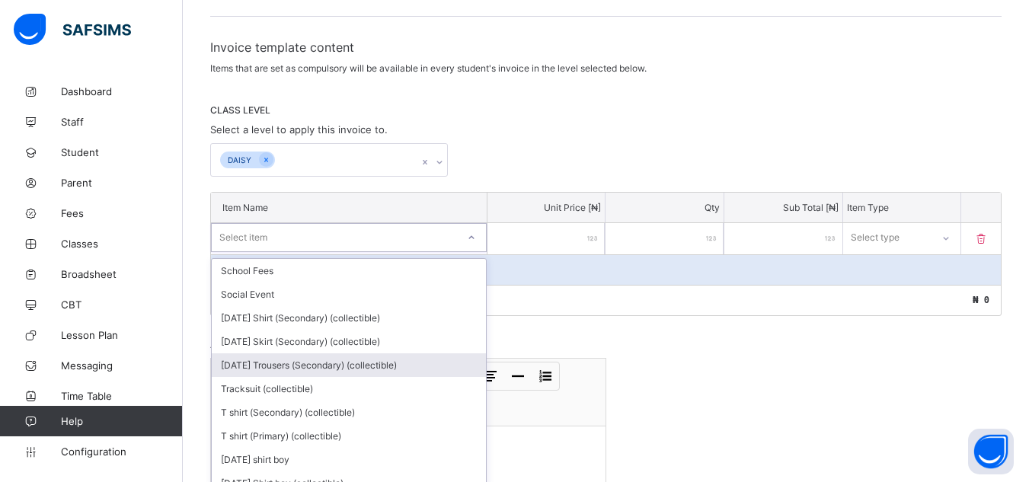
scroll to position [244, 0]
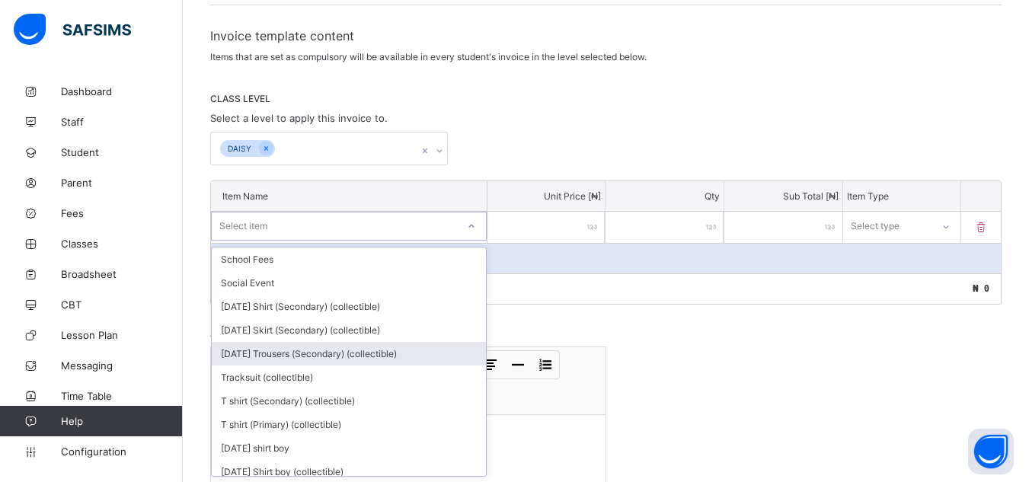
click at [478, 241] on div "option Monday Trousers (Secondary) (collectible) focused, 5 of 156. 156 results…" at bounding box center [349, 226] width 276 height 29
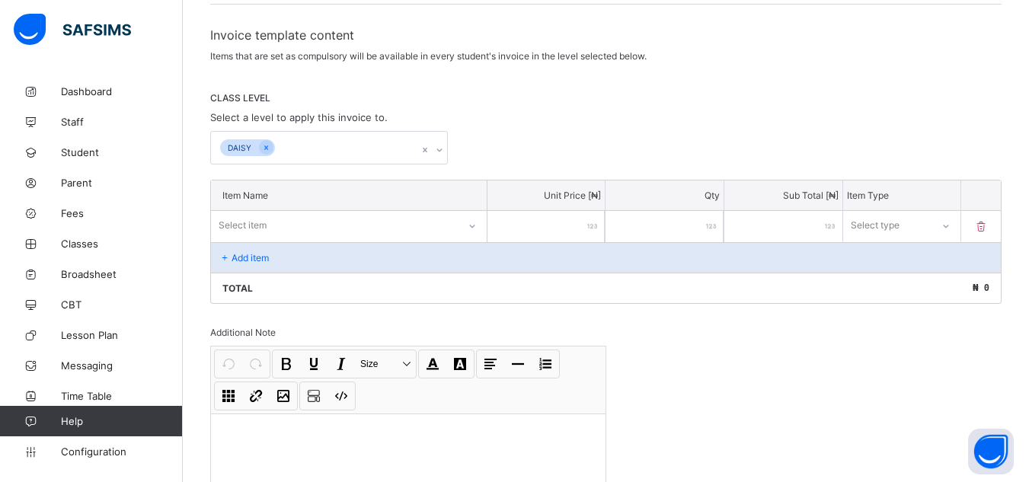
click at [621, 171] on div "Invoice template content Items that are set as compulsory will be available in …" at bounding box center [605, 292] width 791 height 530
click at [240, 248] on div "Add item" at bounding box center [606, 257] width 790 height 30
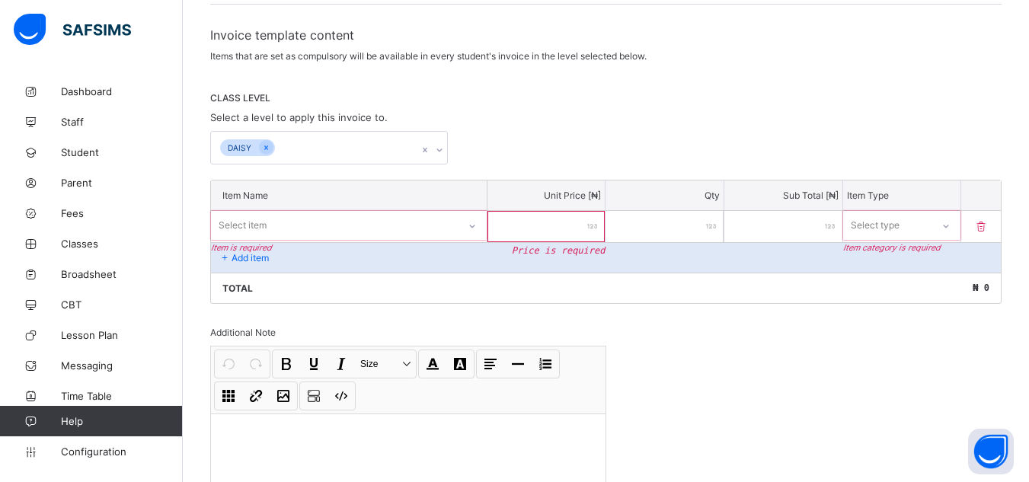
click at [476, 223] on icon at bounding box center [472, 226] width 9 height 15
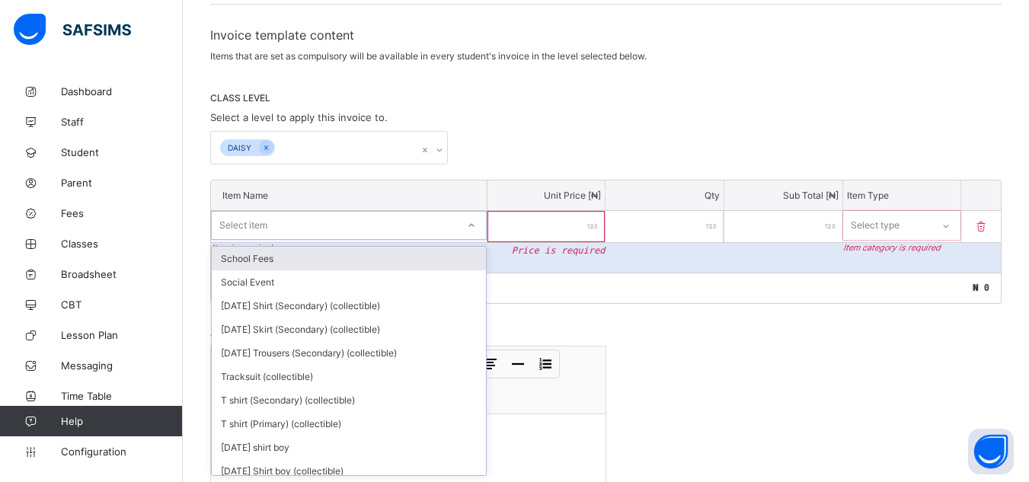
click at [446, 249] on div "School Fees" at bounding box center [349, 259] width 274 height 24
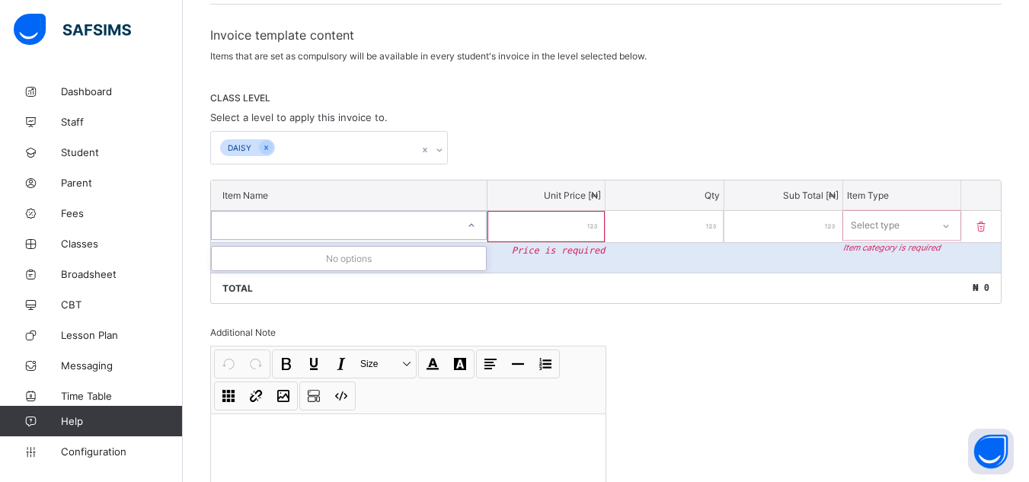
click at [578, 231] on input "number" at bounding box center [546, 226] width 118 height 31
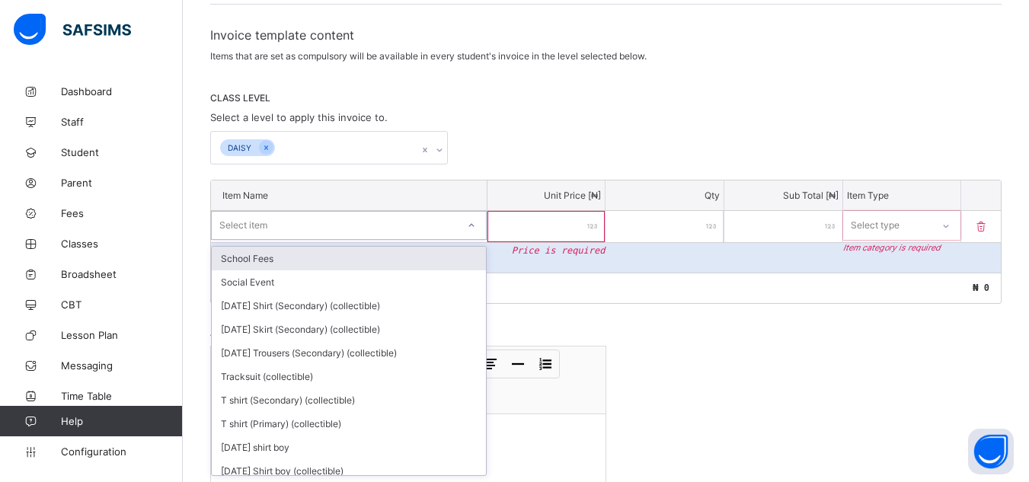
click at [375, 217] on div "Select item" at bounding box center [334, 225] width 245 height 21
click at [365, 254] on div "School Fees" at bounding box center [349, 259] width 274 height 24
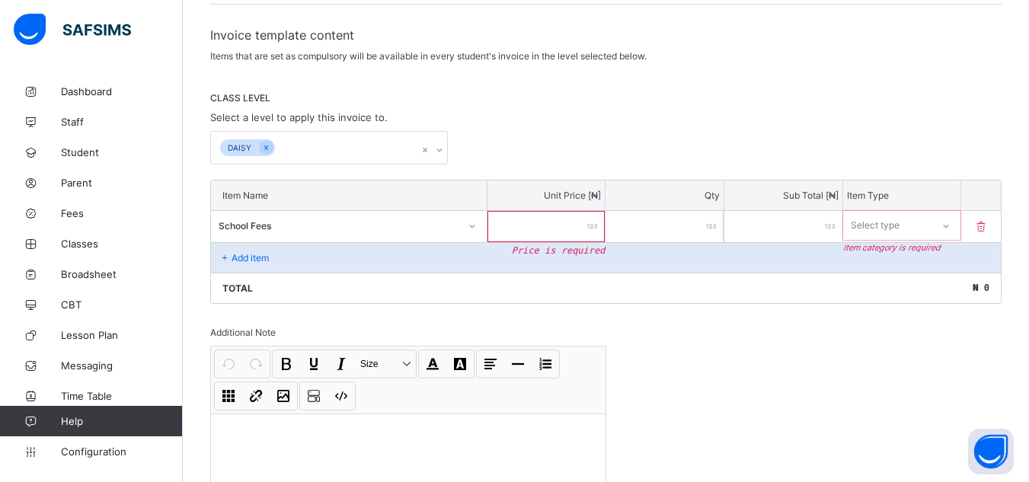
click at [598, 223] on div at bounding box center [546, 226] width 118 height 31
click at [599, 219] on input "number" at bounding box center [546, 226] width 118 height 31
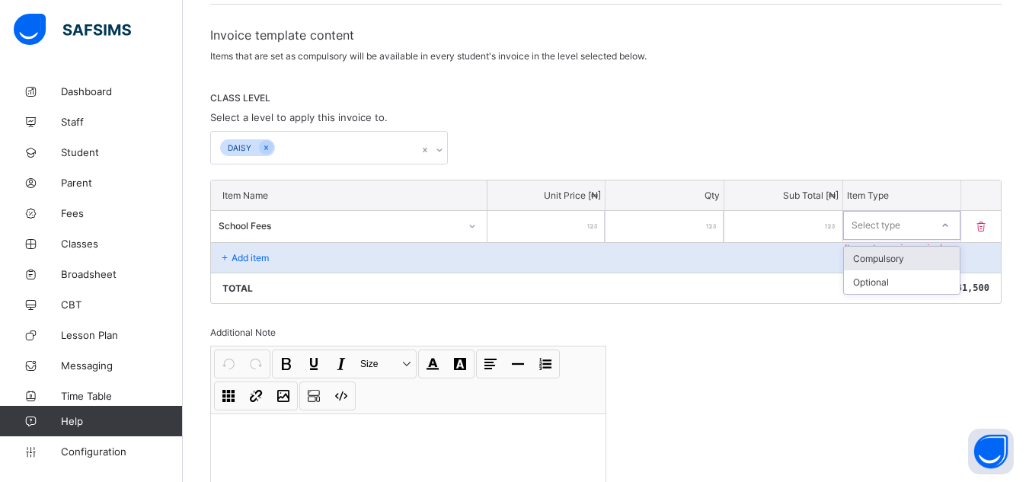
click at [950, 225] on icon at bounding box center [945, 225] width 9 height 15
click at [925, 262] on div "Compulsory" at bounding box center [902, 259] width 117 height 24
click at [273, 253] on div "Add item" at bounding box center [606, 257] width 790 height 30
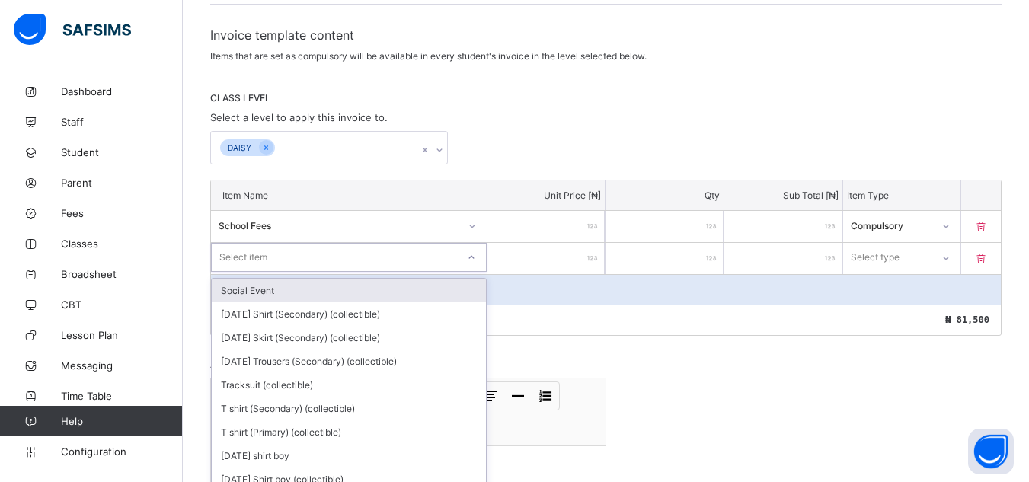
scroll to position [276, 0]
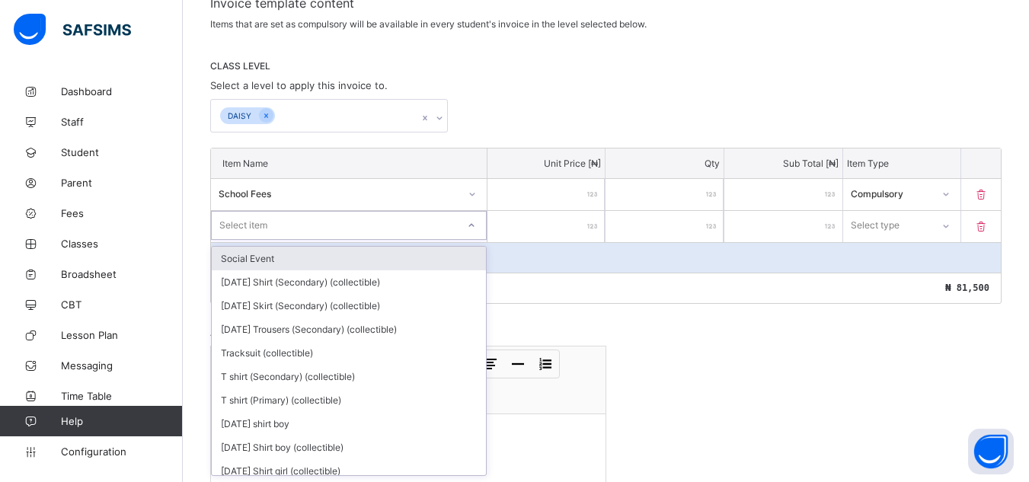
click at [475, 240] on div "option Social Event focused, 1 of 155. 155 results available. Use Up and Down t…" at bounding box center [349, 225] width 276 height 29
click at [475, 259] on div "Social Event" at bounding box center [349, 259] width 274 height 24
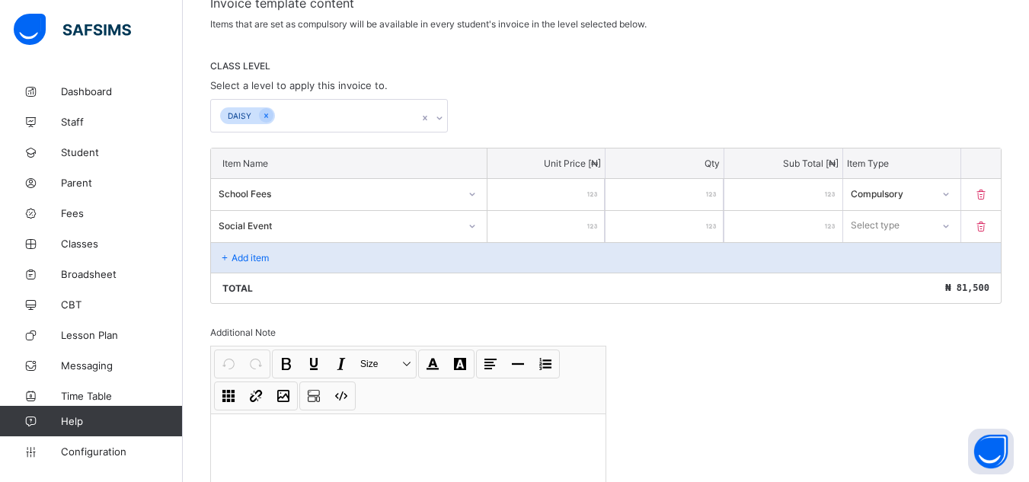
click at [576, 192] on input "*****" at bounding box center [546, 194] width 118 height 31
click at [588, 219] on input "number" at bounding box center [546, 226] width 118 height 31
click at [949, 226] on icon at bounding box center [946, 226] width 5 height 3
click at [907, 285] on div "Optional" at bounding box center [902, 282] width 117 height 24
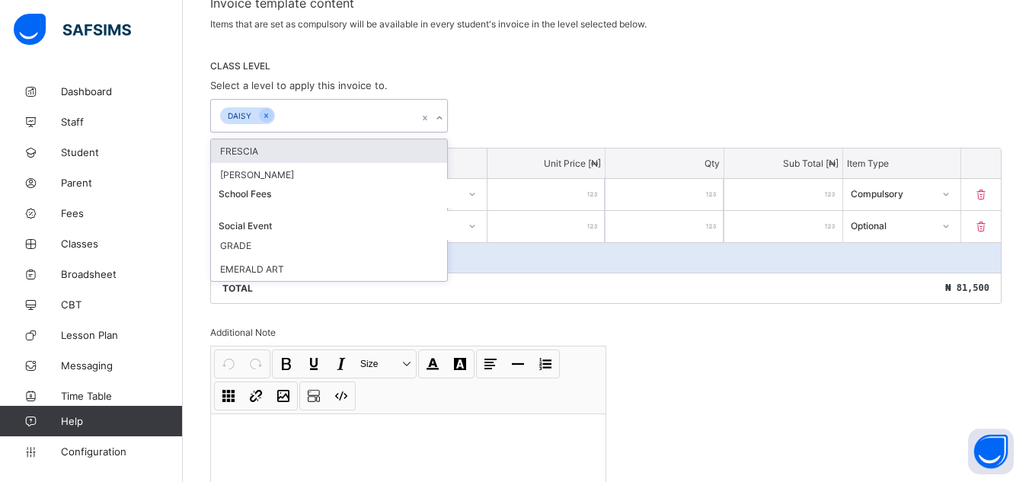
click at [444, 115] on icon at bounding box center [439, 117] width 9 height 15
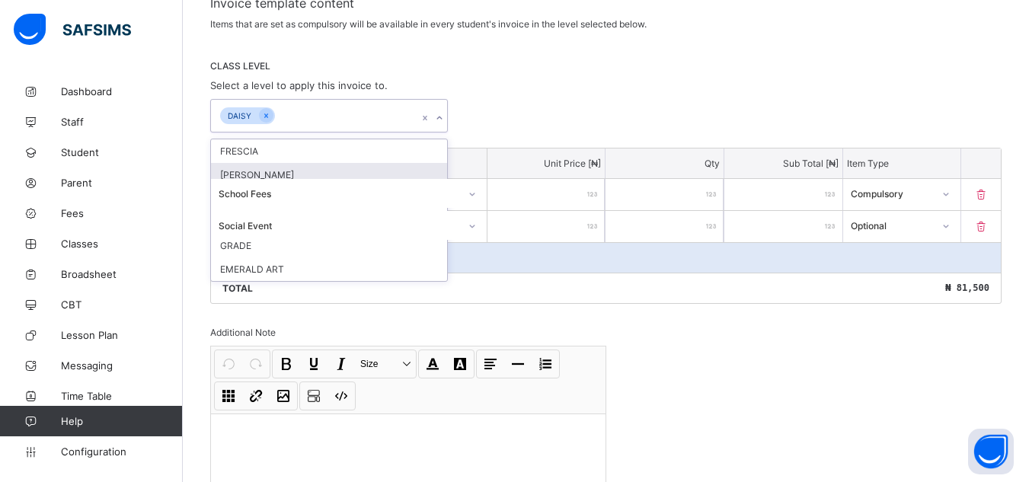
click at [402, 168] on div "[PERSON_NAME]" at bounding box center [329, 175] width 236 height 24
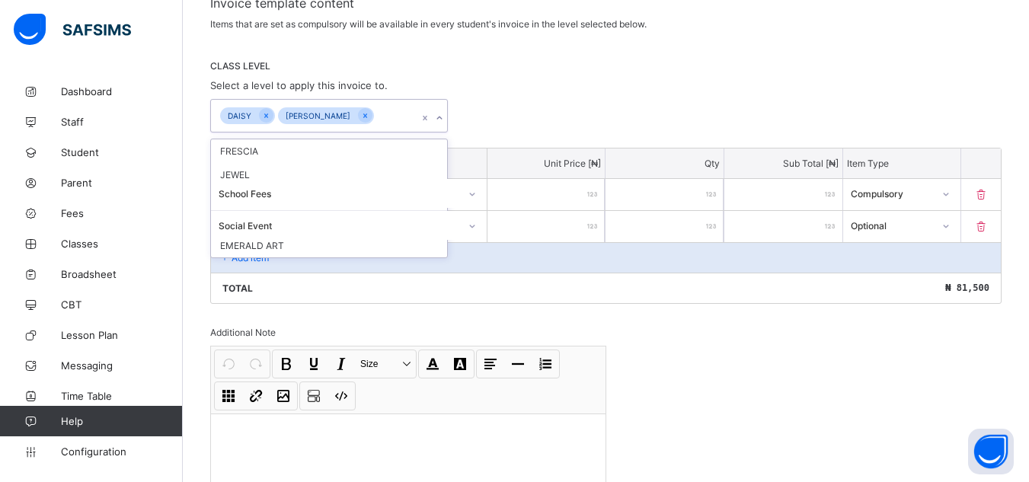
click at [512, 254] on div "Add item" at bounding box center [606, 257] width 790 height 30
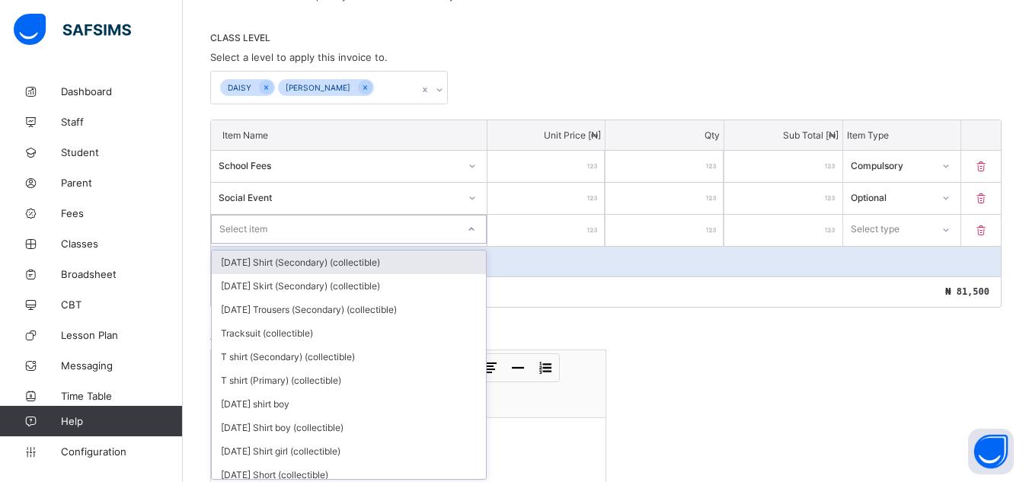
click at [472, 244] on div "option Monday Shirt (Secondary) (collectible) focused, 1 of 154. 154 results av…" at bounding box center [349, 229] width 276 height 29
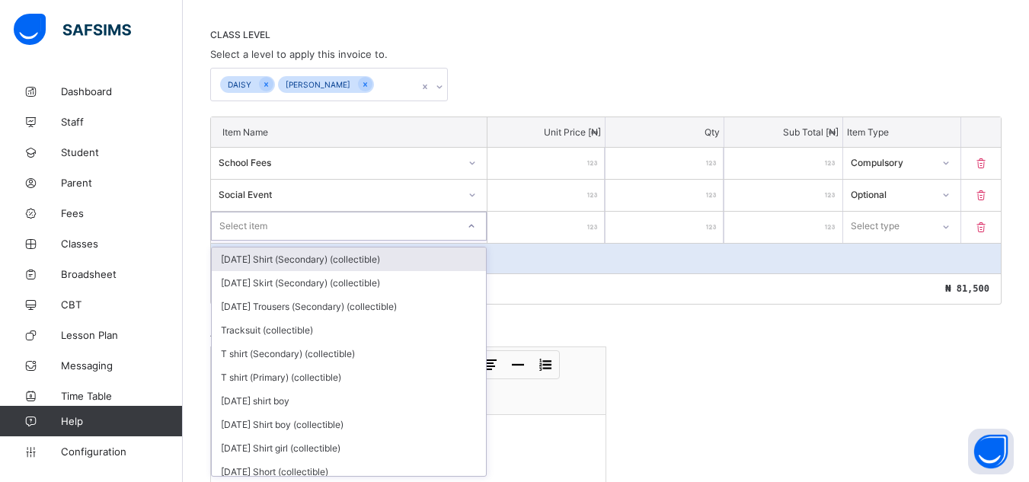
scroll to position [308, 0]
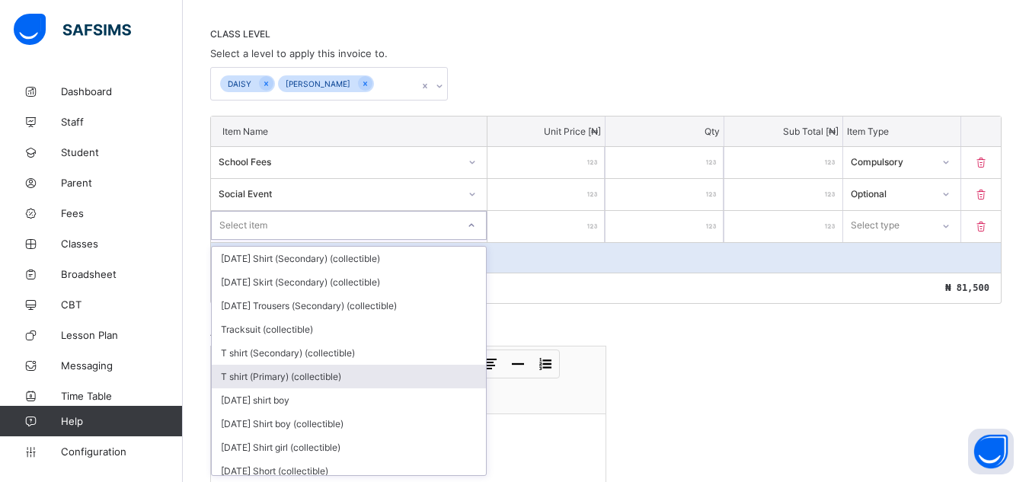
click at [380, 365] on div "T shirt (Primary) (collectible)" at bounding box center [349, 377] width 274 height 24
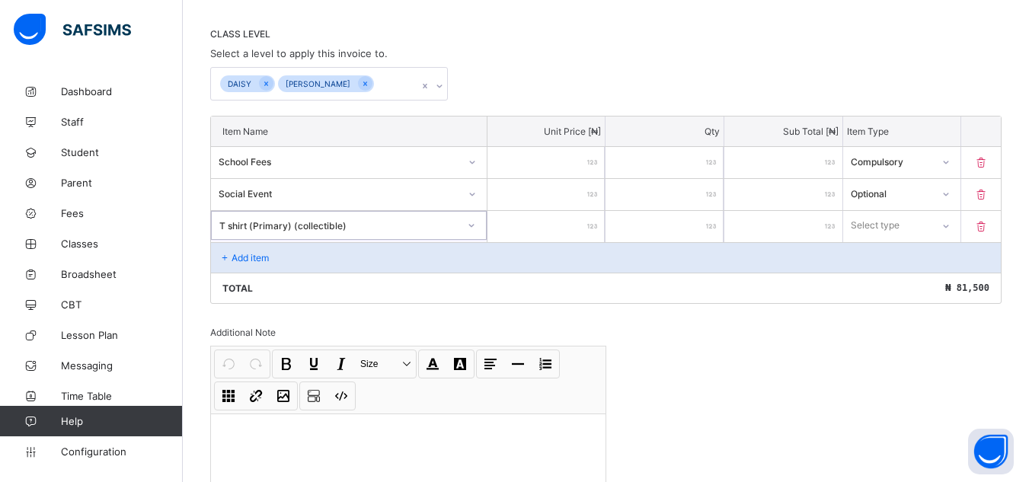
click at [593, 224] on div at bounding box center [546, 226] width 118 height 31
click at [595, 217] on input "number" at bounding box center [546, 226] width 118 height 31
click at [950, 225] on icon at bounding box center [945, 226] width 9 height 15
click at [932, 278] on div "Optional" at bounding box center [902, 282] width 117 height 24
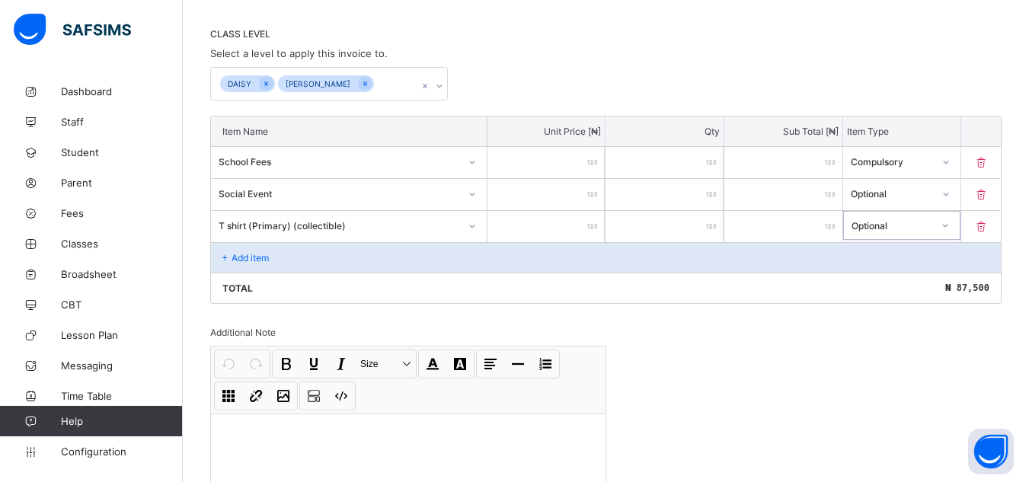
click at [374, 245] on div "Add item" at bounding box center [606, 257] width 790 height 30
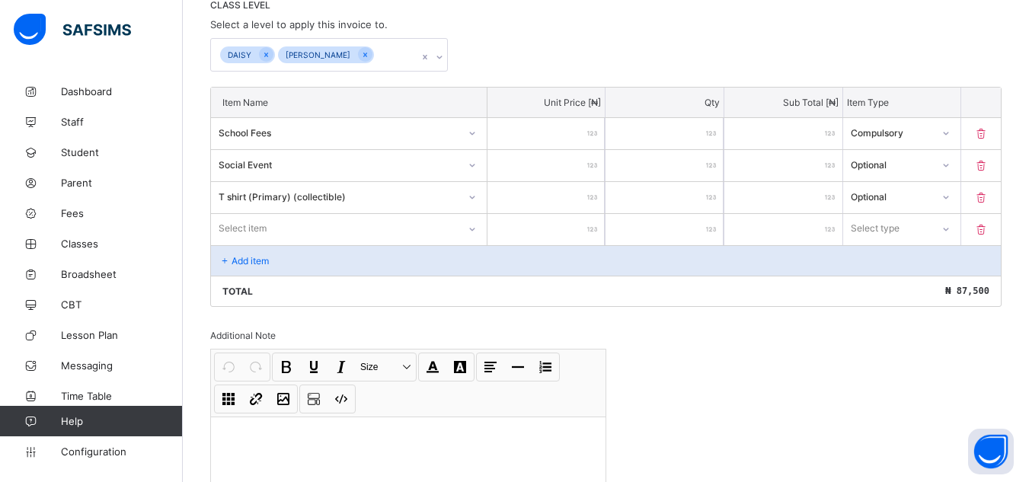
click at [478, 243] on div "Select item" at bounding box center [349, 228] width 276 height 29
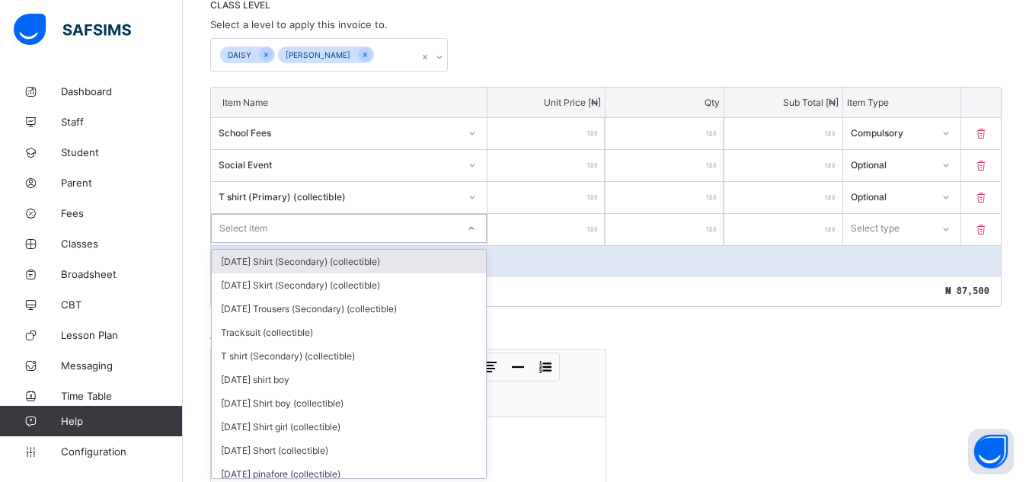
scroll to position [340, 0]
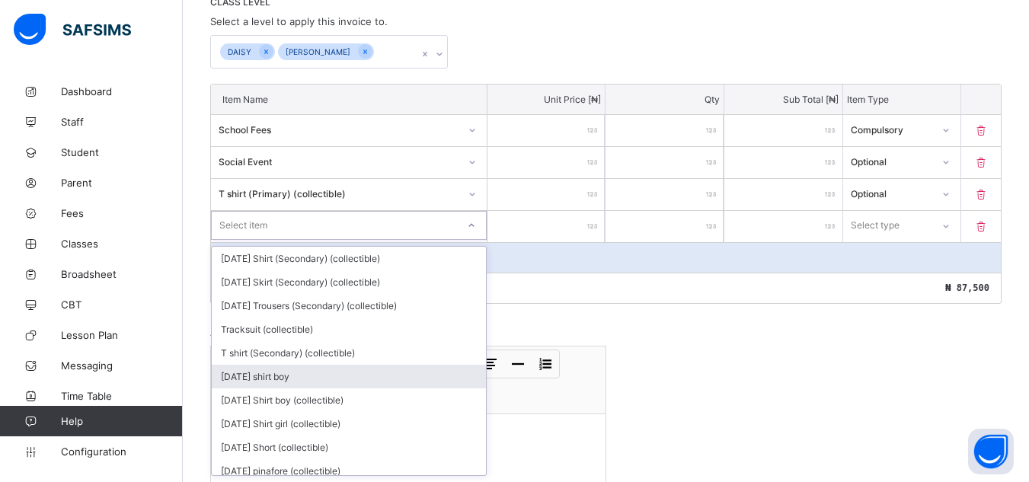
click at [440, 369] on div "[DATE] shirt boy" at bounding box center [349, 377] width 274 height 24
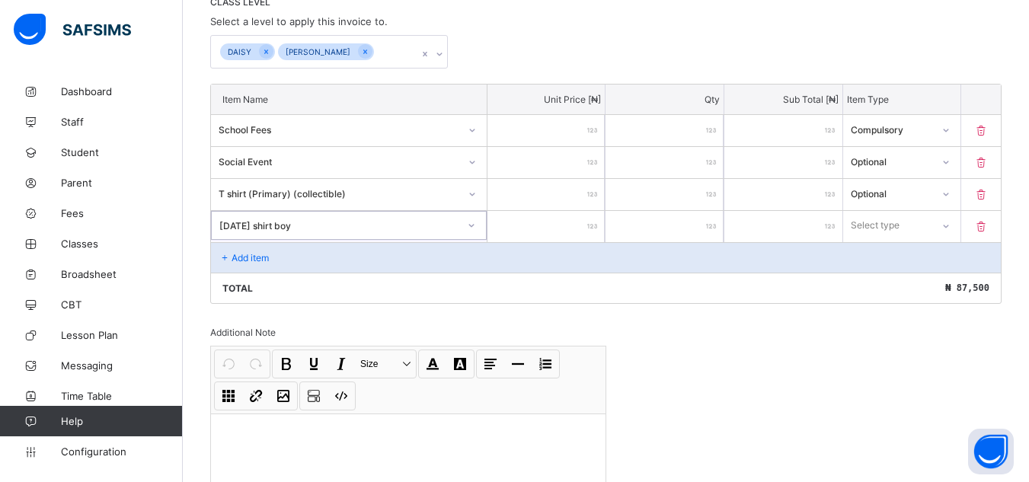
click at [592, 226] on input "number" at bounding box center [546, 226] width 118 height 31
click at [950, 224] on icon at bounding box center [945, 226] width 9 height 15
click at [935, 277] on div "Optional" at bounding box center [902, 282] width 117 height 24
click at [950, 159] on icon at bounding box center [945, 162] width 9 height 15
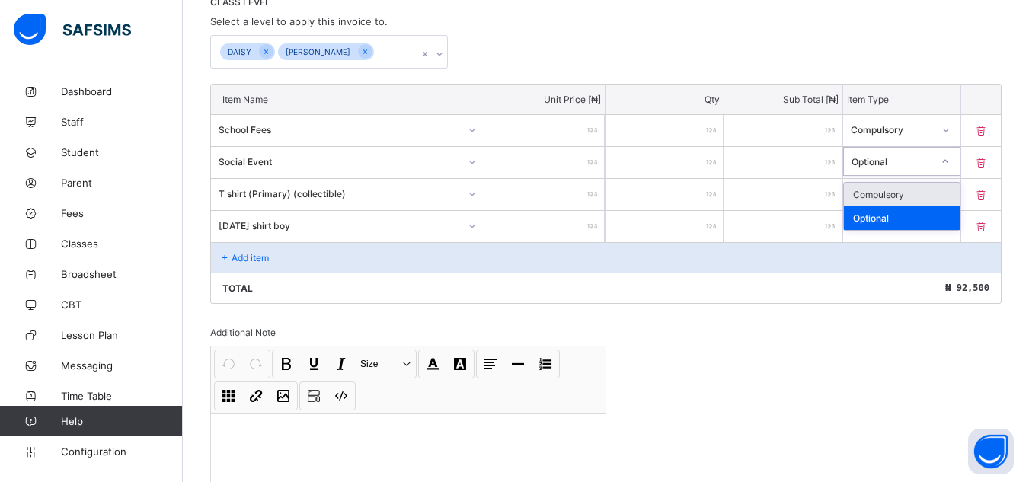
click at [911, 198] on div "Compulsory" at bounding box center [902, 195] width 117 height 24
click at [245, 246] on div "Add item" at bounding box center [606, 257] width 790 height 30
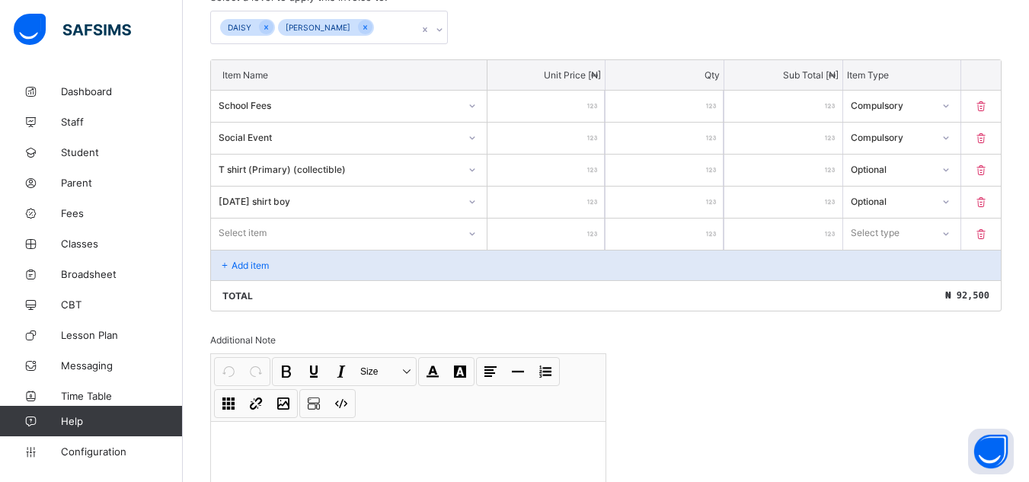
click at [472, 248] on div "Select item" at bounding box center [349, 233] width 276 height 29
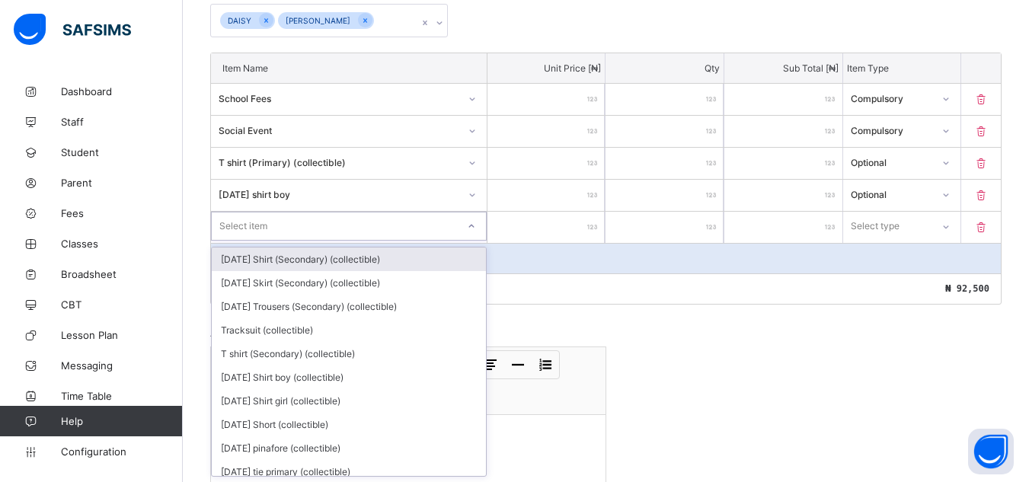
scroll to position [372, 0]
click at [472, 258] on div "[DATE] Shirt (Secondary) (collectible)" at bounding box center [349, 259] width 274 height 24
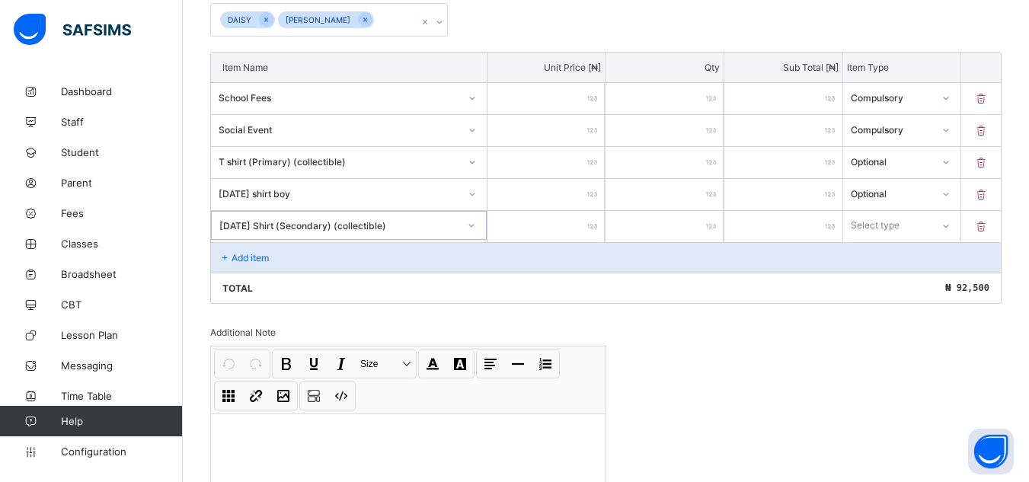
click at [596, 219] on input "number" at bounding box center [546, 226] width 118 height 31
click at [474, 228] on icon at bounding box center [472, 226] width 9 height 15
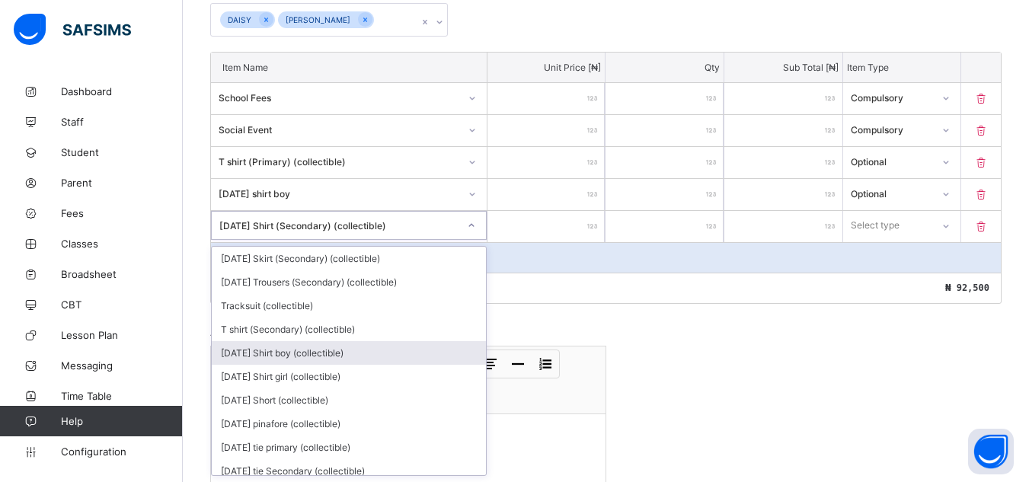
click at [465, 346] on div "[DATE] Shirt boy (collectible)" at bounding box center [349, 353] width 274 height 24
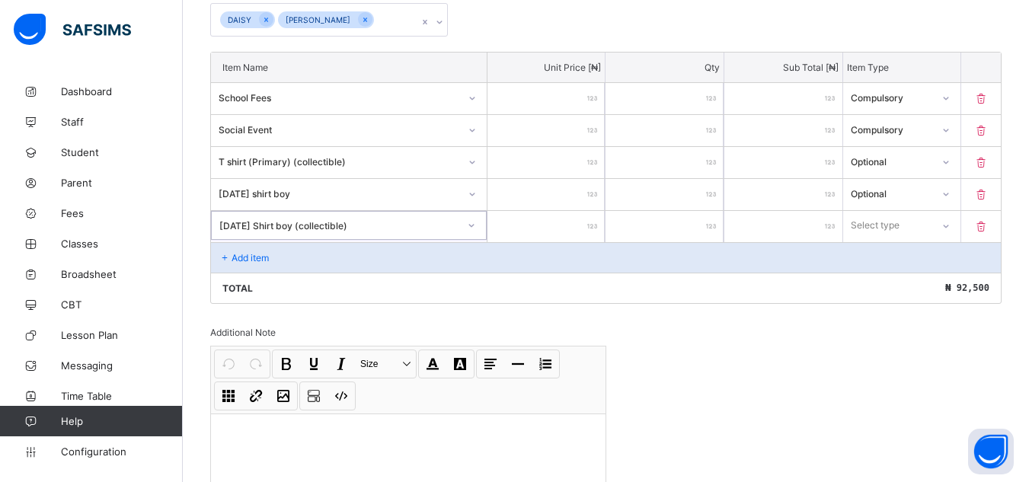
click at [476, 228] on icon at bounding box center [471, 225] width 9 height 15
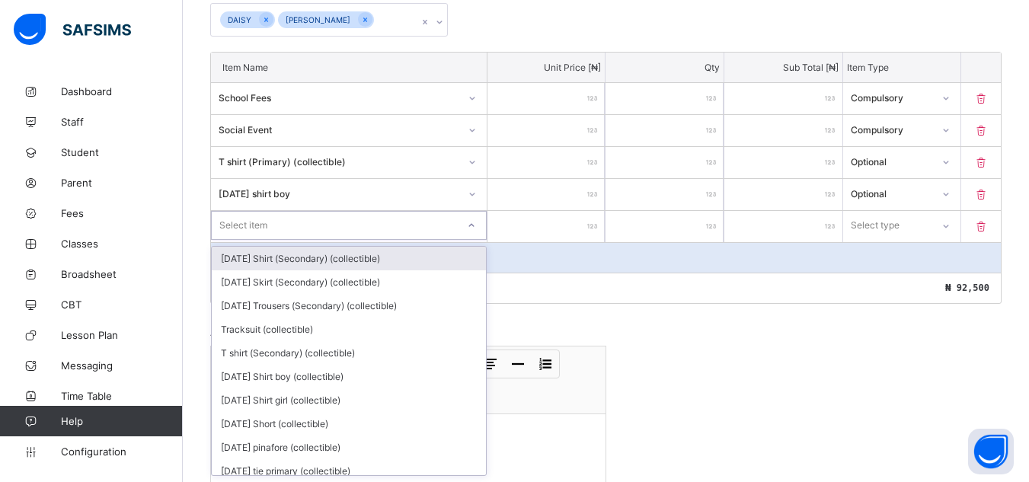
click at [344, 224] on div "Select item" at bounding box center [334, 225] width 245 height 21
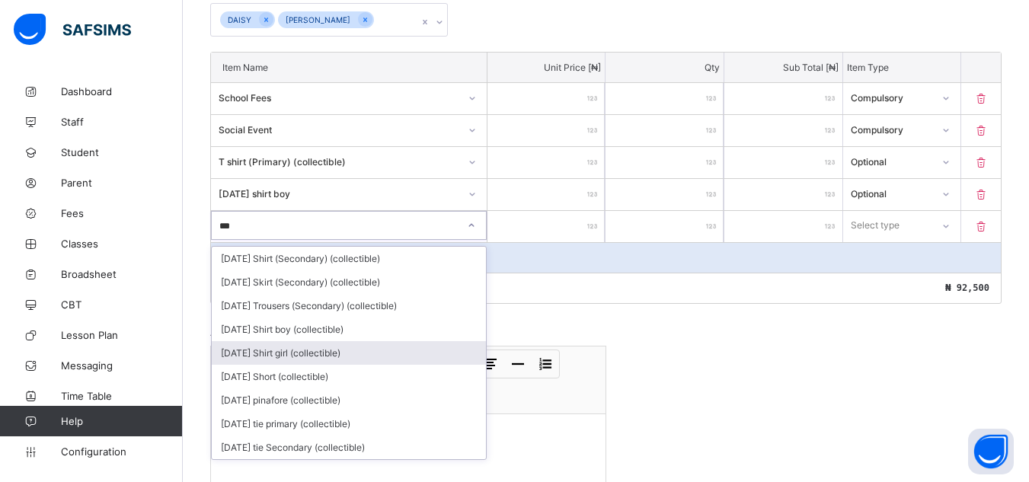
click at [289, 350] on div "[DATE] Shirt girl (collectible)" at bounding box center [349, 353] width 274 height 24
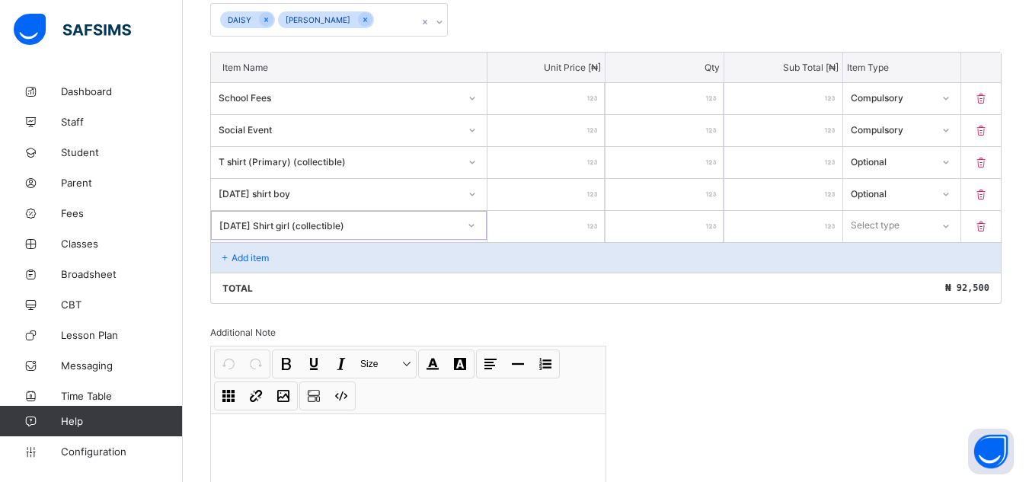
click at [594, 217] on input "number" at bounding box center [546, 226] width 118 height 31
click at [949, 225] on icon at bounding box center [946, 226] width 5 height 3
click at [922, 286] on div "Optional" at bounding box center [902, 282] width 117 height 24
click at [305, 251] on div "Add item" at bounding box center [606, 257] width 790 height 30
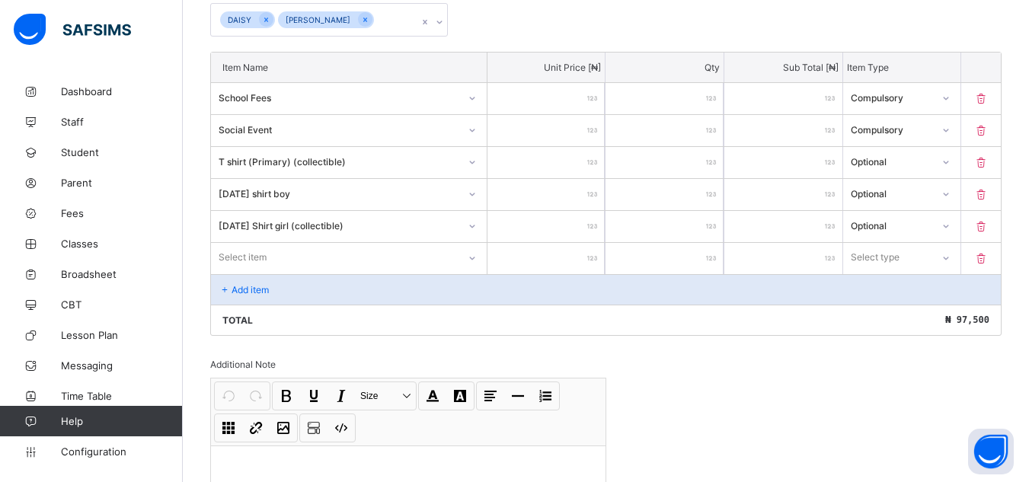
click at [476, 257] on div at bounding box center [472, 257] width 29 height 29
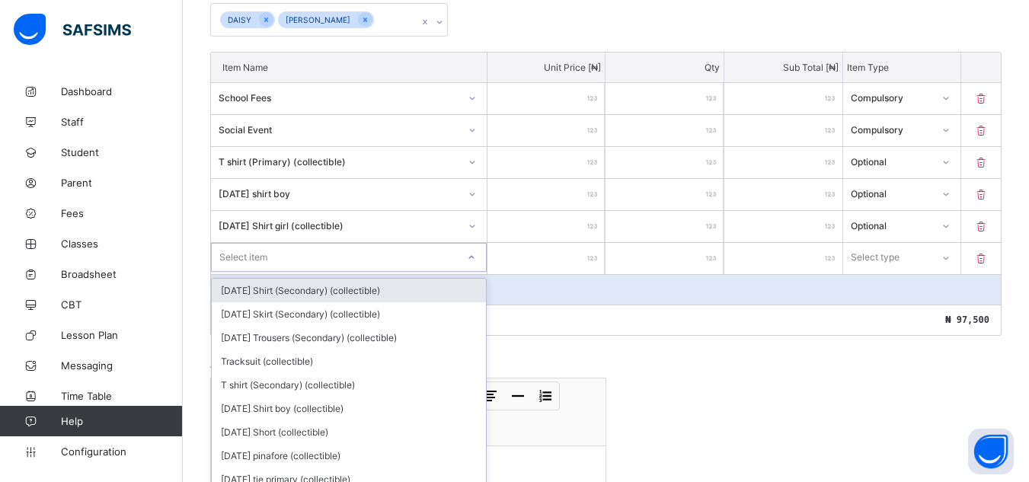
scroll to position [404, 0]
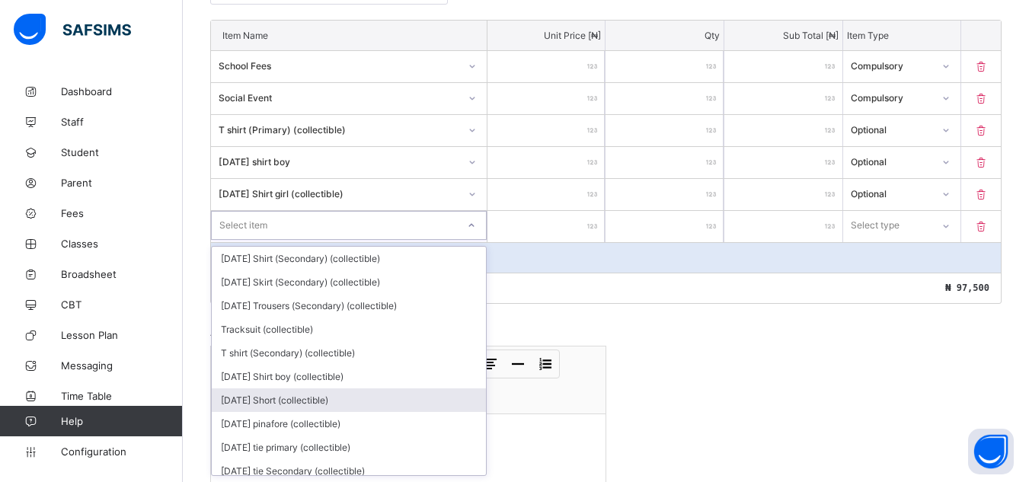
click at [333, 395] on div "[DATE] Short (collectible)" at bounding box center [349, 400] width 274 height 24
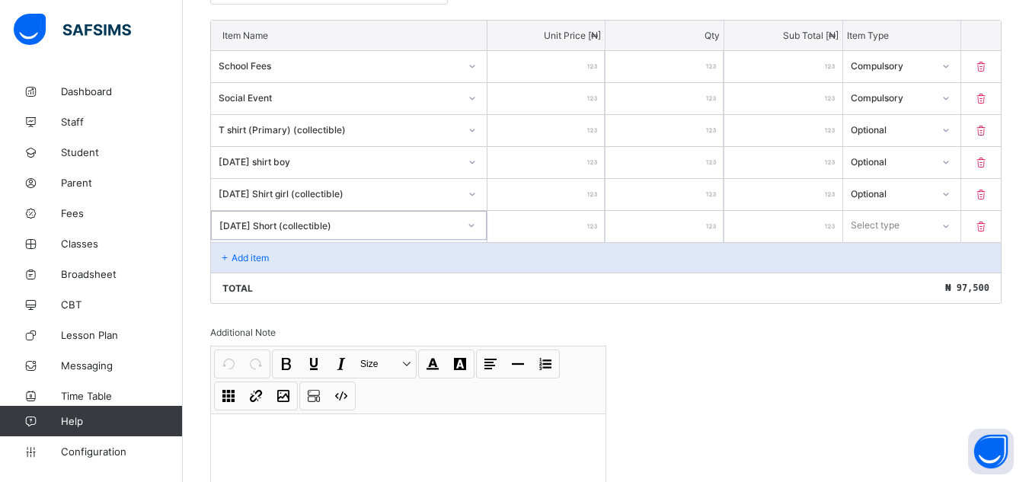
click at [592, 226] on input "number" at bounding box center [546, 226] width 118 height 31
click at [950, 224] on icon at bounding box center [945, 226] width 9 height 15
click at [908, 288] on div "Optional" at bounding box center [902, 282] width 117 height 24
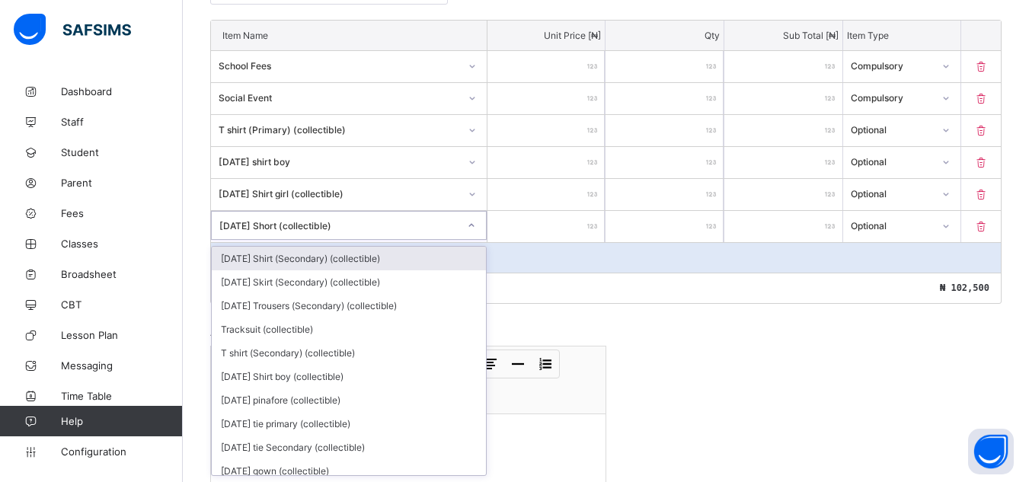
click at [476, 224] on icon at bounding box center [471, 225] width 9 height 15
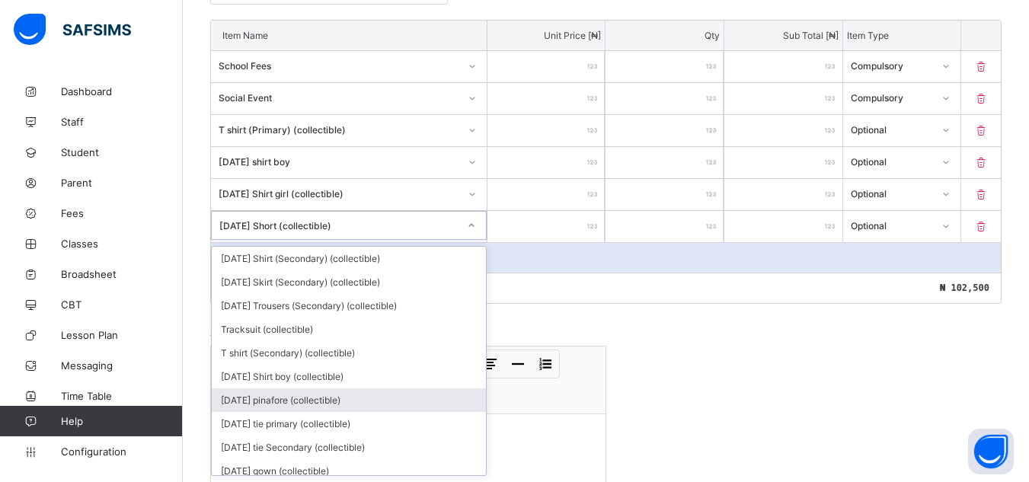
click at [286, 395] on div "[DATE] pinafore (collectible)" at bounding box center [349, 400] width 274 height 24
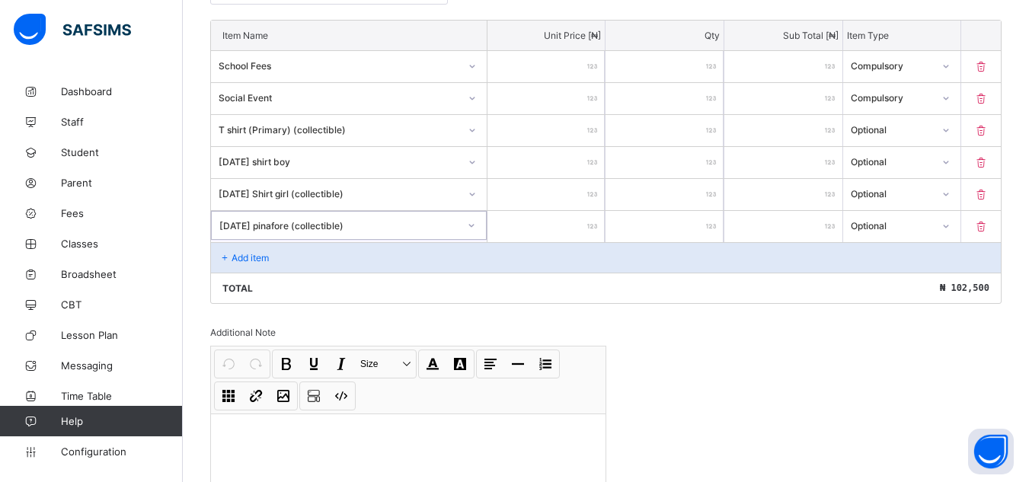
click at [359, 252] on div "Add item" at bounding box center [606, 257] width 790 height 30
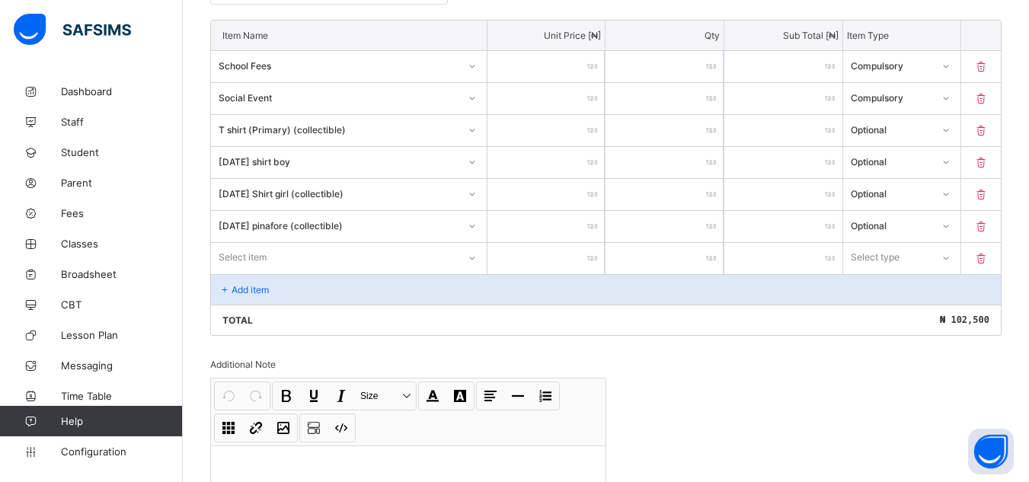
click at [470, 256] on div "Select item" at bounding box center [349, 257] width 276 height 29
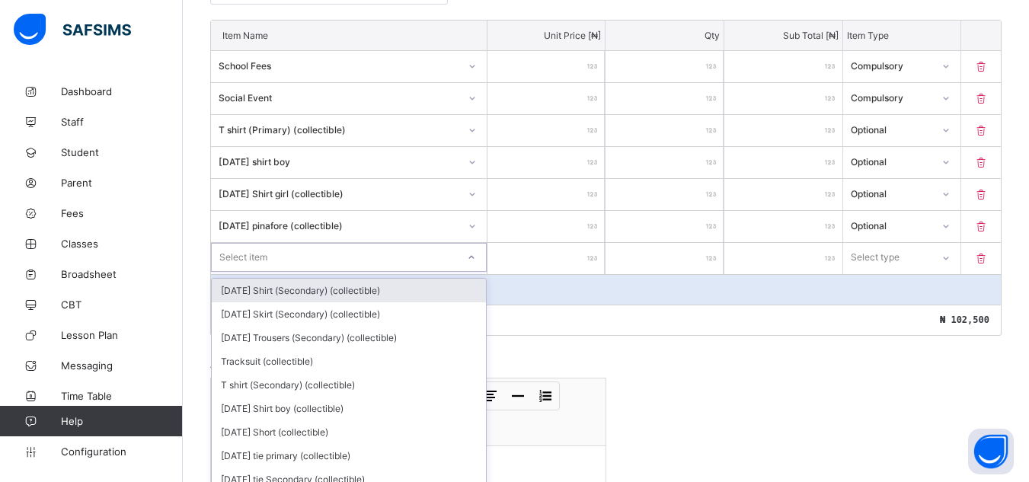
scroll to position [436, 0]
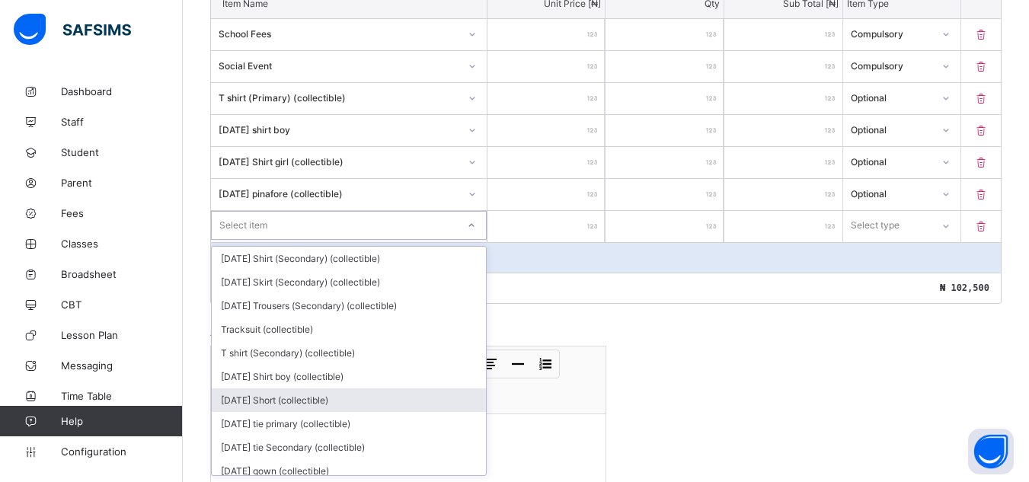
click at [433, 398] on div "[DATE] Short (collectible)" at bounding box center [349, 400] width 274 height 24
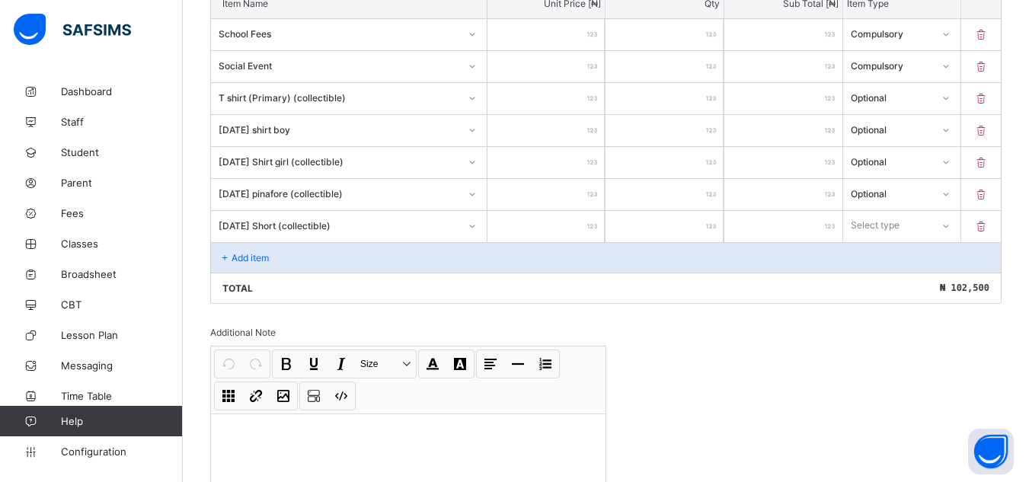
click at [593, 219] on input "number" at bounding box center [546, 226] width 118 height 31
click at [950, 226] on icon at bounding box center [945, 225] width 9 height 15
click at [906, 280] on div "Optional" at bounding box center [902, 282] width 117 height 24
click at [279, 256] on div "Add item" at bounding box center [606, 257] width 790 height 30
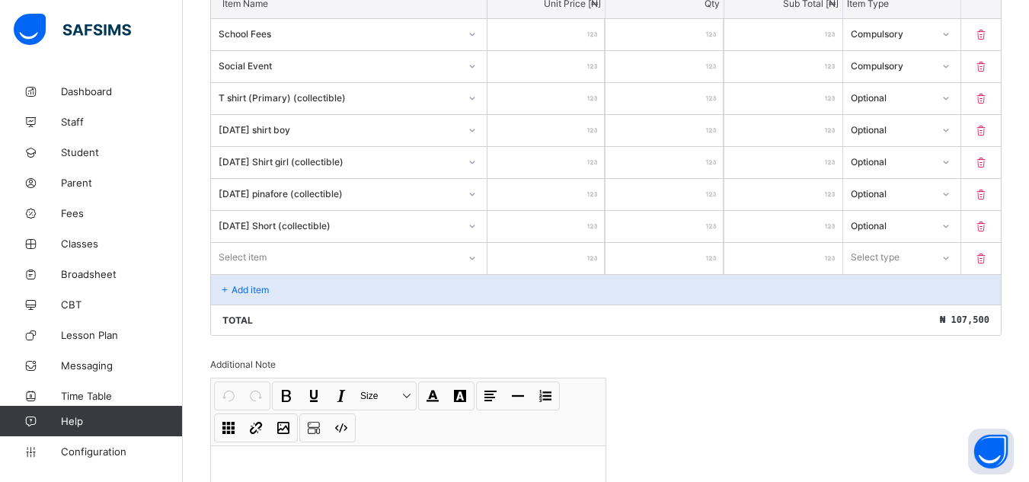
click at [477, 256] on icon at bounding box center [472, 258] width 9 height 15
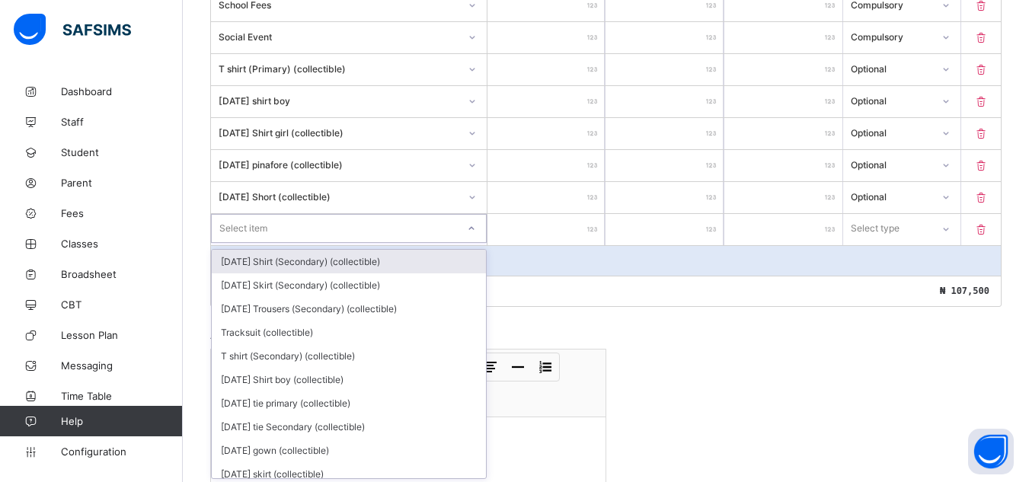
scroll to position [468, 0]
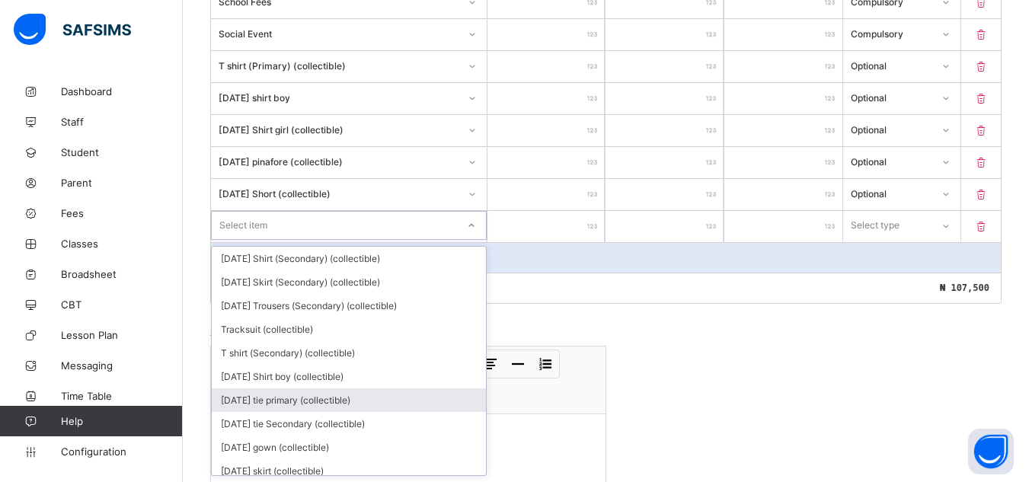
click at [417, 388] on div "[DATE] tie primary (collectible)" at bounding box center [349, 400] width 274 height 24
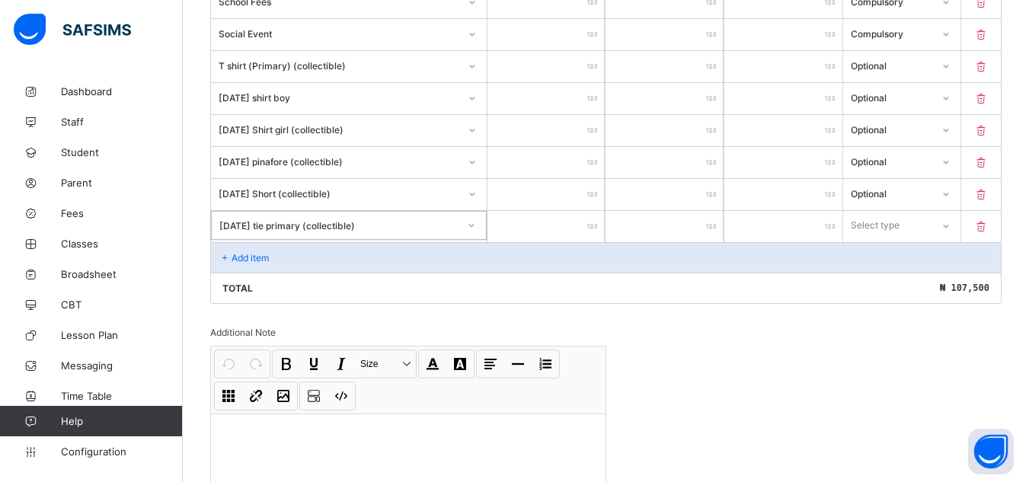
click at [587, 221] on input "number" at bounding box center [546, 226] width 118 height 31
click at [950, 226] on icon at bounding box center [945, 226] width 9 height 15
click at [934, 292] on div "Optional" at bounding box center [902, 282] width 117 height 24
click at [253, 252] on p "Add item" at bounding box center [250, 257] width 37 height 11
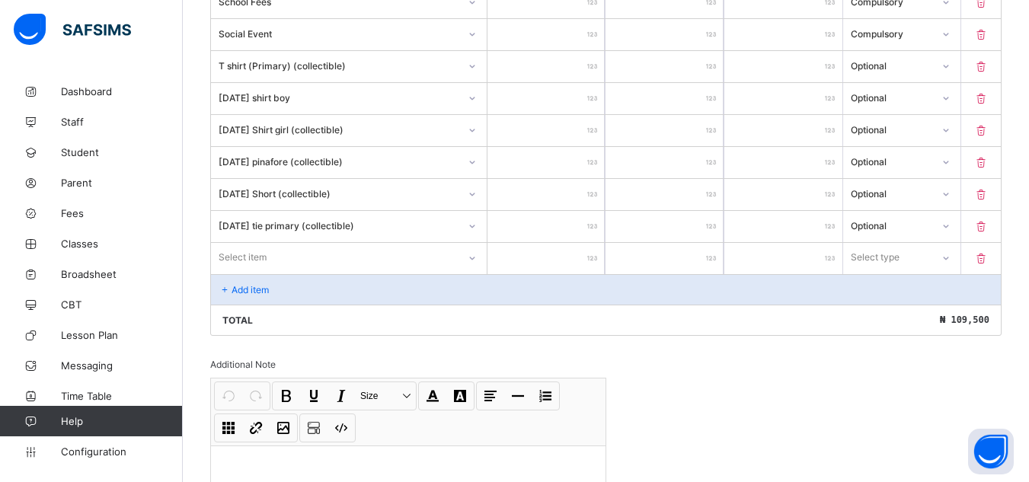
click at [324, 263] on div "Select item" at bounding box center [349, 257] width 276 height 29
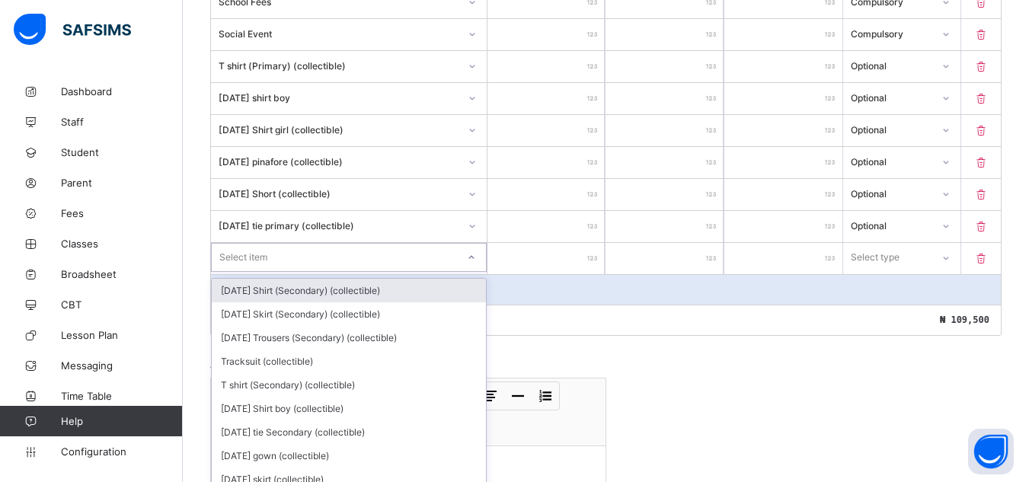
scroll to position [500, 0]
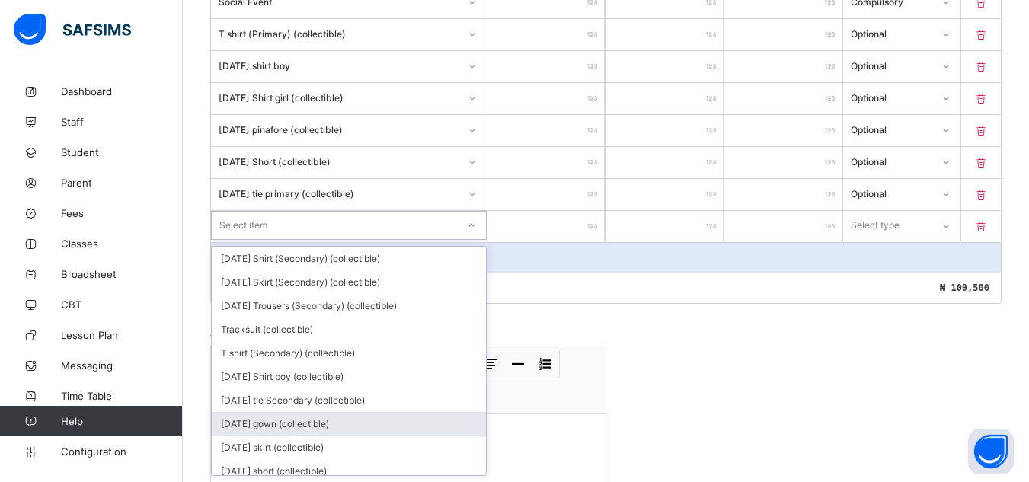
click at [290, 426] on div "[DATE] gown (collectible)" at bounding box center [349, 424] width 274 height 24
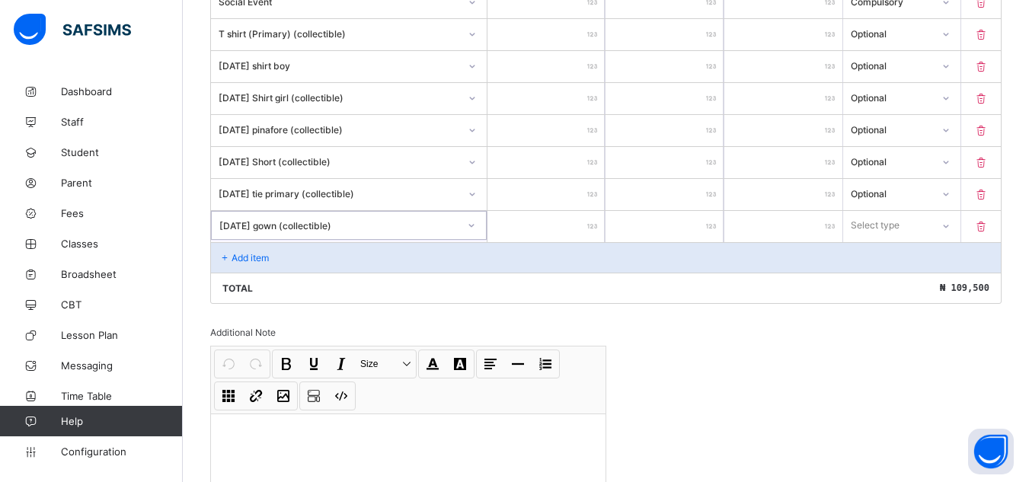
click at [587, 228] on input "number" at bounding box center [546, 226] width 118 height 31
click at [950, 225] on icon at bounding box center [945, 226] width 9 height 15
click at [916, 279] on div "Optional" at bounding box center [902, 282] width 117 height 24
click at [269, 256] on p "Add item" at bounding box center [250, 257] width 37 height 11
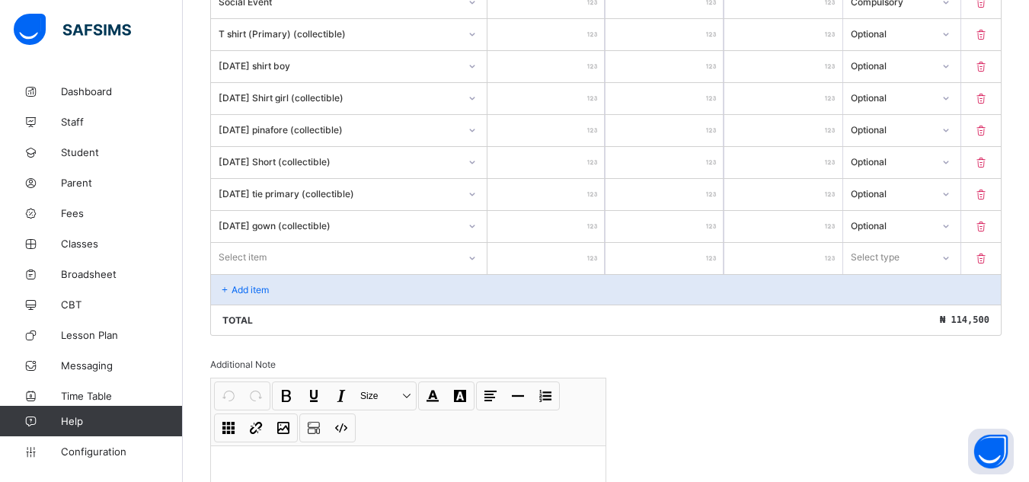
click at [474, 254] on icon at bounding box center [472, 258] width 9 height 15
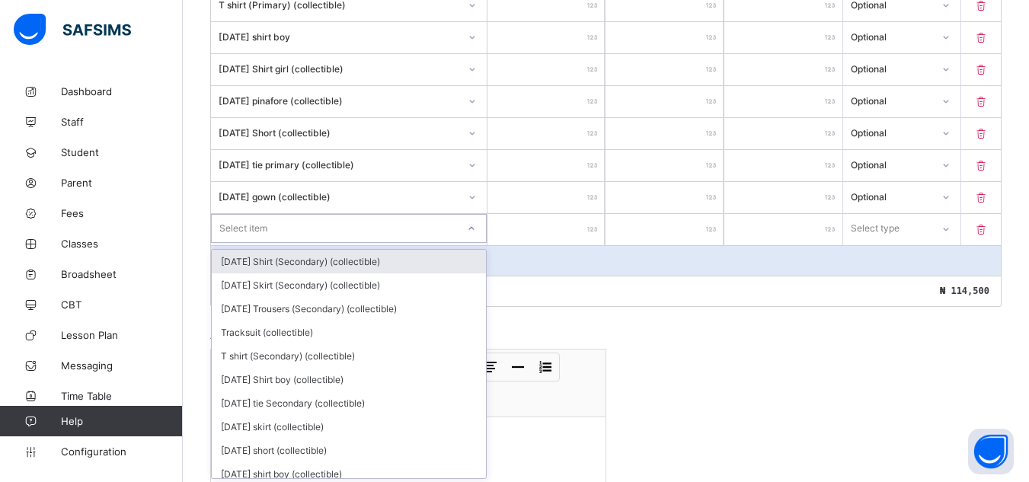
scroll to position [532, 0]
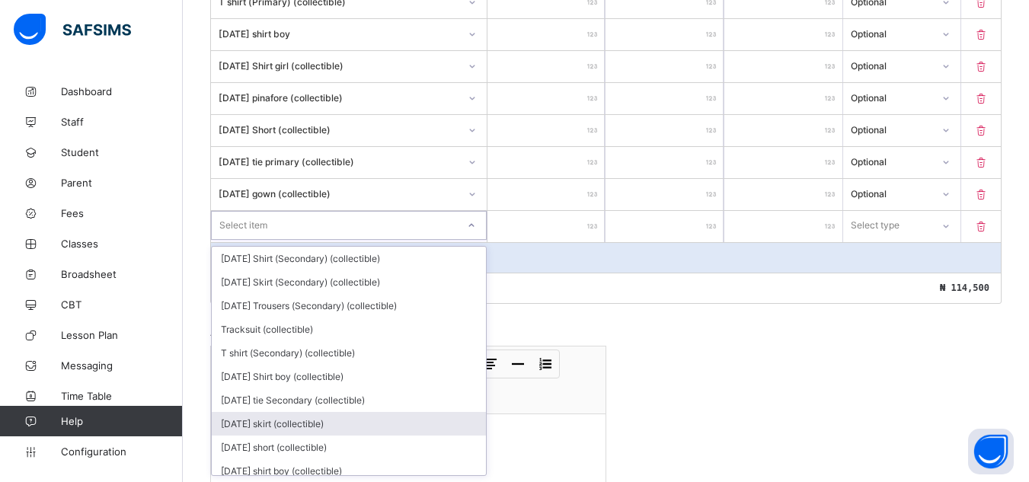
click at [408, 412] on div "[DATE] skirt (collectible)" at bounding box center [349, 424] width 274 height 24
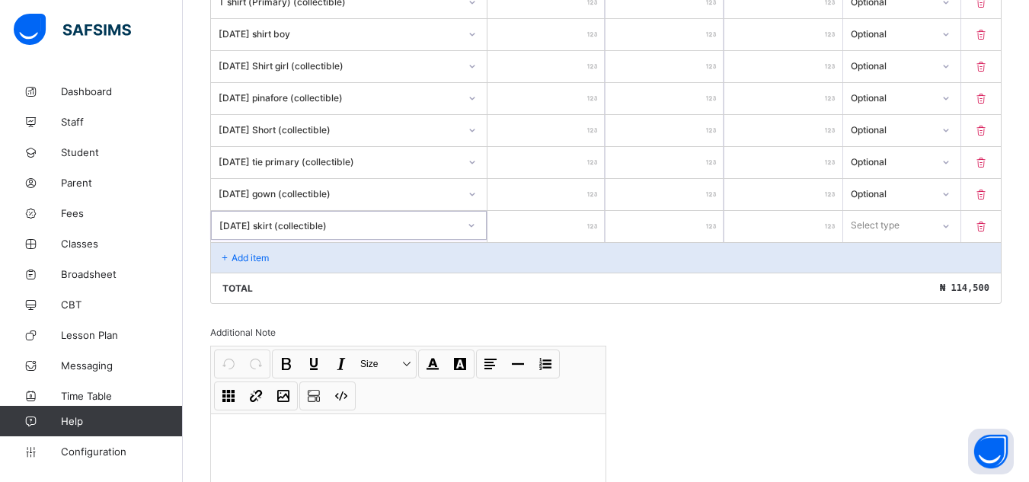
click at [596, 219] on input "number" at bounding box center [546, 226] width 118 height 31
click at [950, 223] on icon at bounding box center [945, 226] width 9 height 15
click at [916, 289] on div "Optional" at bounding box center [902, 282] width 117 height 24
click at [276, 257] on div "Add item" at bounding box center [606, 257] width 790 height 30
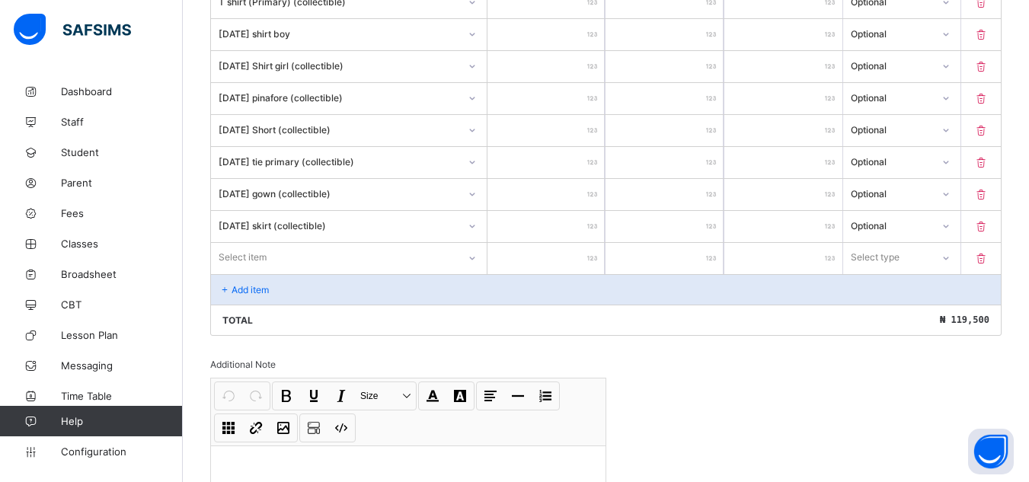
click at [474, 255] on div "Item Name Unit Price [ ₦ ] Qty Sub Total [ ₦ ] Item Type School Fees ***** * **…" at bounding box center [605, 114] width 791 height 444
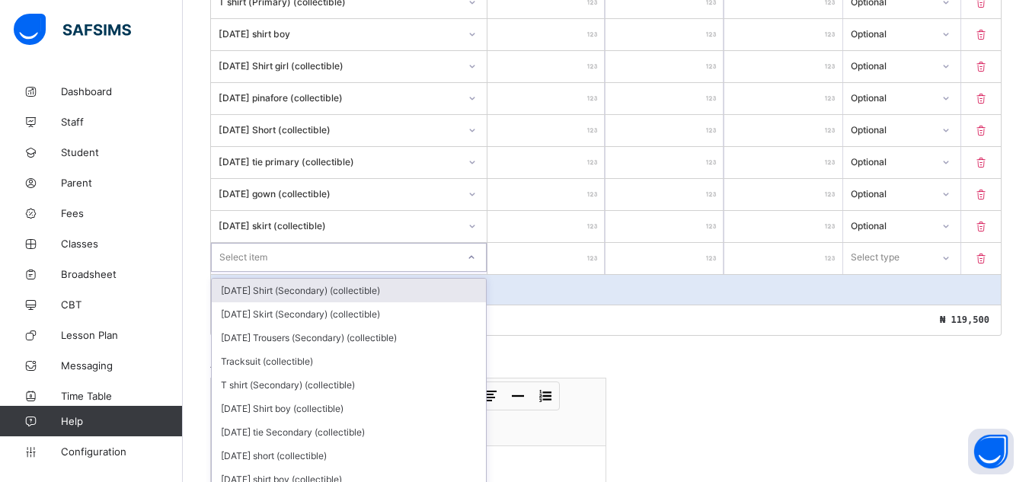
scroll to position [564, 0]
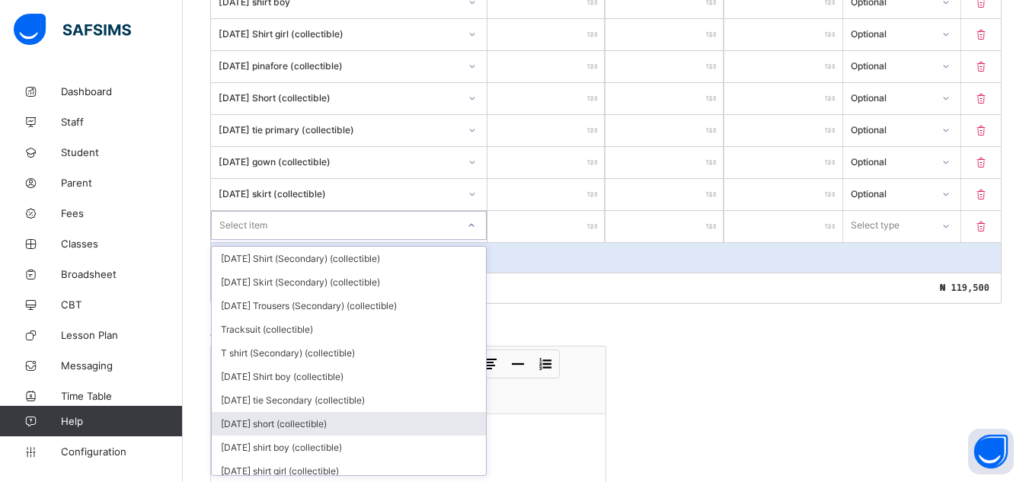
click at [396, 418] on div "[DATE] short (collectible)" at bounding box center [349, 424] width 274 height 24
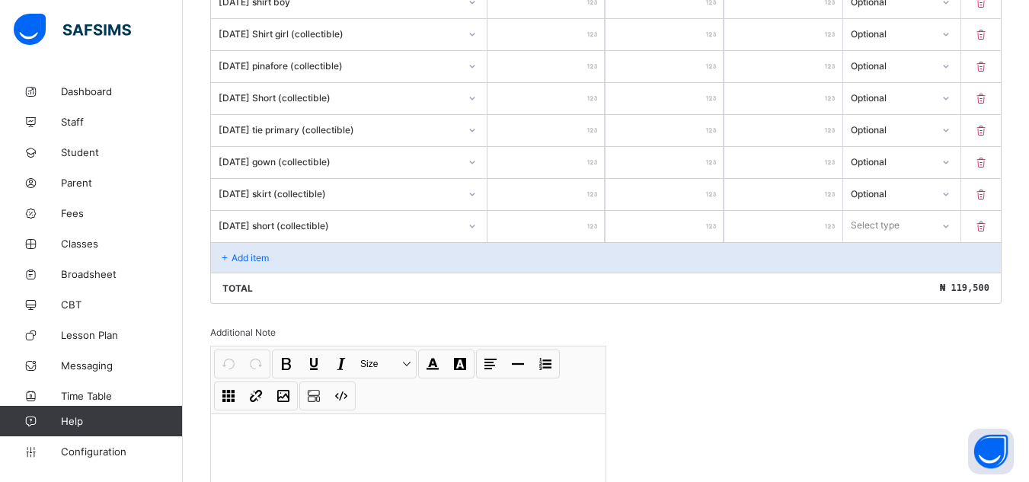
click at [580, 221] on input "number" at bounding box center [546, 226] width 118 height 31
click at [950, 222] on icon at bounding box center [945, 225] width 9 height 15
click at [930, 289] on div "Optional" at bounding box center [902, 282] width 117 height 24
click at [229, 252] on icon at bounding box center [225, 257] width 13 height 11
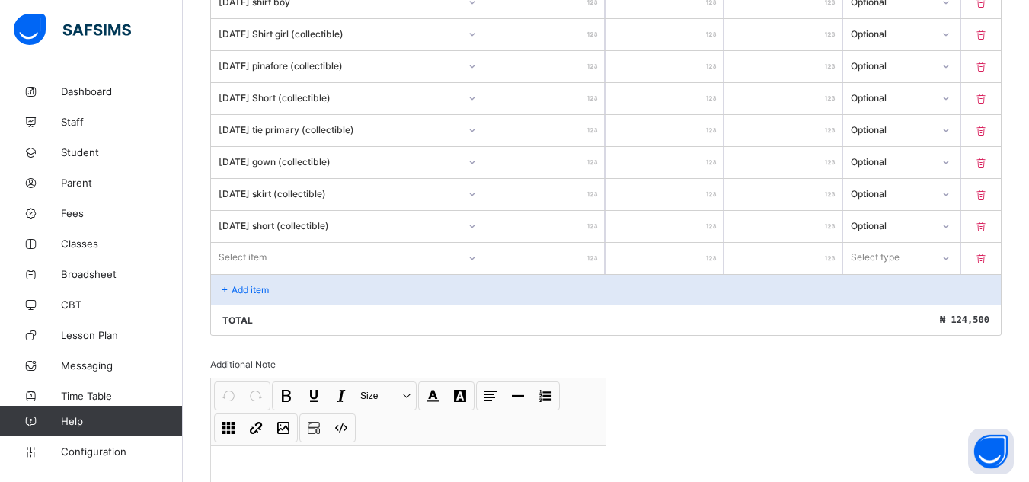
click at [476, 255] on icon at bounding box center [472, 258] width 9 height 15
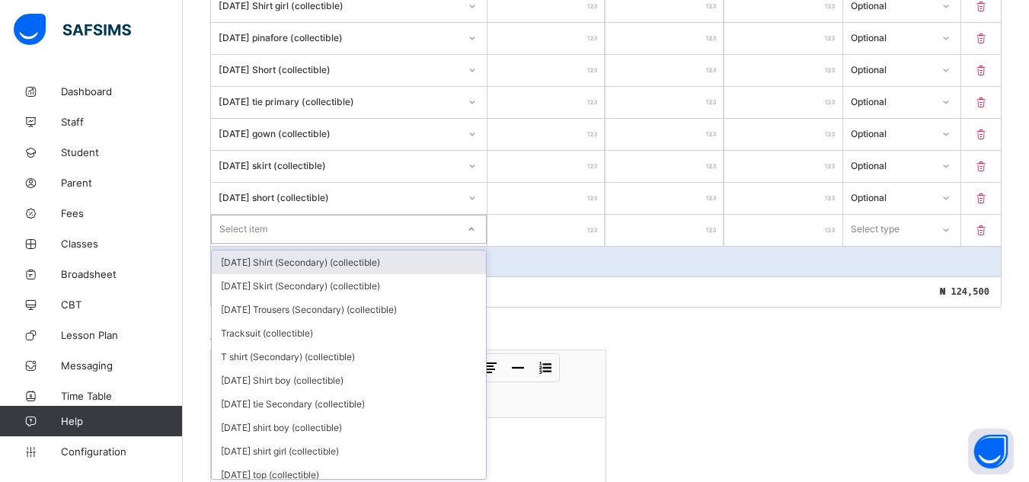
scroll to position [596, 0]
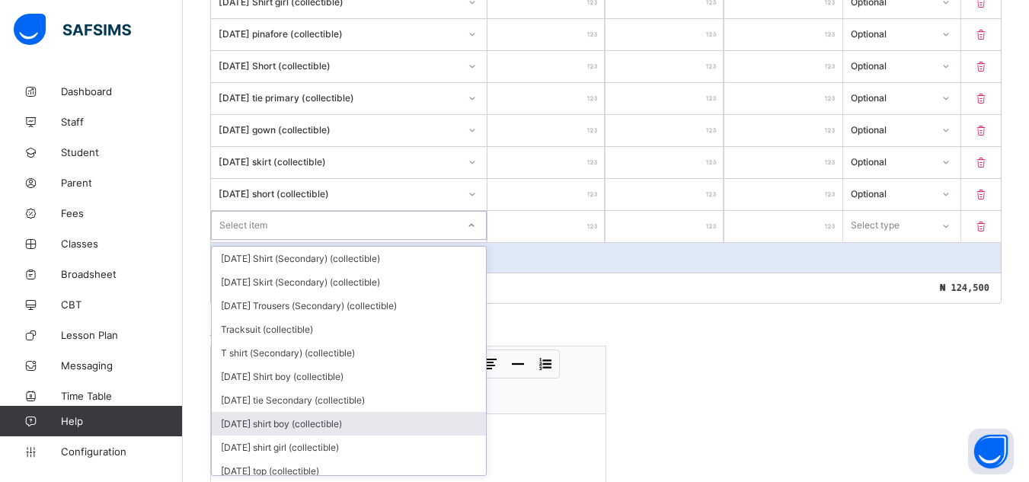
click at [431, 431] on div "[DATE] shirt boy (collectible)" at bounding box center [349, 424] width 274 height 24
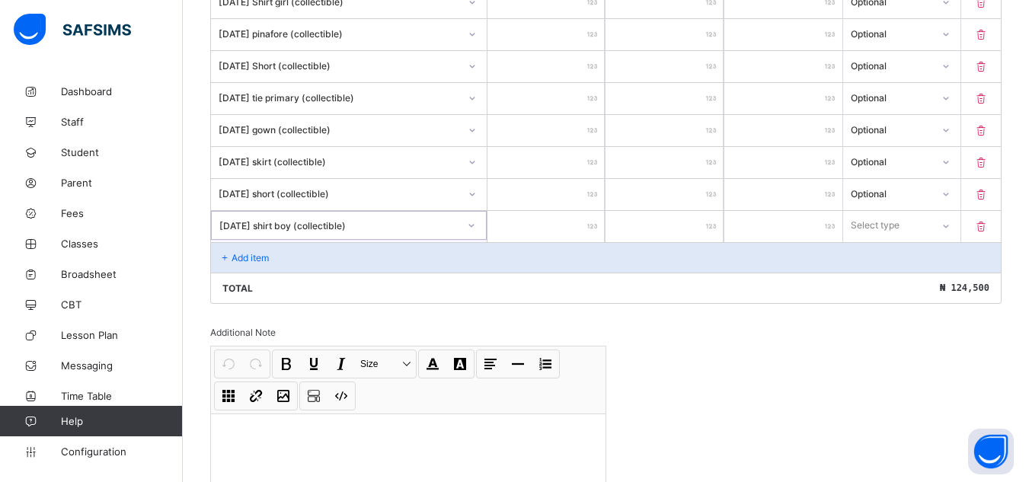
click at [595, 219] on input "number" at bounding box center [546, 226] width 118 height 31
click at [950, 222] on icon at bounding box center [945, 226] width 9 height 15
click at [916, 286] on div "Optional" at bounding box center [902, 282] width 117 height 24
click at [285, 253] on div "Add item" at bounding box center [606, 257] width 790 height 30
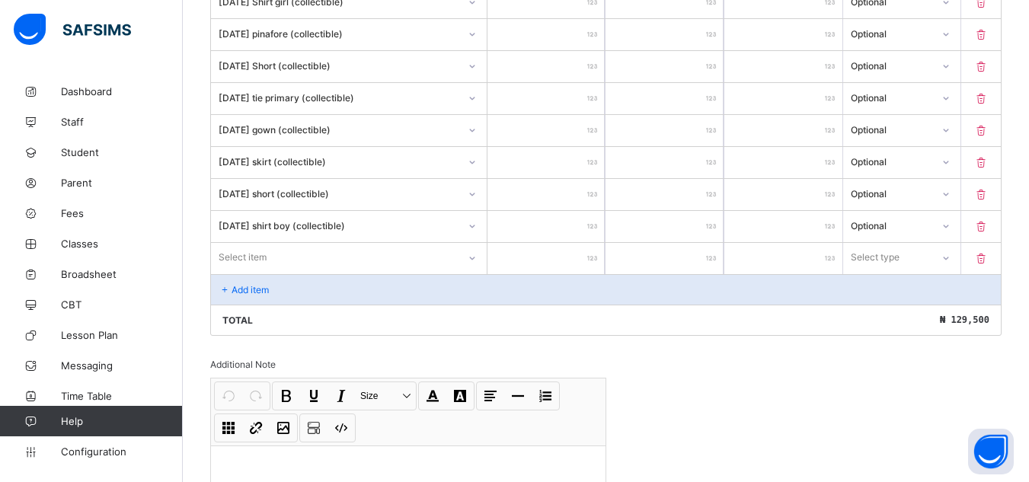
click at [468, 254] on div at bounding box center [472, 258] width 26 height 24
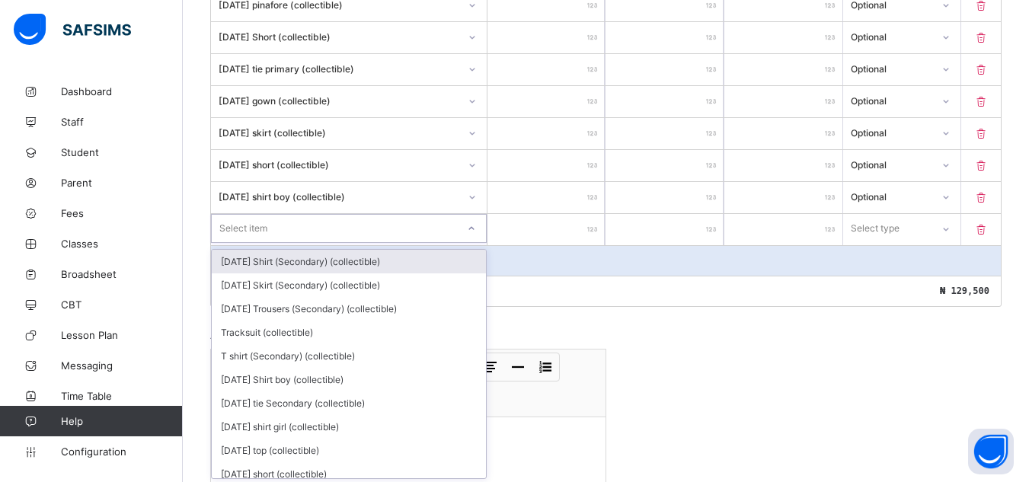
scroll to position [628, 0]
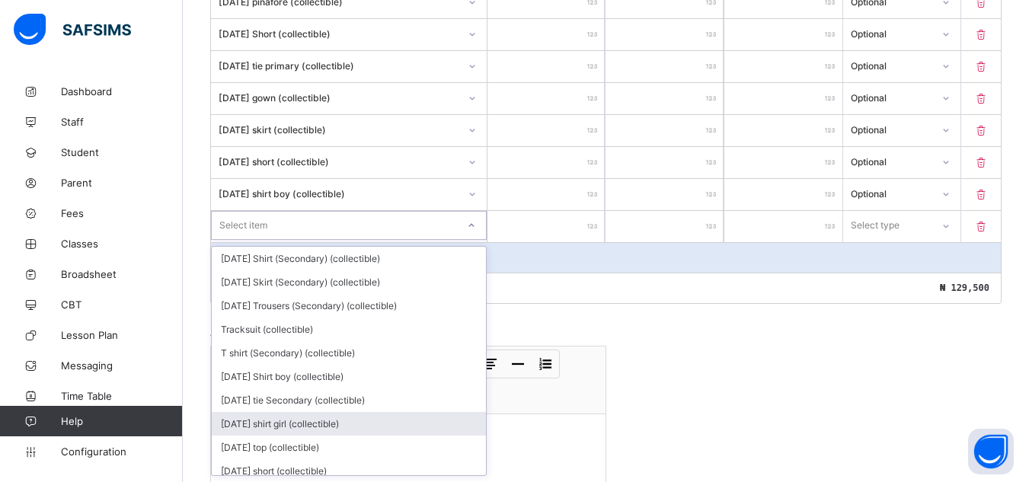
click at [468, 415] on div "[DATE] shirt girl (collectible)" at bounding box center [349, 424] width 274 height 24
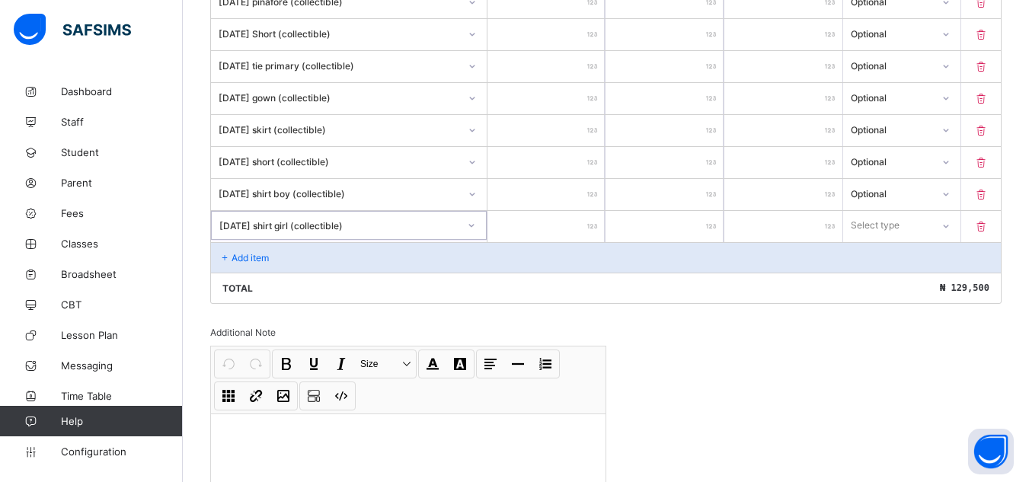
click at [594, 220] on input "number" at bounding box center [546, 226] width 118 height 31
click at [950, 225] on icon at bounding box center [945, 226] width 9 height 15
click at [931, 283] on div "Optional" at bounding box center [902, 282] width 117 height 24
click at [236, 248] on div "Add item" at bounding box center [606, 257] width 790 height 30
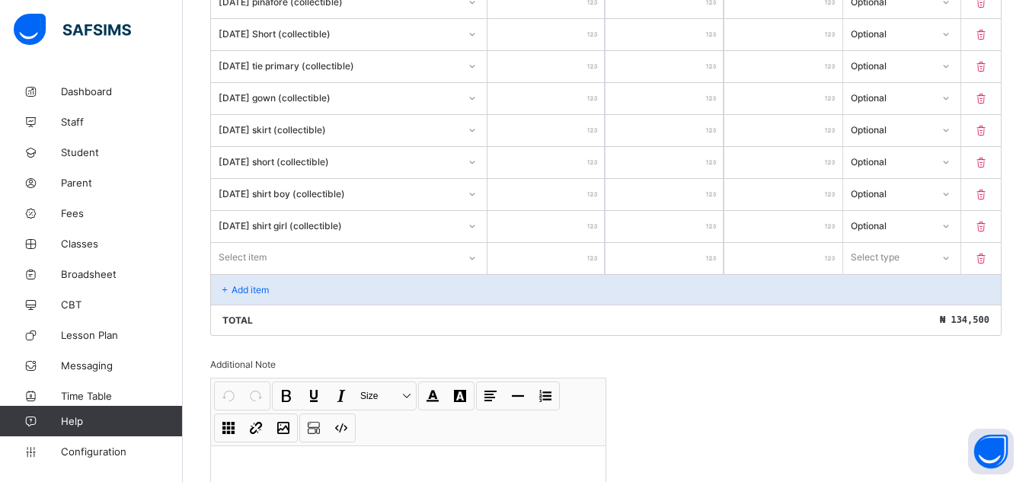
click at [240, 252] on div "Select item" at bounding box center [349, 257] width 276 height 29
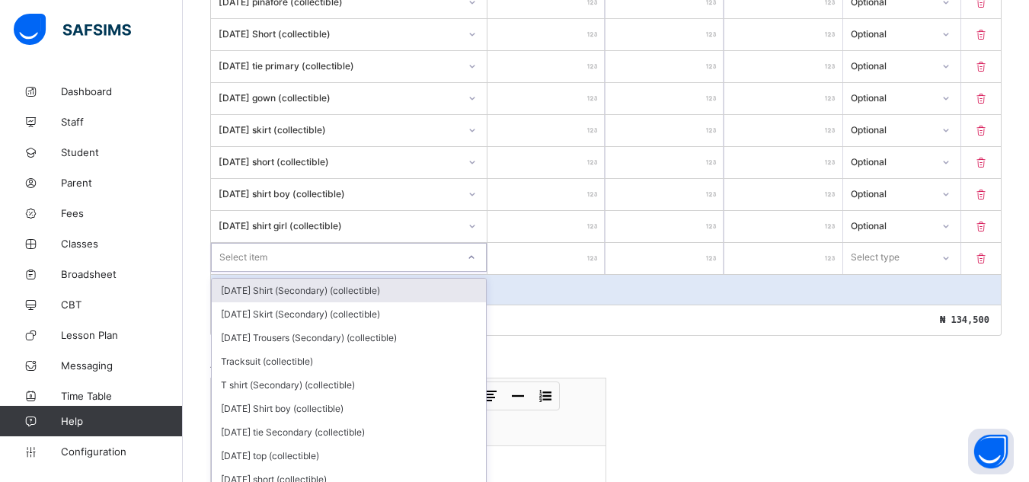
scroll to position [660, 0]
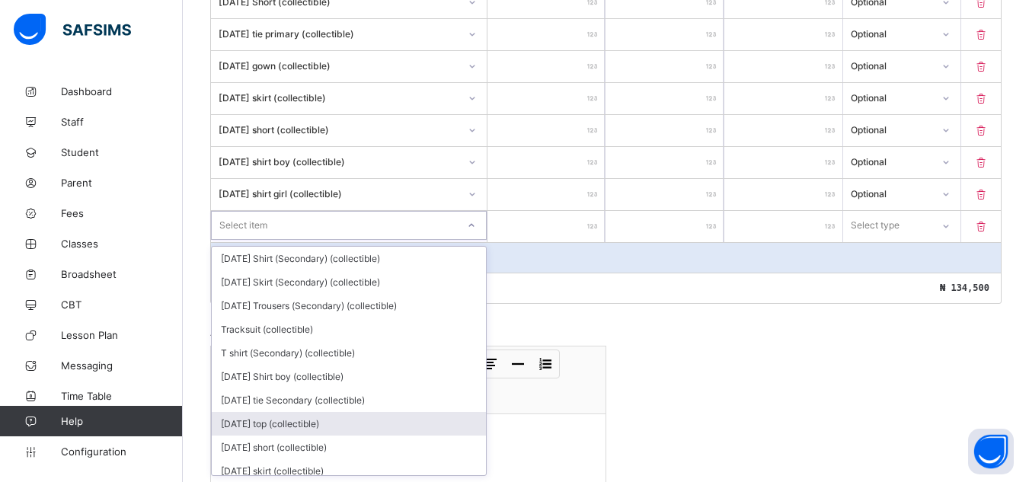
click at [258, 427] on div "[DATE] top (collectible)" at bounding box center [349, 424] width 274 height 24
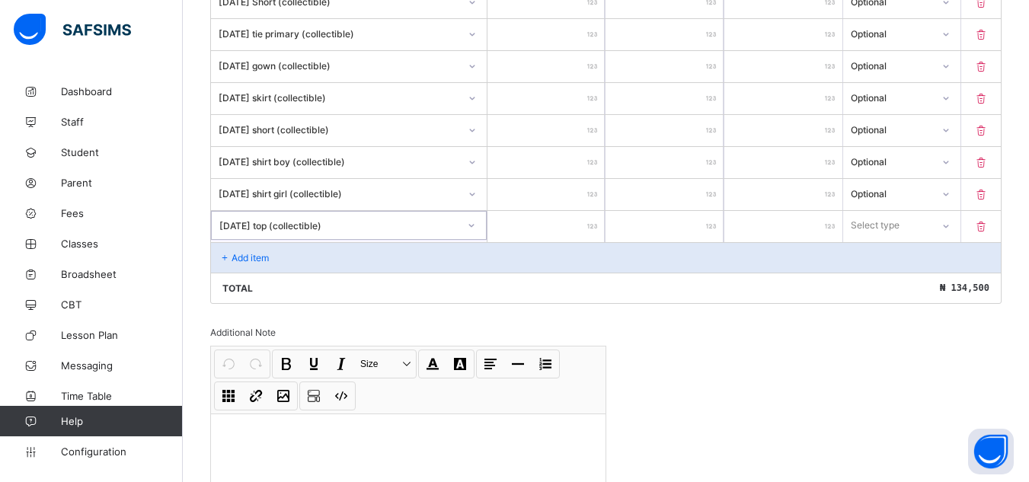
click at [593, 220] on input "number" at bounding box center [546, 226] width 118 height 31
click at [950, 222] on icon at bounding box center [945, 226] width 9 height 15
click at [939, 289] on div "Optional" at bounding box center [902, 282] width 117 height 24
click at [252, 247] on div "Add item" at bounding box center [606, 257] width 790 height 30
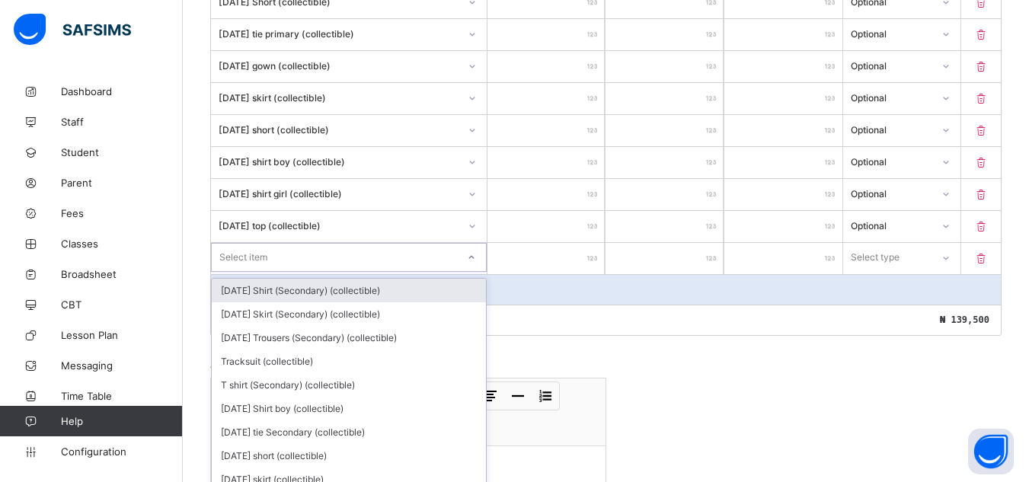
scroll to position [692, 0]
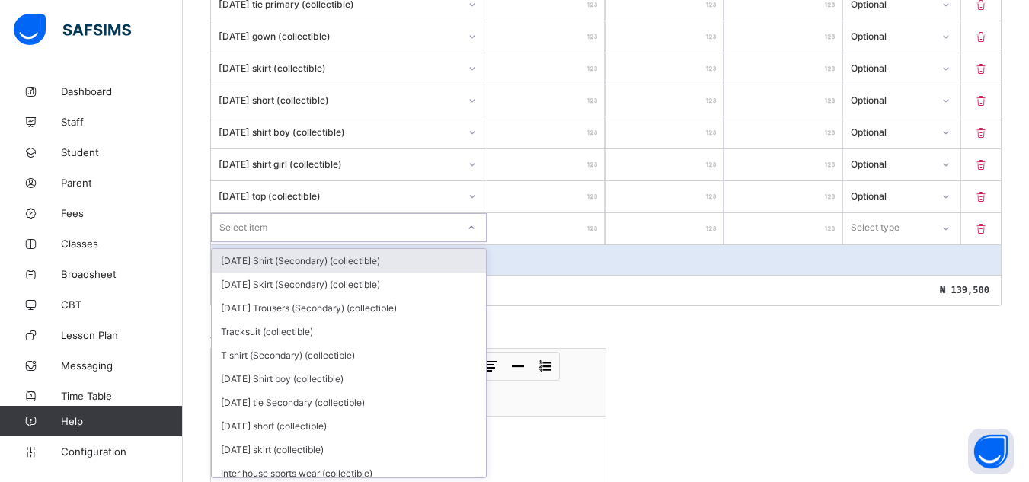
click at [476, 242] on div "option Monday Shirt (Secondary) (collectible) focused, 1 of 142. 142 results av…" at bounding box center [349, 227] width 276 height 29
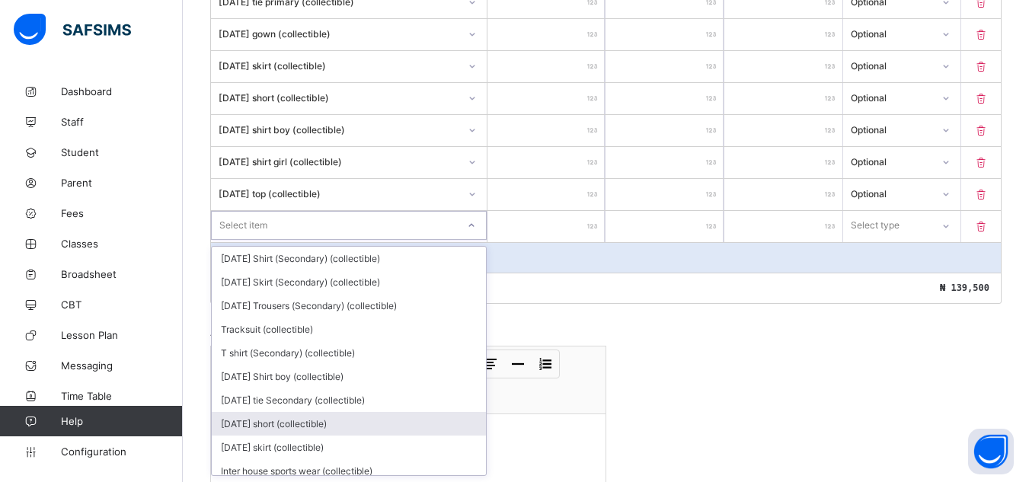
click at [429, 414] on div "[DATE] short (collectible)" at bounding box center [349, 424] width 274 height 24
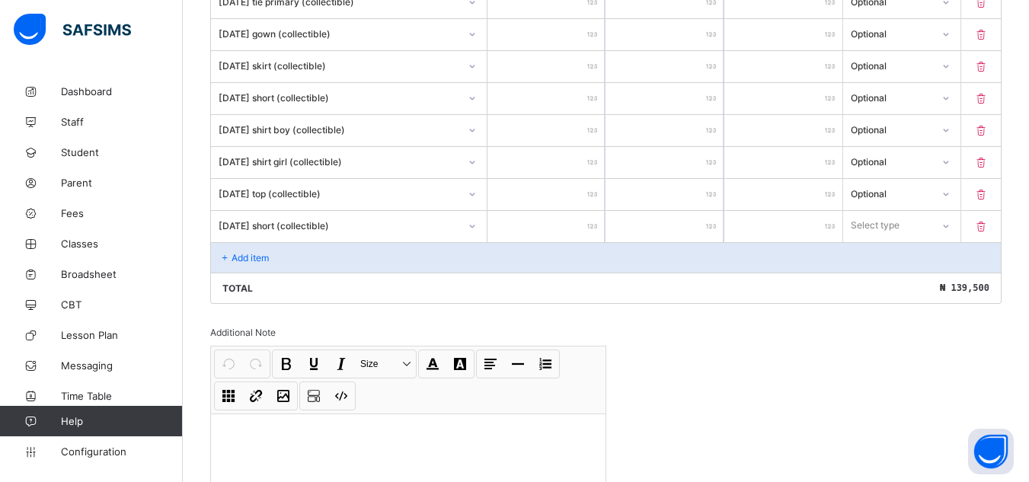
click at [429, 414] on div at bounding box center [408, 452] width 395 height 76
click at [589, 221] on input "number" at bounding box center [546, 226] width 118 height 31
click at [589, 221] on input "****" at bounding box center [546, 226] width 118 height 31
click at [950, 224] on icon at bounding box center [945, 225] width 9 height 15
click at [939, 280] on div "Optional" at bounding box center [902, 282] width 117 height 24
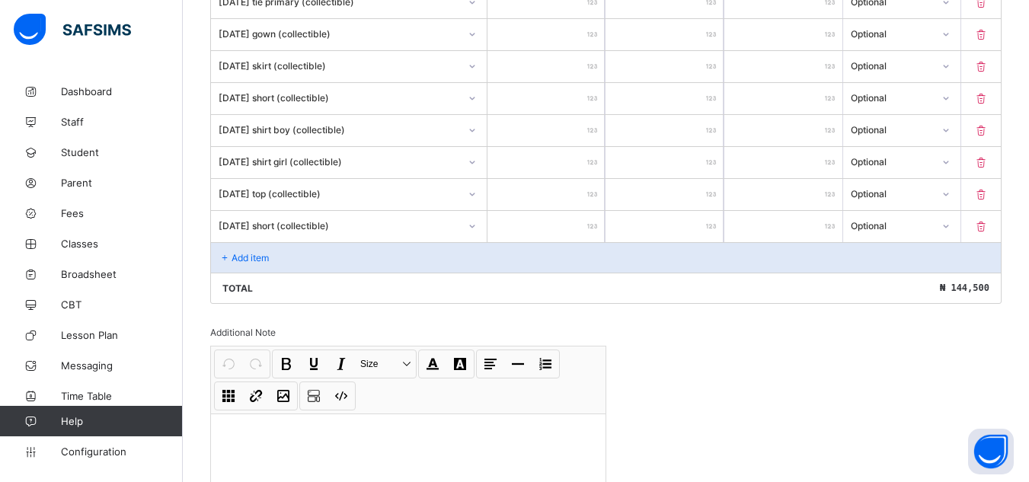
click at [417, 245] on div "Add item" at bounding box center [606, 257] width 790 height 30
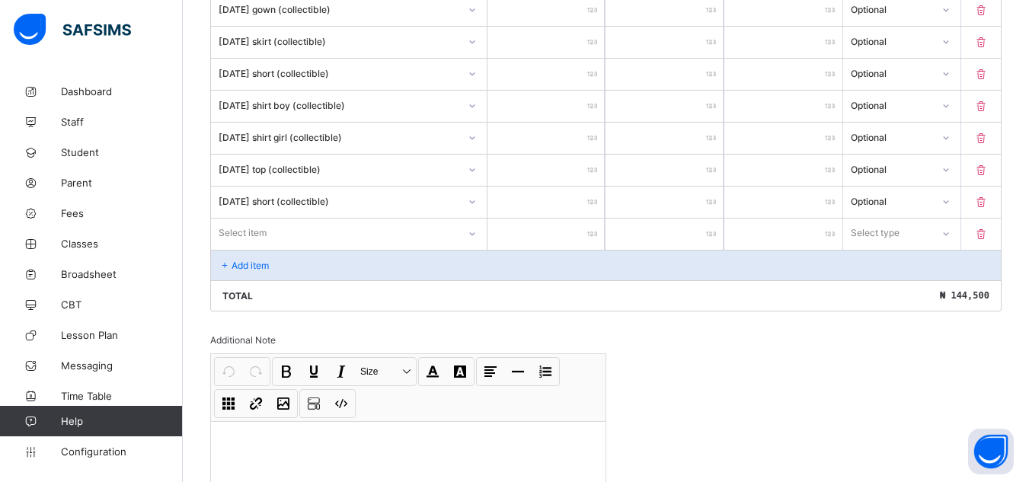
click at [478, 248] on div "Select item" at bounding box center [349, 233] width 276 height 29
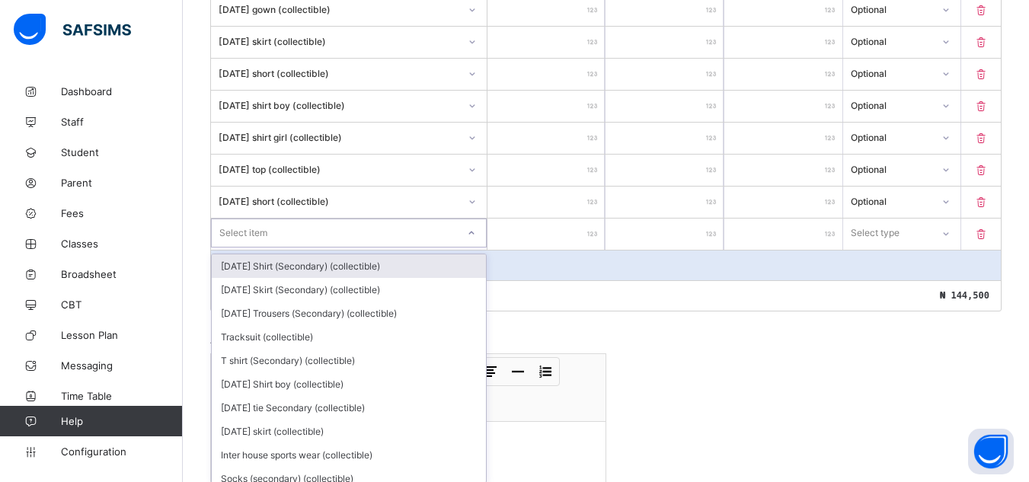
scroll to position [724, 0]
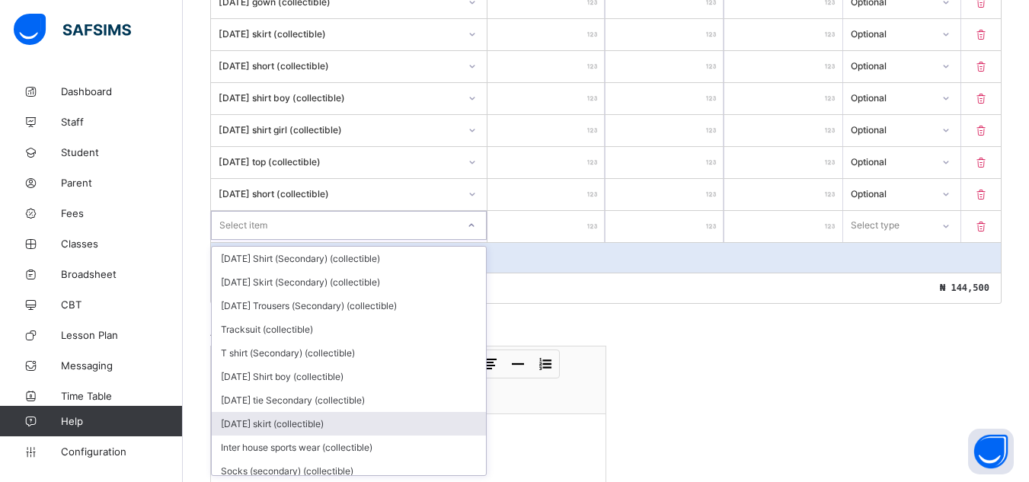
click at [459, 414] on div "[DATE] skirt (collectible)" at bounding box center [349, 424] width 274 height 24
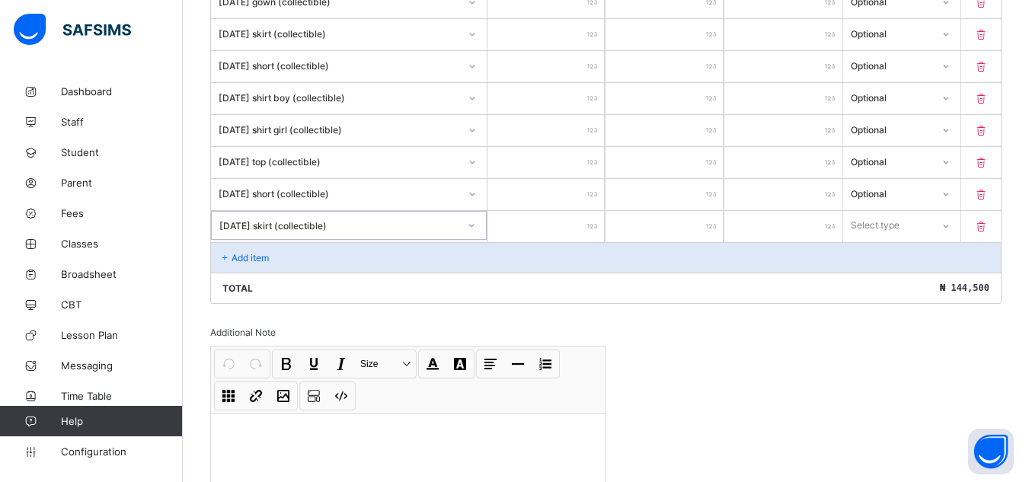
click at [559, 223] on input "number" at bounding box center [546, 226] width 118 height 31
click at [950, 224] on icon at bounding box center [945, 225] width 9 height 15
click at [901, 286] on div "Optional" at bounding box center [902, 282] width 117 height 24
click at [343, 255] on div "Add item" at bounding box center [606, 257] width 790 height 30
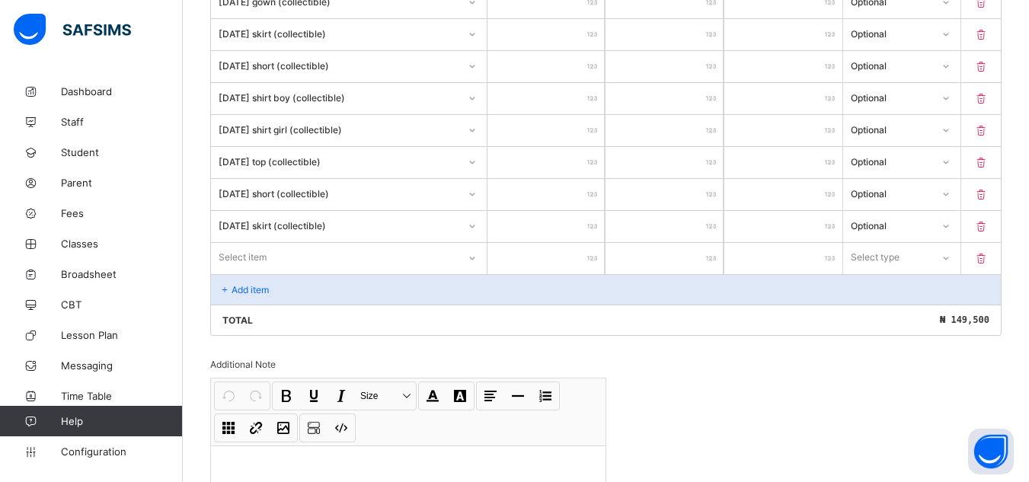
click at [477, 252] on icon at bounding box center [472, 258] width 9 height 15
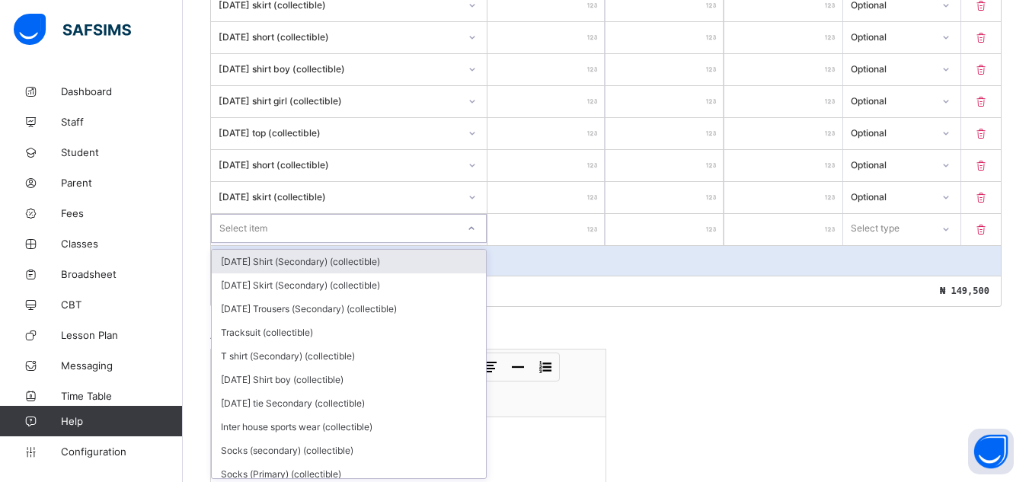
scroll to position [756, 0]
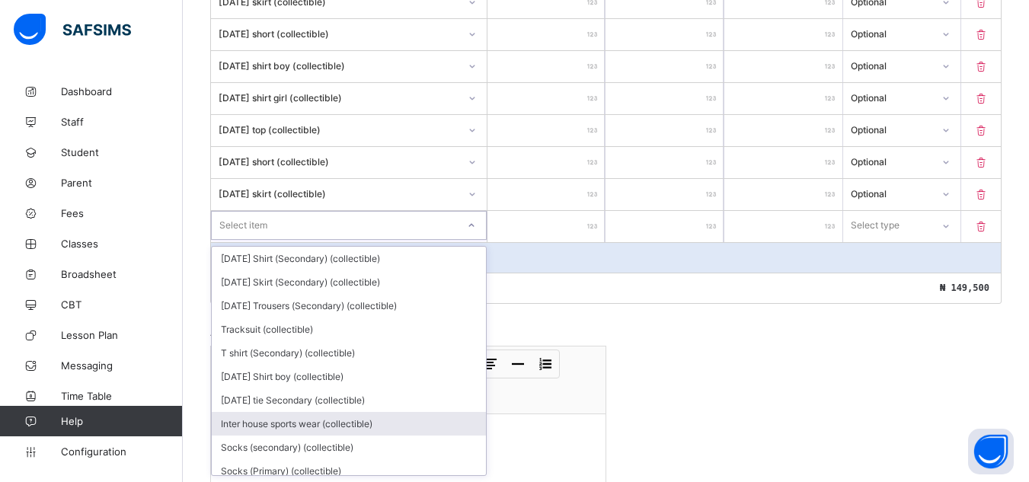
click at [450, 413] on div "Inter house sports wear (collectible)" at bounding box center [349, 424] width 274 height 24
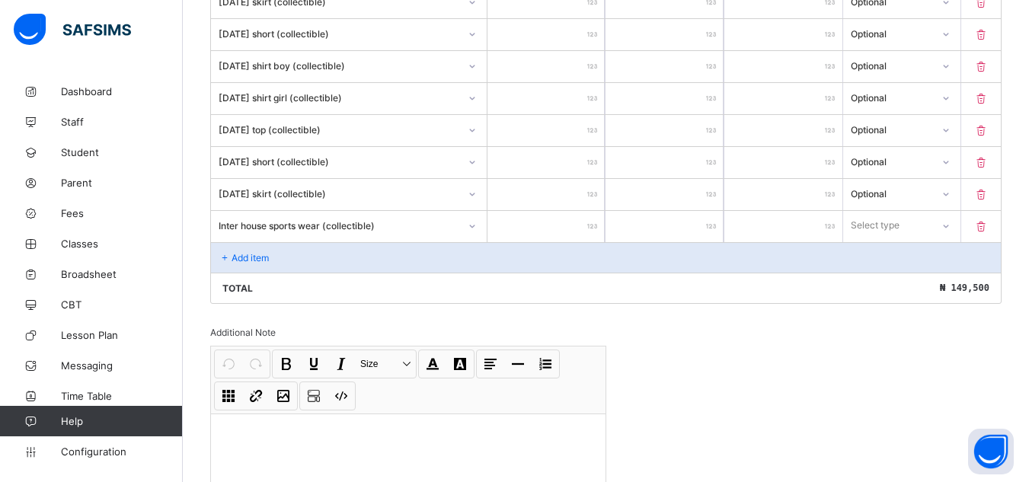
click at [595, 219] on input "number" at bounding box center [546, 226] width 118 height 31
click at [950, 220] on div at bounding box center [946, 226] width 26 height 24
click at [931, 282] on div "Optional" at bounding box center [902, 282] width 117 height 24
click at [295, 257] on div "Add item" at bounding box center [606, 257] width 790 height 30
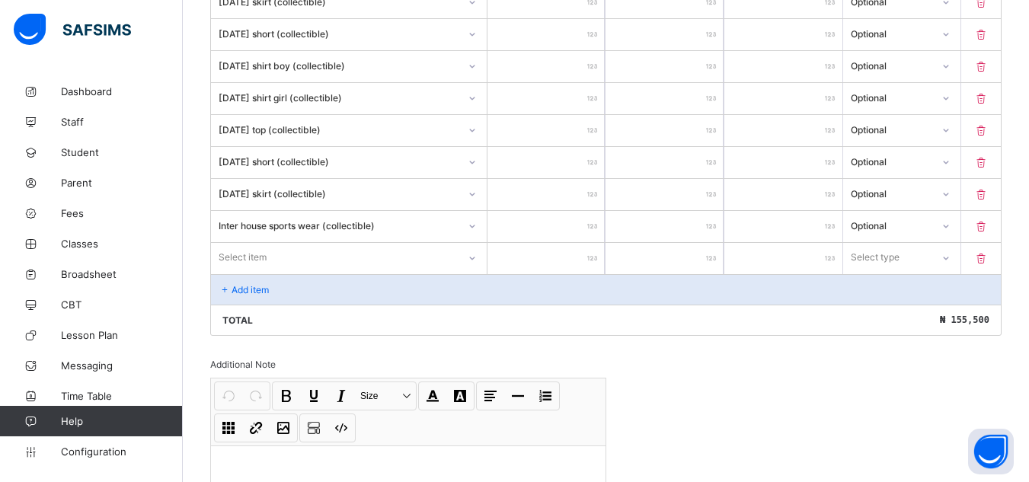
click at [471, 254] on icon at bounding box center [472, 258] width 9 height 15
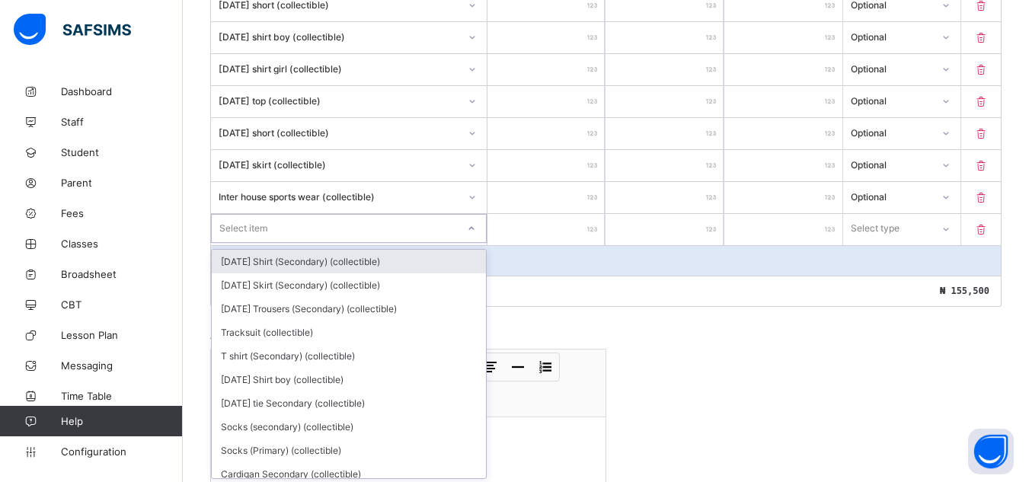
scroll to position [788, 0]
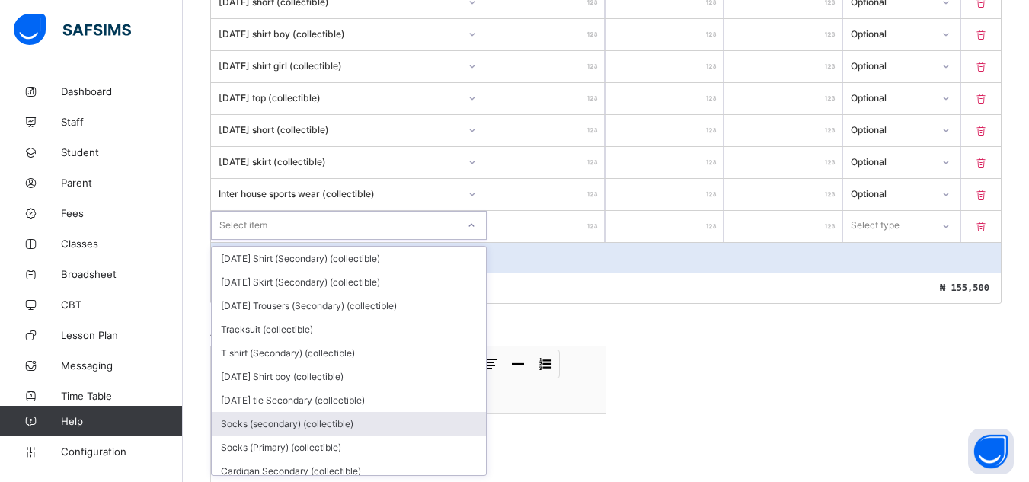
click at [470, 420] on div "Socks (secondary) (collectible)" at bounding box center [349, 424] width 274 height 24
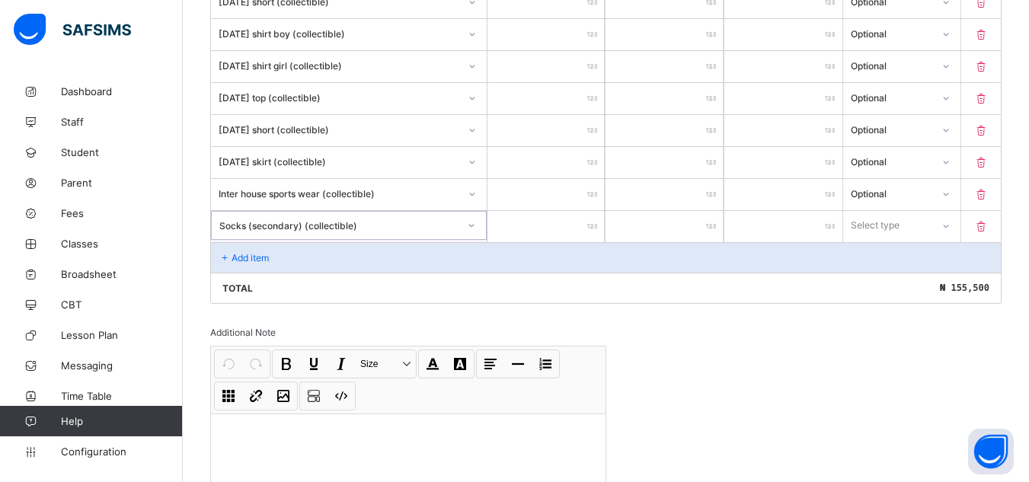
click at [407, 225] on div "Socks (secondary) (collectible)" at bounding box center [338, 224] width 239 height 11
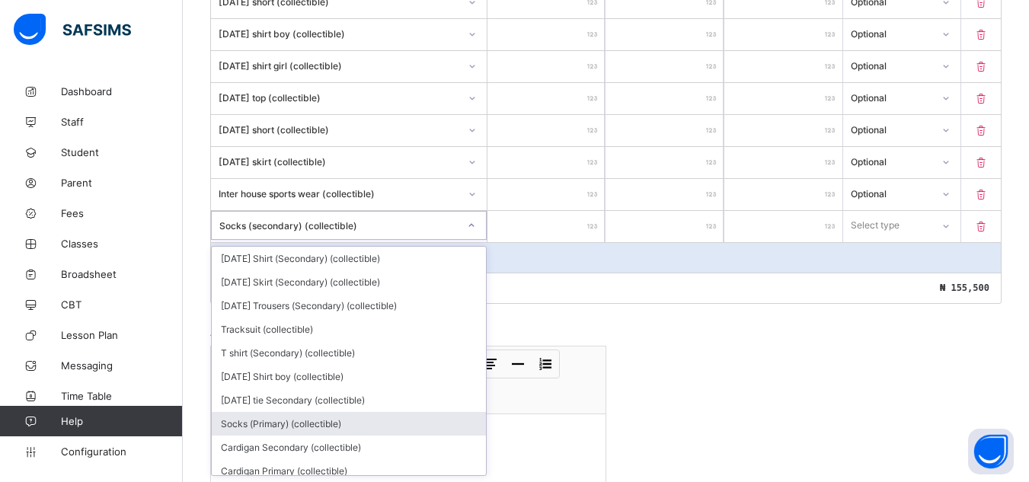
click at [423, 428] on div "Socks (Primary) (collectible)" at bounding box center [349, 424] width 274 height 24
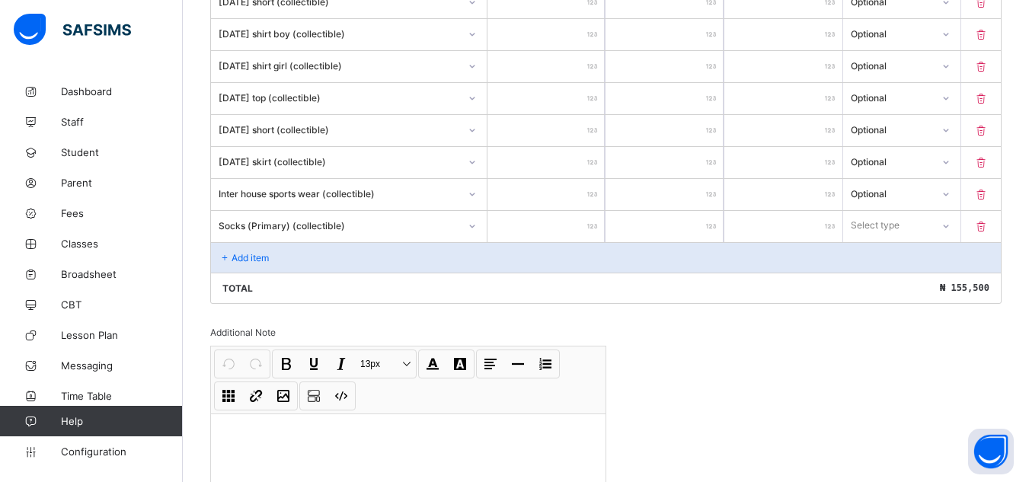
click at [423, 428] on p at bounding box center [408, 433] width 370 height 15
click at [570, 225] on input "number" at bounding box center [546, 226] width 118 height 31
click at [264, 251] on div "Add item" at bounding box center [606, 257] width 790 height 30
click at [238, 256] on p "Add item" at bounding box center [250, 257] width 37 height 11
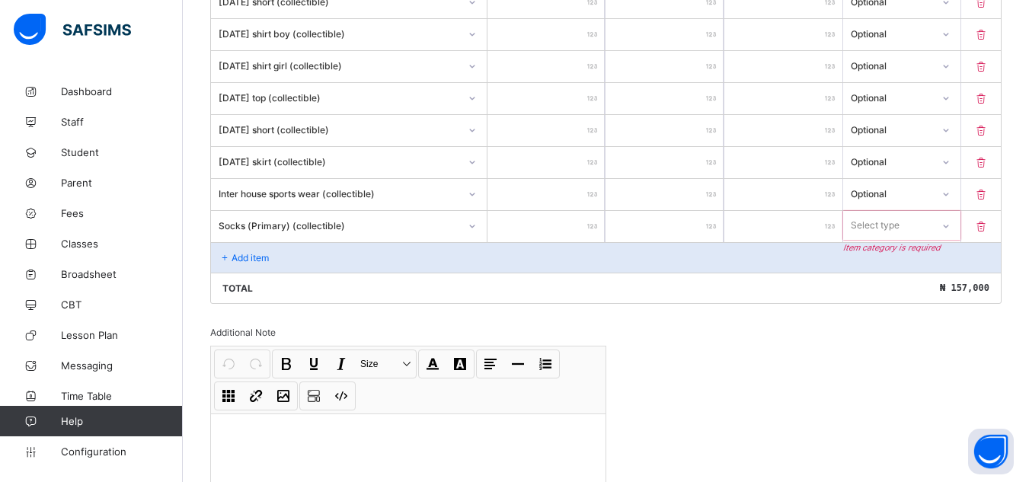
click at [950, 223] on icon at bounding box center [945, 226] width 9 height 15
click at [934, 285] on div "Optional" at bounding box center [902, 282] width 117 height 24
click at [300, 257] on div "Add item" at bounding box center [606, 257] width 790 height 30
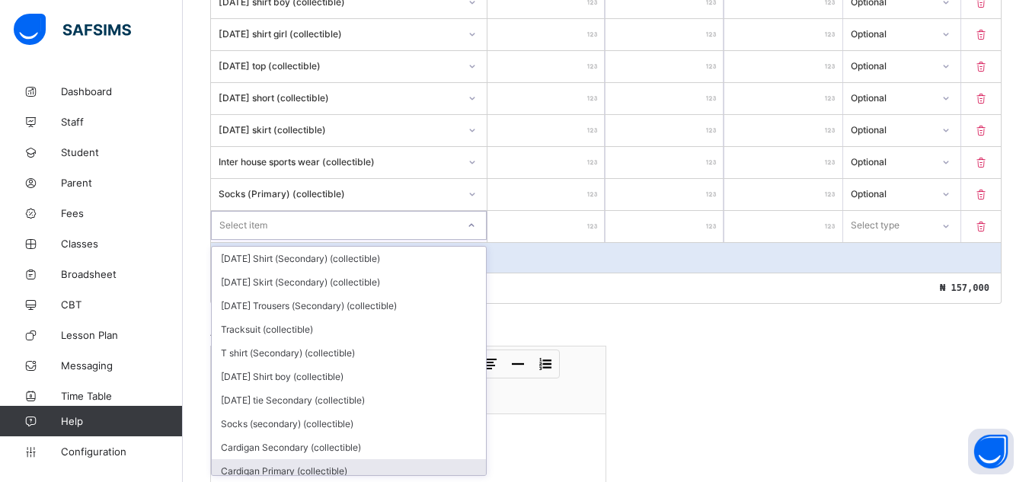
scroll to position [15, 0]
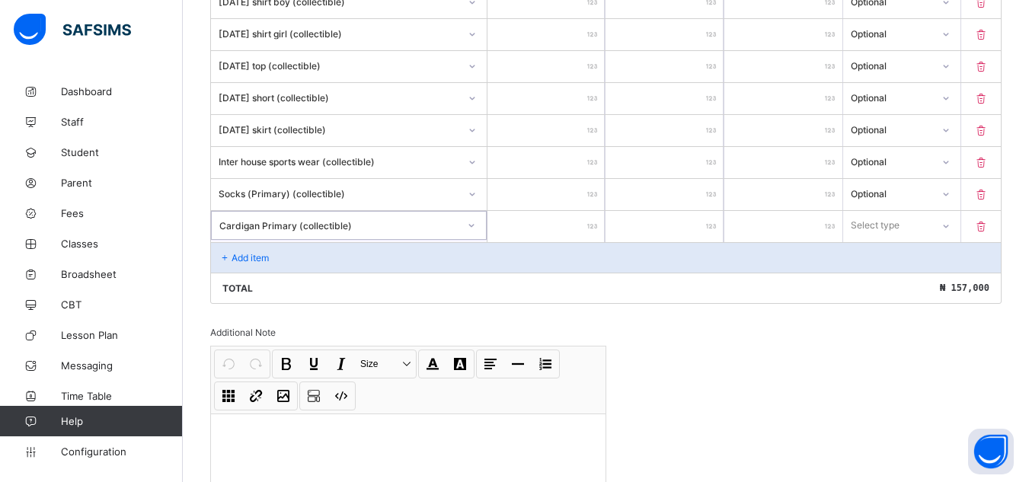
click at [580, 231] on input "number" at bounding box center [546, 226] width 118 height 31
click at [950, 224] on icon at bounding box center [945, 225] width 9 height 15
click at [945, 287] on div "Optional" at bounding box center [902, 282] width 117 height 24
click at [233, 250] on div "Add item" at bounding box center [606, 257] width 790 height 30
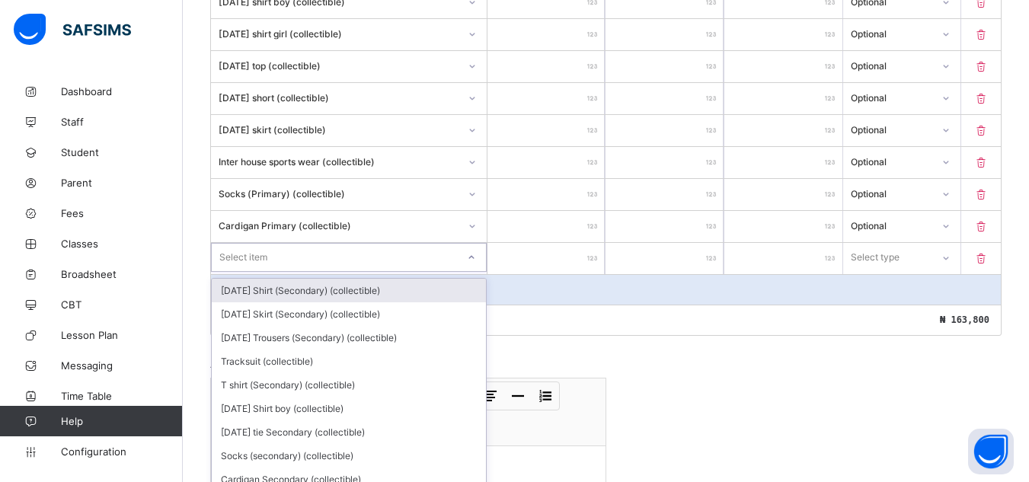
scroll to position [851, 0]
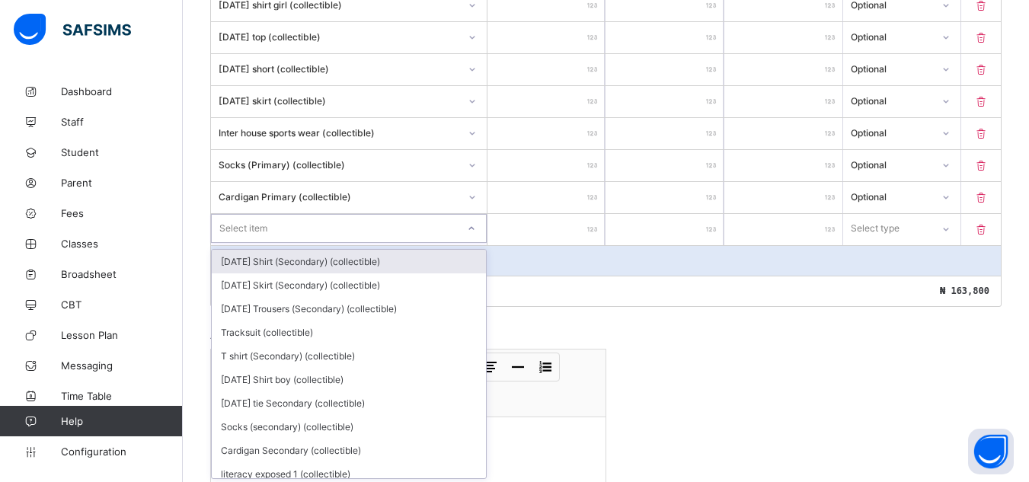
click at [474, 243] on div "option Monday Shirt (Secondary) (collectible) focused, 1 of 137. 137 results av…" at bounding box center [349, 228] width 276 height 29
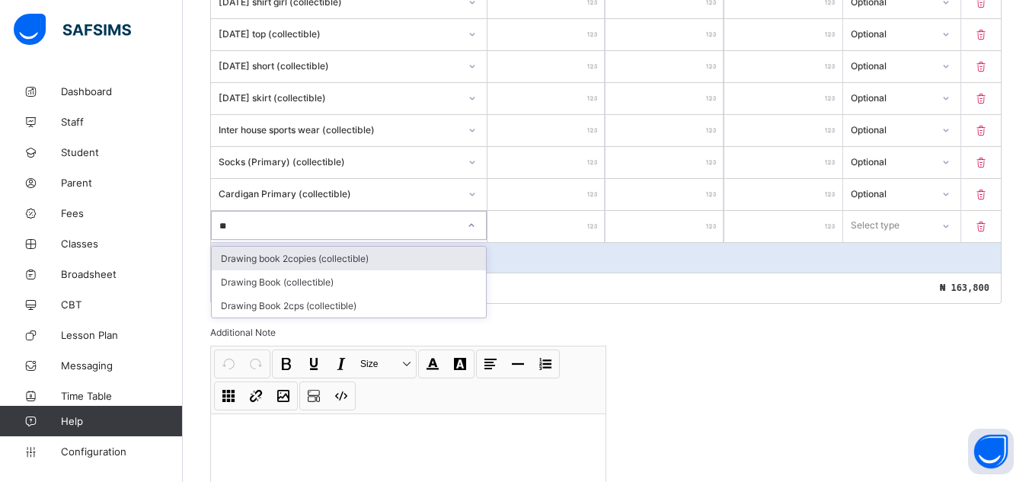
scroll to position [0, 0]
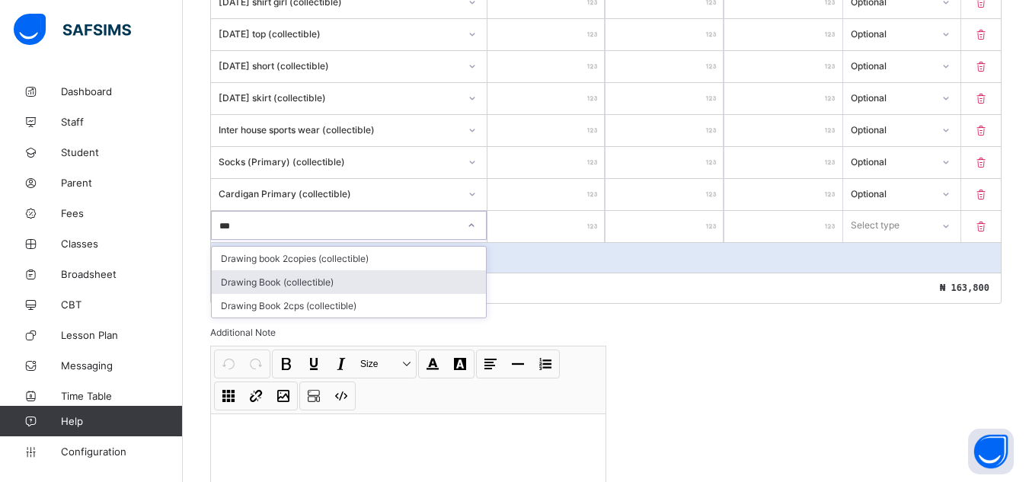
click at [300, 289] on div "Drawing Book (collectible)" at bounding box center [349, 282] width 274 height 24
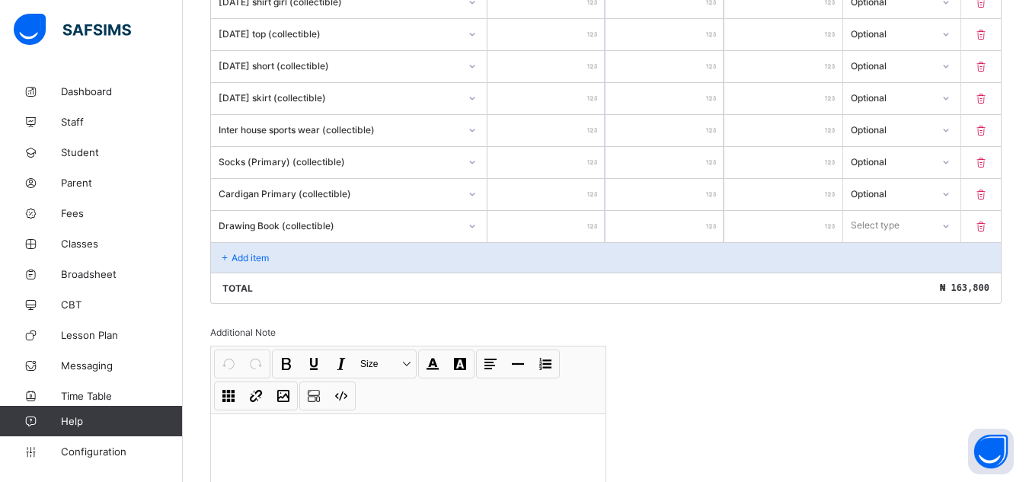
click at [584, 221] on input "number" at bounding box center [546, 226] width 118 height 31
click at [950, 223] on icon at bounding box center [945, 226] width 9 height 15
click at [938, 291] on div "Optional" at bounding box center [902, 282] width 117 height 24
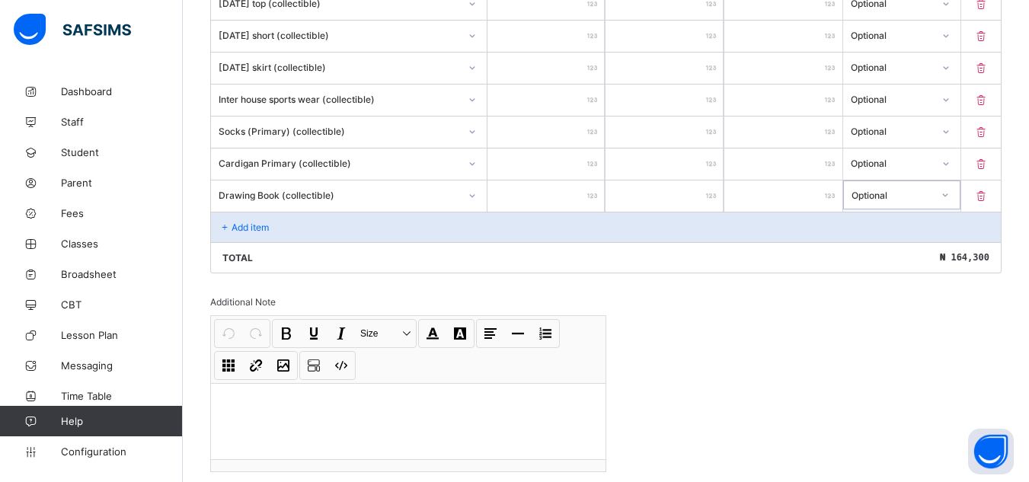
scroll to position [965, 0]
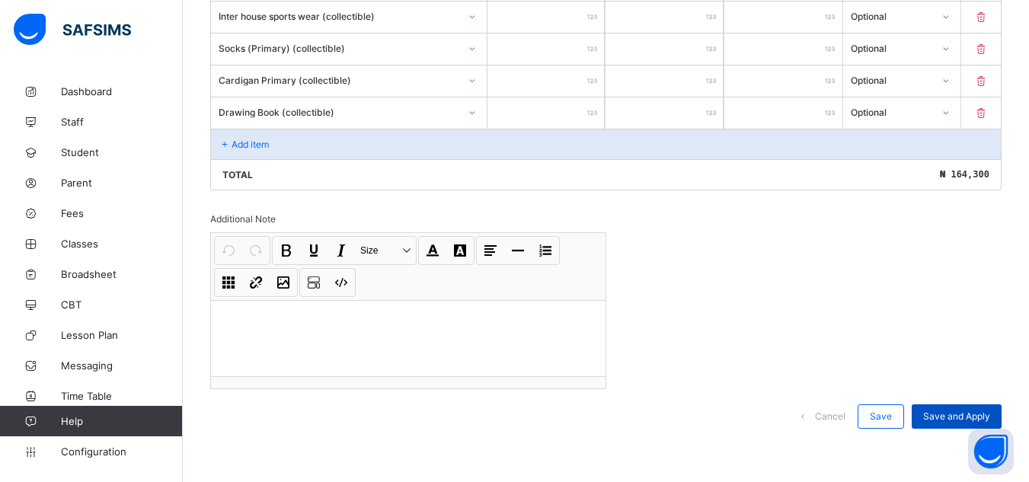
click at [970, 409] on div "Save and Apply" at bounding box center [957, 416] width 90 height 24
click at [970, 412] on span "Save and Apply" at bounding box center [956, 416] width 67 height 11
click at [685, 184] on div "Total ₦ 164,300" at bounding box center [606, 174] width 790 height 30
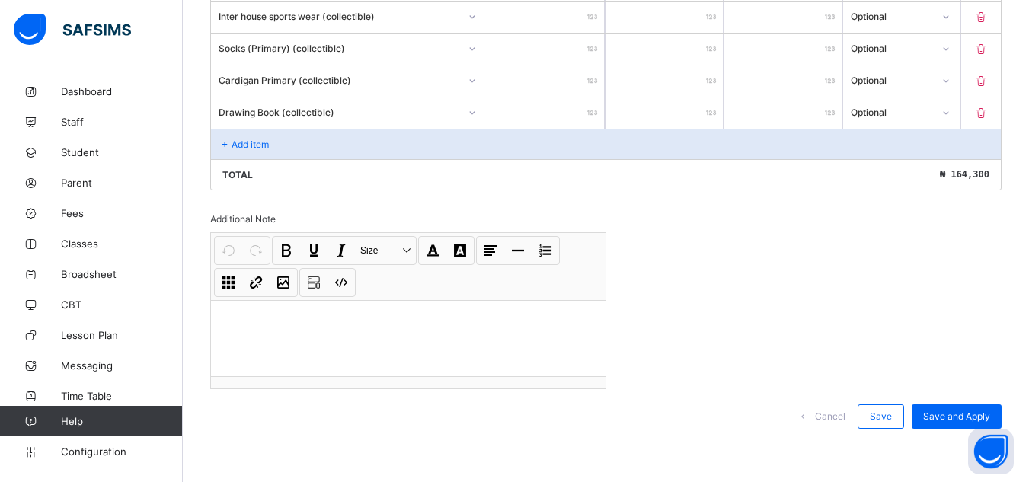
drag, startPoint x: 722, startPoint y: 208, endPoint x: 756, endPoint y: 221, distance: 35.9
click at [966, 411] on span "Save and Apply" at bounding box center [956, 416] width 67 height 11
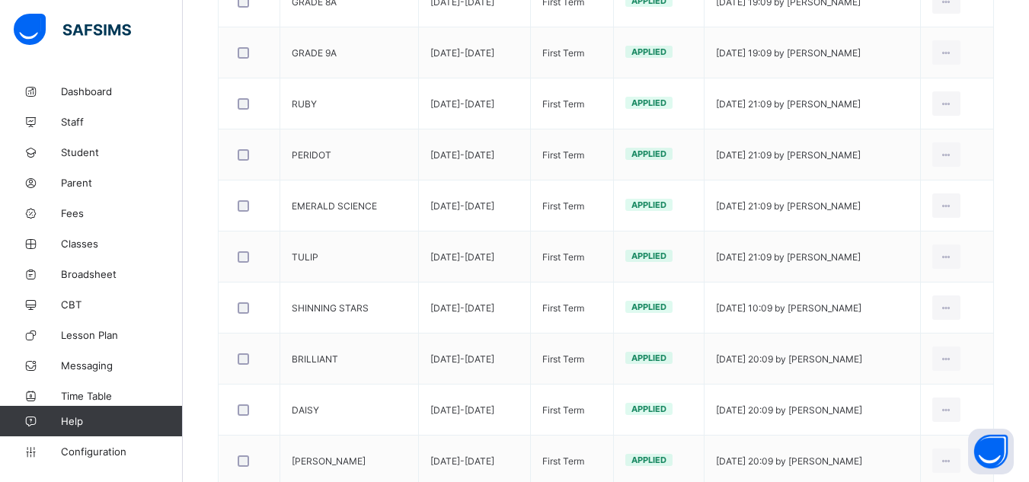
scroll to position [729, 0]
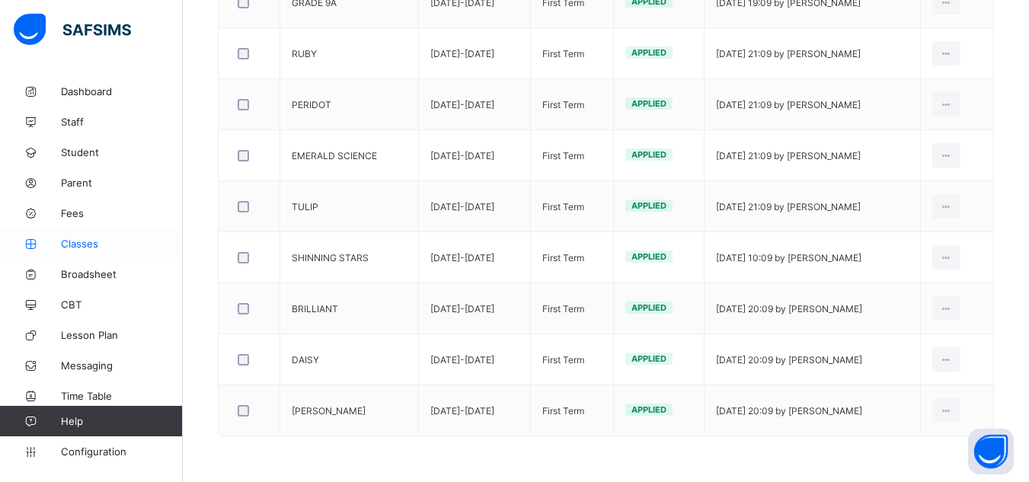
click at [76, 238] on span "Classes" at bounding box center [122, 244] width 122 height 12
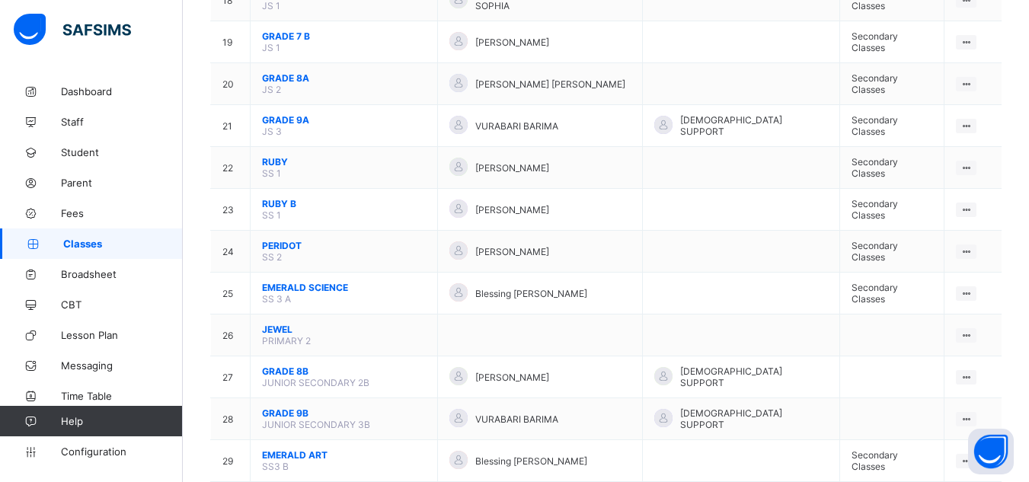
scroll to position [950, 0]
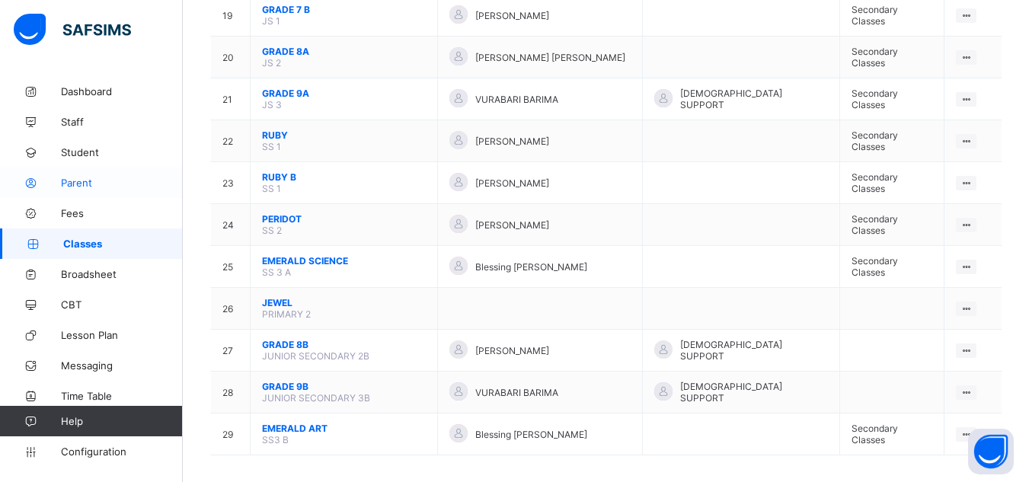
click at [62, 180] on span "Parent" at bounding box center [122, 183] width 122 height 12
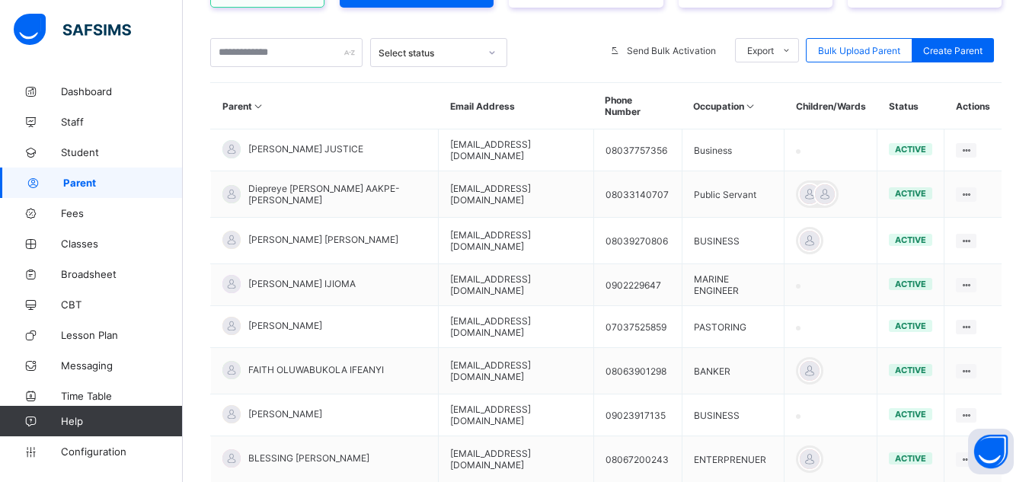
scroll to position [202, 0]
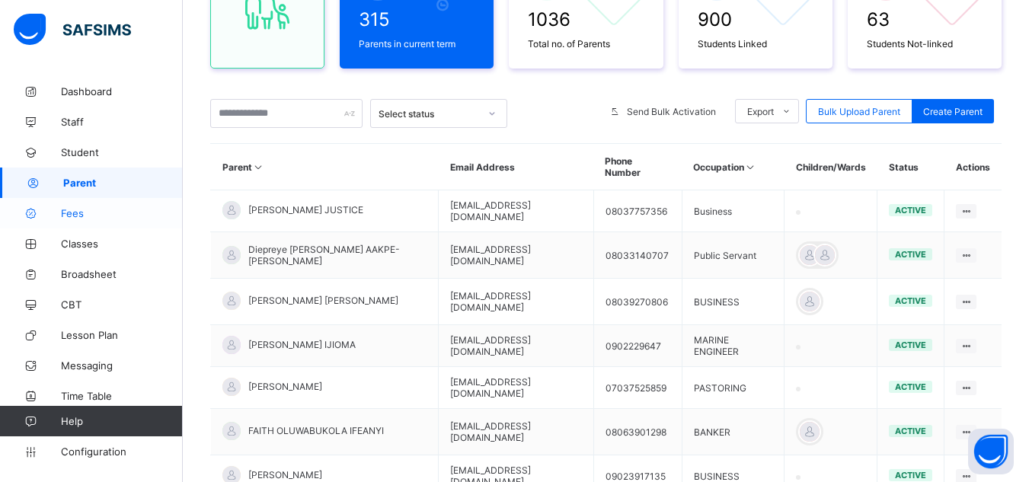
click at [72, 206] on link "Fees" at bounding box center [91, 213] width 183 height 30
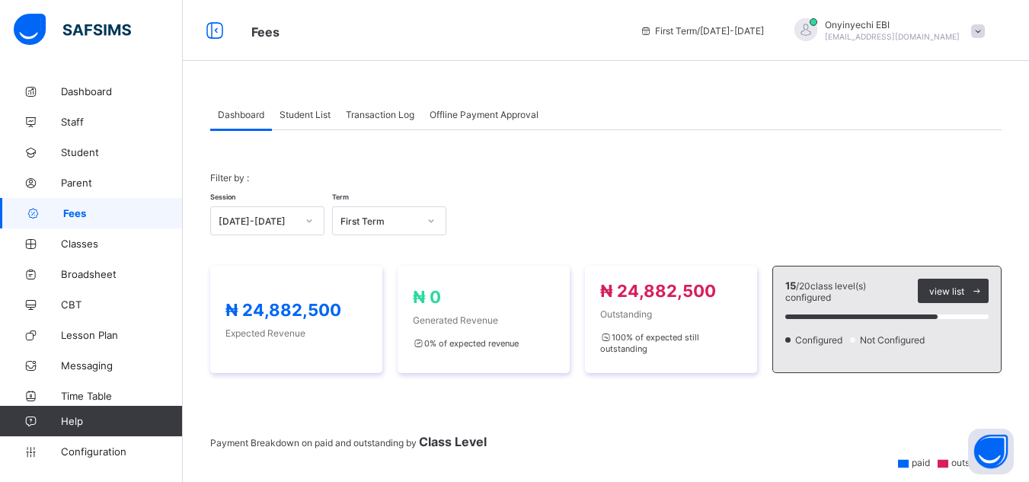
click at [311, 114] on span "Student List" at bounding box center [305, 114] width 51 height 11
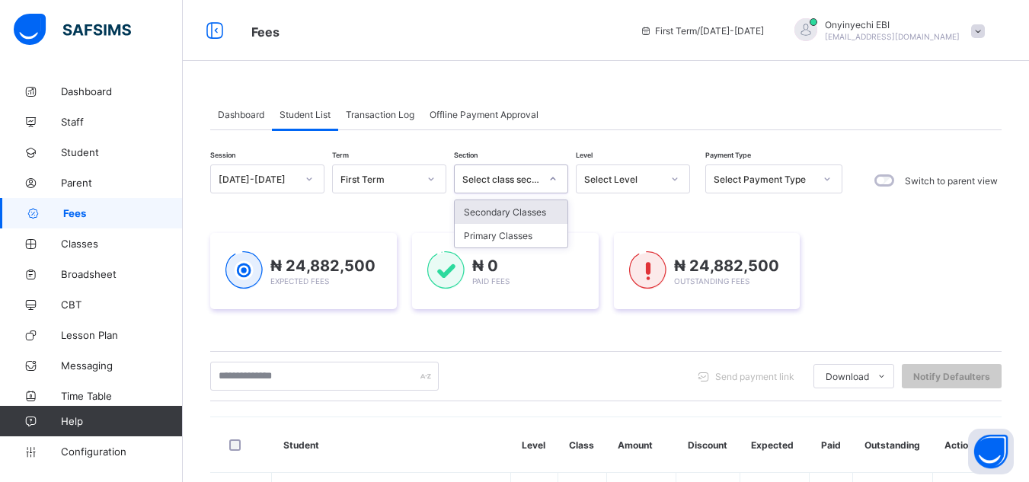
click at [551, 179] on icon at bounding box center [552, 178] width 9 height 15
click at [526, 235] on div "Primary Classes" at bounding box center [511, 236] width 113 height 24
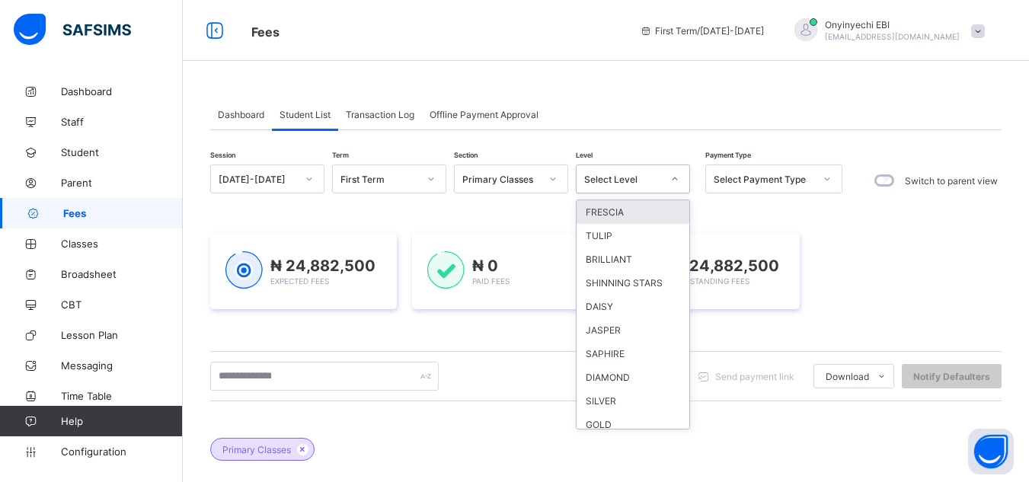
click at [676, 177] on icon at bounding box center [674, 178] width 9 height 15
click at [641, 331] on div "JASPER" at bounding box center [633, 330] width 113 height 24
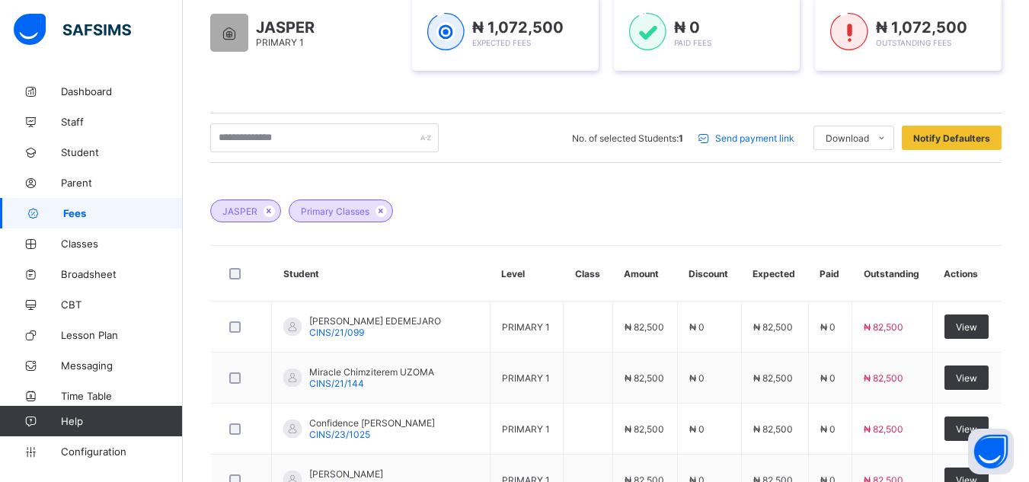
scroll to position [266, 0]
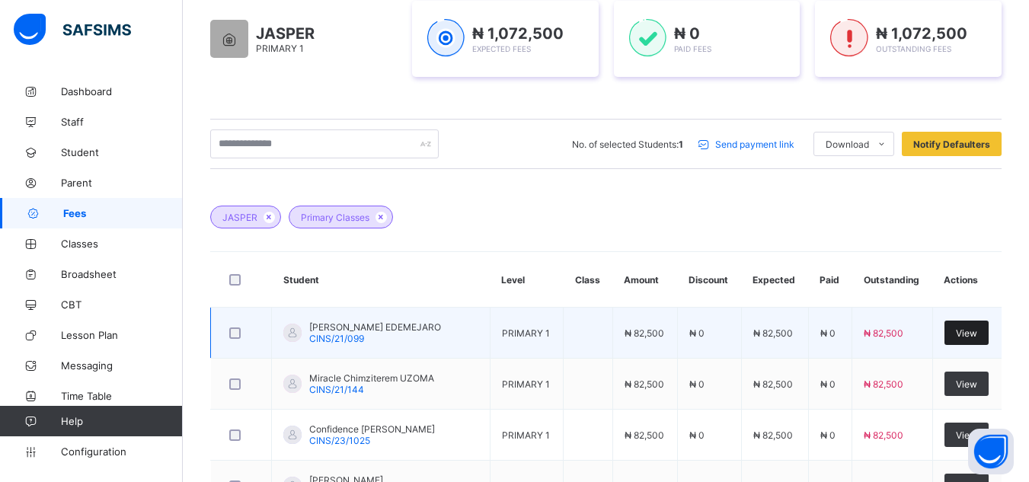
click at [969, 334] on span "View" at bounding box center [966, 332] width 21 height 11
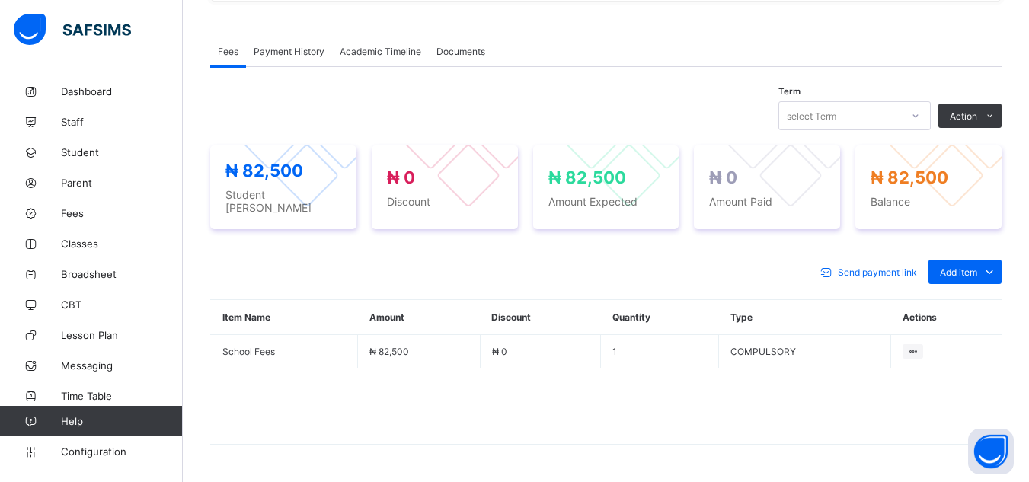
scroll to position [486, 0]
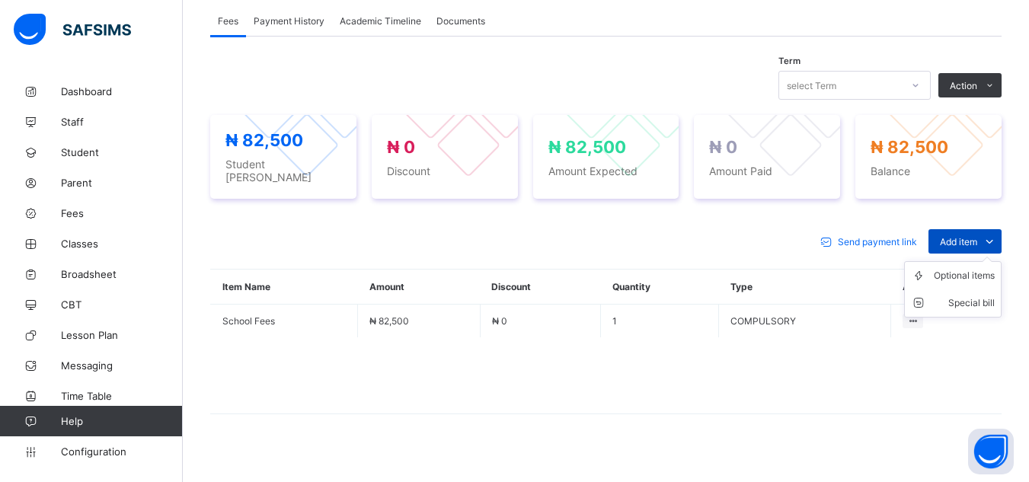
click at [954, 236] on span "Add item" at bounding box center [958, 241] width 37 height 11
click at [972, 229] on div "Add item" at bounding box center [964, 241] width 73 height 24
click at [973, 268] on div "Optional items" at bounding box center [964, 275] width 61 height 15
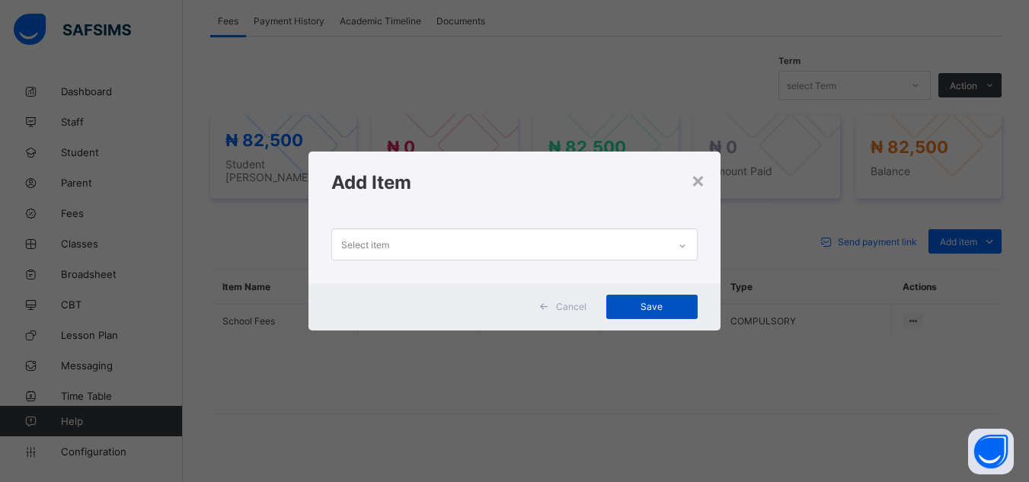
click at [655, 303] on span "Save" at bounding box center [652, 306] width 69 height 11
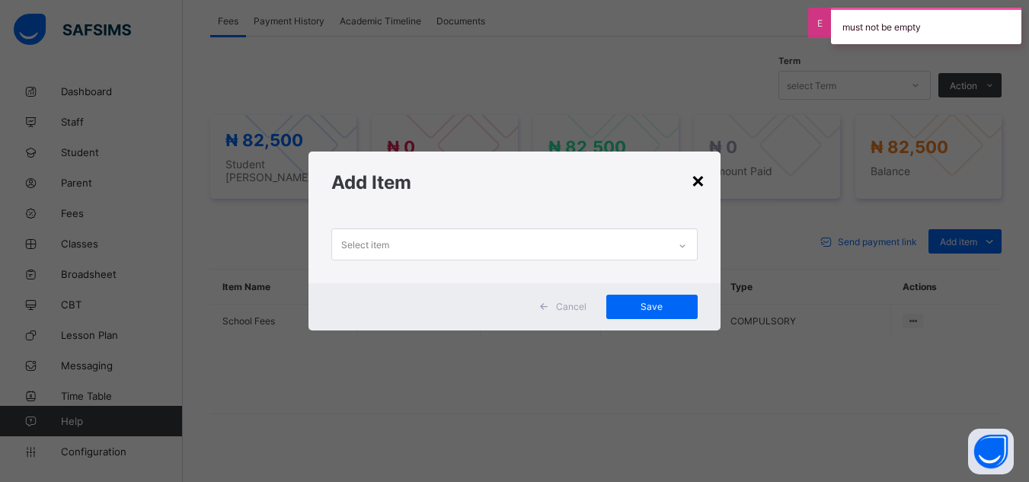
click at [704, 177] on div "×" at bounding box center [698, 180] width 14 height 26
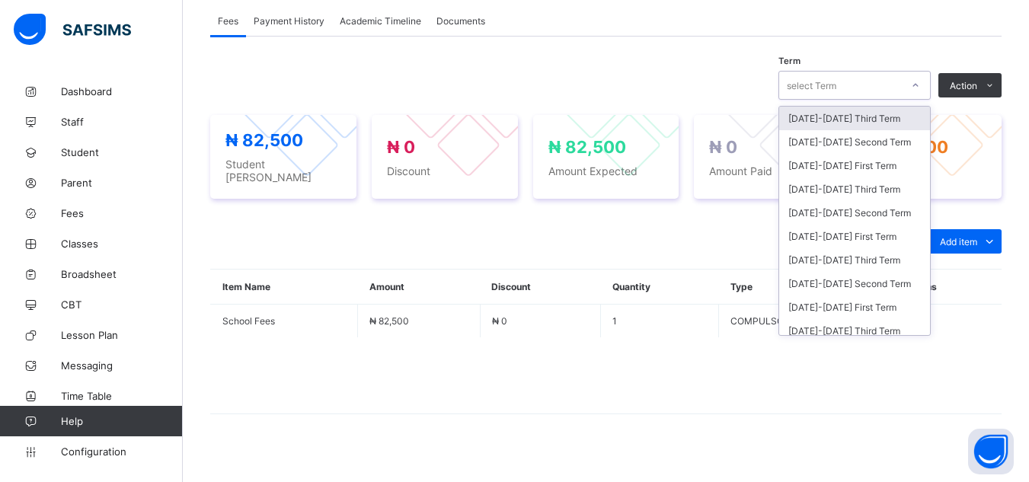
click at [920, 78] on icon at bounding box center [915, 85] width 9 height 15
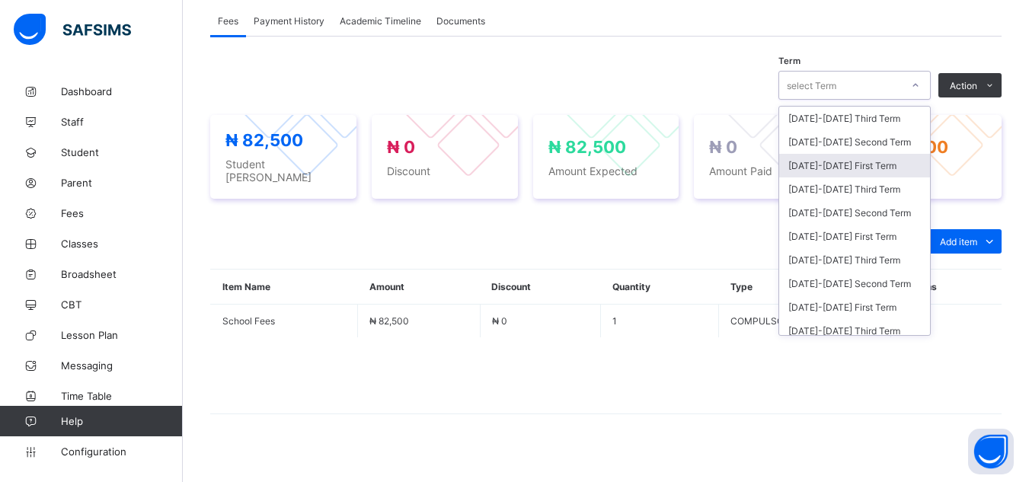
click at [905, 154] on div "2025-2026 First Term" at bounding box center [854, 166] width 151 height 24
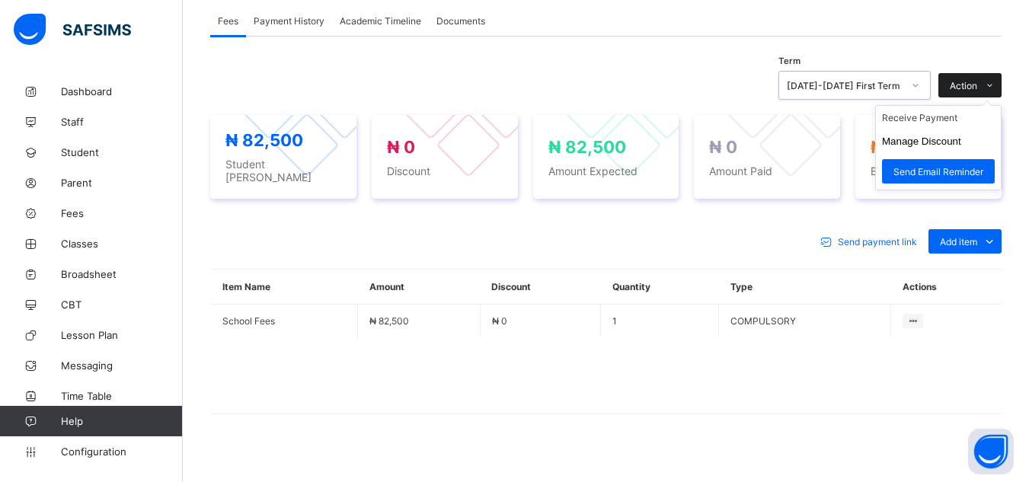
click at [995, 81] on icon at bounding box center [989, 86] width 11 height 10
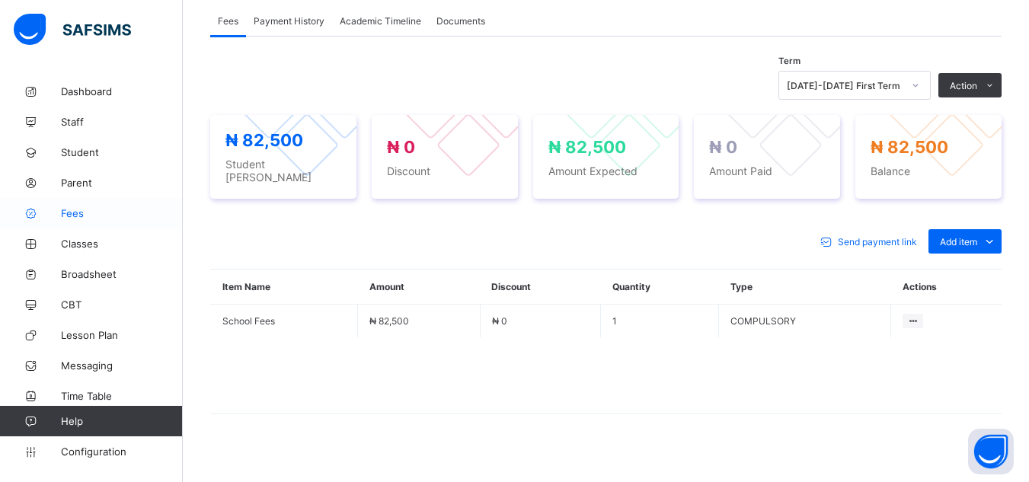
click at [72, 203] on link "Fees" at bounding box center [91, 213] width 183 height 30
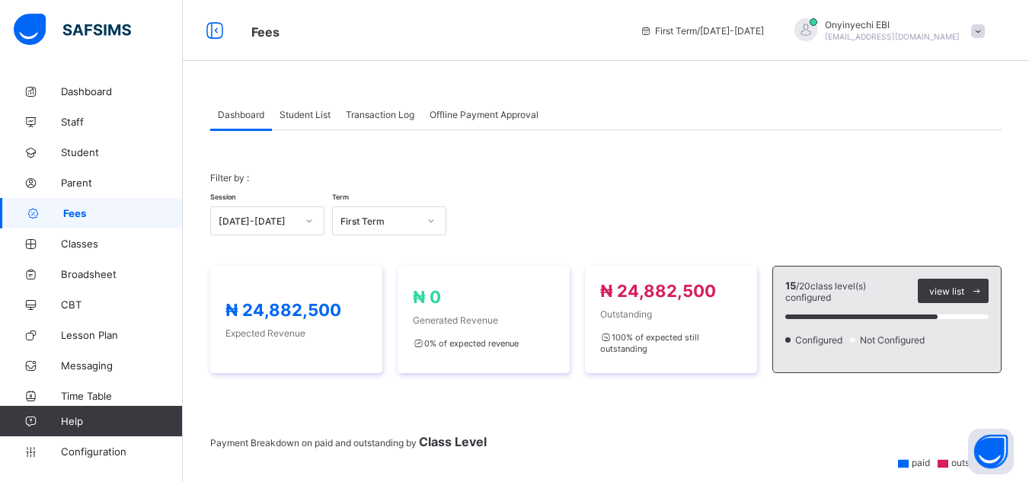
click at [380, 107] on div "Transaction Log" at bounding box center [380, 114] width 84 height 30
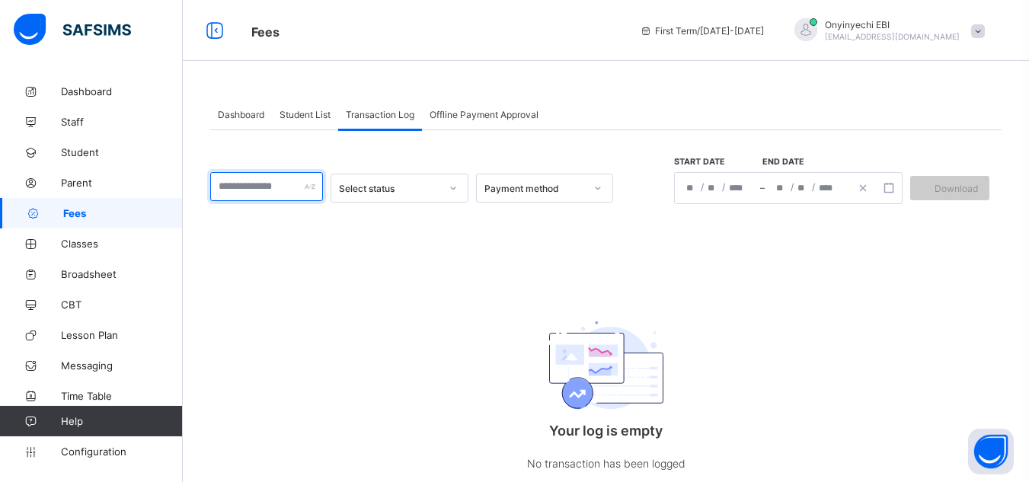
click at [314, 182] on div at bounding box center [266, 186] width 113 height 29
click at [314, 182] on div "*********" at bounding box center [266, 186] width 113 height 29
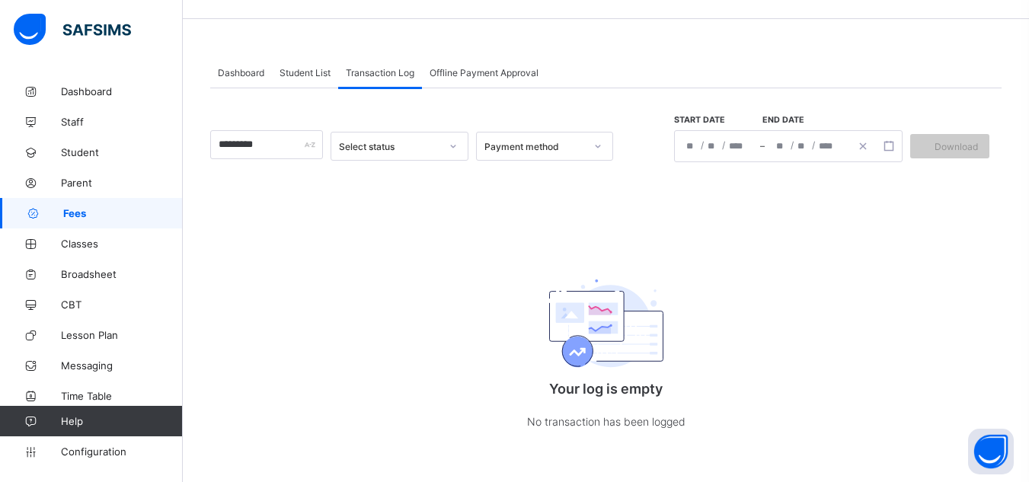
scroll to position [45, 0]
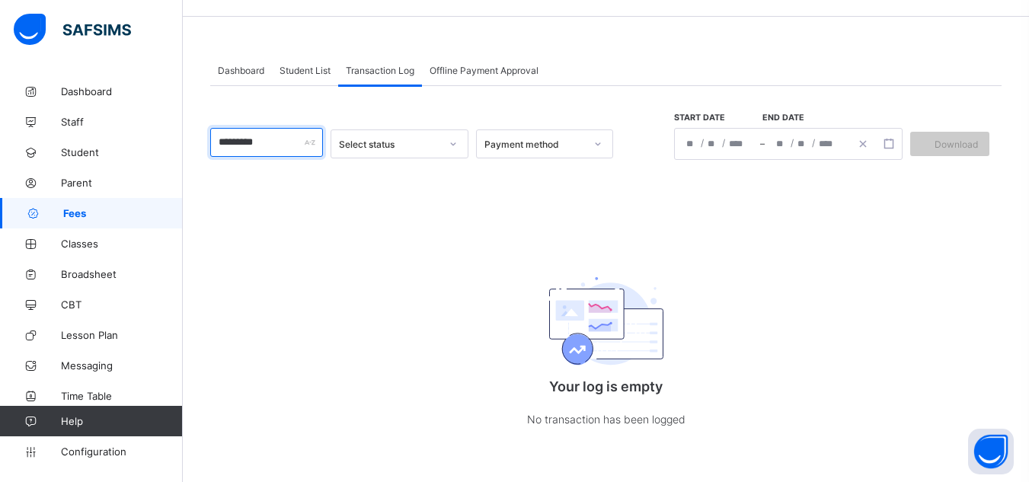
click at [273, 144] on input "*********" at bounding box center [266, 142] width 113 height 29
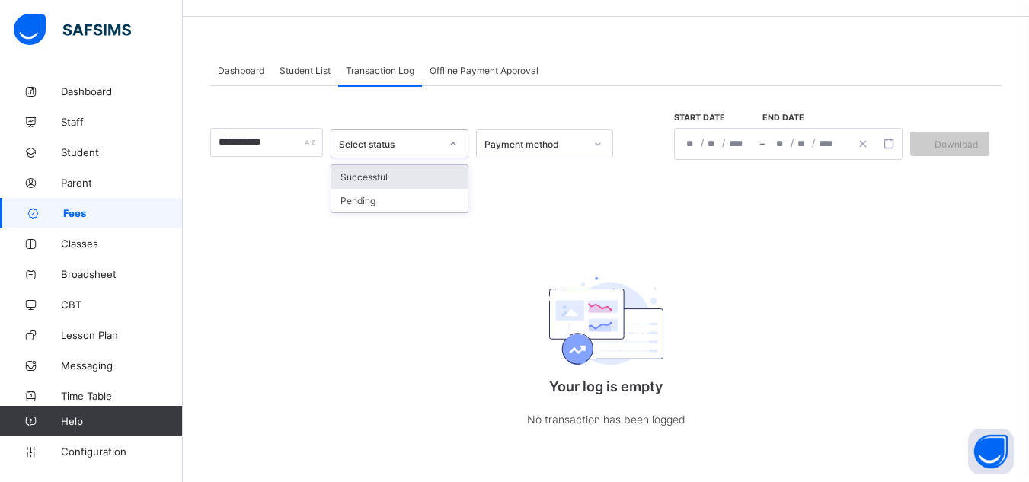
click at [458, 144] on icon at bounding box center [453, 143] width 9 height 15
click at [265, 197] on div "**********" at bounding box center [605, 272] width 791 height 373
click at [495, 61] on div "Offline Payment Approval" at bounding box center [484, 70] width 124 height 30
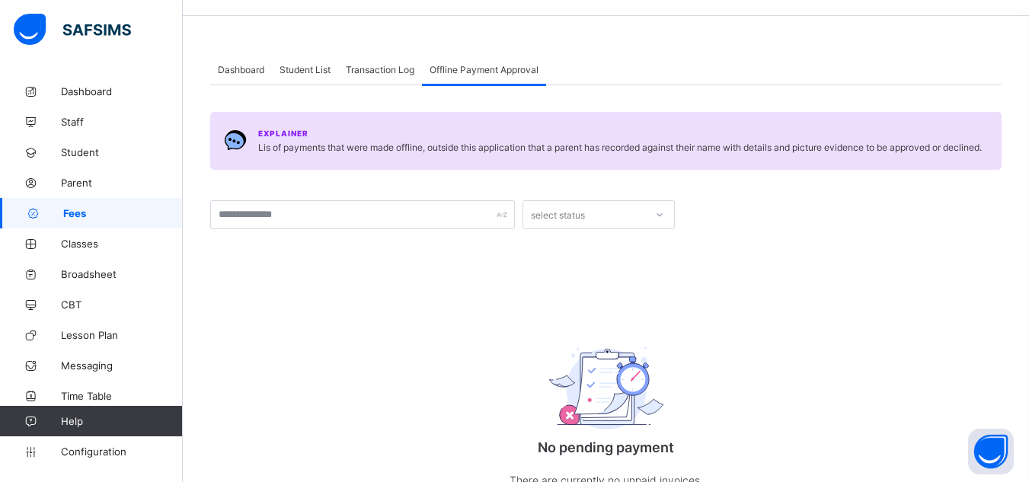
click at [375, 62] on div "Transaction Log" at bounding box center [380, 69] width 84 height 30
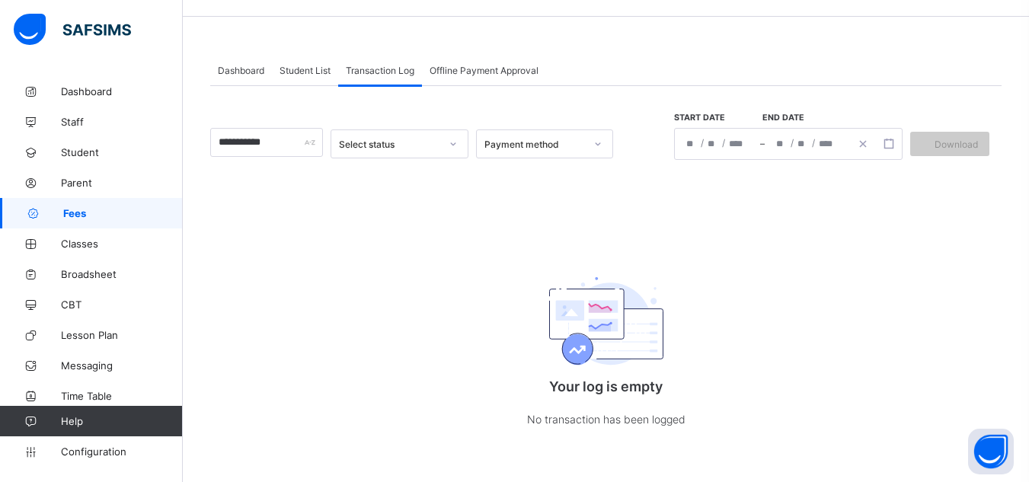
drag, startPoint x: 347, startPoint y: 120, endPoint x: 462, endPoint y: 141, distance: 116.2
click at [462, 141] on div "**********" at bounding box center [605, 136] width 791 height 47
click at [458, 141] on icon at bounding box center [453, 143] width 9 height 15
click at [600, 142] on div at bounding box center [598, 144] width 26 height 24
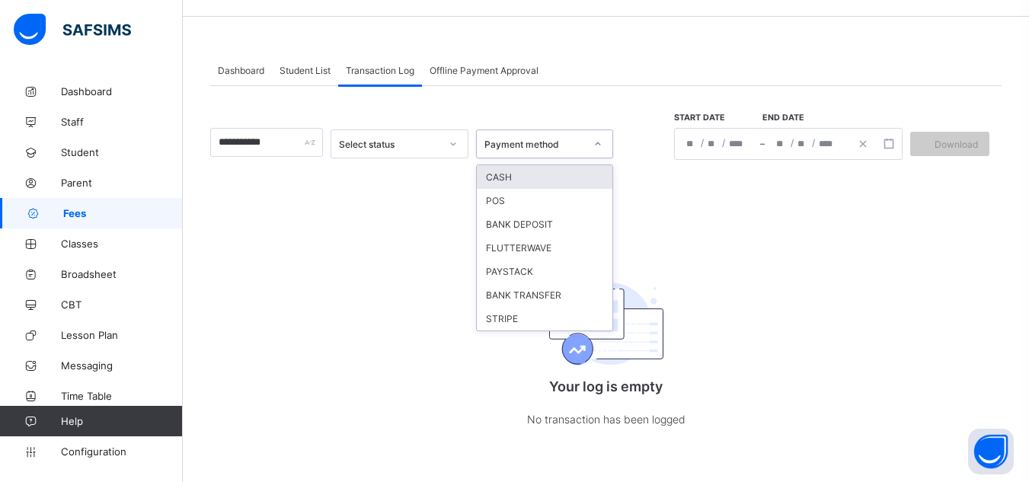
click at [581, 174] on div "CASH" at bounding box center [545, 177] width 136 height 24
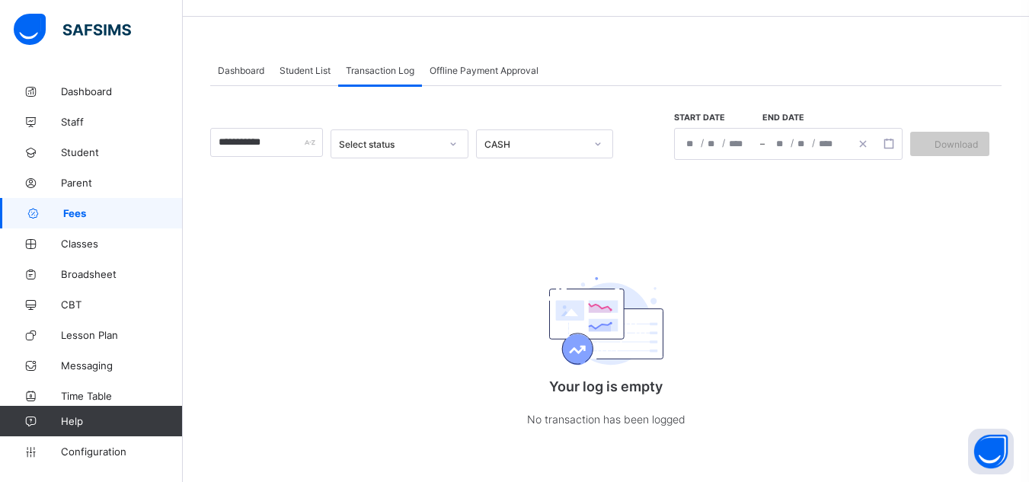
click at [296, 65] on span "Student List" at bounding box center [305, 70] width 51 height 11
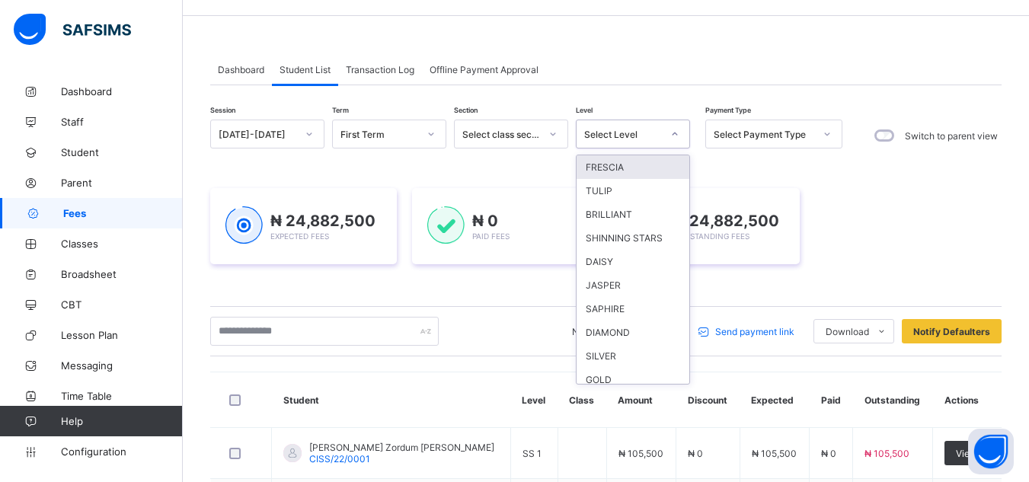
click at [671, 139] on div at bounding box center [675, 134] width 26 height 24
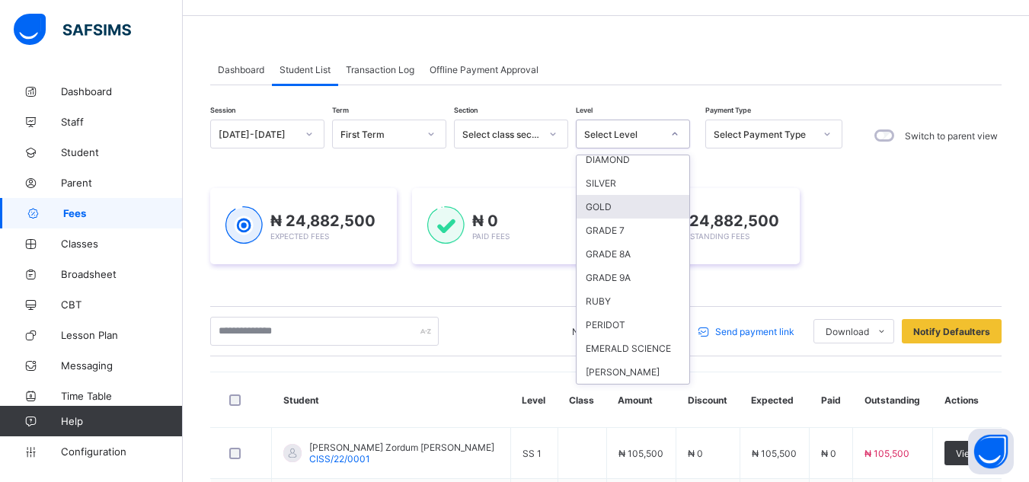
scroll to position [279, 0]
click at [605, 195] on div "RUBY" at bounding box center [633, 207] width 113 height 24
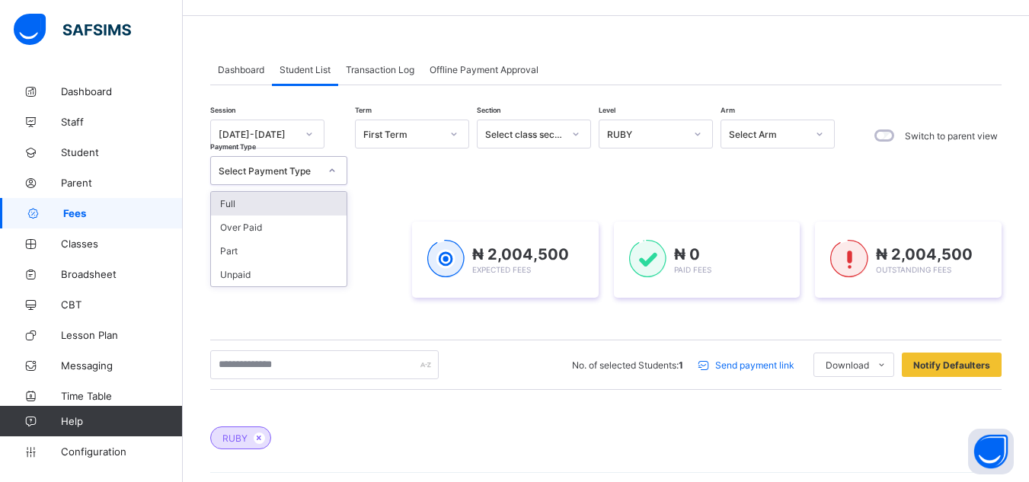
click at [331, 172] on icon at bounding box center [331, 170] width 9 height 15
click at [315, 248] on div "Part" at bounding box center [279, 251] width 136 height 24
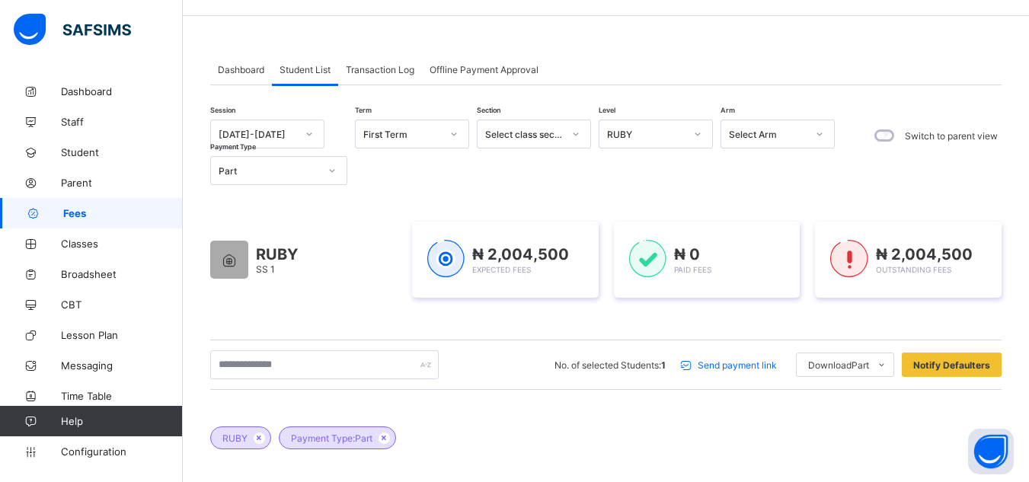
click at [346, 259] on div "RUBY SS 1" at bounding box center [303, 260] width 187 height 76
click at [427, 366] on div at bounding box center [324, 364] width 228 height 29
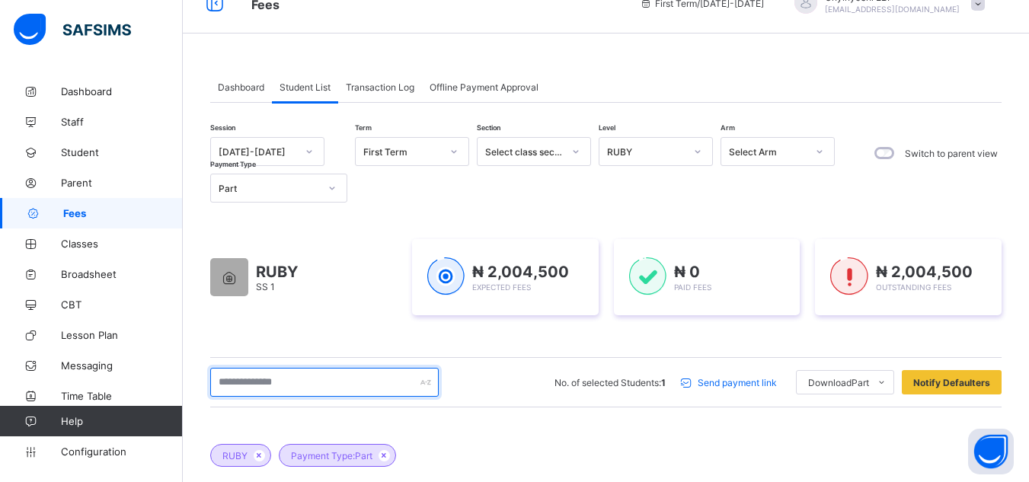
scroll to position [0, 0]
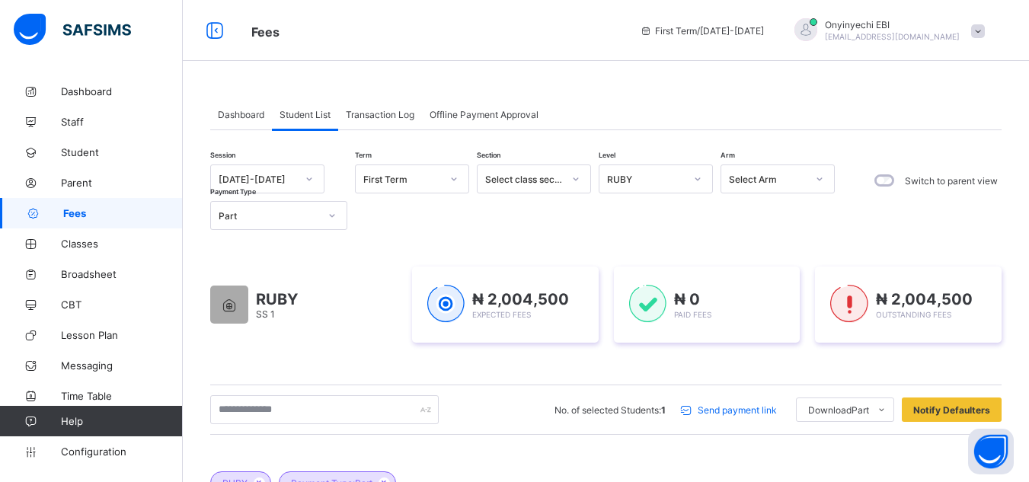
click at [377, 110] on span "Transaction Log" at bounding box center [380, 114] width 69 height 11
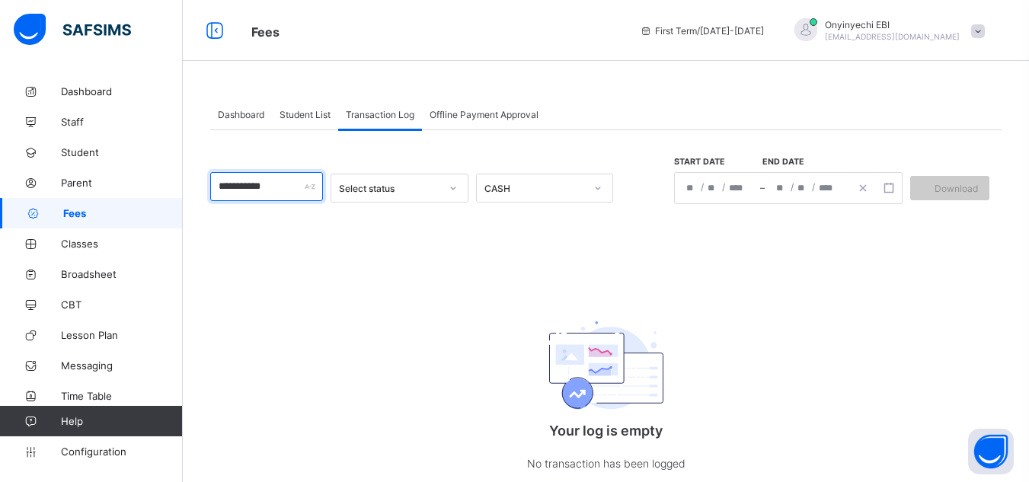
click at [304, 182] on input "**********" at bounding box center [266, 186] width 113 height 29
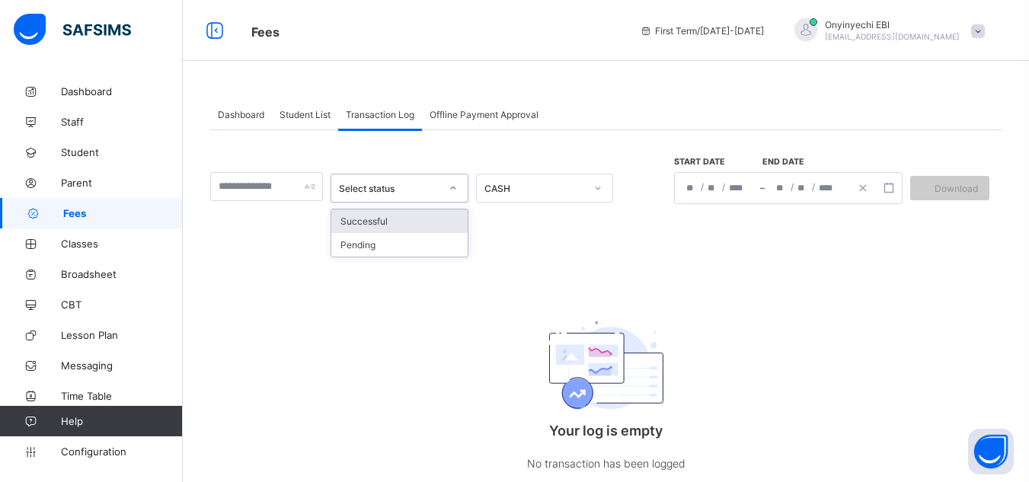
click at [458, 187] on icon at bounding box center [453, 188] width 9 height 15
drag, startPoint x: 264, startPoint y: 113, endPoint x: 244, endPoint y: 112, distance: 19.9
click at [244, 112] on span "Dashboard" at bounding box center [241, 114] width 46 height 11
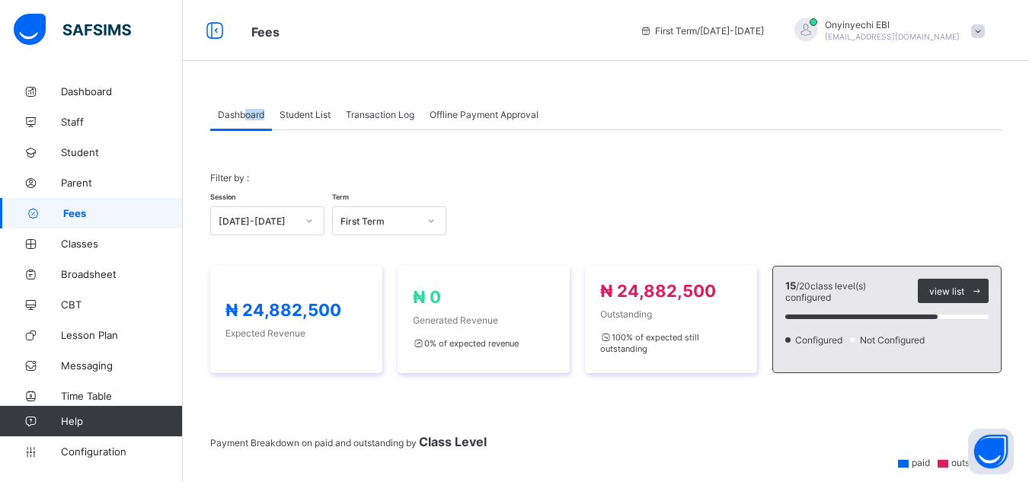
click at [244, 112] on span "Dashboard" at bounding box center [241, 114] width 46 height 11
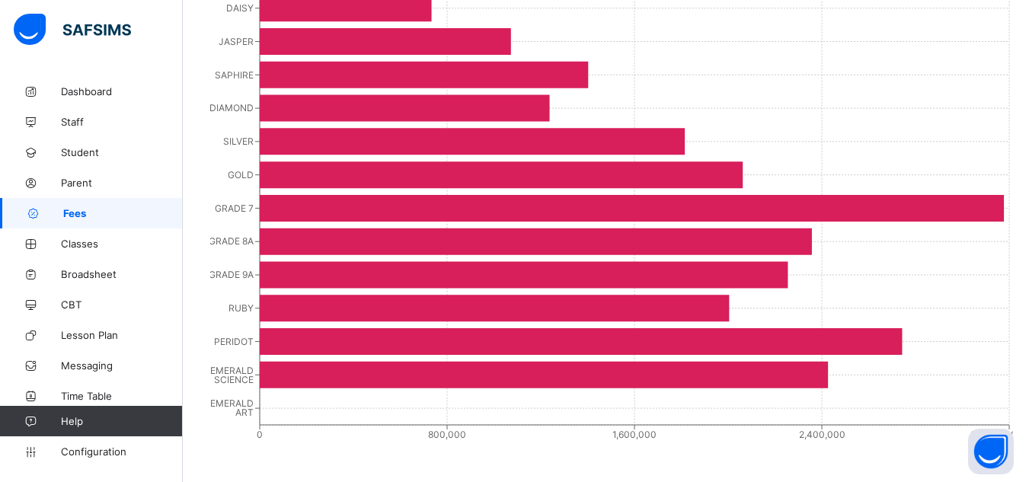
scroll to position [636, 0]
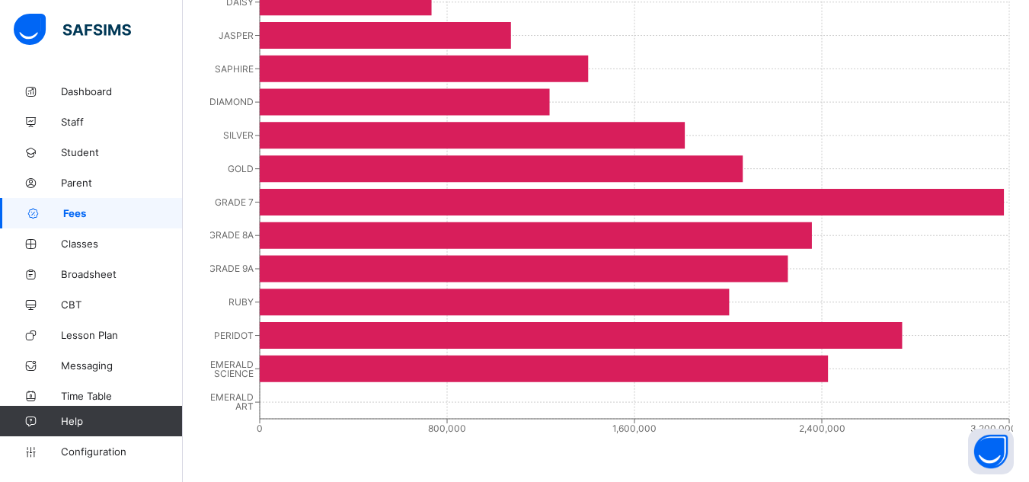
click at [236, 293] on icon "FRESCIA TULIP BRILLIANT SHINNING STARS DAISY JASPER SAPHIRE DIAMOND SILVER GOLD…" at bounding box center [611, 140] width 803 height 609
click at [247, 3] on tspan "DAISY" at bounding box center [239, 1] width 27 height 11
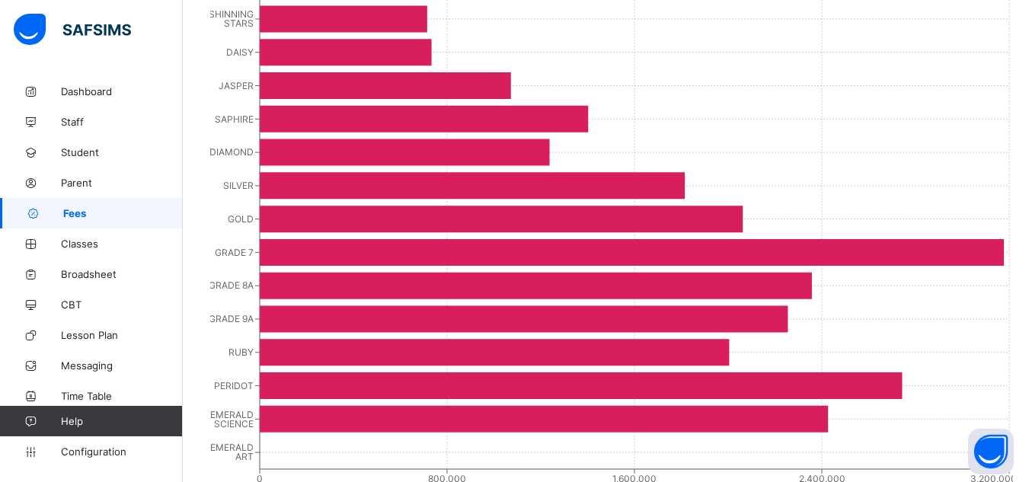
scroll to position [575, 0]
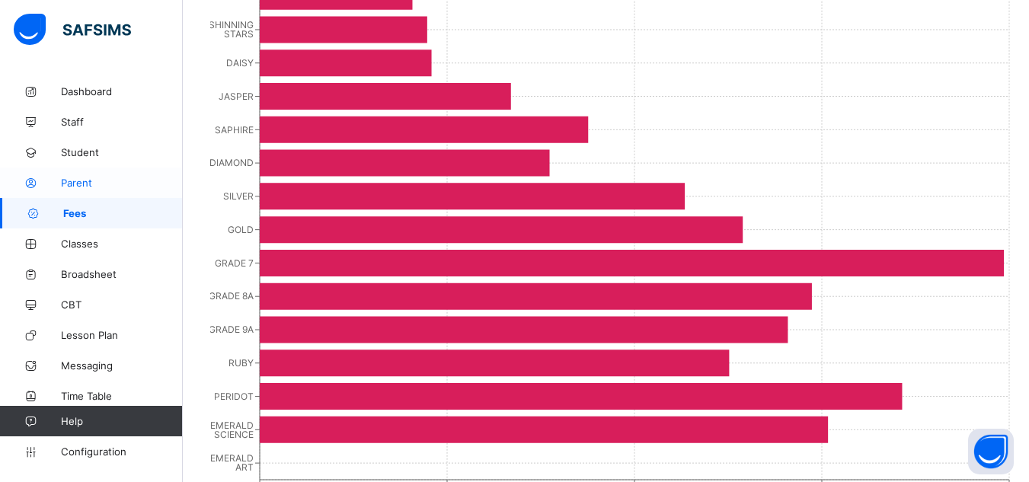
click at [89, 174] on link "Parent" at bounding box center [91, 183] width 183 height 30
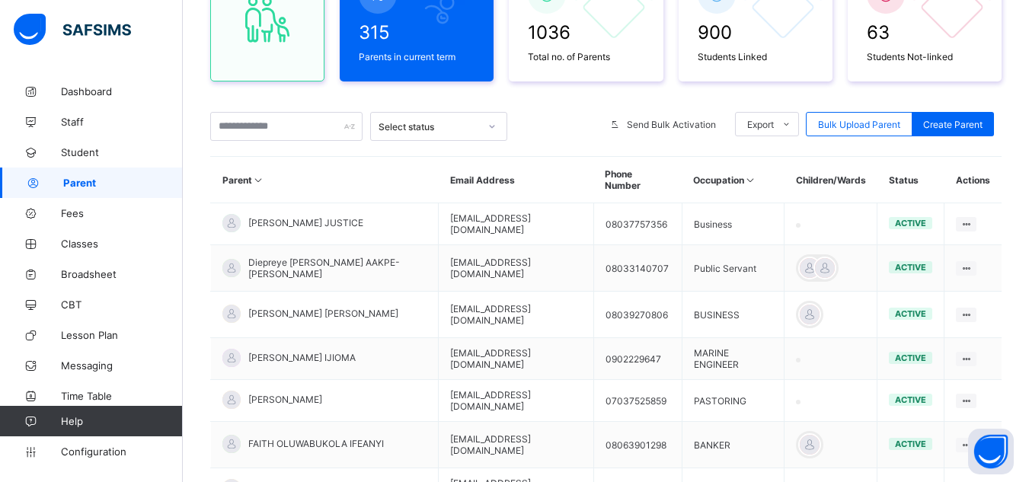
scroll to position [436, 0]
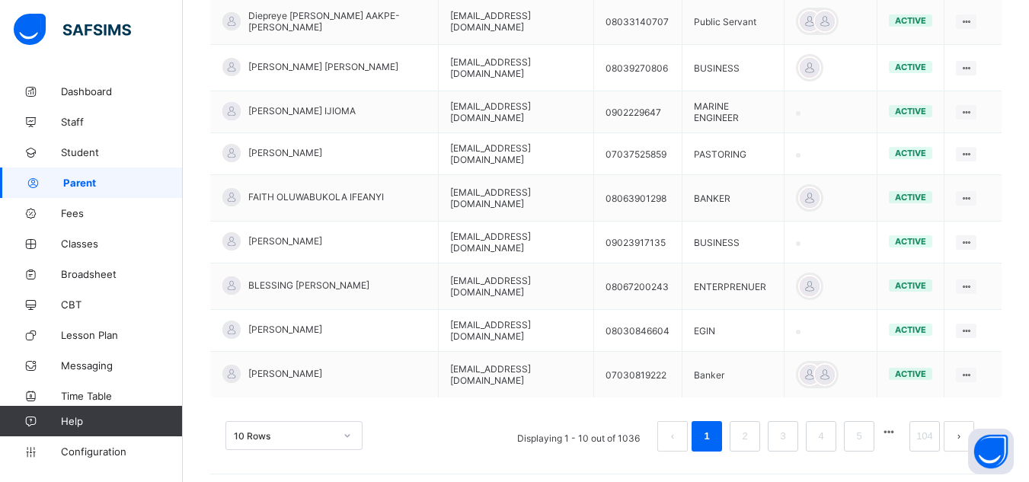
click at [89, 174] on link "Parent" at bounding box center [91, 183] width 183 height 30
click at [83, 146] on span "Student" at bounding box center [122, 152] width 122 height 12
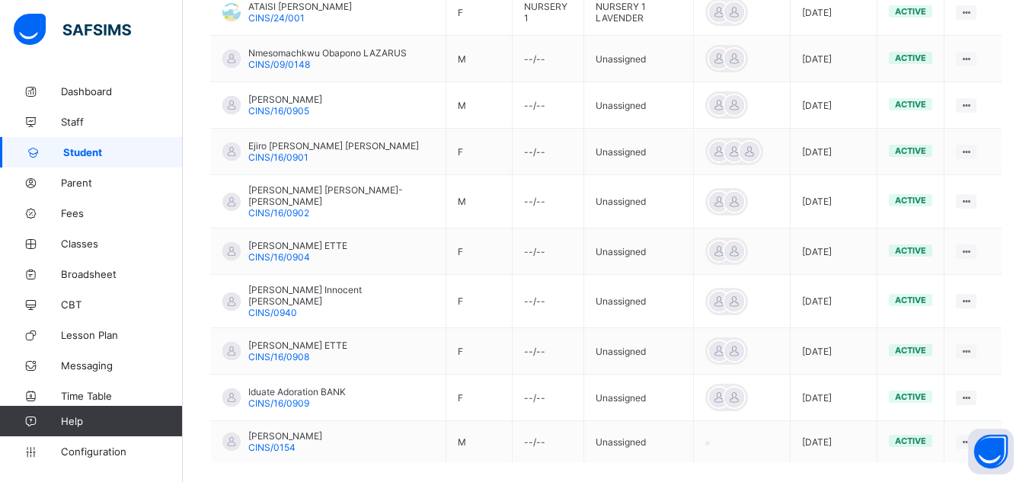
scroll to position [483, 0]
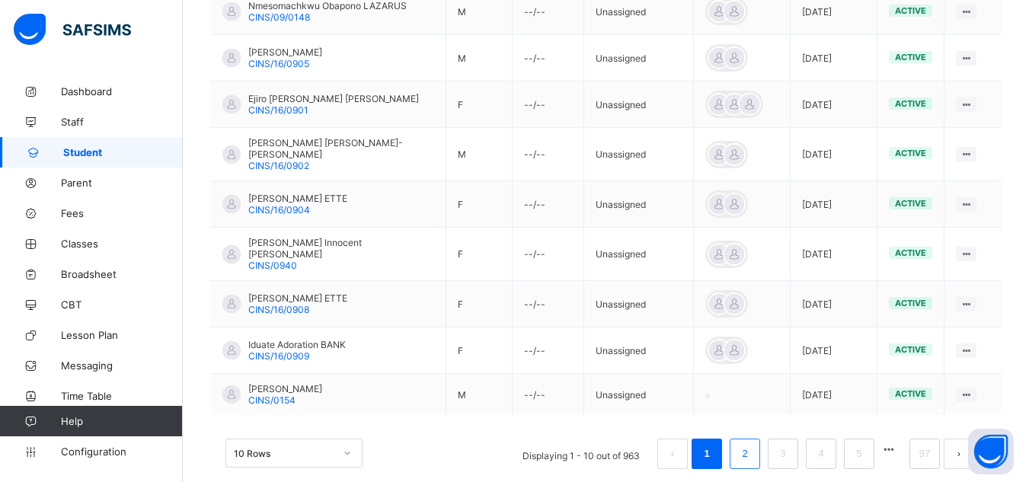
click at [759, 439] on li "2" at bounding box center [745, 454] width 30 height 30
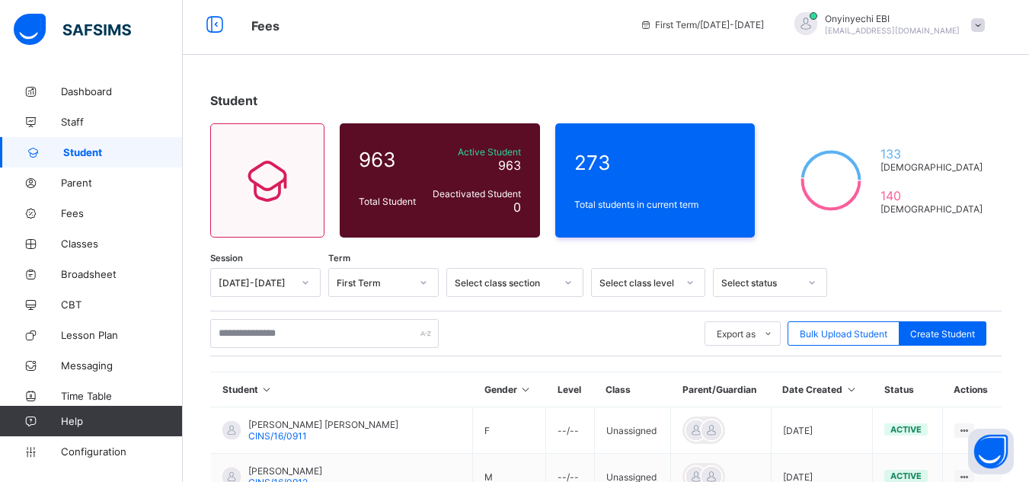
scroll to position [0, 0]
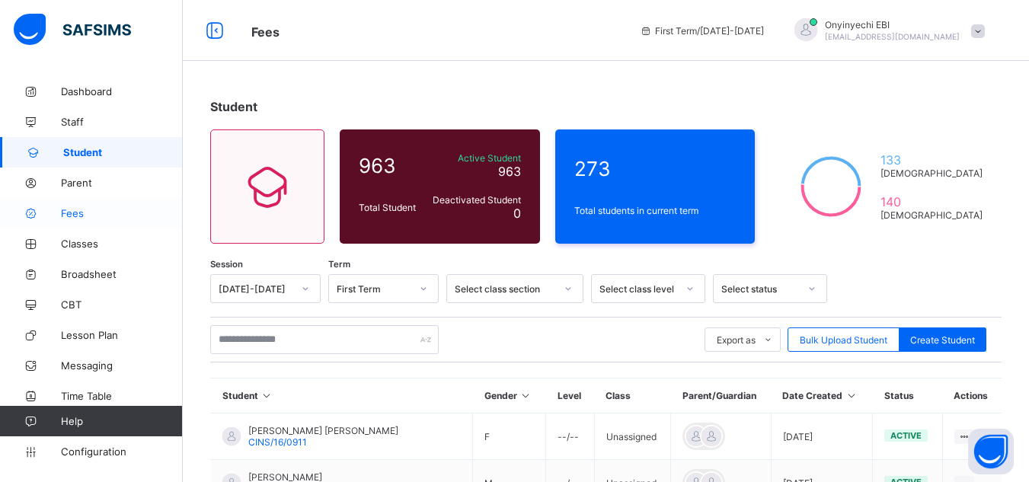
click at [75, 207] on span "Fees" at bounding box center [122, 213] width 122 height 12
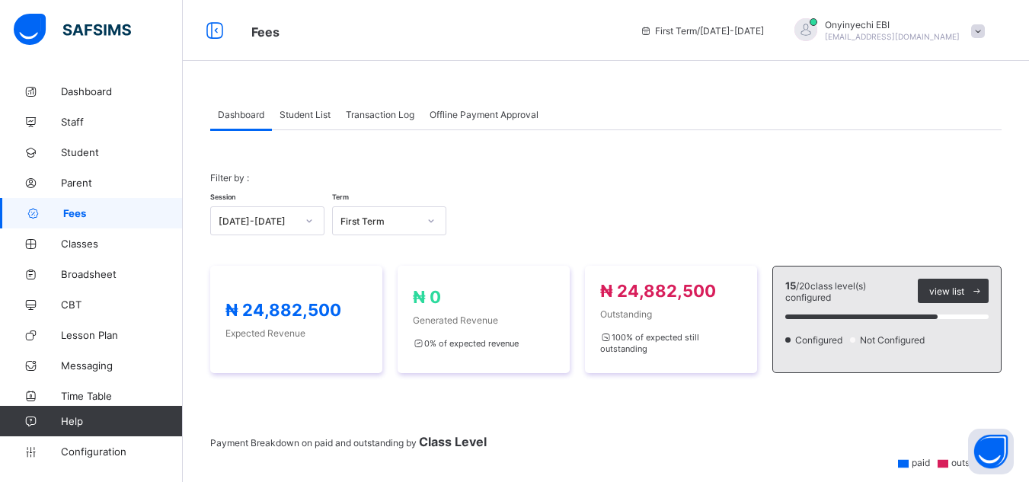
click at [363, 109] on span "Transaction Log" at bounding box center [380, 114] width 69 height 11
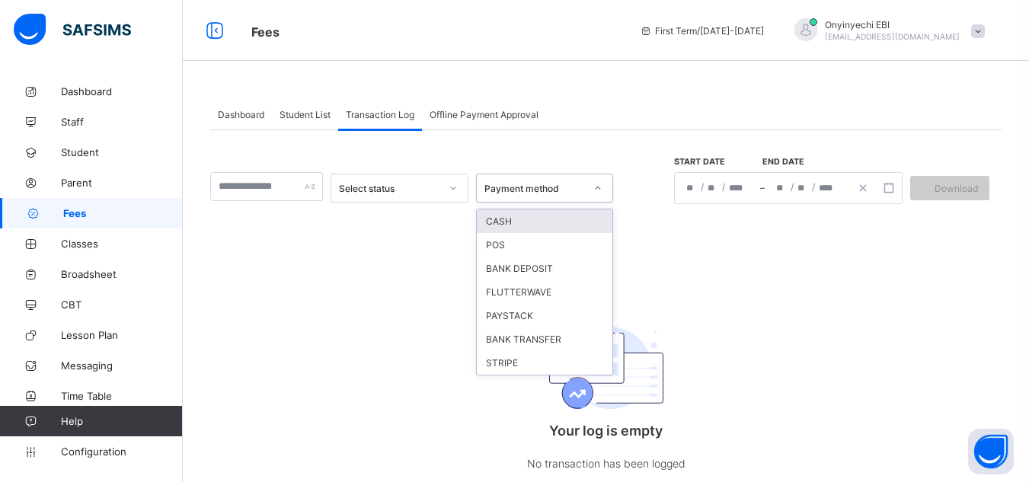
click at [602, 187] on icon at bounding box center [597, 188] width 9 height 15
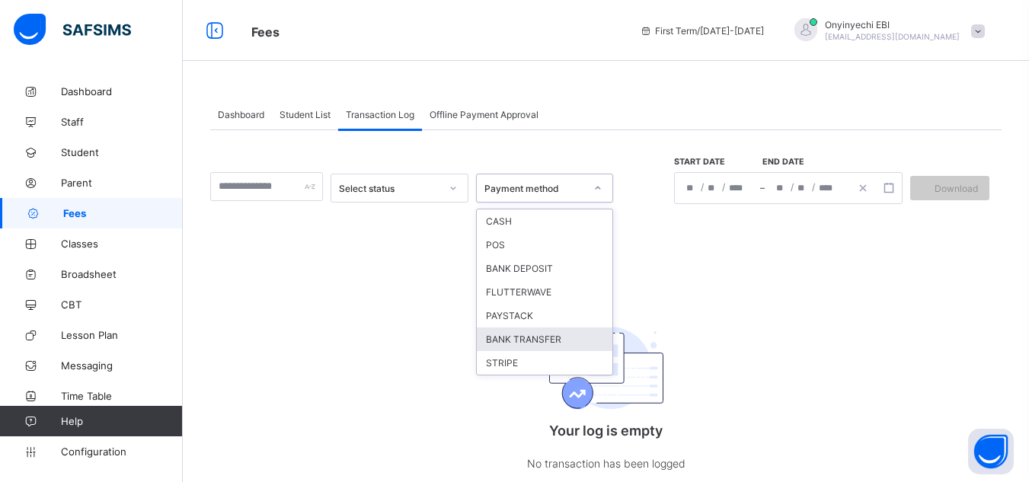
click at [567, 337] on div "BANK TRANSFER" at bounding box center [545, 339] width 136 height 24
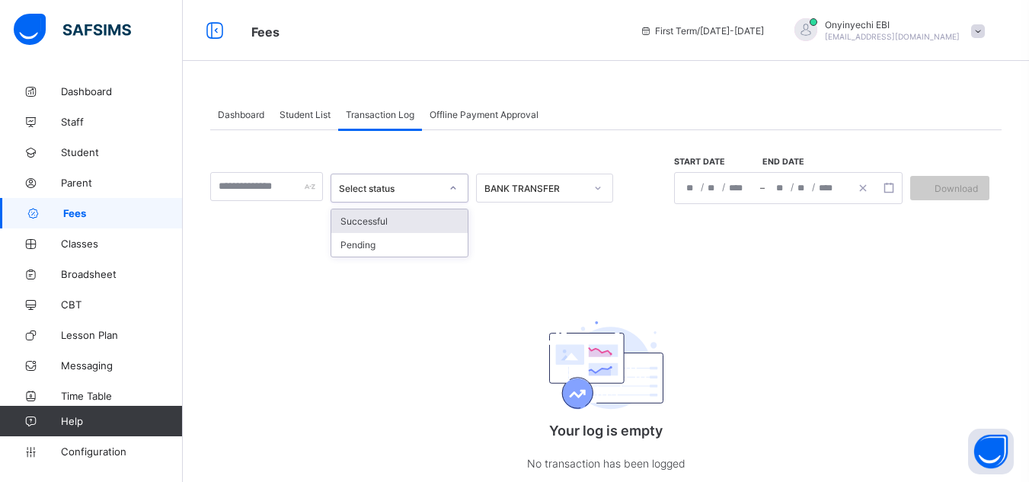
click at [456, 188] on icon at bounding box center [453, 188] width 5 height 3
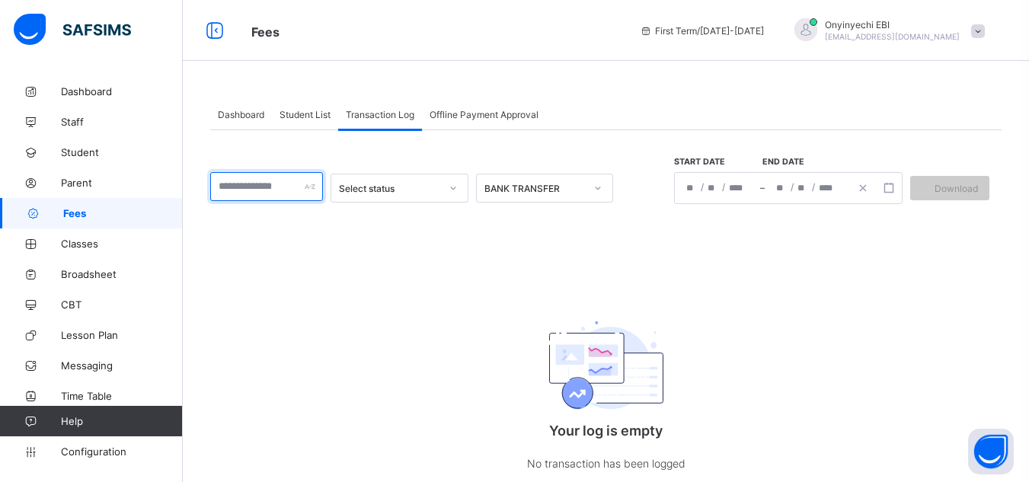
click at [311, 179] on input "text" at bounding box center [266, 186] width 113 height 29
click at [701, 186] on div "/ / – / /" at bounding box center [788, 188] width 228 height 32
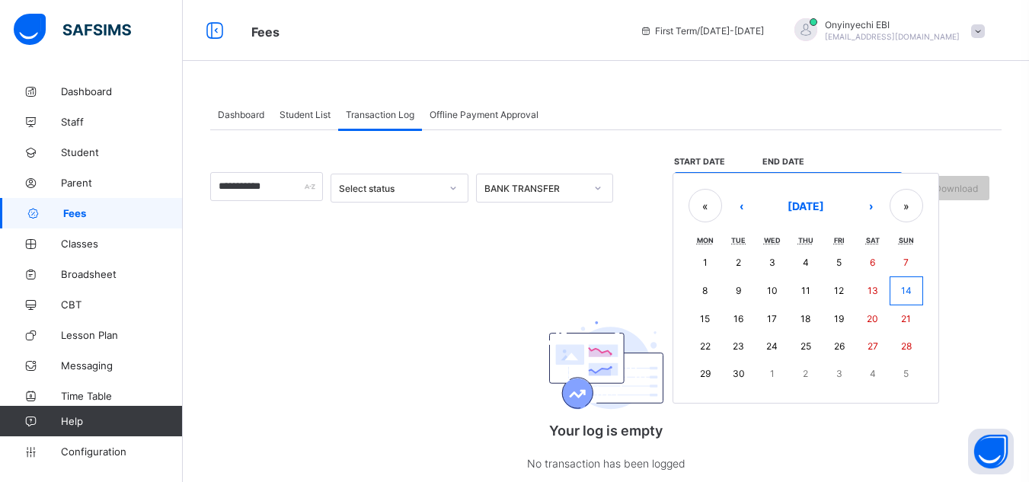
click at [778, 264] on button "3" at bounding box center [773, 262] width 34 height 27
